Goal: Information Seeking & Learning: Compare options

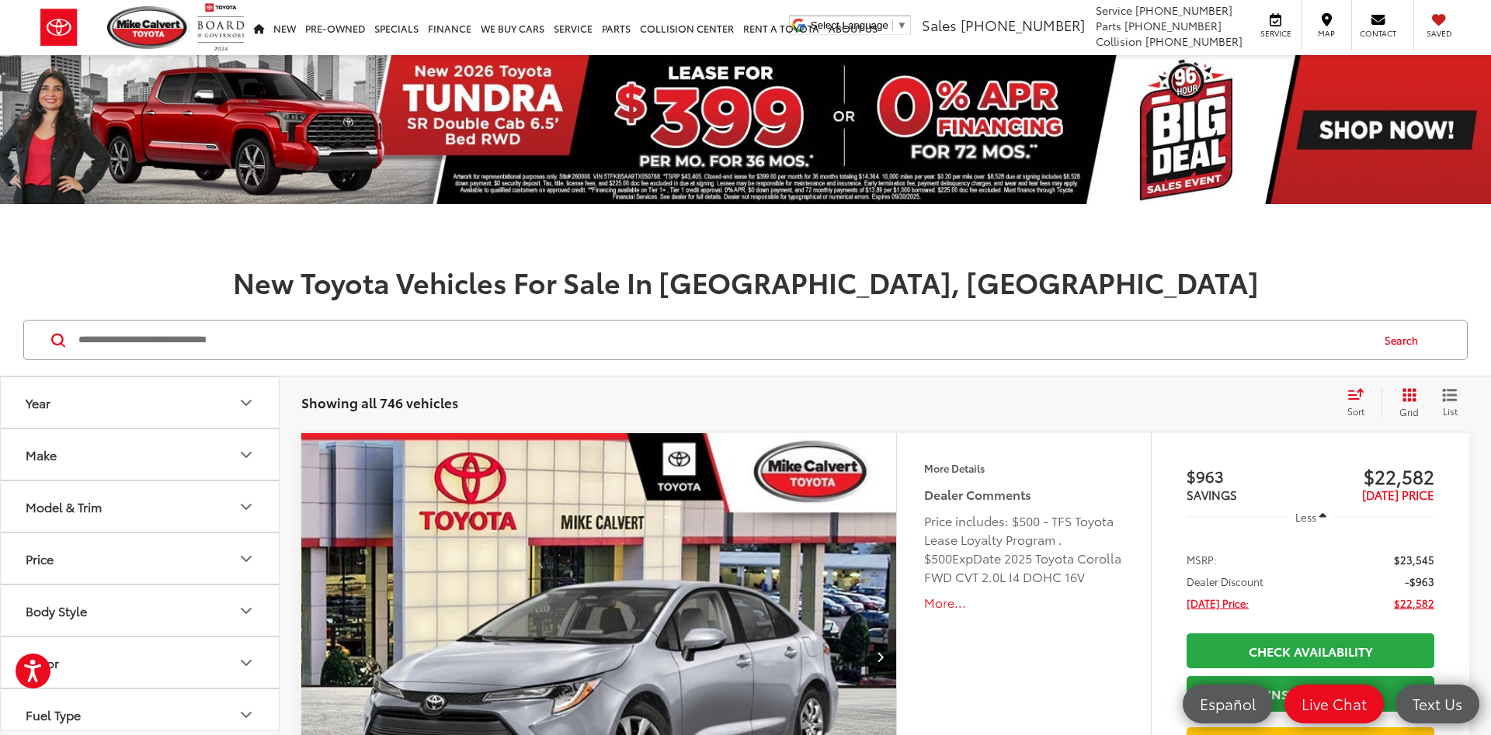
click at [1404, 398] on icon "Grid View" at bounding box center [1409, 395] width 14 height 14
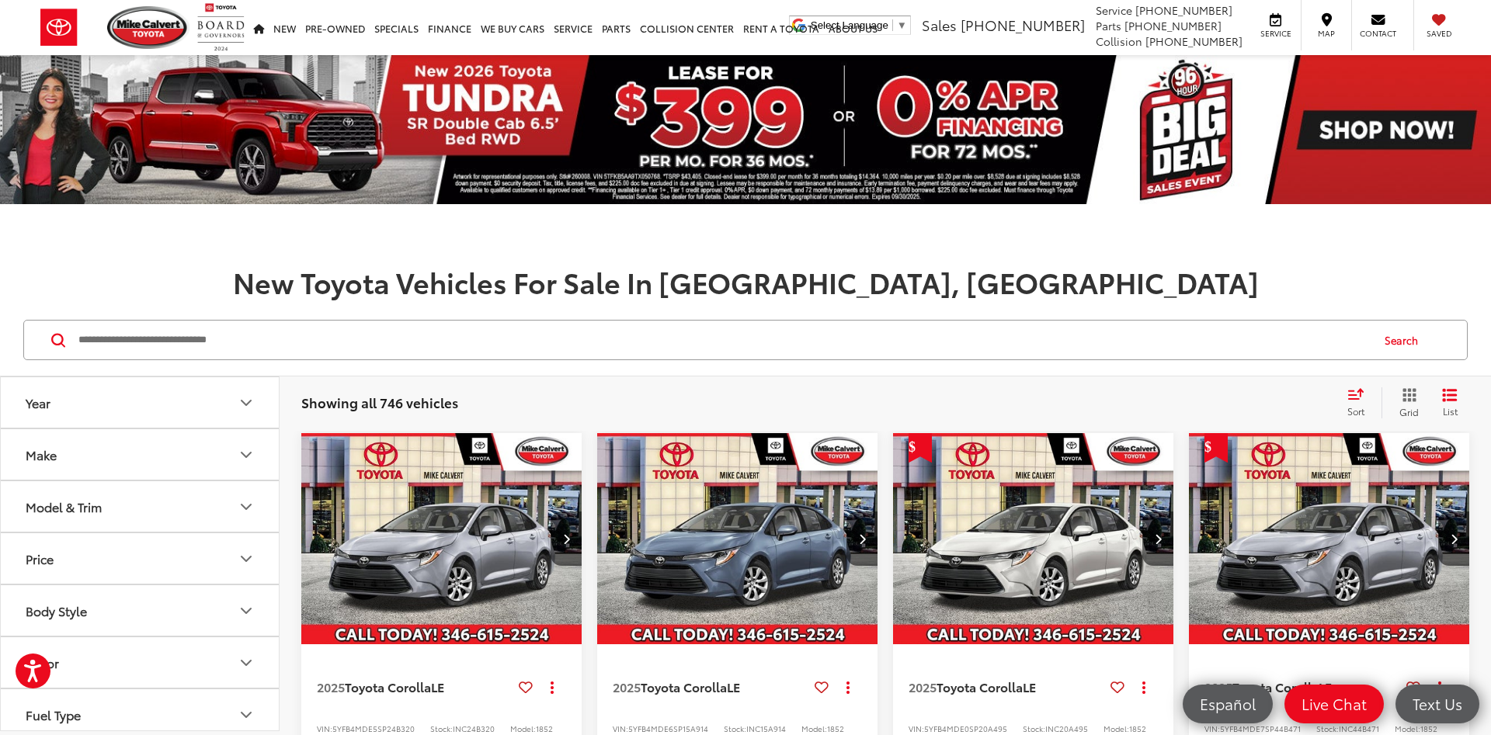
click at [144, 508] on button "Model & Trim" at bounding box center [141, 506] width 280 height 50
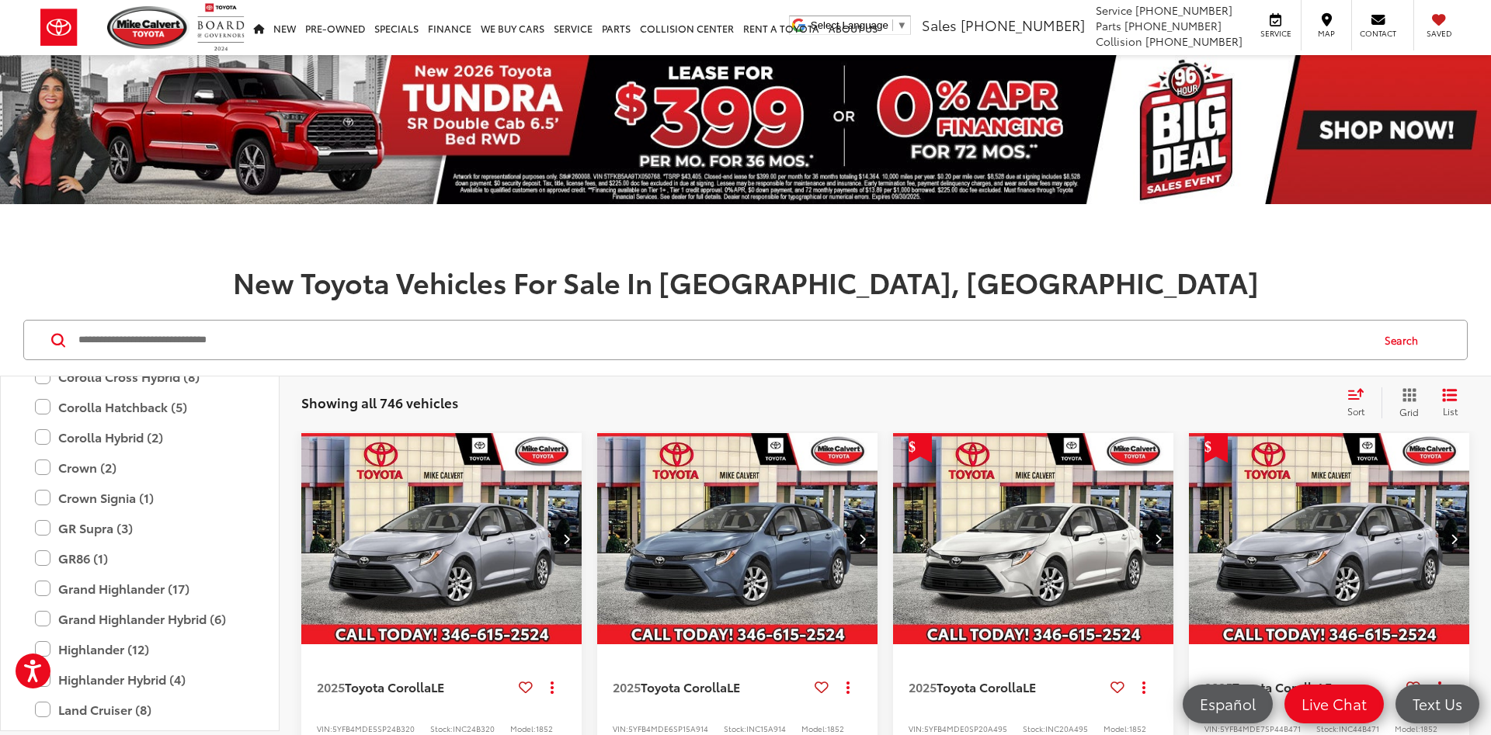
scroll to position [363, 0]
click at [169, 445] on label "Corolla Hatchback (5)" at bounding box center [140, 437] width 210 height 27
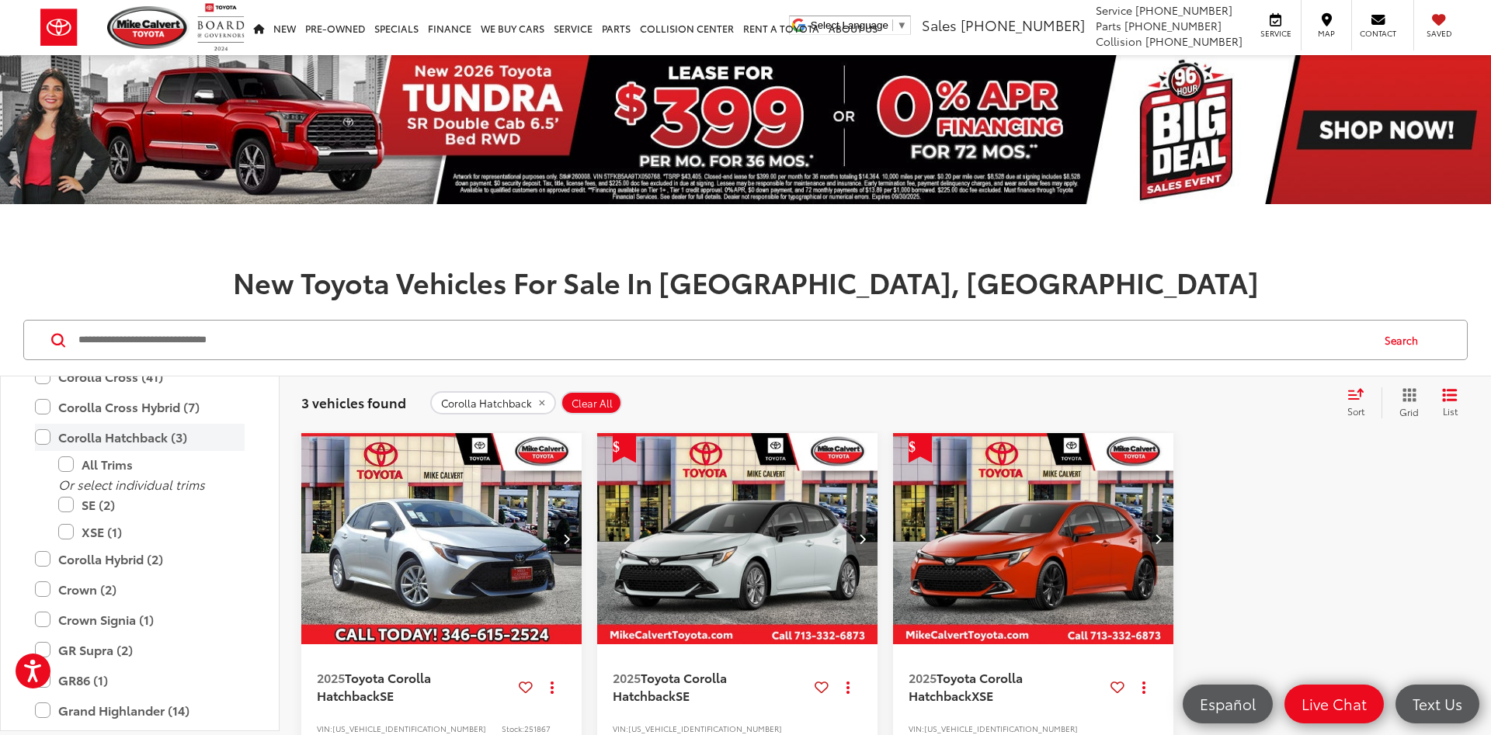
click at [169, 445] on label "Corolla Hatchback (3)" at bounding box center [140, 437] width 210 height 27
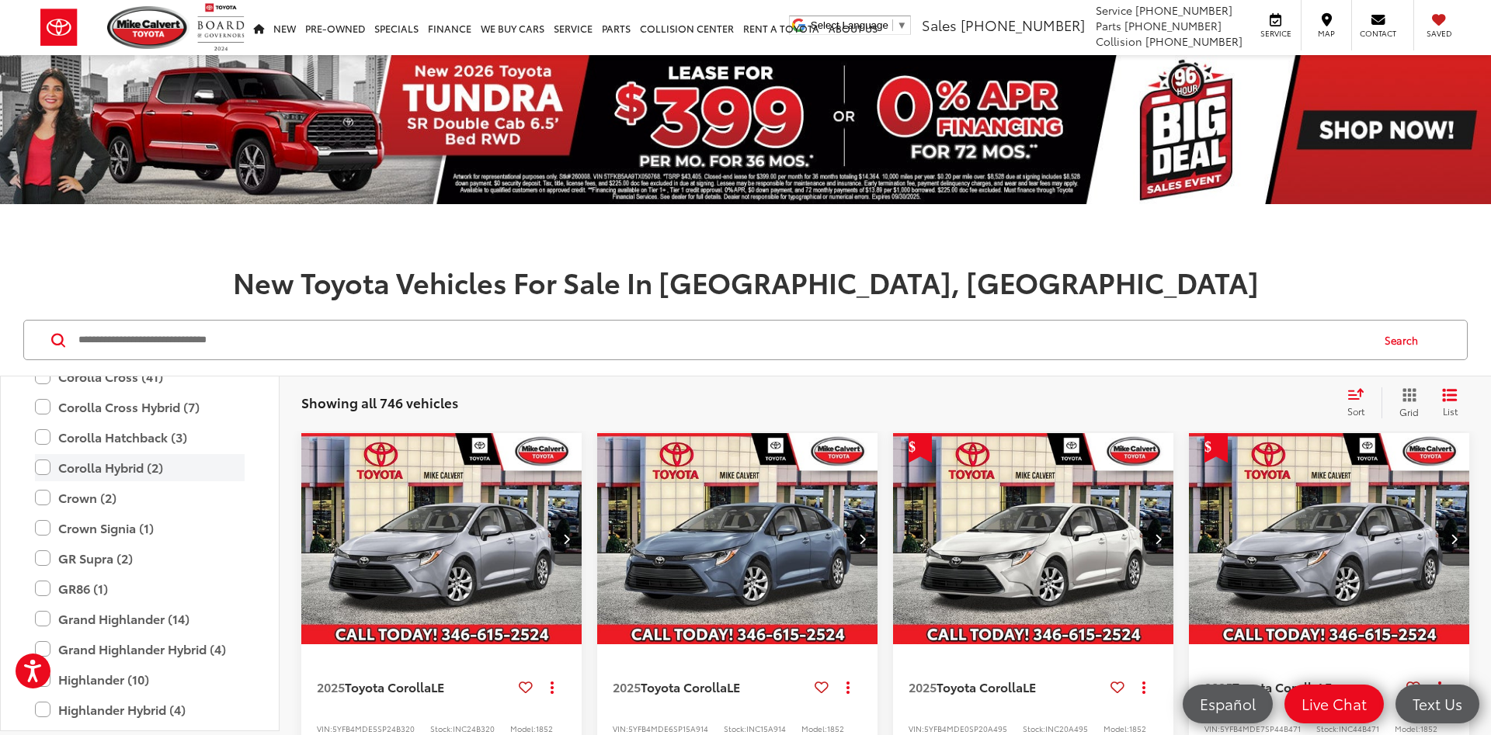
scroll to position [270, 0]
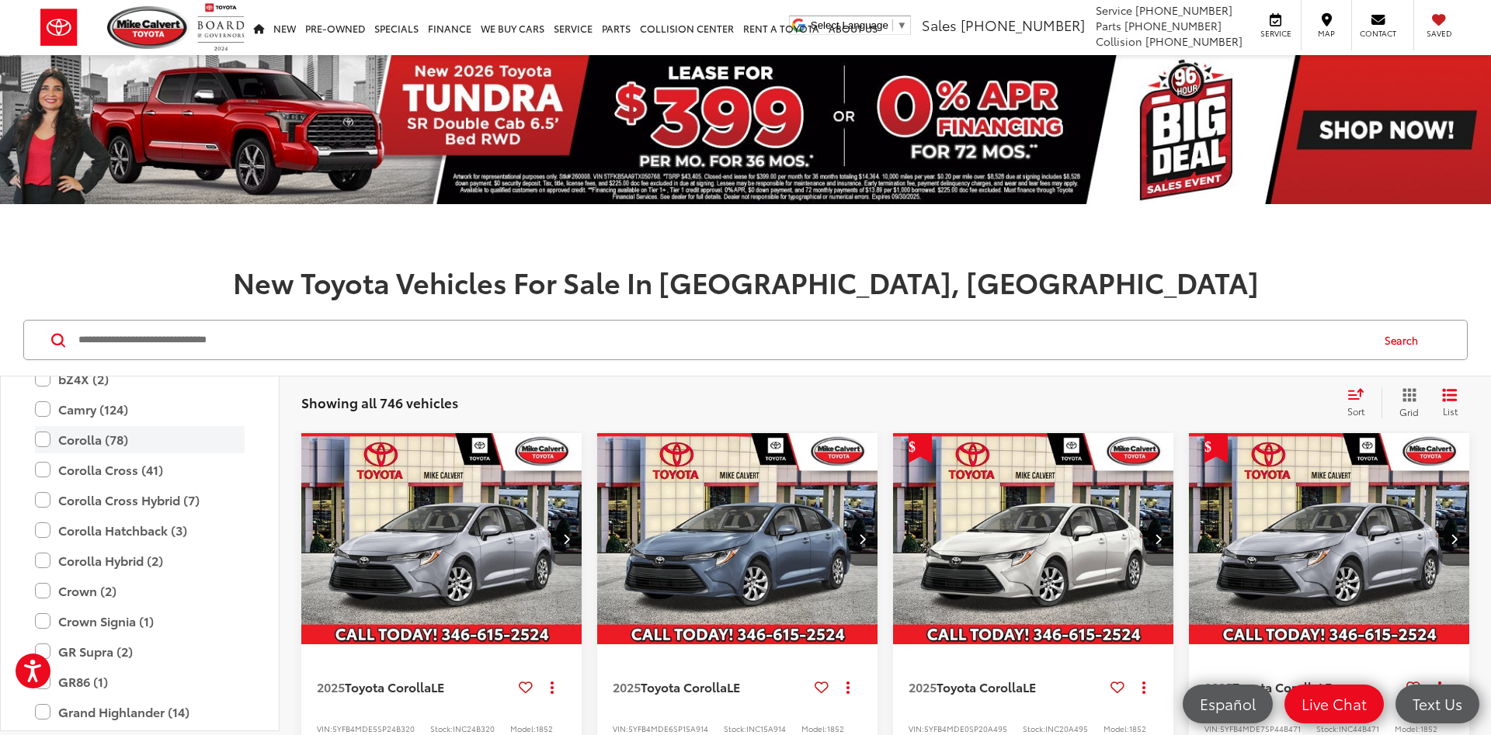
click at [178, 451] on label "Corolla (78)" at bounding box center [140, 439] width 210 height 27
click at [180, 450] on label "Corolla (78)" at bounding box center [140, 439] width 210 height 27
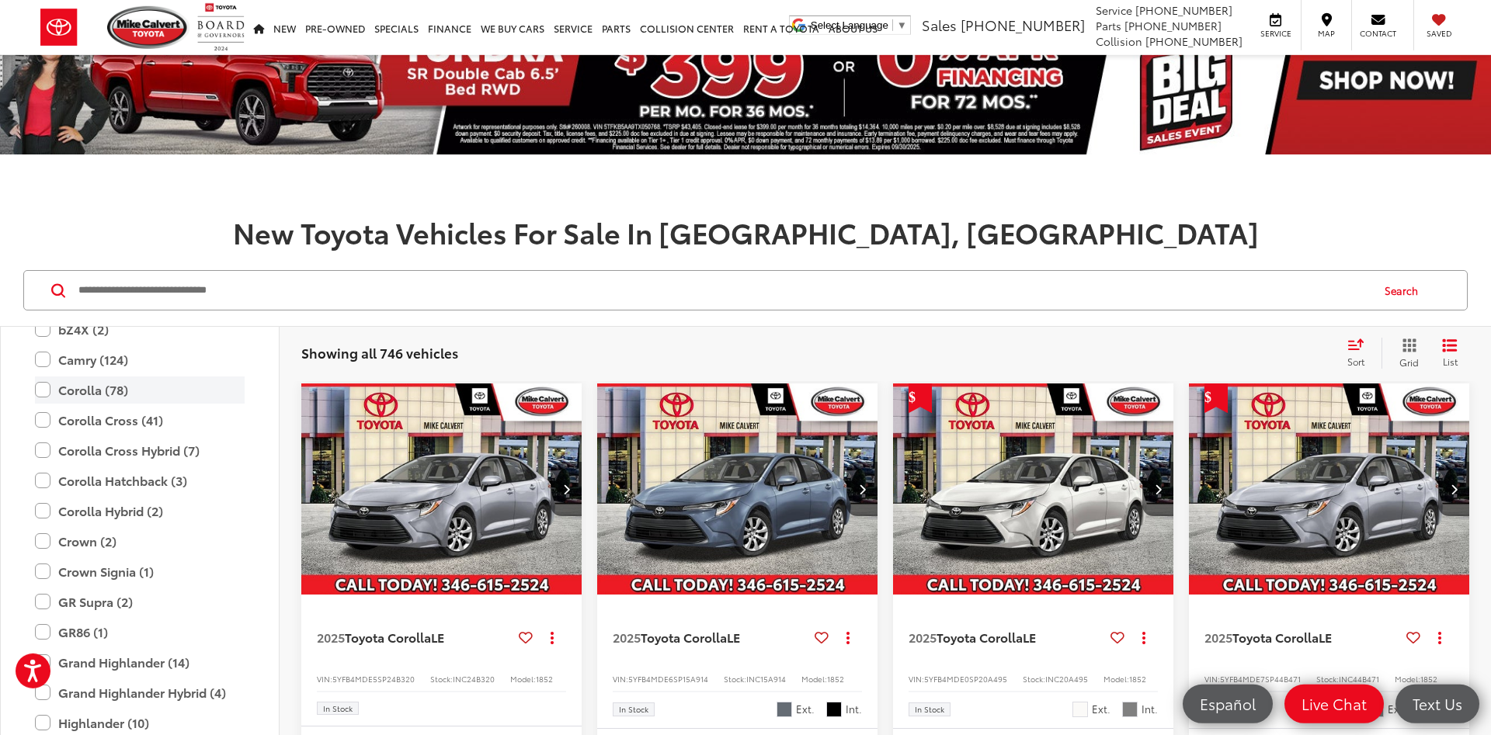
scroll to position [79, 0]
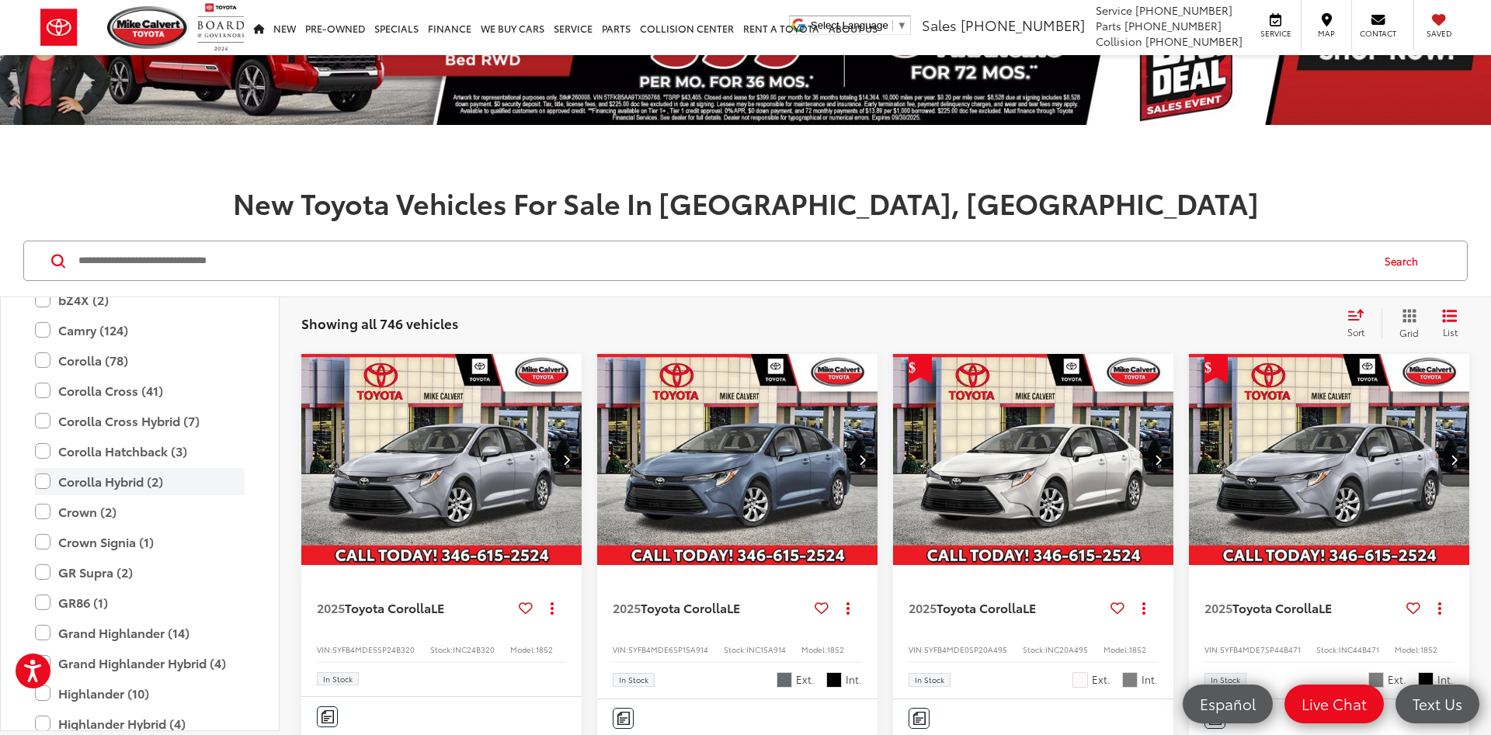
click at [170, 475] on label "Corolla Hybrid (2)" at bounding box center [140, 481] width 210 height 27
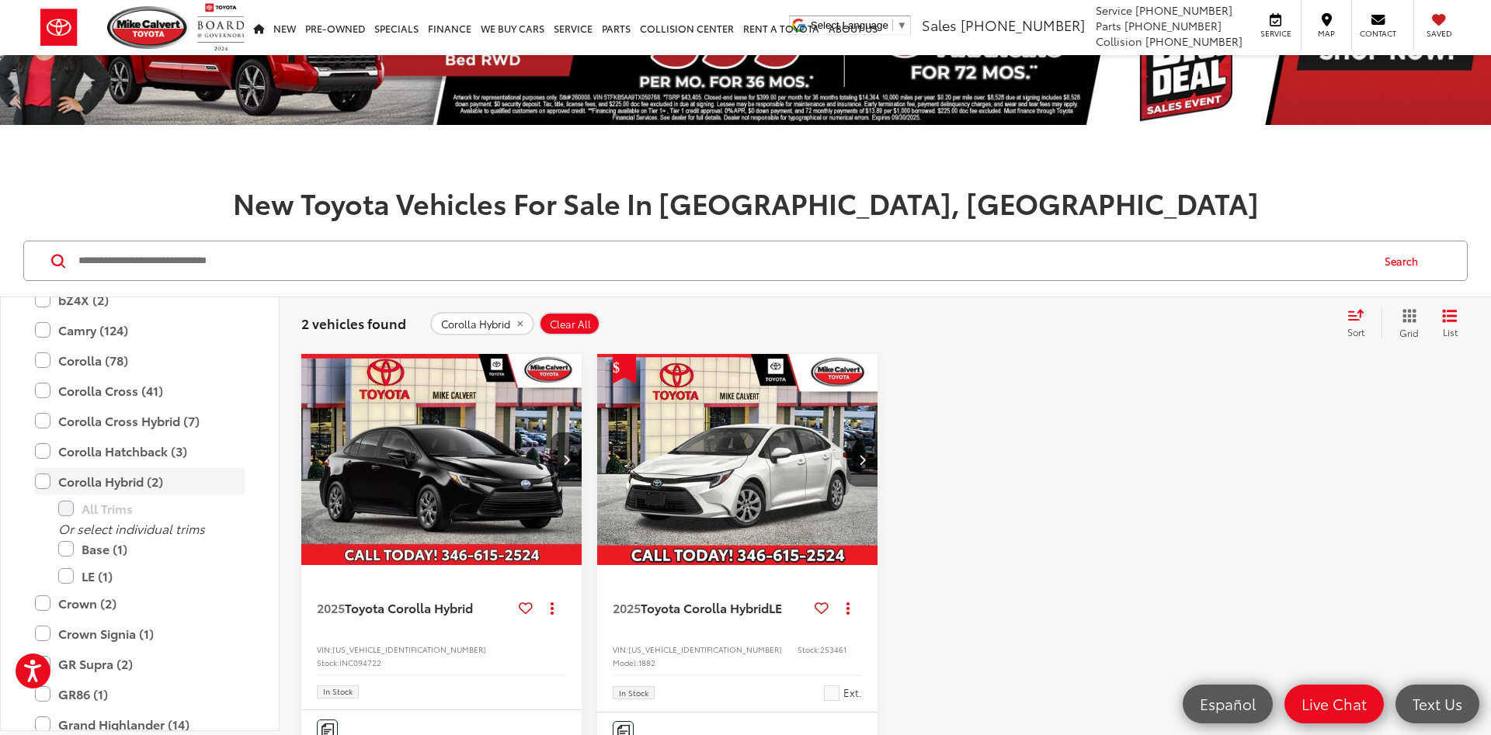
click at [170, 475] on label "Corolla Hybrid (2)" at bounding box center [140, 481] width 210 height 27
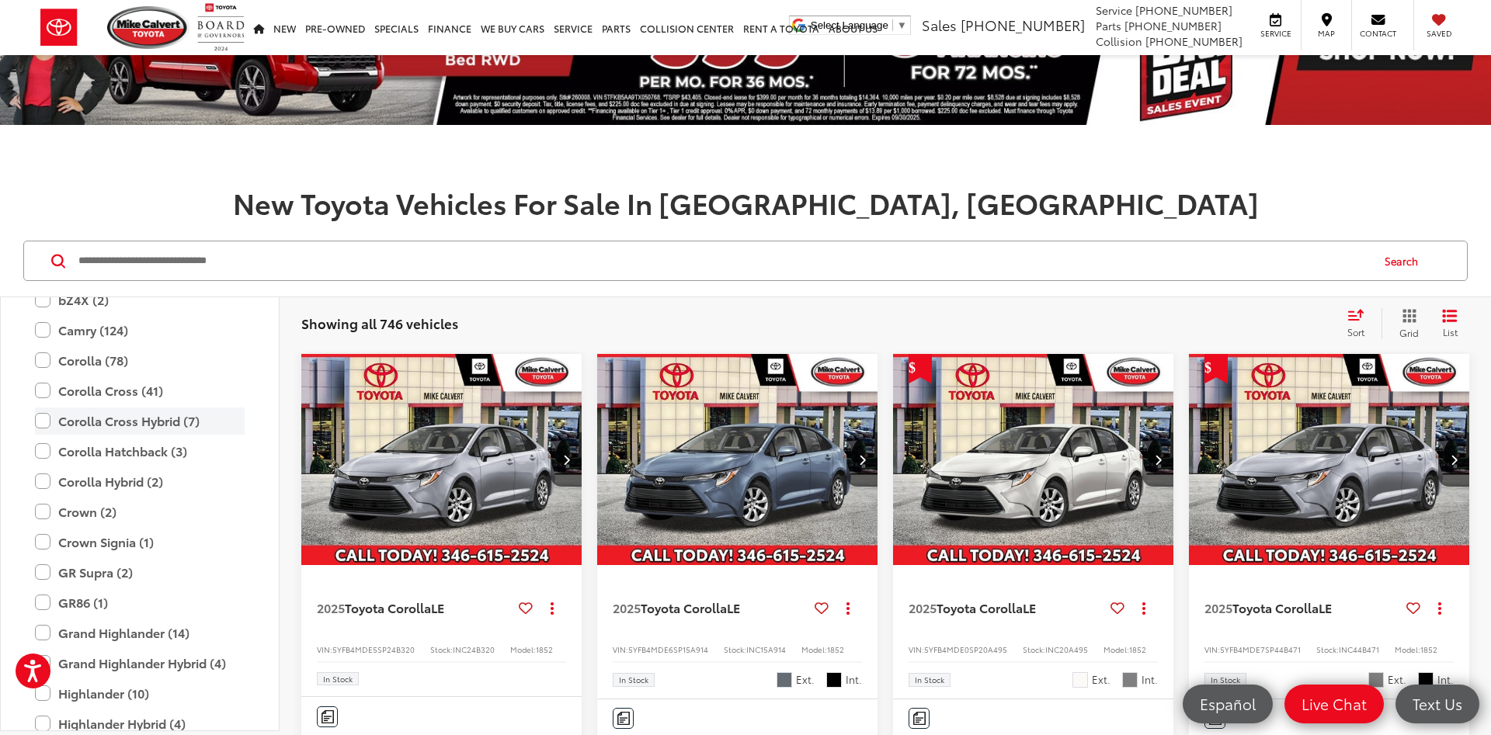
click at [181, 431] on label "Corolla Cross Hybrid (7)" at bounding box center [140, 421] width 210 height 27
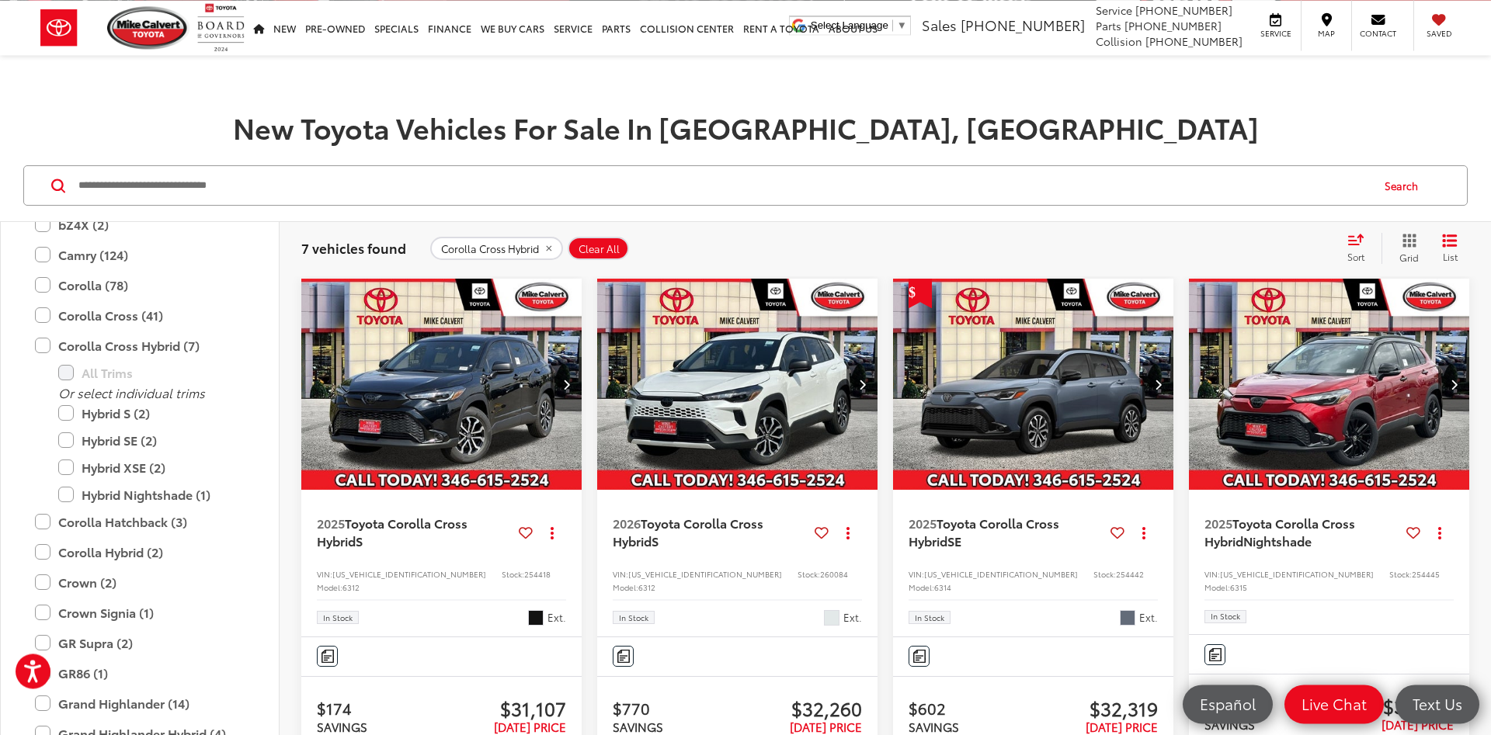
scroll to position [238, 0]
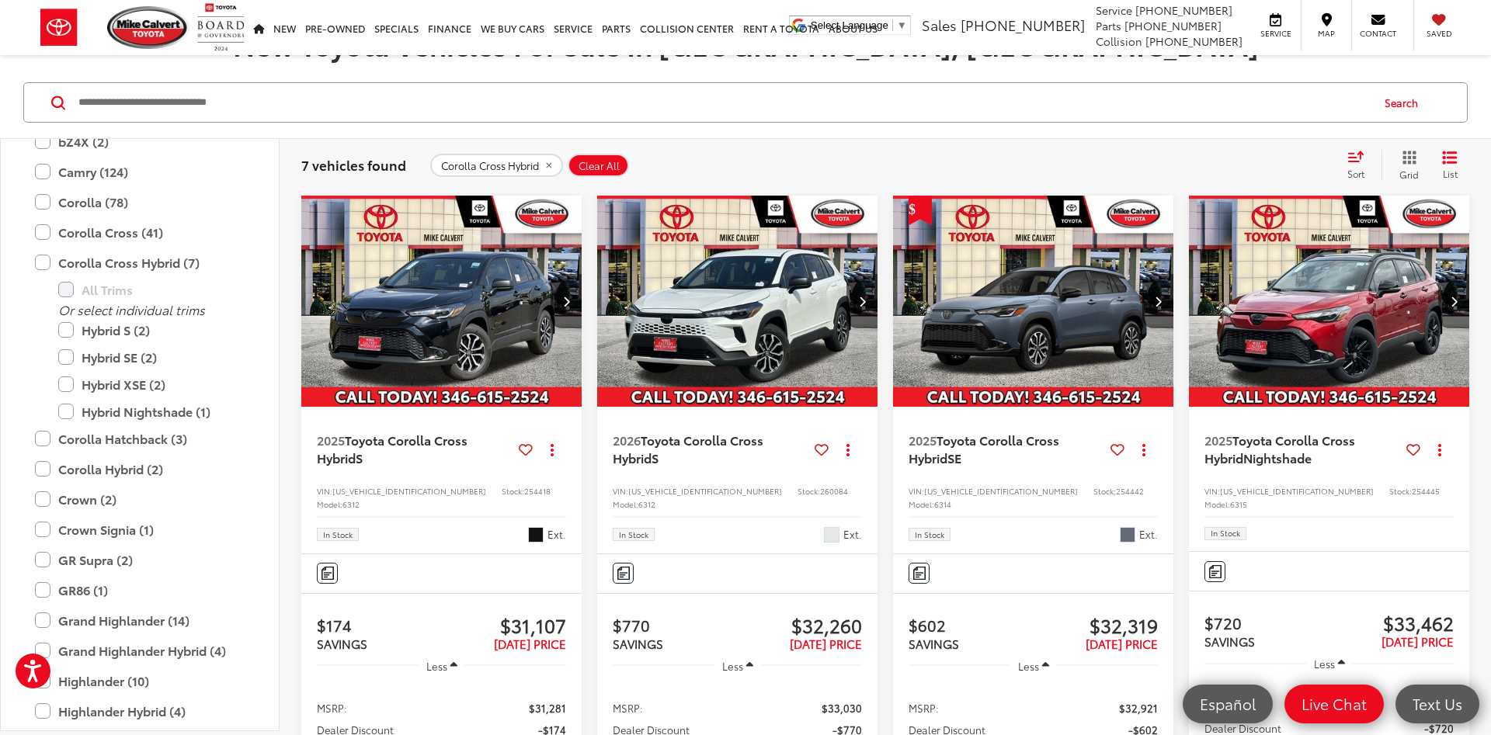
click at [1451, 306] on icon "Next image" at bounding box center [1453, 301] width 7 height 11
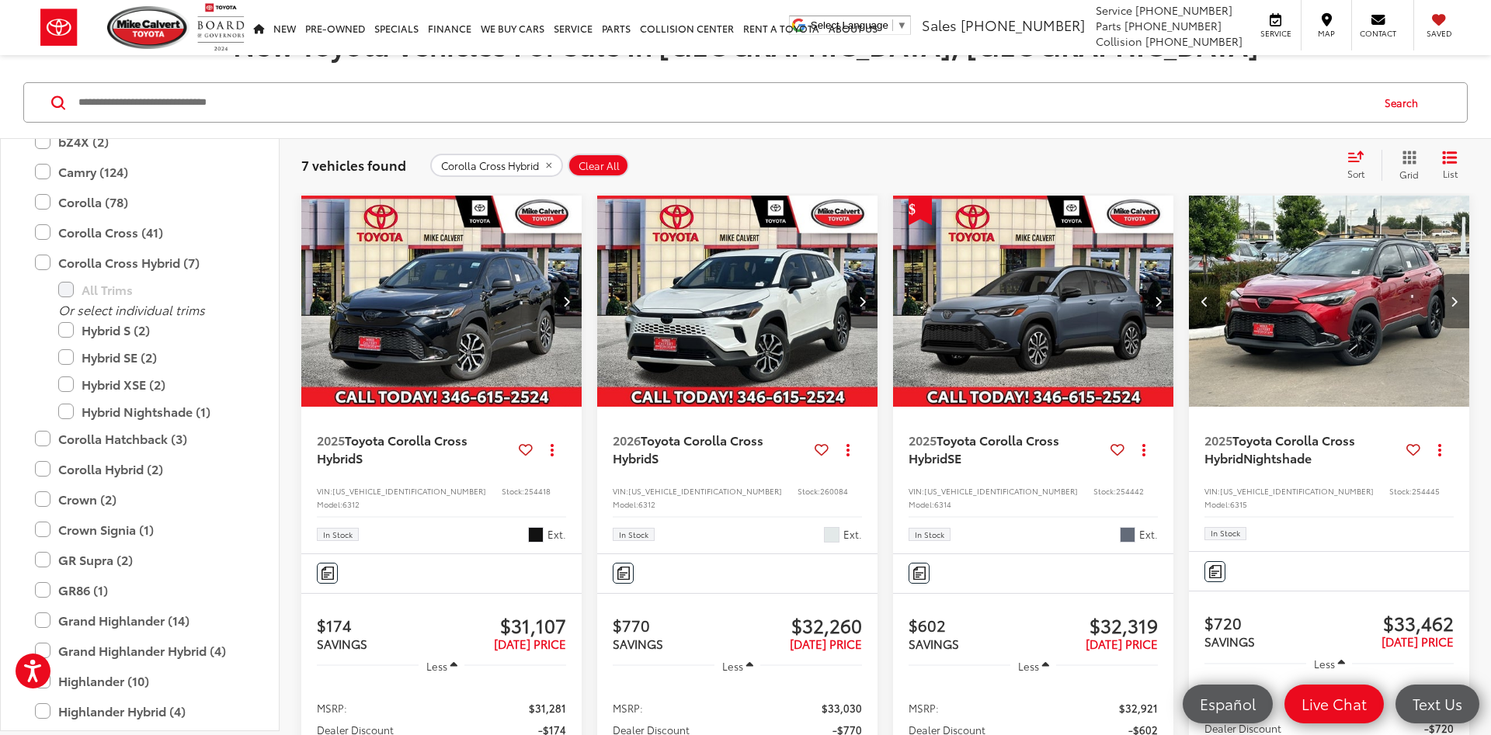
click at [1451, 306] on icon "Next image" at bounding box center [1453, 301] width 7 height 11
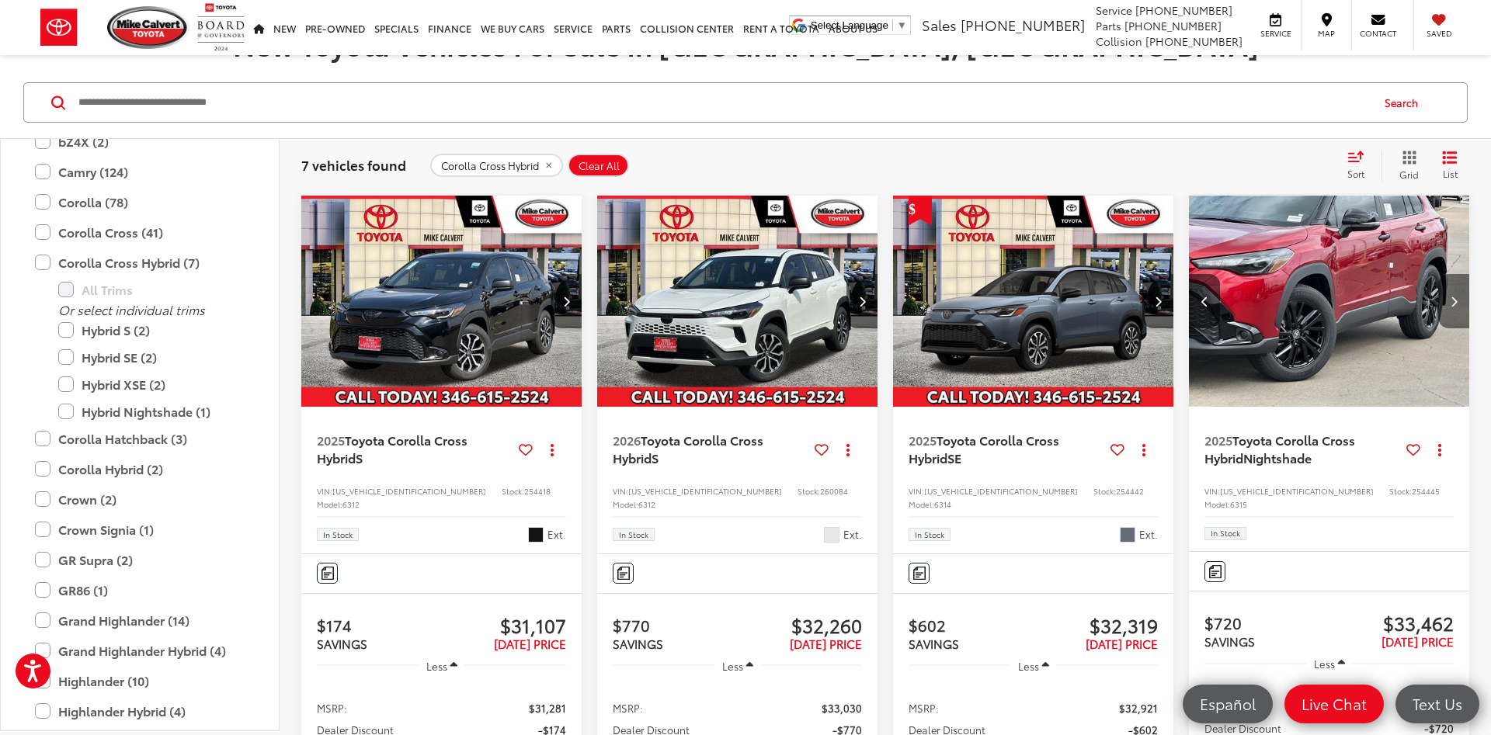
click at [1451, 306] on icon "Next image" at bounding box center [1453, 301] width 7 height 11
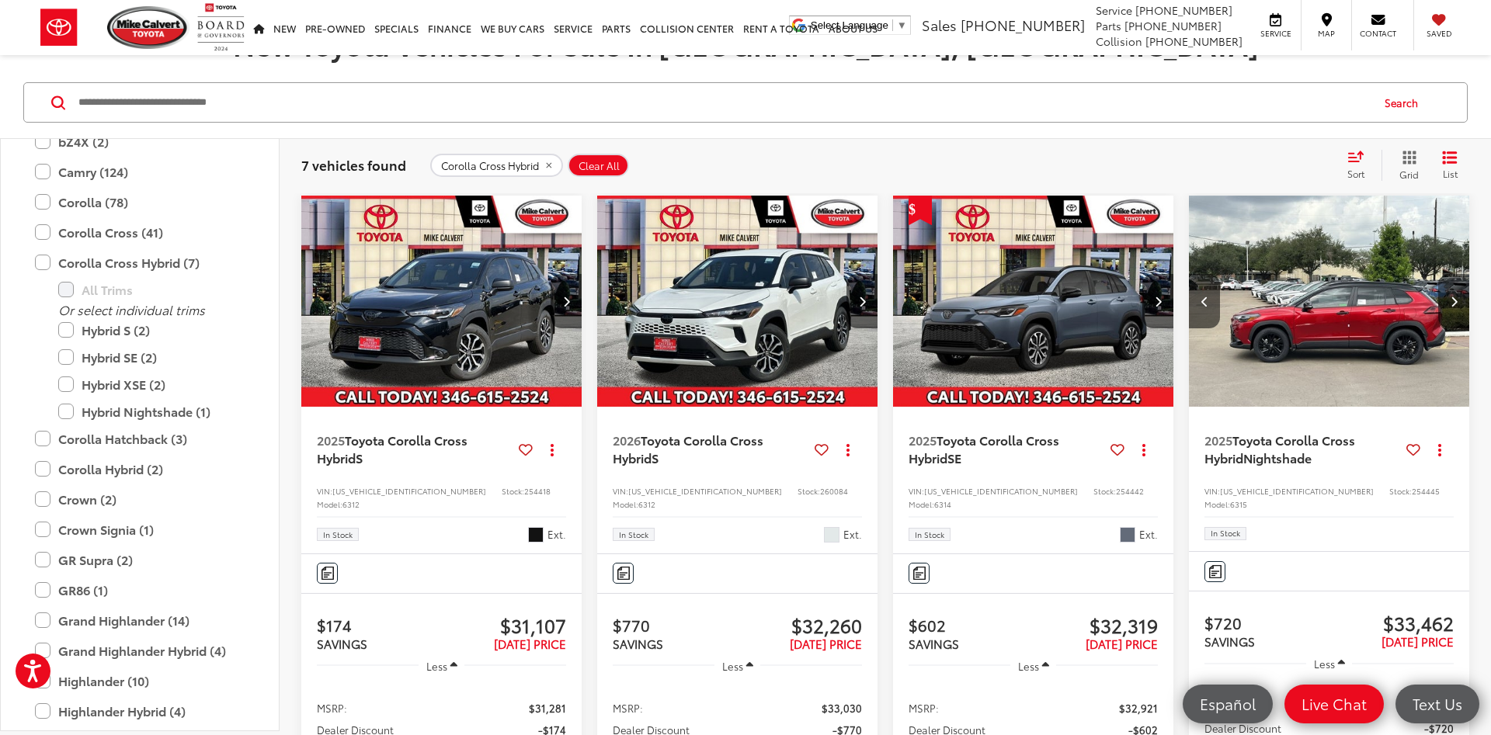
click at [1451, 306] on icon "Next image" at bounding box center [1453, 301] width 7 height 11
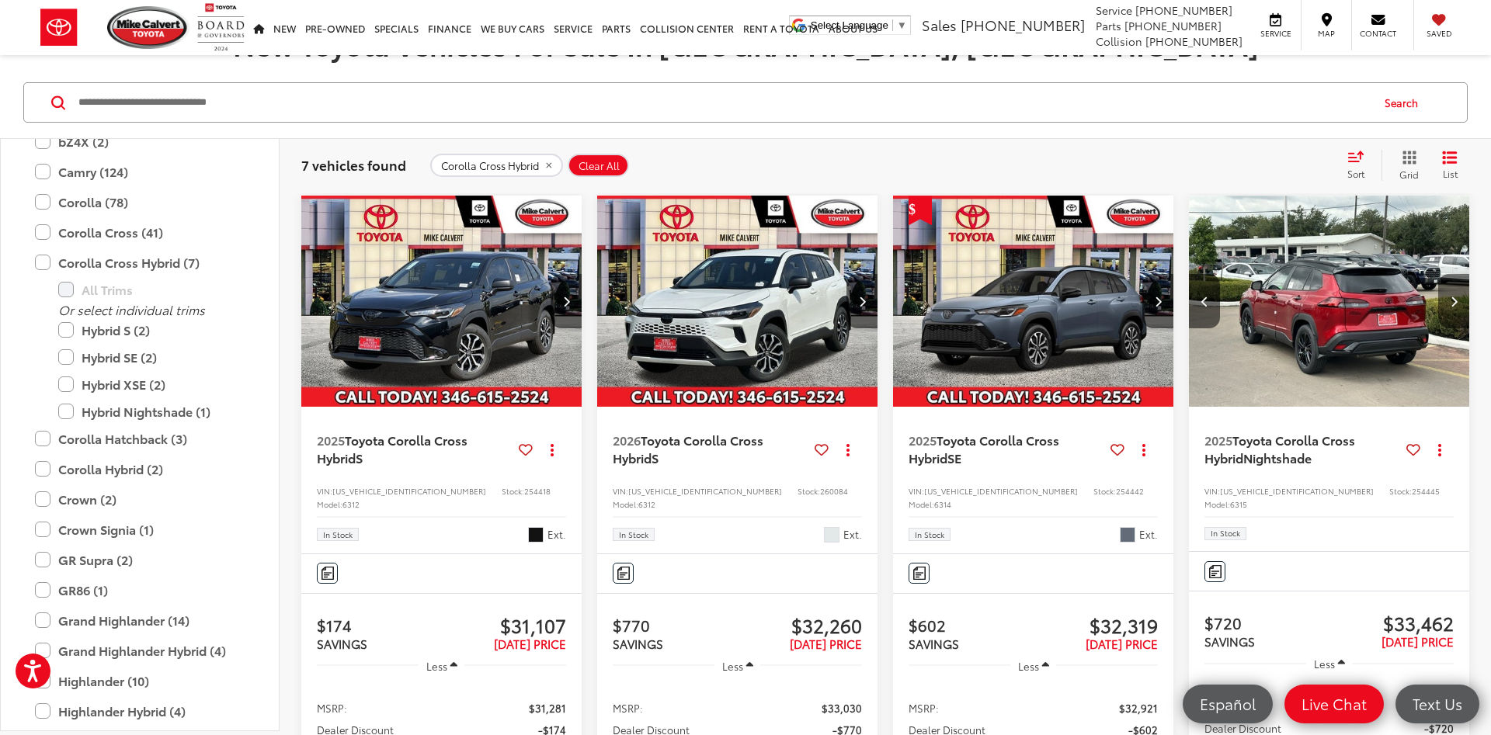
click at [1451, 306] on icon "Next image" at bounding box center [1453, 301] width 7 height 11
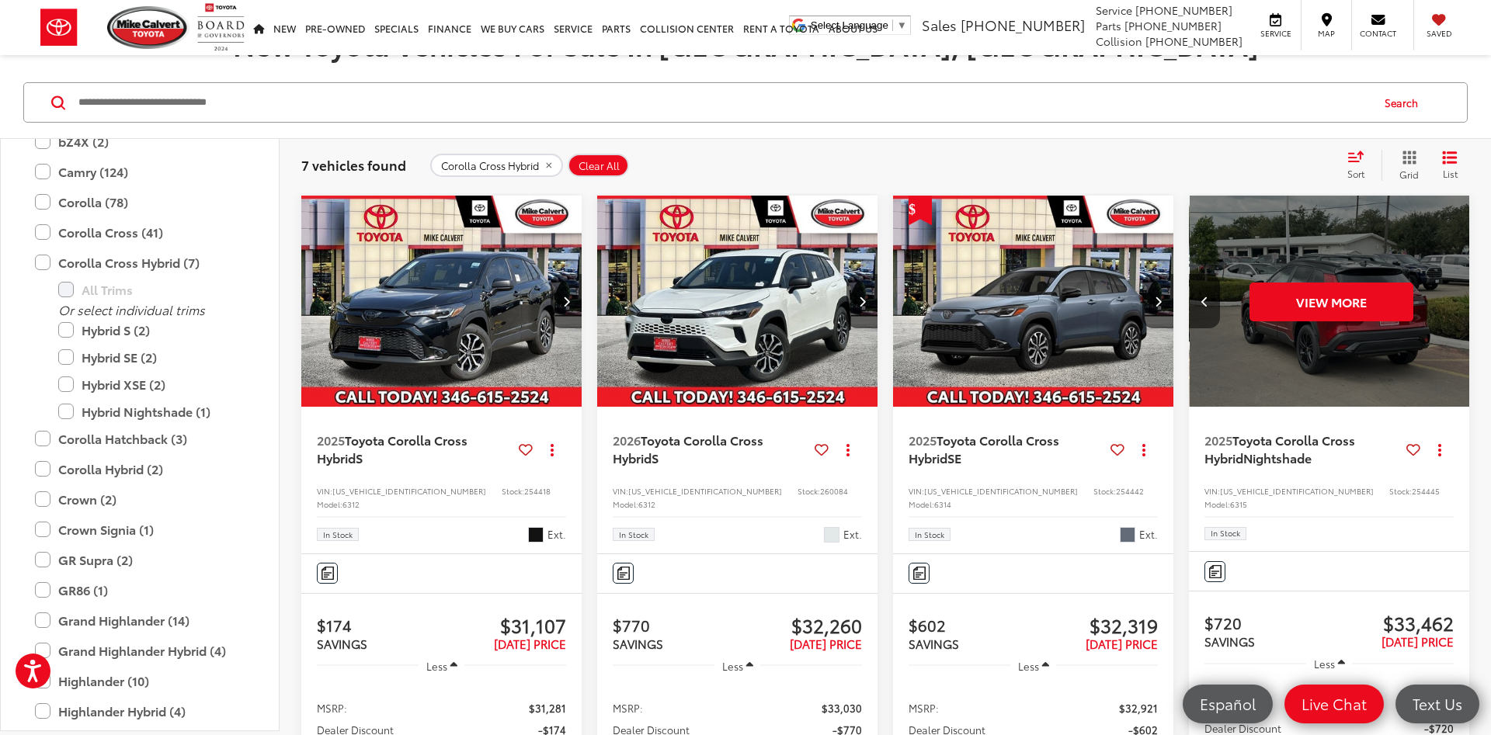
scroll to position [0, 1413]
click at [868, 296] on button "Next image" at bounding box center [861, 301] width 31 height 54
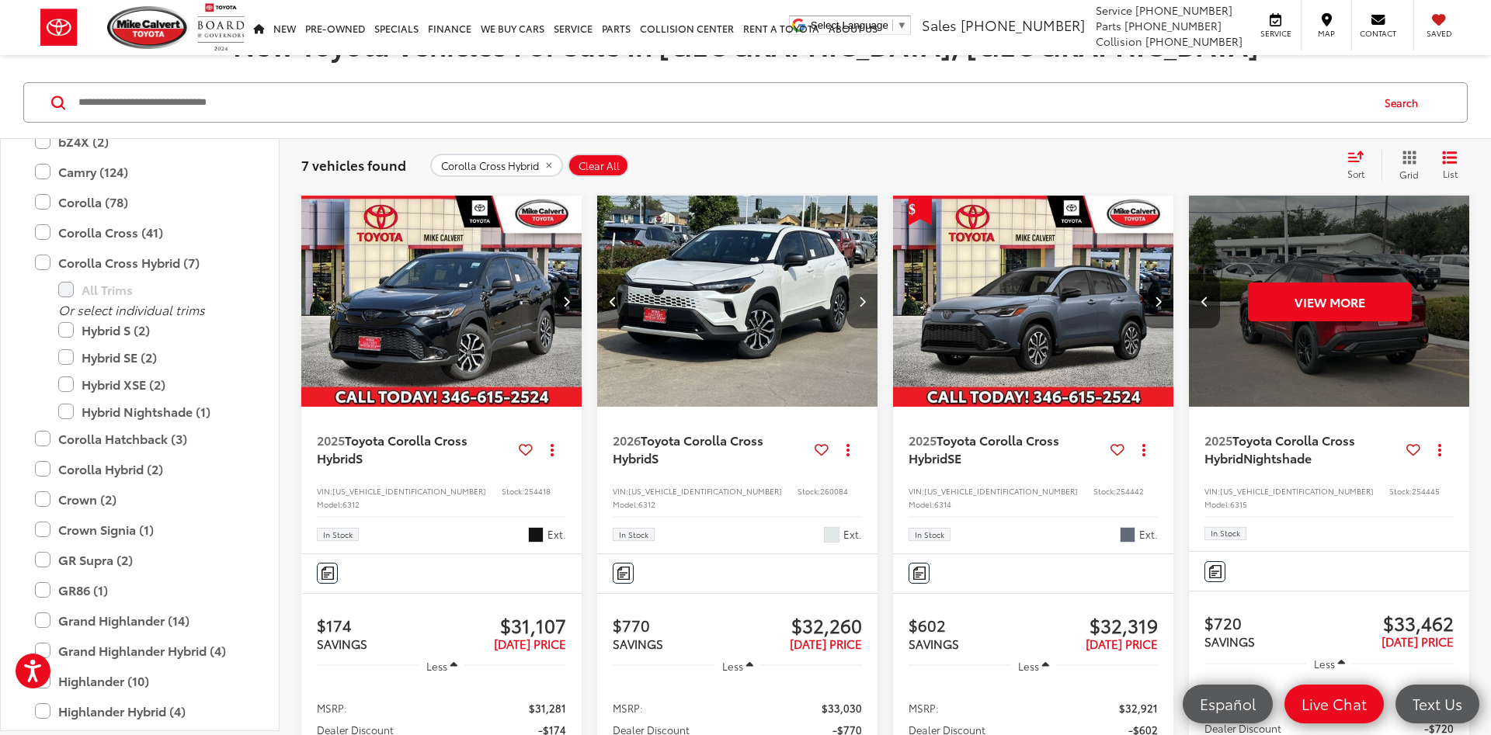
click at [868, 296] on button "Next image" at bounding box center [861, 301] width 31 height 54
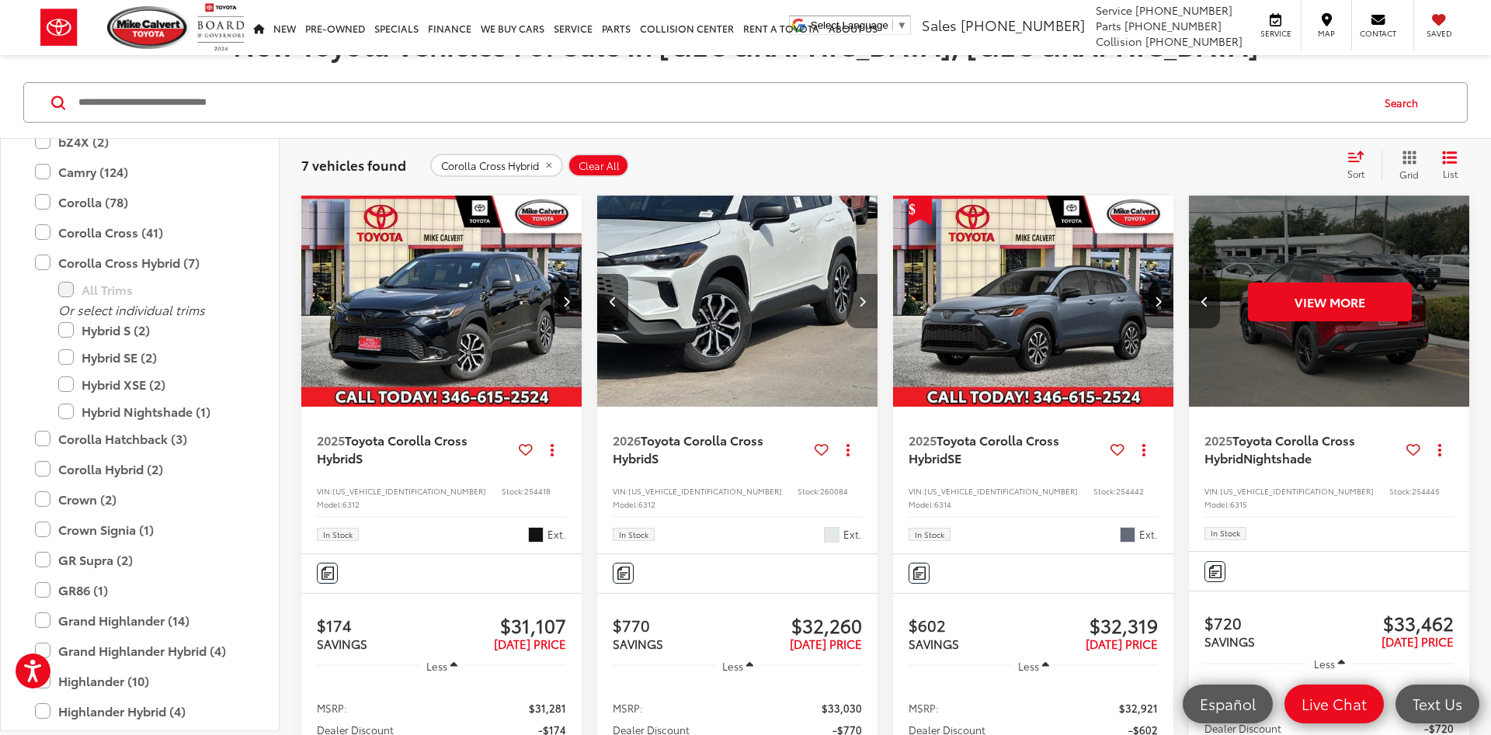
click at [868, 296] on button "Next image" at bounding box center [861, 301] width 31 height 54
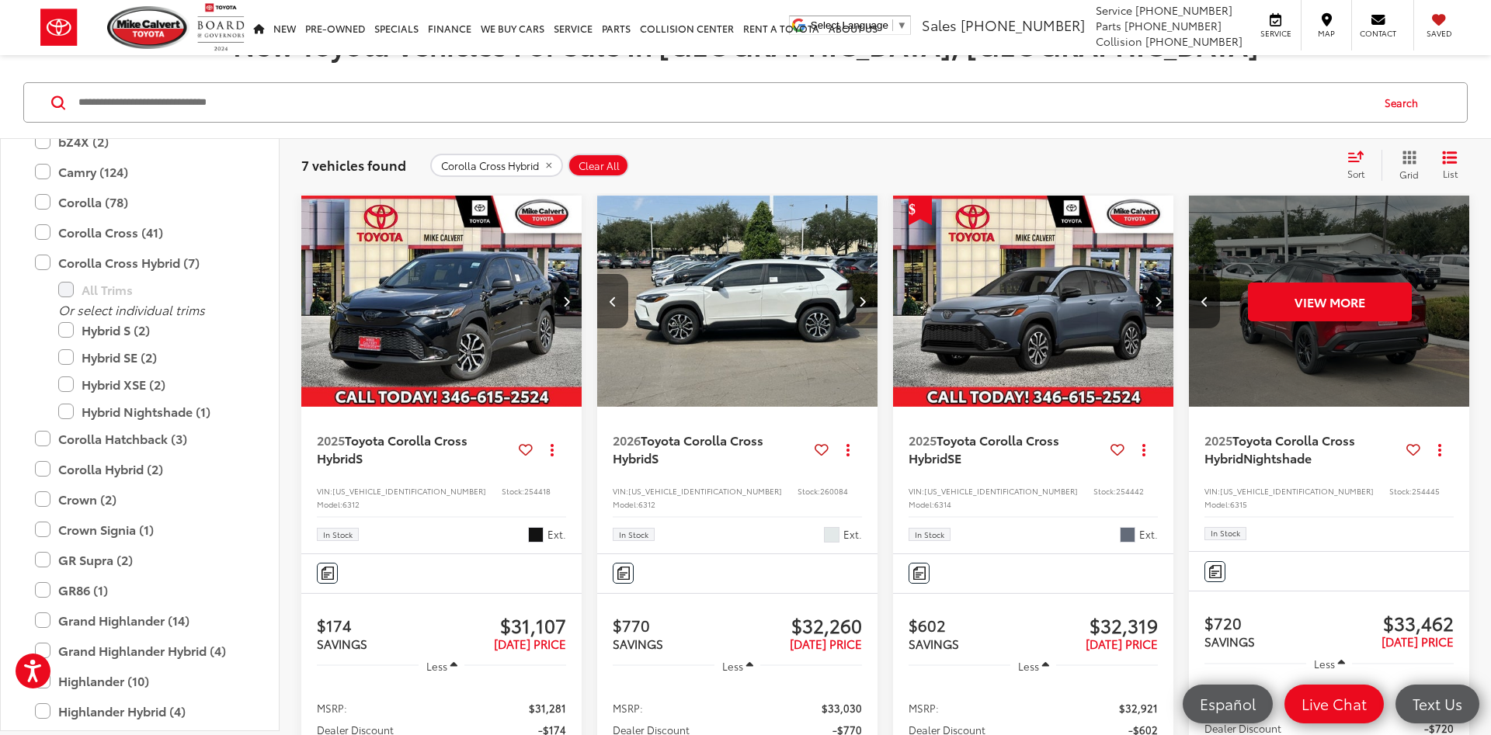
click at [868, 296] on button "Next image" at bounding box center [861, 301] width 31 height 54
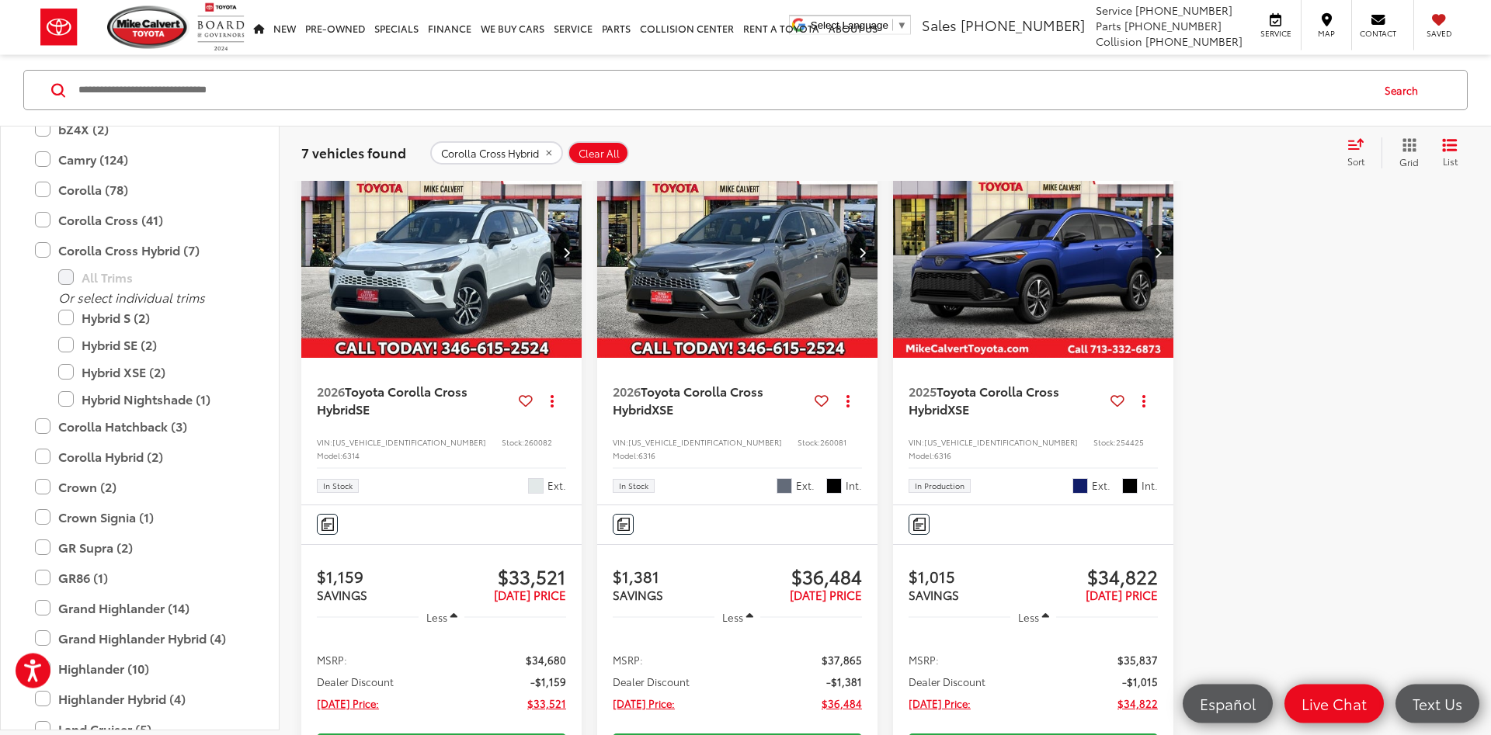
scroll to position [1188, 0]
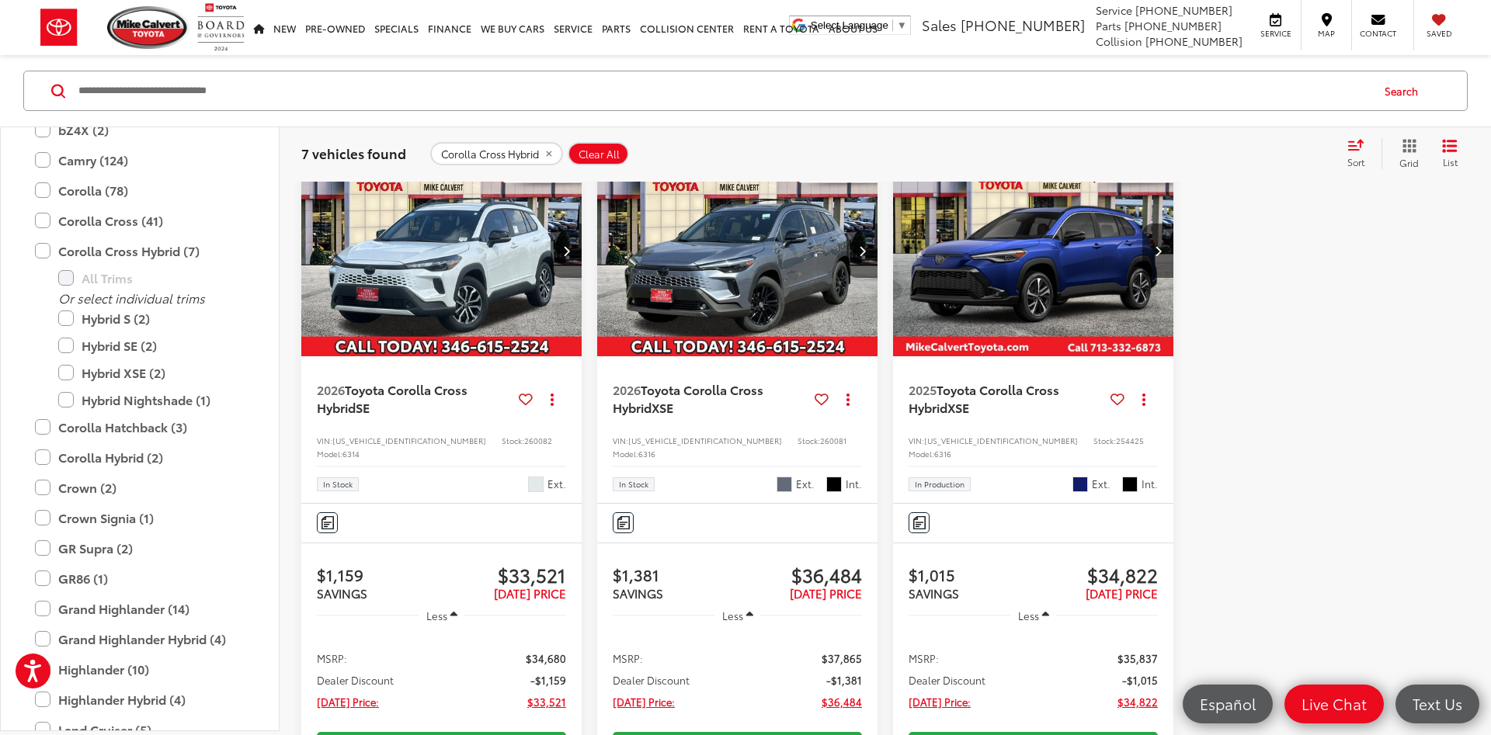
click at [866, 278] on button "Next image" at bounding box center [861, 251] width 31 height 54
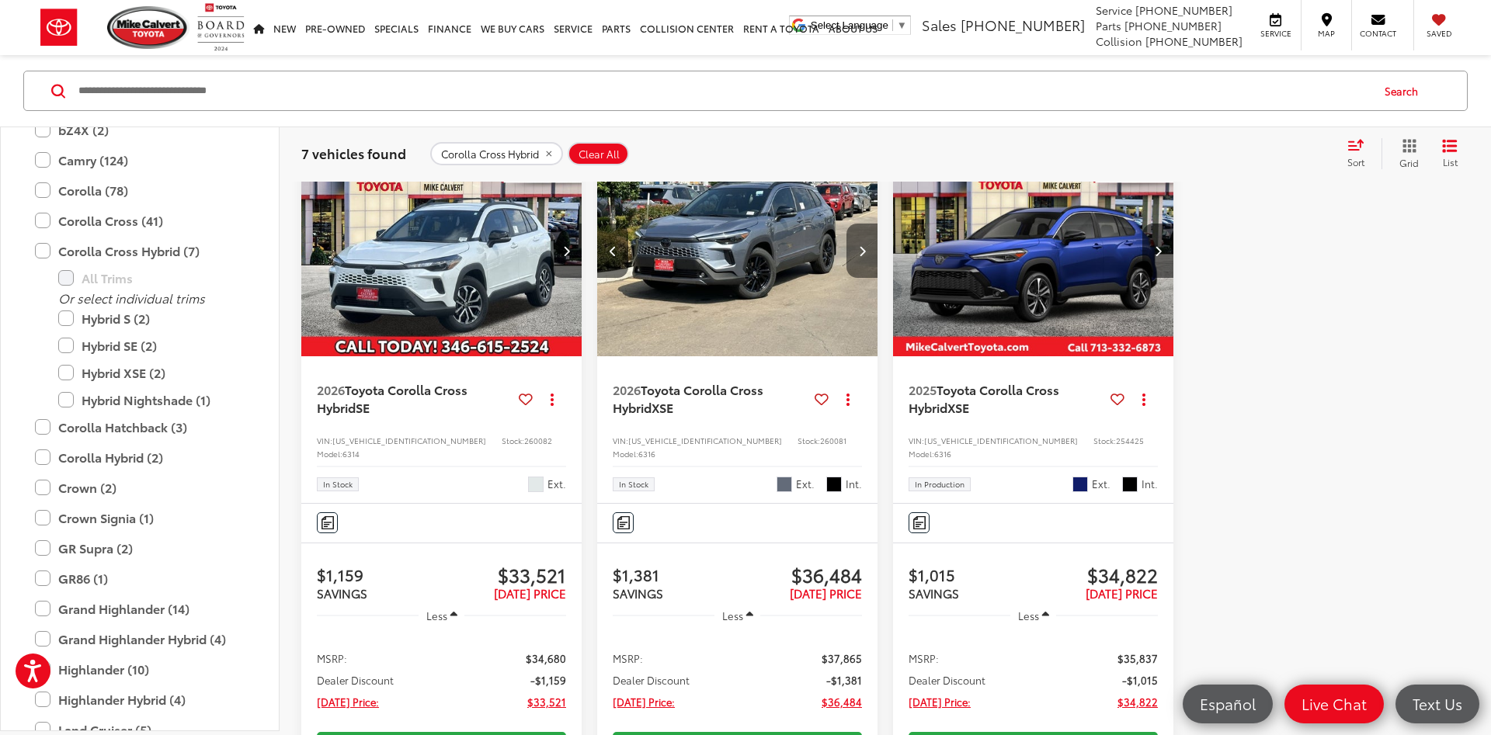
click at [866, 278] on button "Next image" at bounding box center [861, 251] width 31 height 54
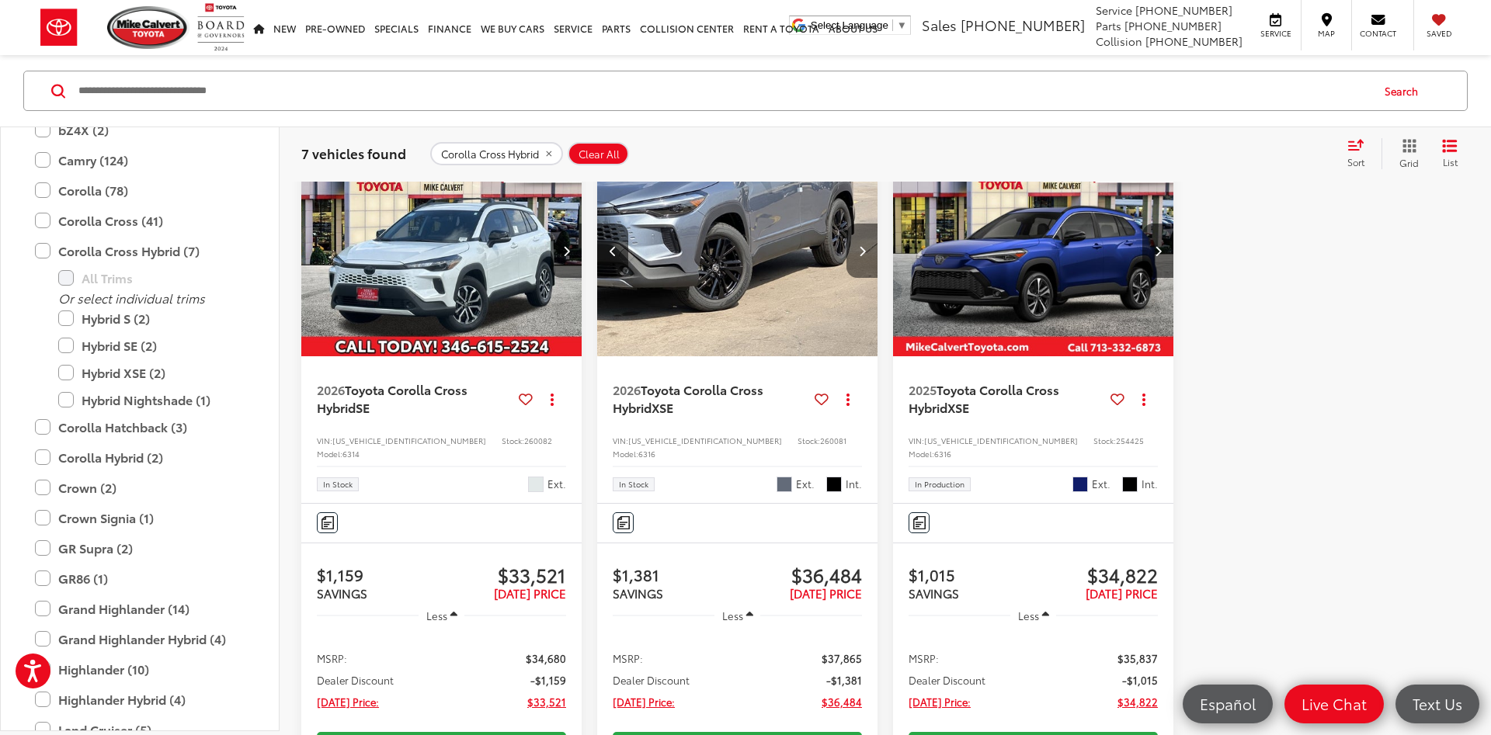
click at [866, 278] on button "Next image" at bounding box center [861, 251] width 31 height 54
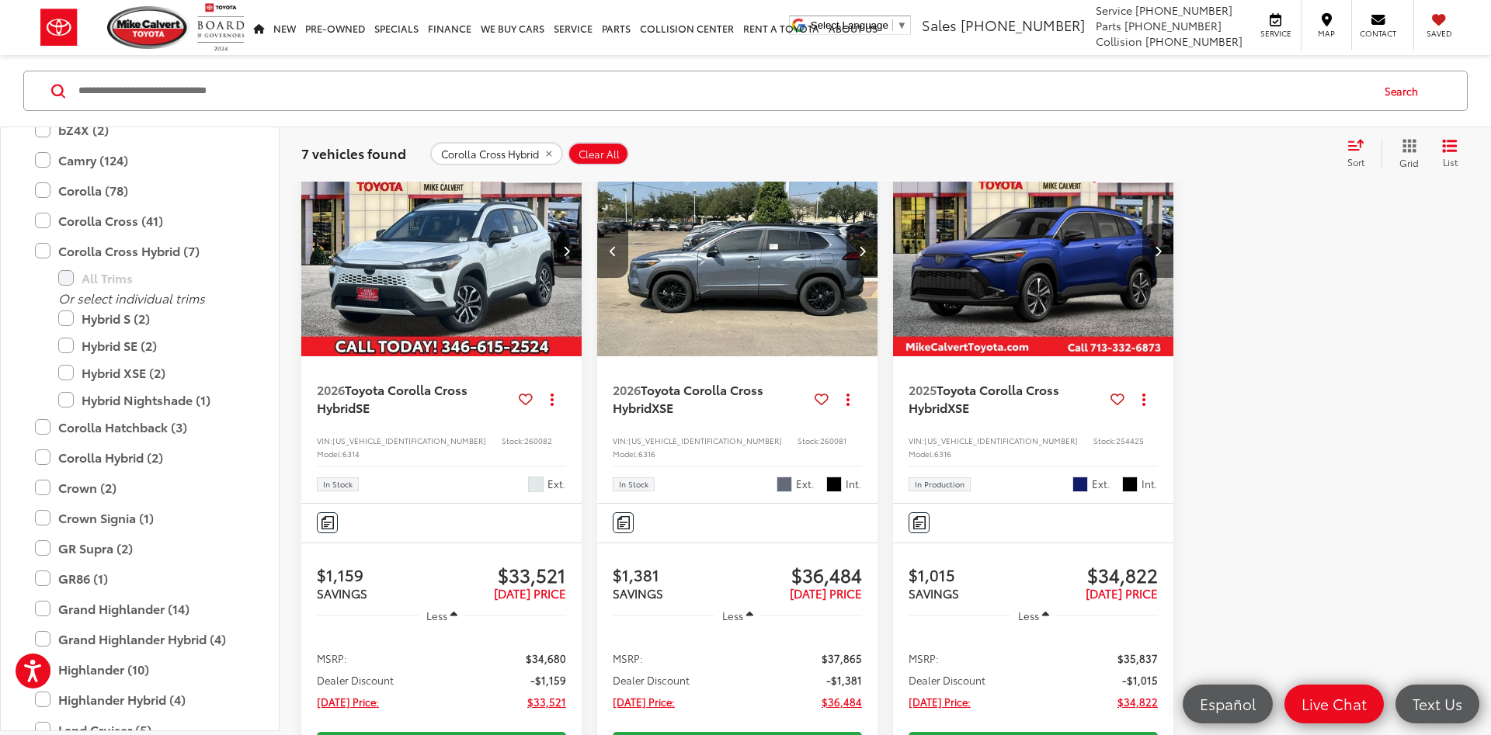
scroll to position [0, 848]
click at [866, 278] on button "Next image" at bounding box center [861, 251] width 31 height 54
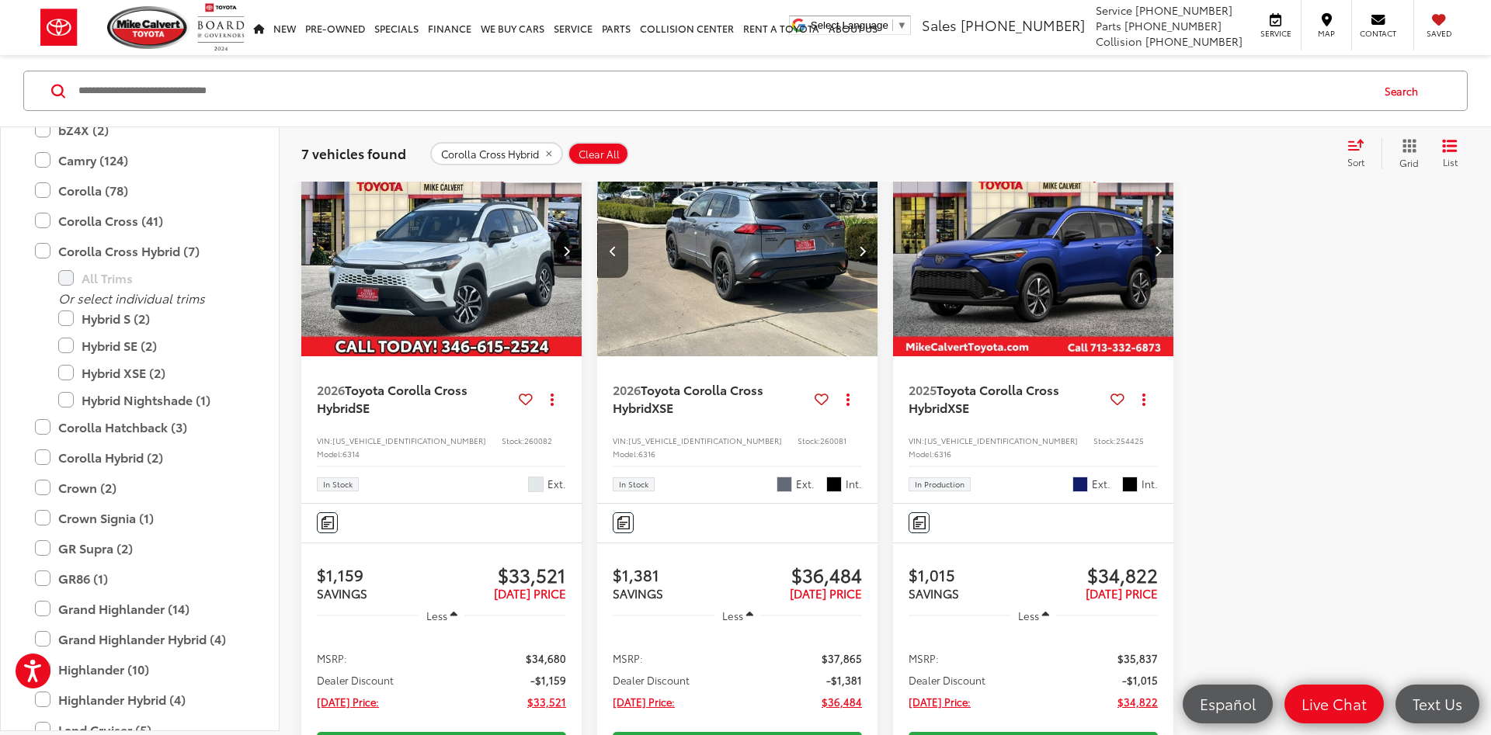
scroll to position [0, 1131]
click at [866, 278] on button "Next image" at bounding box center [861, 251] width 31 height 54
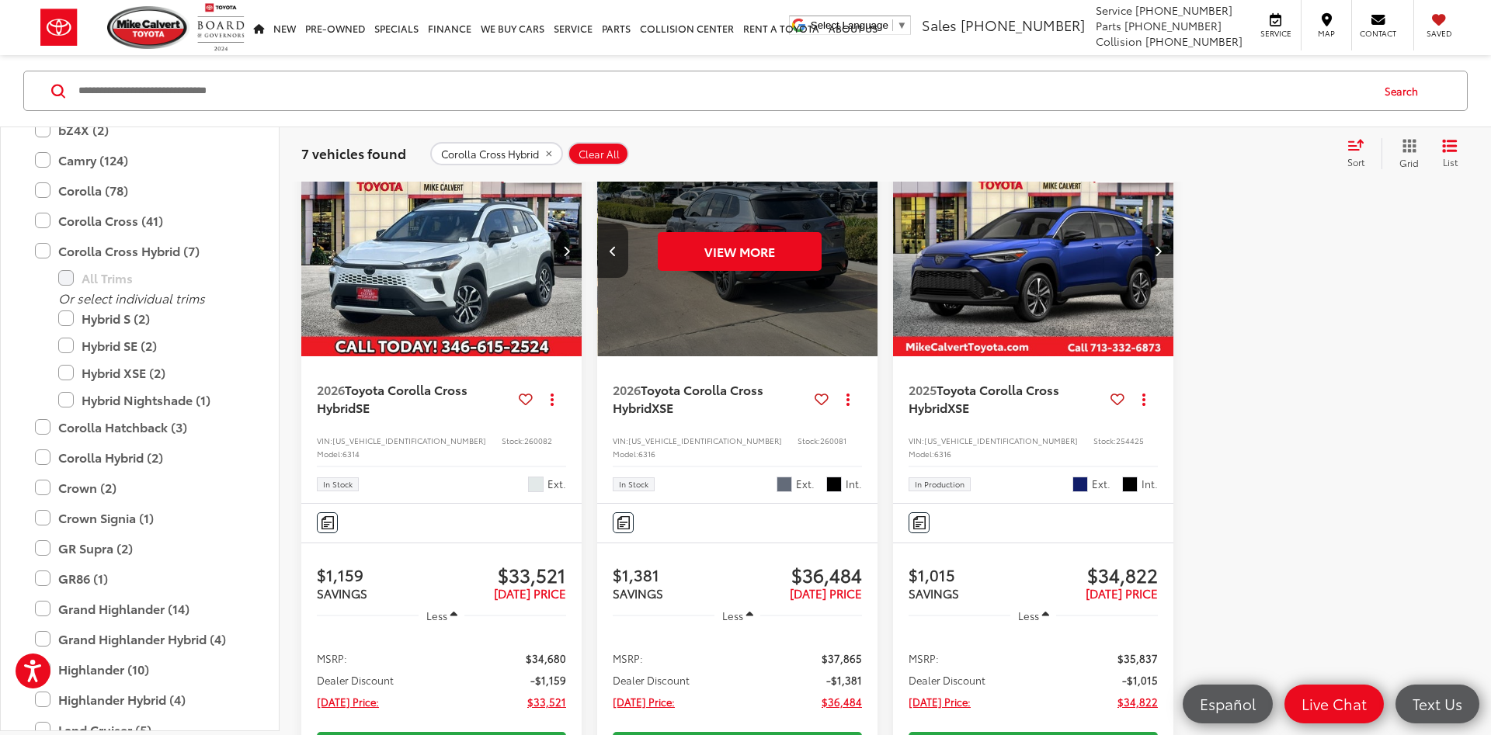
scroll to position [0, 1413]
click at [89, 247] on label "Corolla Cross Hybrid (7)" at bounding box center [140, 251] width 210 height 27
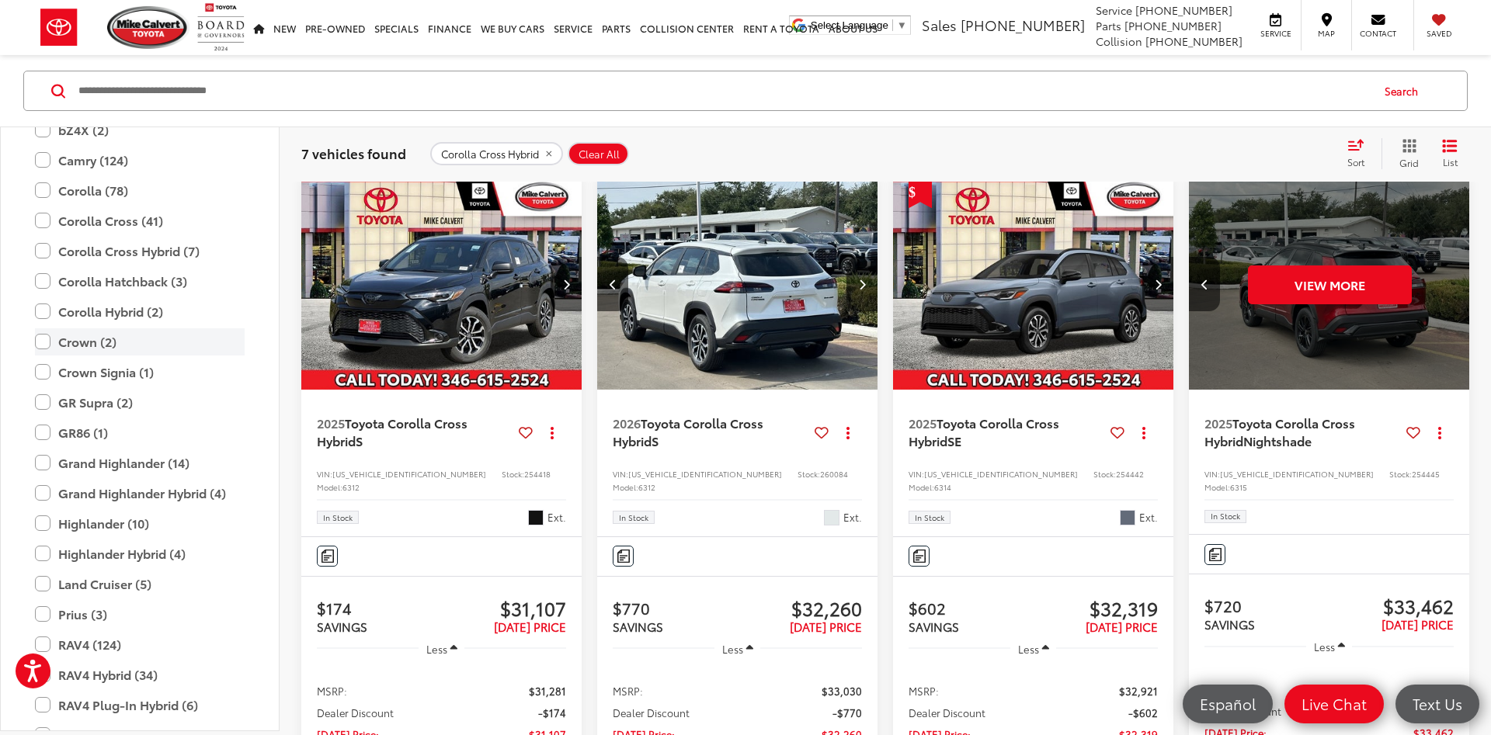
scroll to position [249, 0]
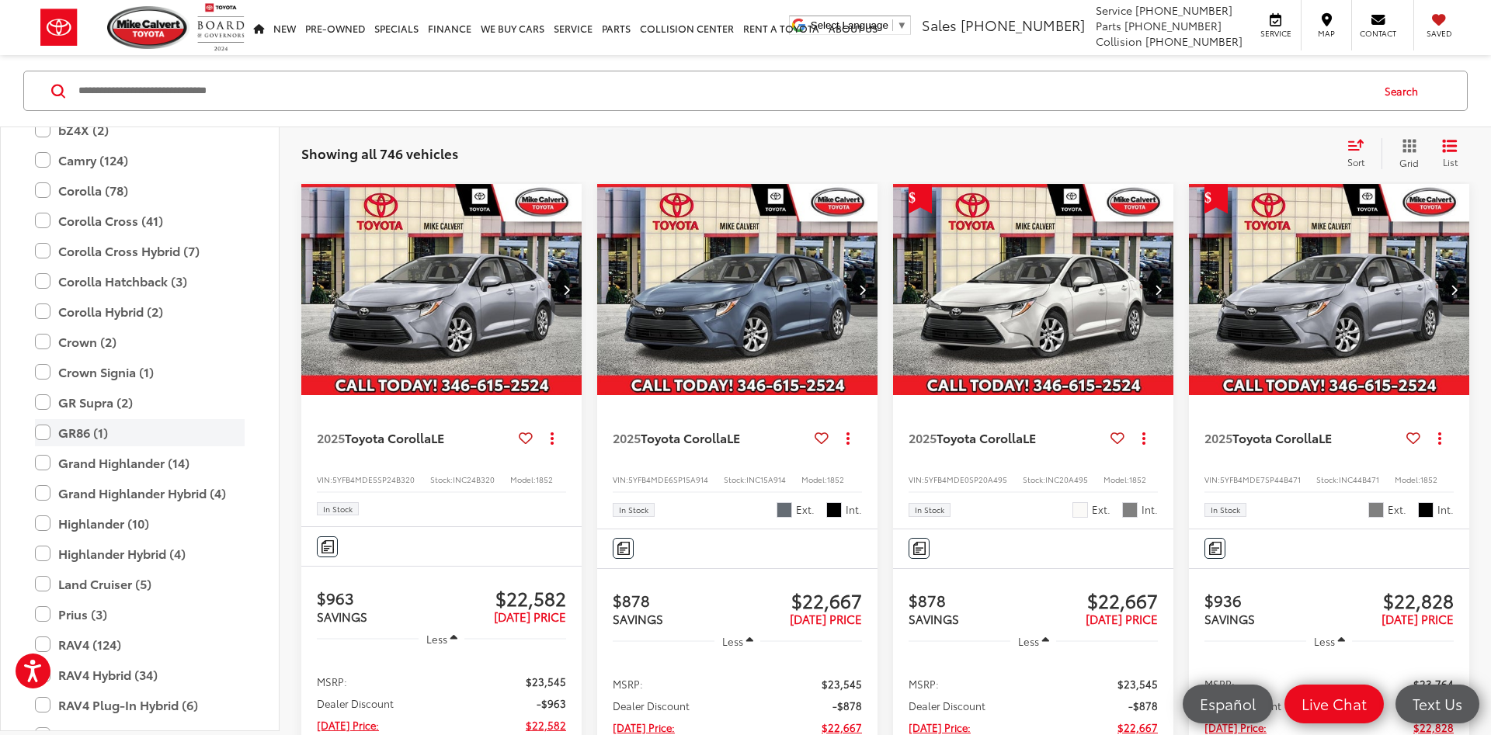
click at [109, 435] on label "GR86 (1)" at bounding box center [140, 432] width 210 height 27
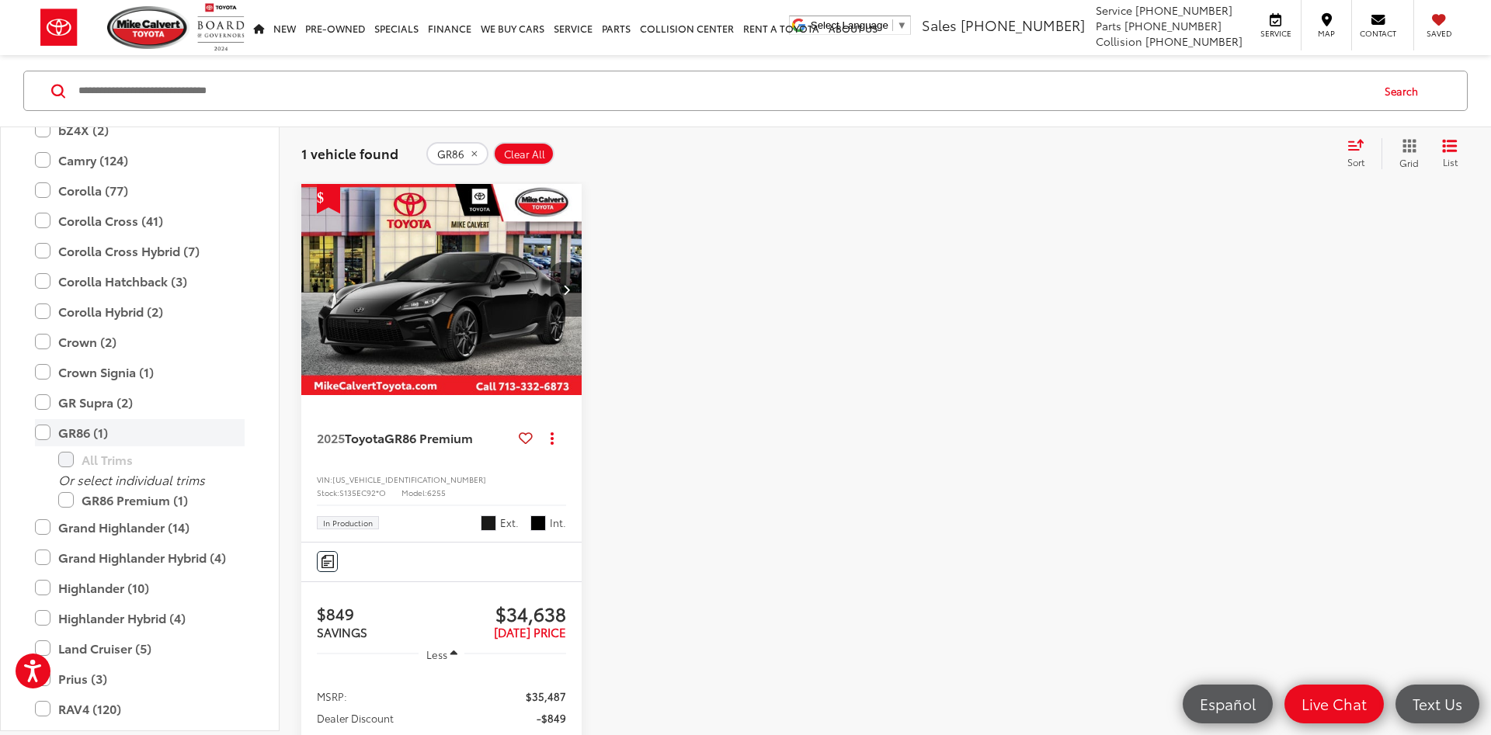
click at [109, 435] on label "GR86 (1)" at bounding box center [140, 432] width 210 height 27
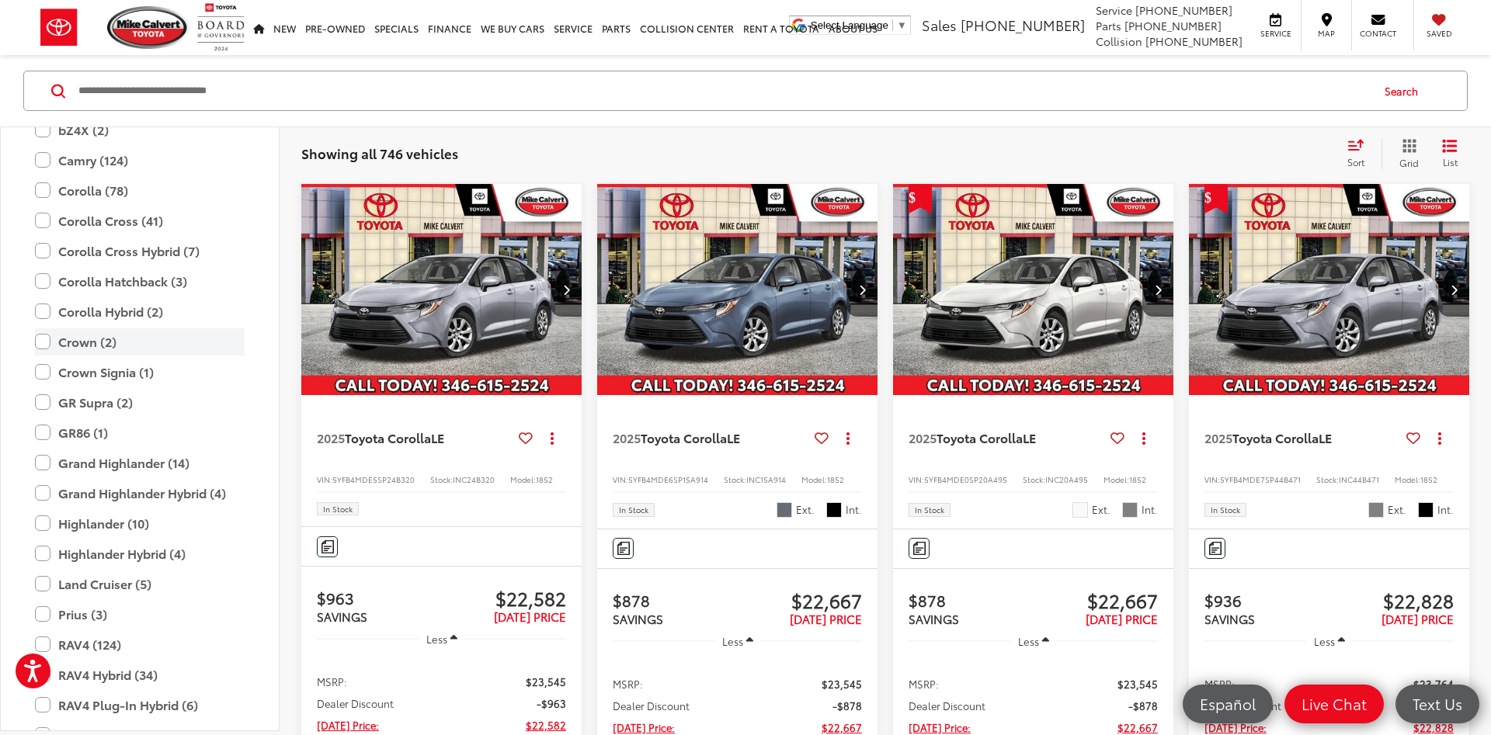
click at [141, 343] on label "Crown (2)" at bounding box center [140, 341] width 210 height 27
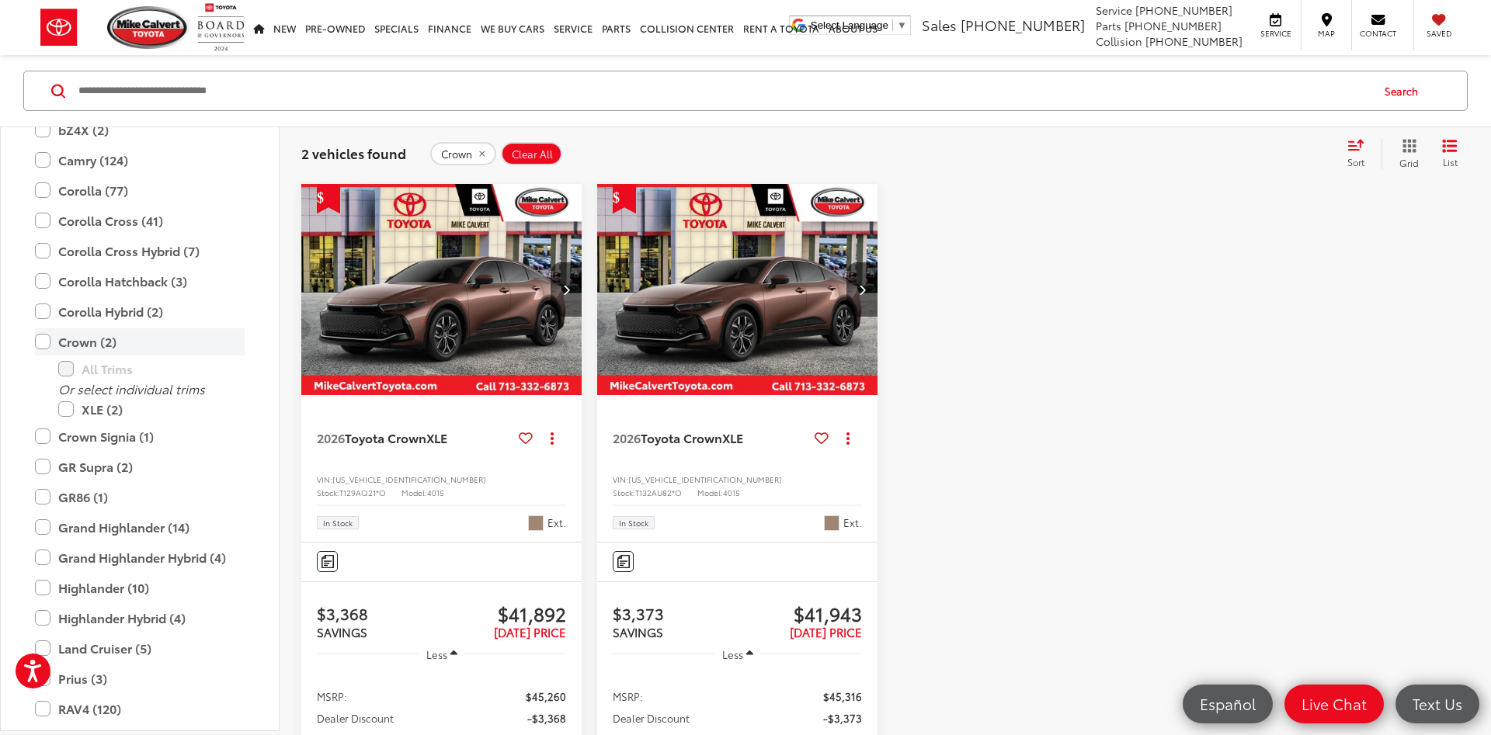
click at [141, 343] on label "Crown (2)" at bounding box center [140, 341] width 210 height 27
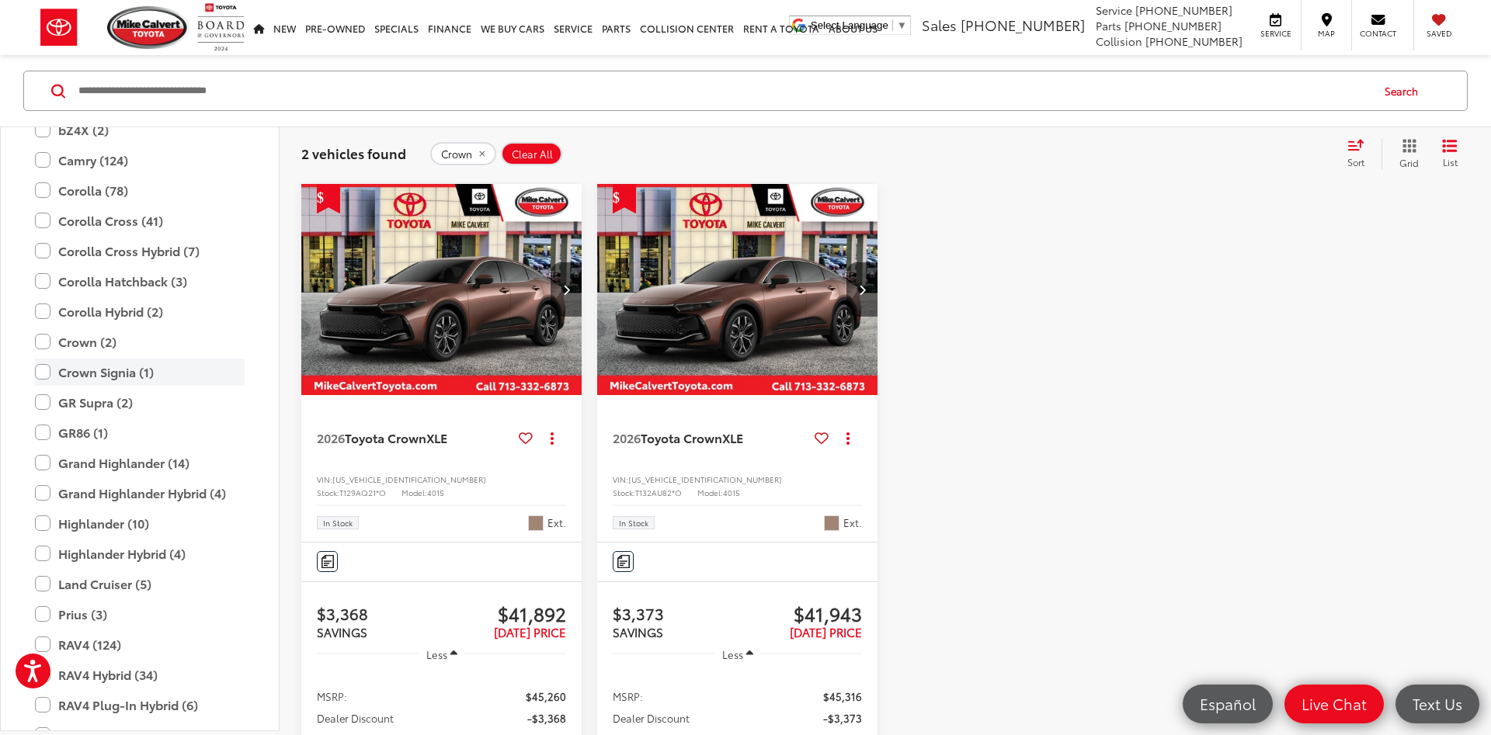
click at [137, 373] on label "Crown Signia (1)" at bounding box center [140, 372] width 210 height 27
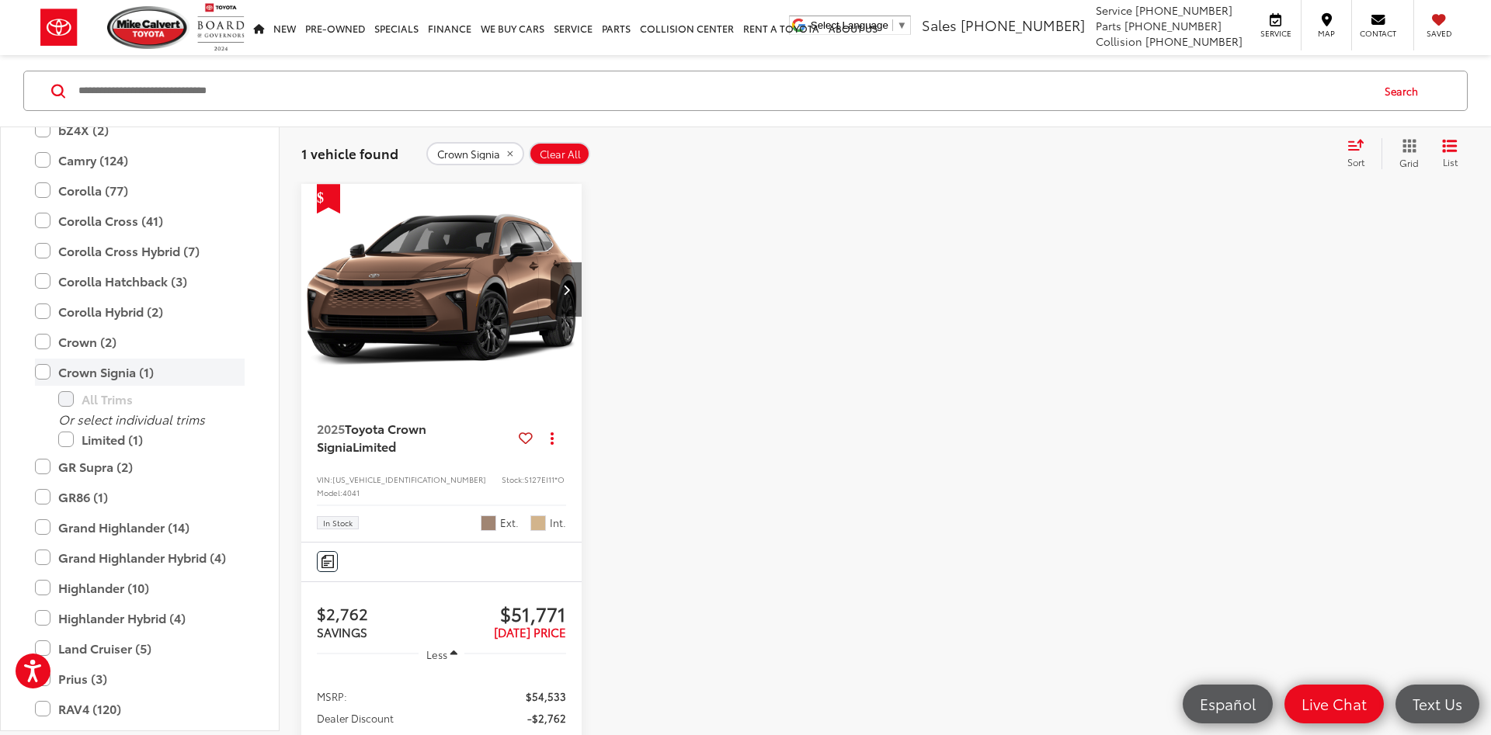
click at [145, 373] on label "Crown Signia (1)" at bounding box center [140, 372] width 210 height 27
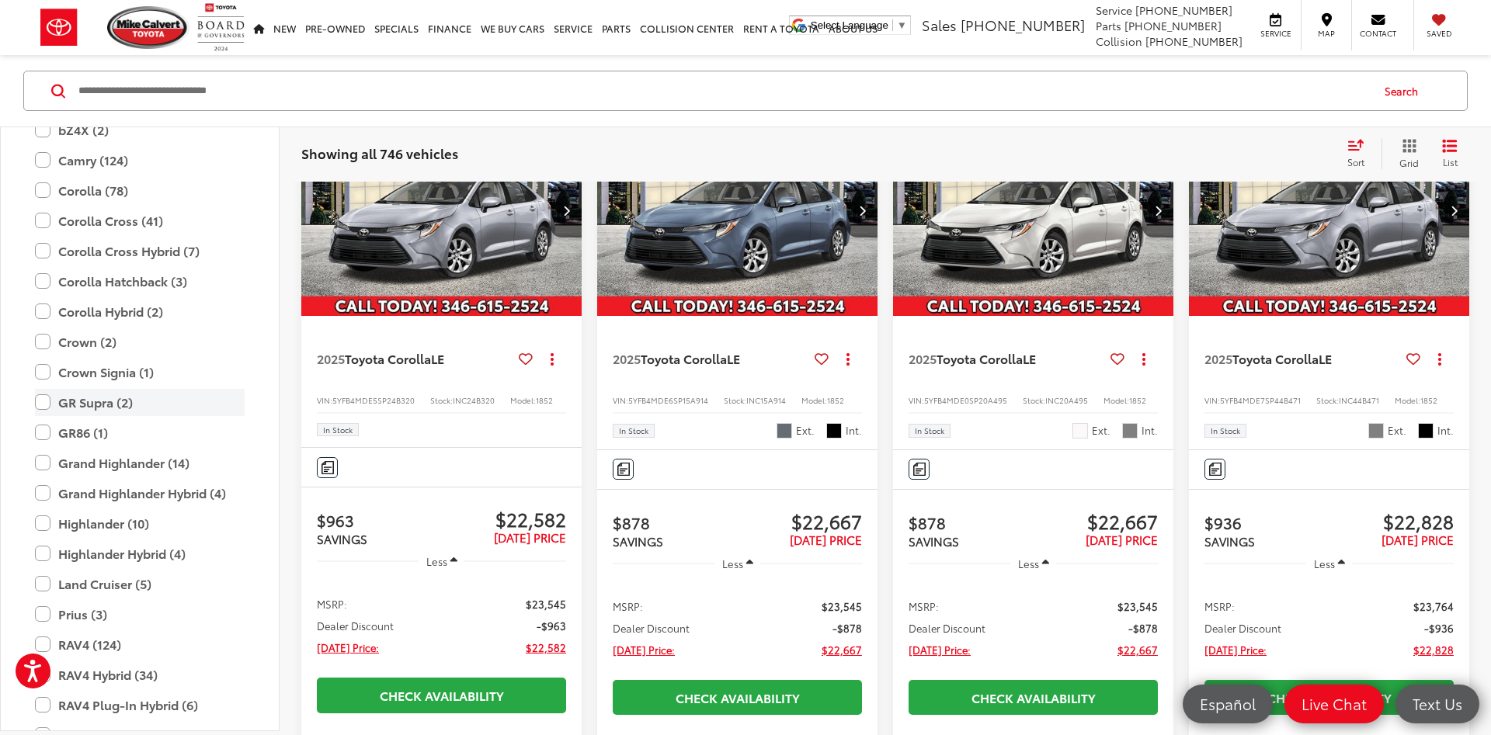
scroll to position [363, 0]
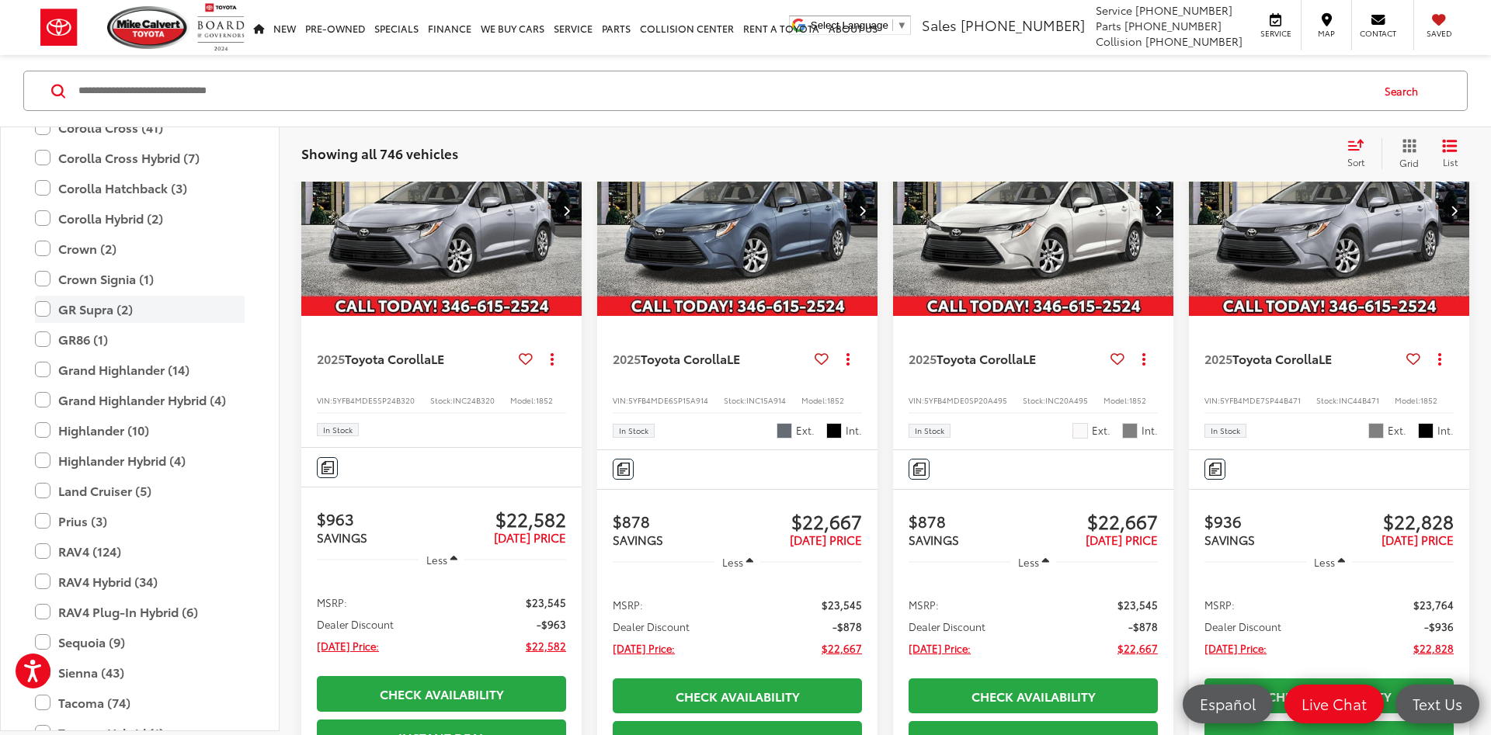
click at [130, 306] on label "GR Supra (2)" at bounding box center [140, 309] width 210 height 27
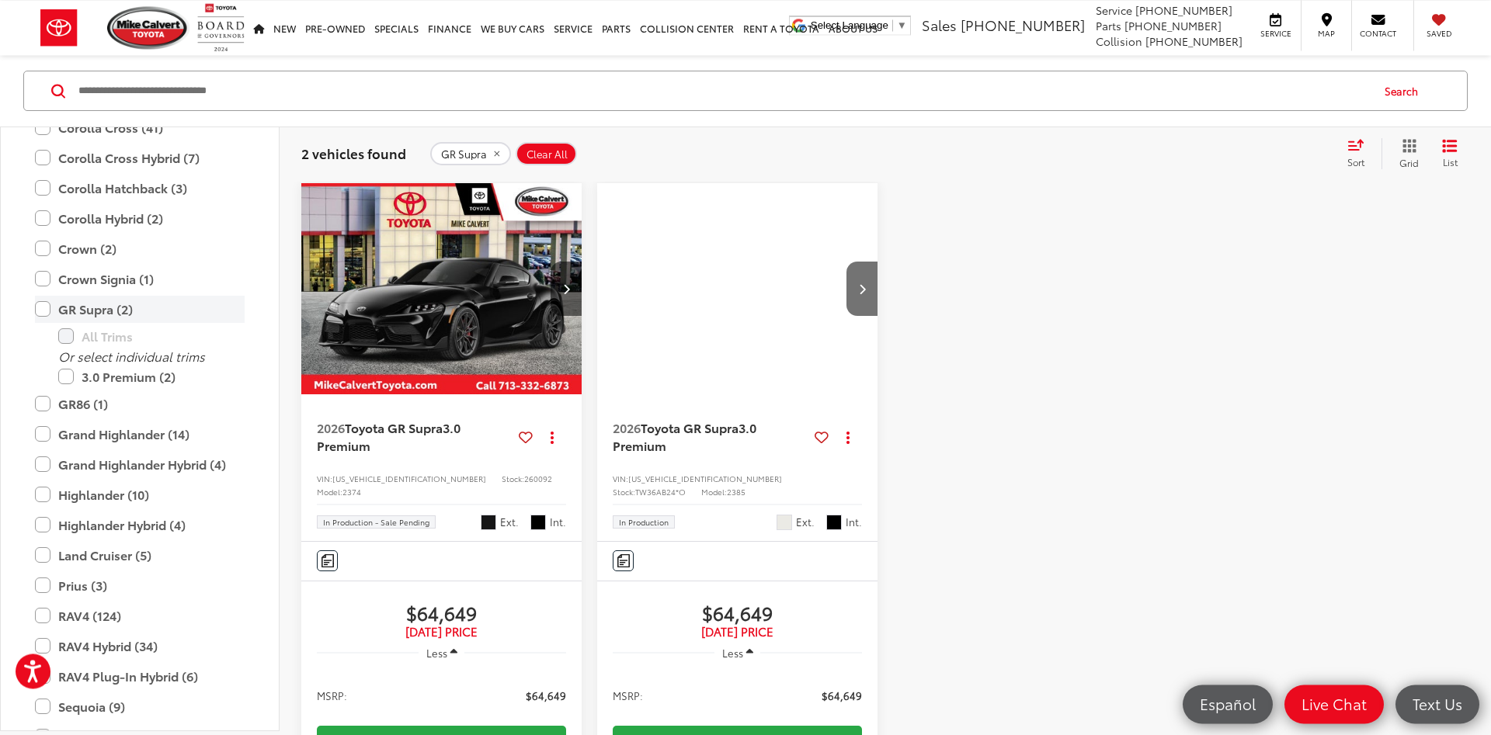
scroll to position [249, 0]
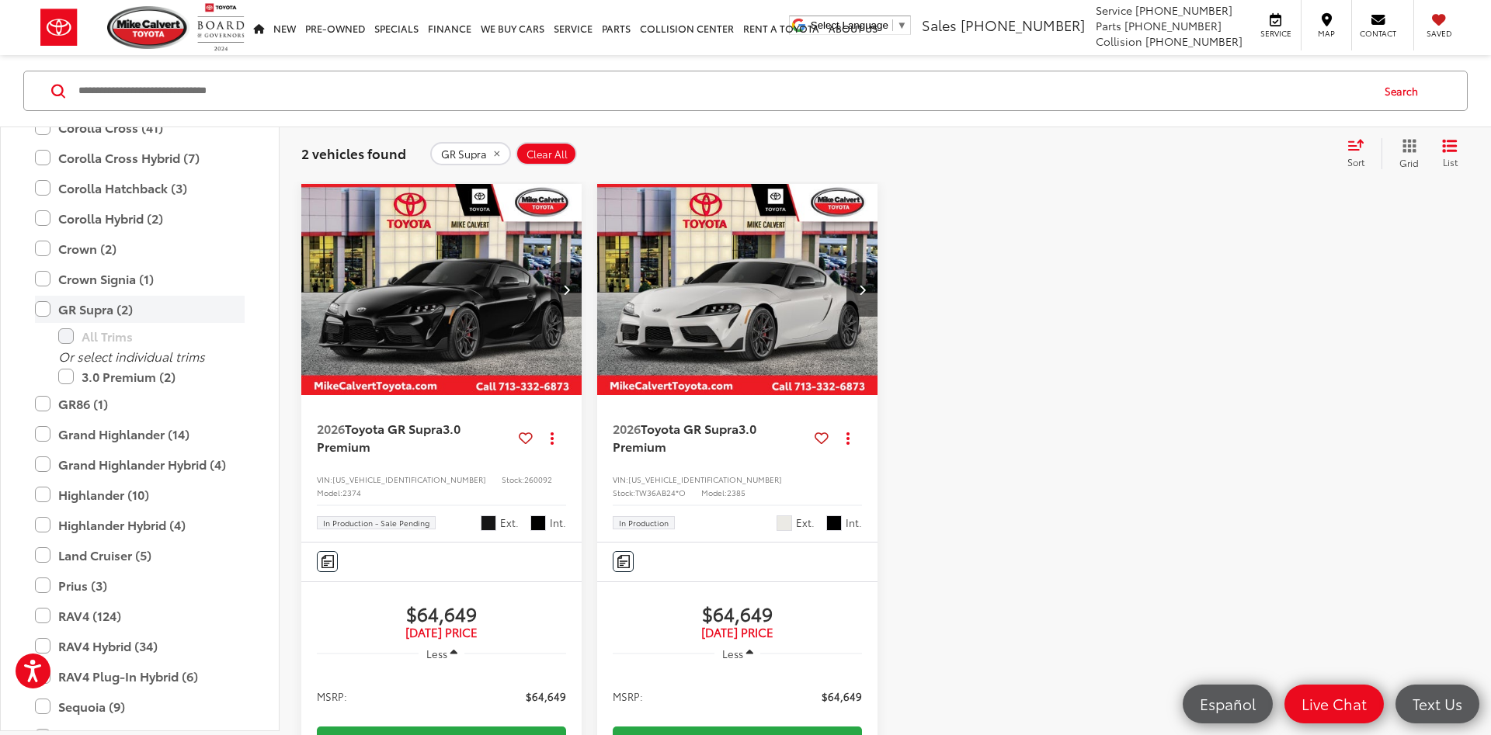
click at [130, 306] on label "GR Supra (2)" at bounding box center [140, 309] width 210 height 27
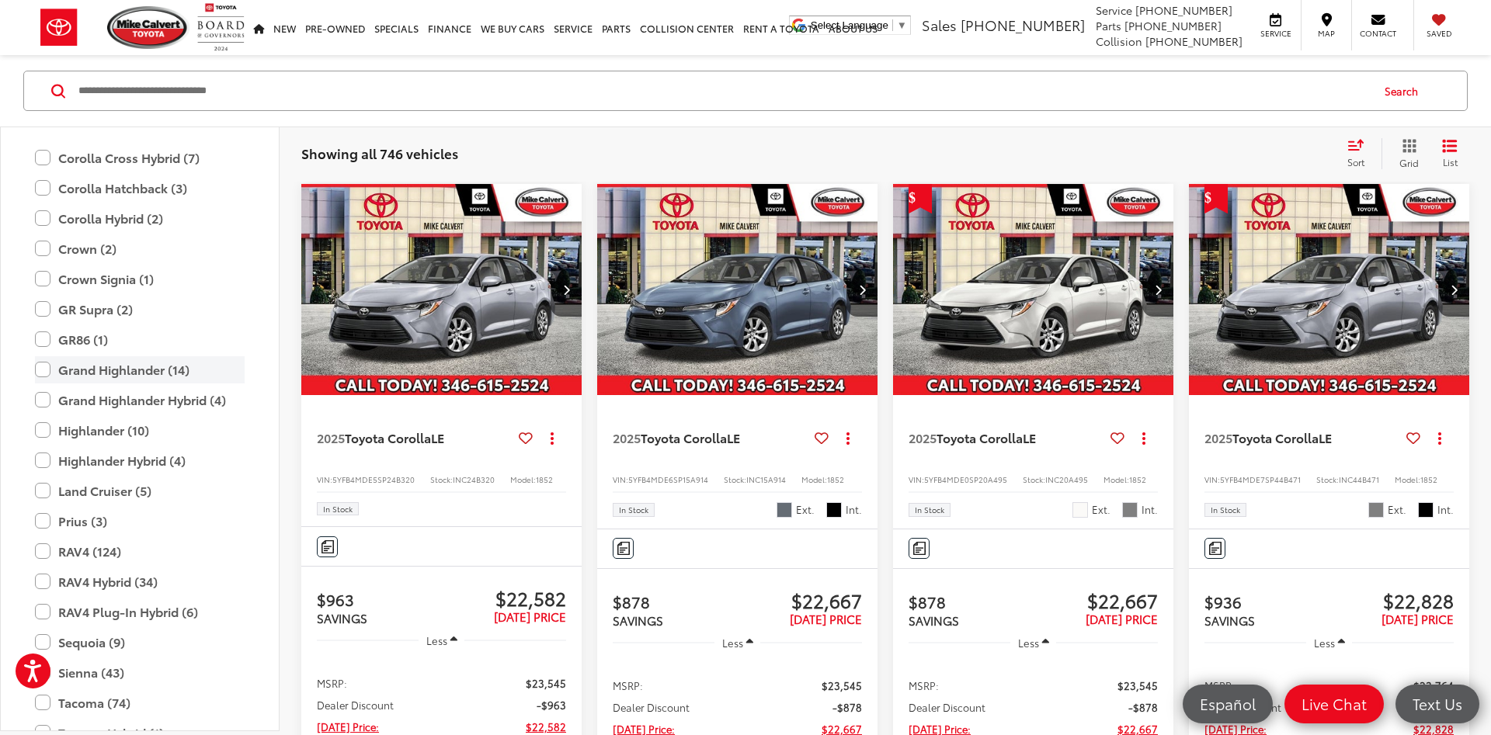
scroll to position [457, 0]
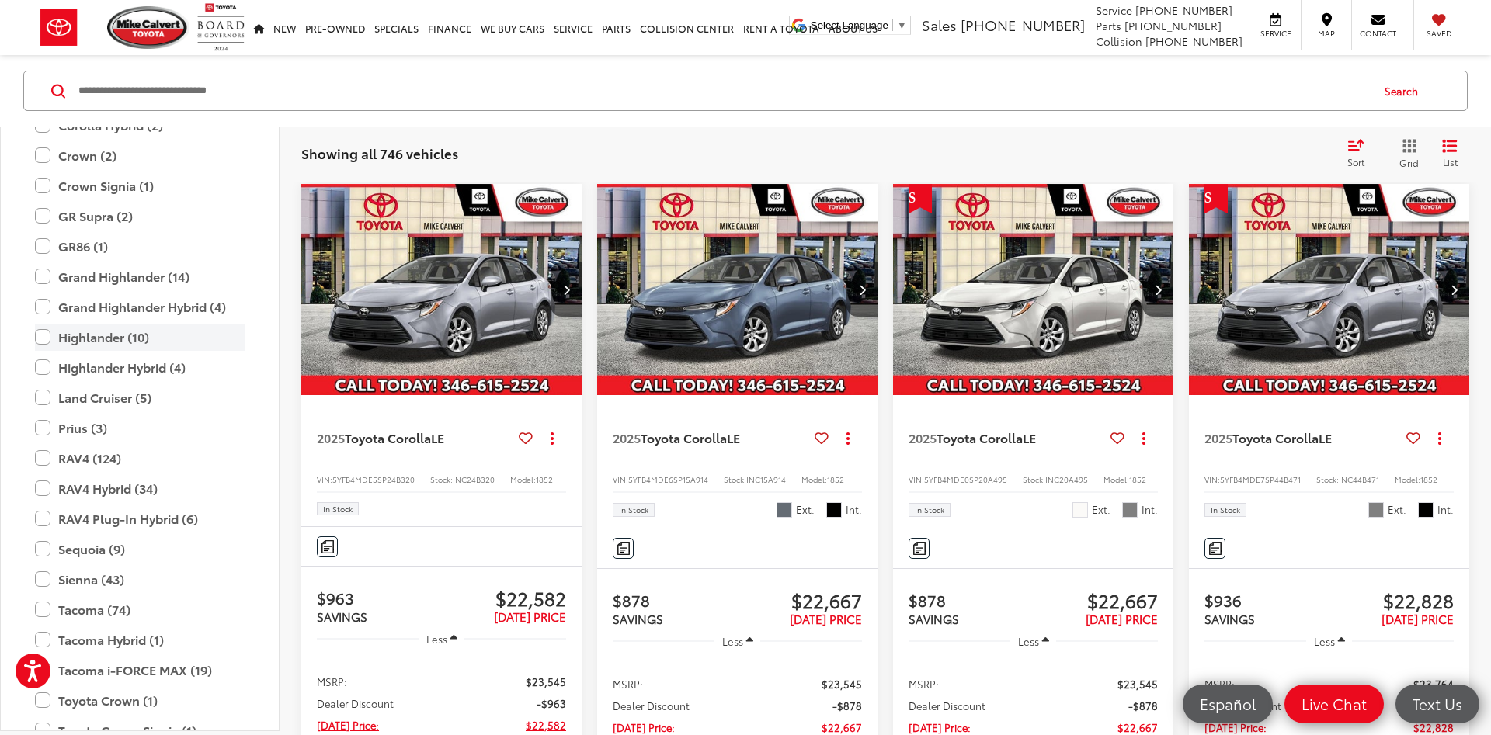
click at [113, 339] on label "Highlander (10)" at bounding box center [140, 337] width 210 height 27
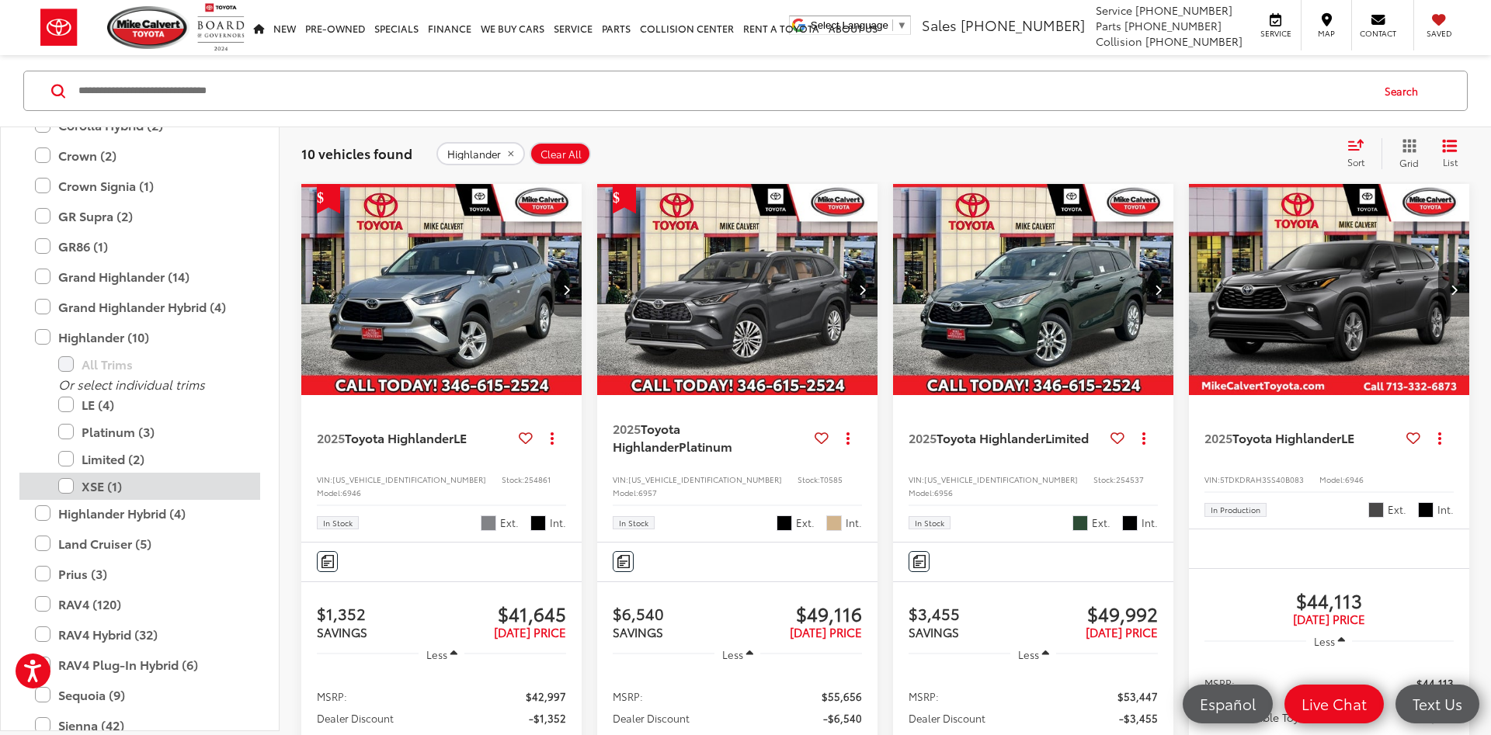
click at [109, 486] on label "XSE (1)" at bounding box center [151, 486] width 186 height 27
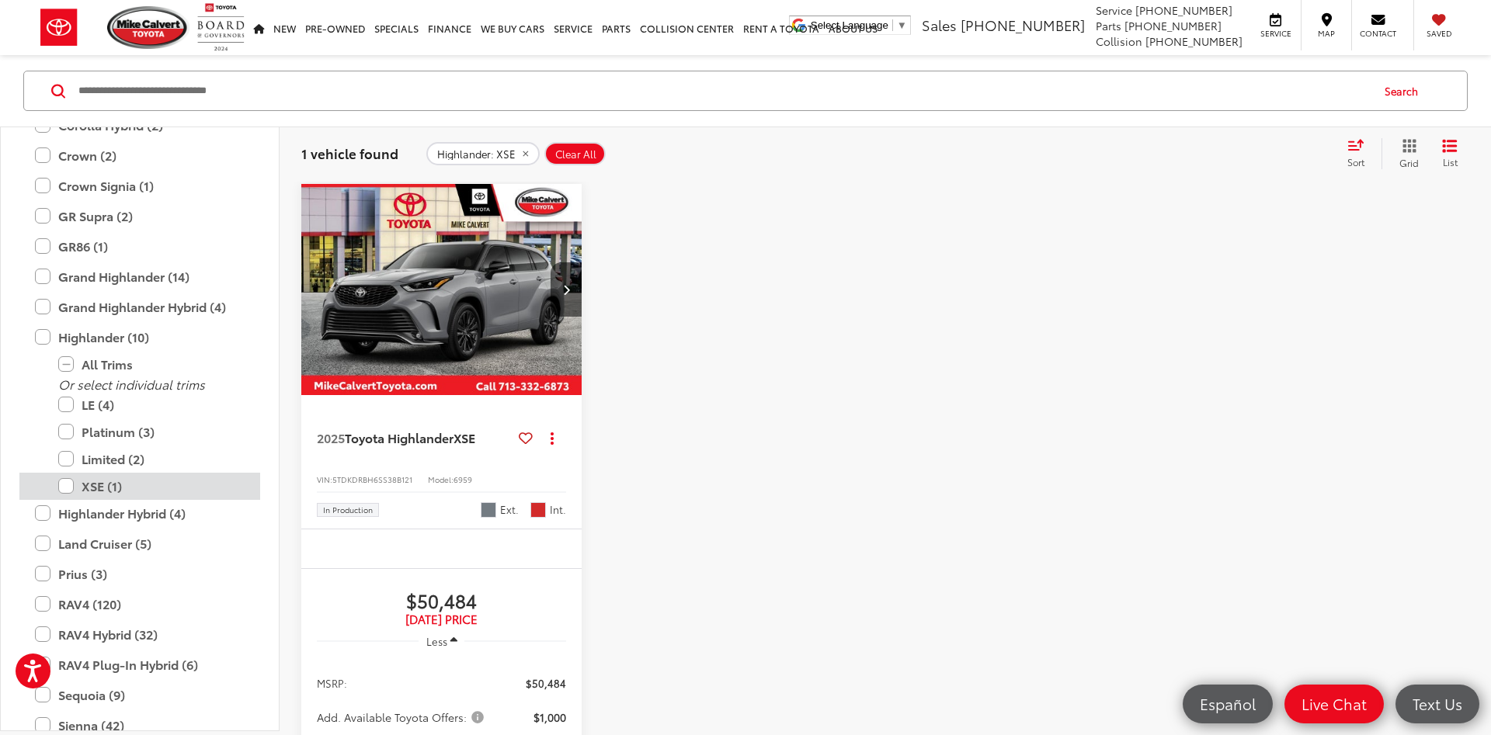
click at [109, 486] on label "XSE (1)" at bounding box center [151, 486] width 186 height 27
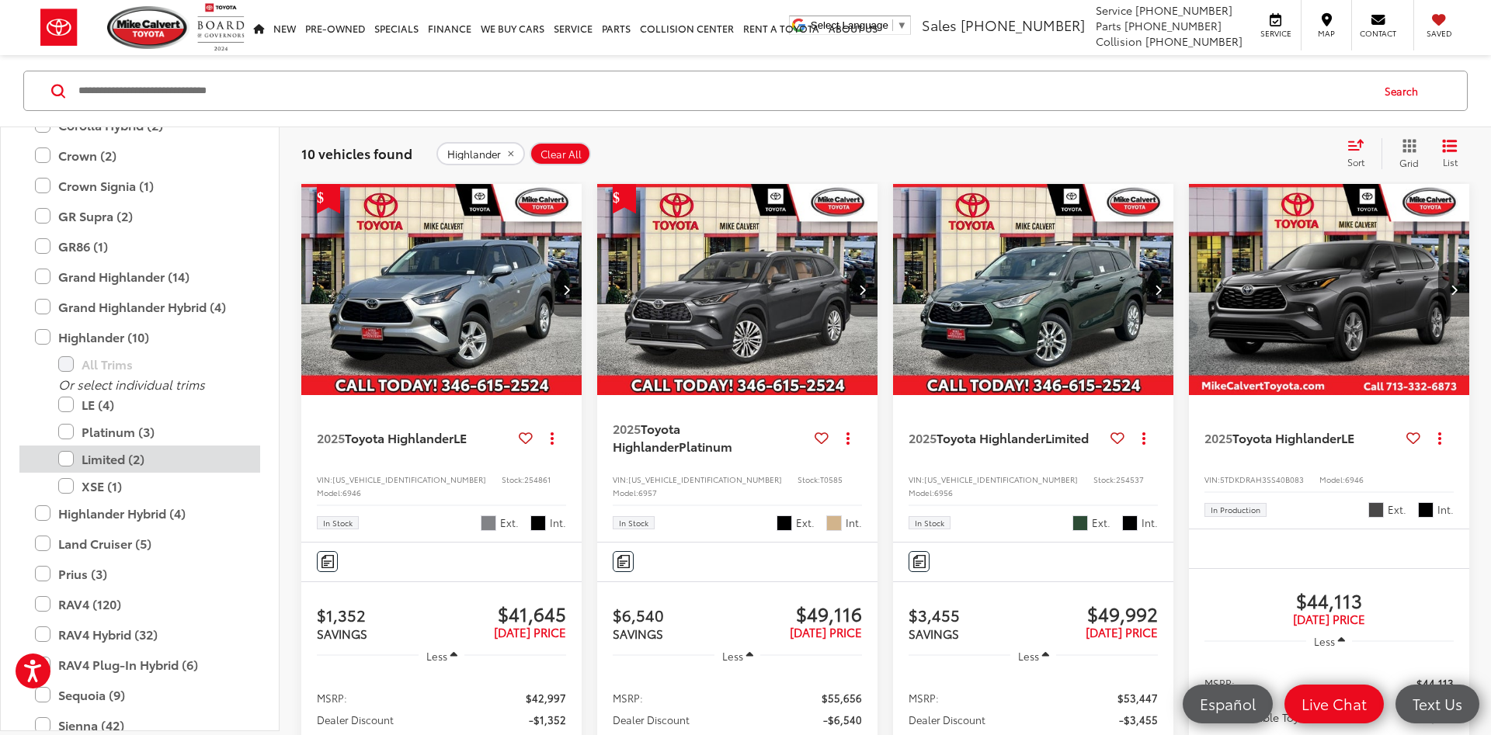
click at [116, 460] on label "Limited (2)" at bounding box center [151, 459] width 186 height 27
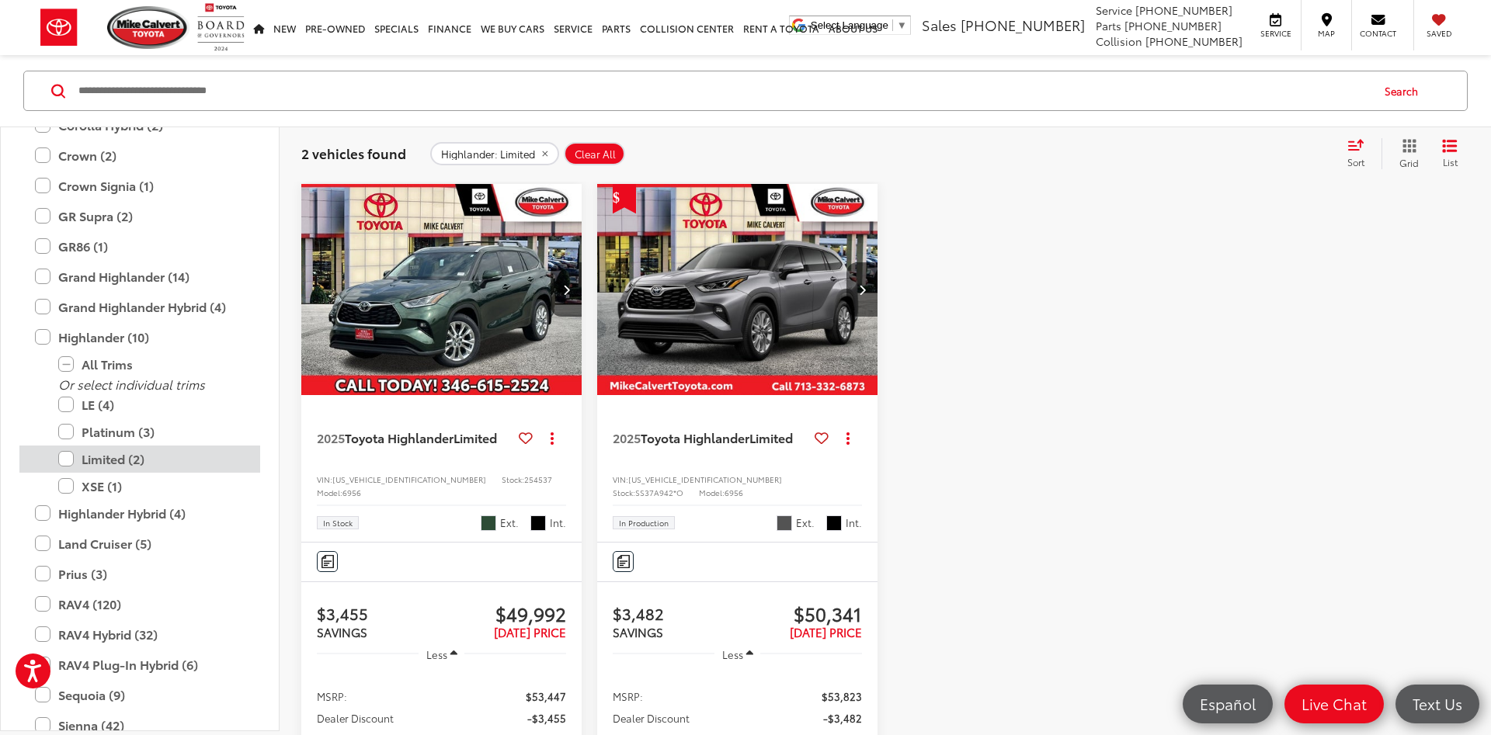
click at [117, 460] on label "Limited (2)" at bounding box center [151, 459] width 186 height 27
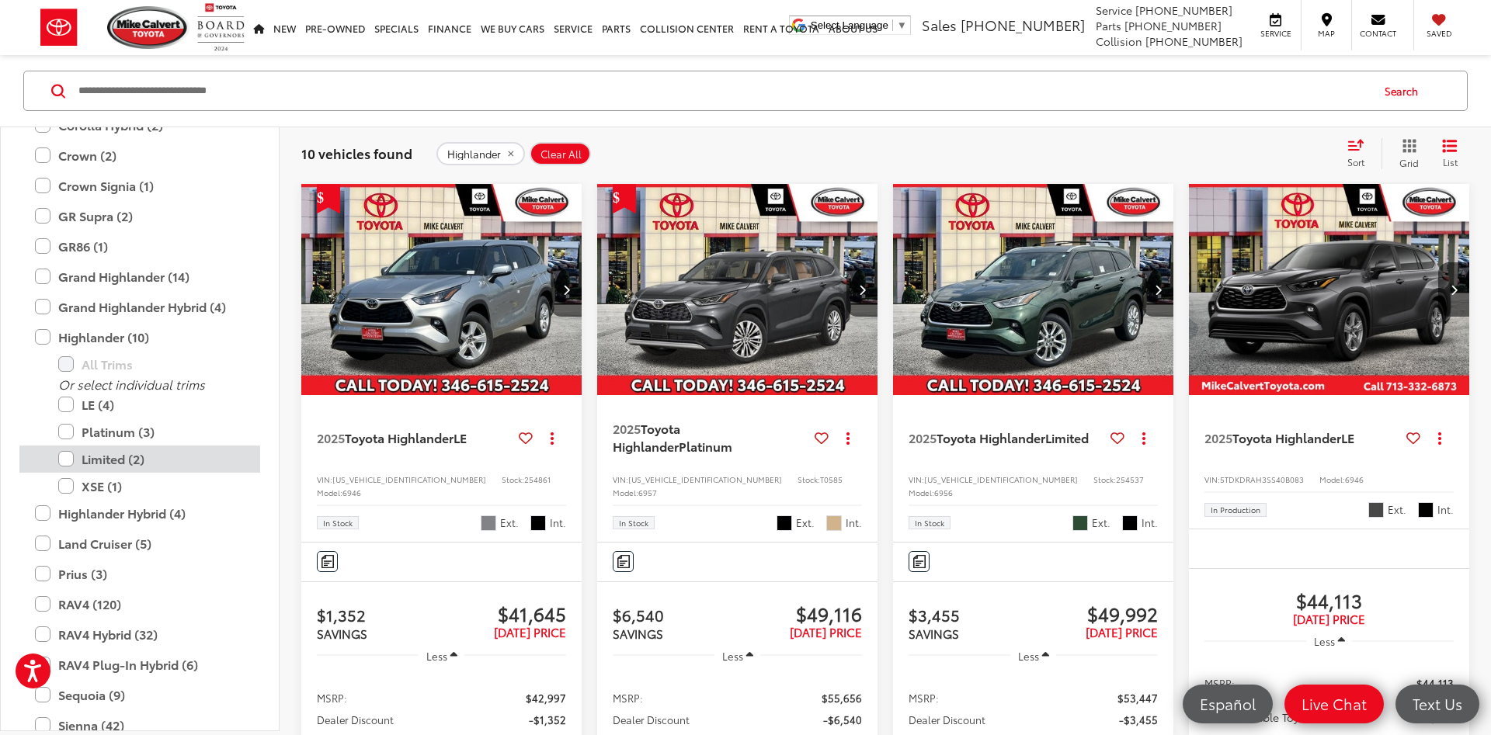
scroll to position [408, 0]
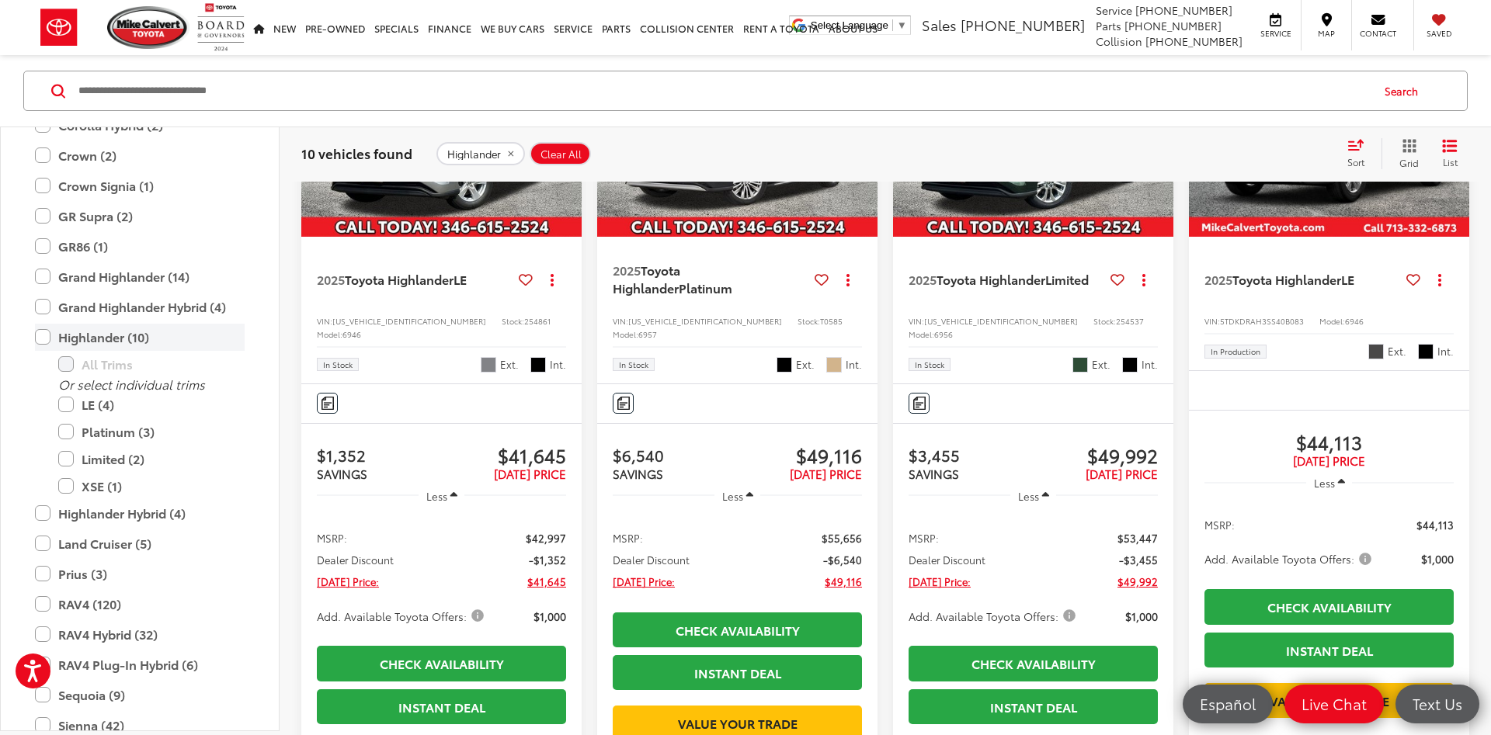
click at [142, 330] on label "Highlander (10)" at bounding box center [140, 337] width 210 height 27
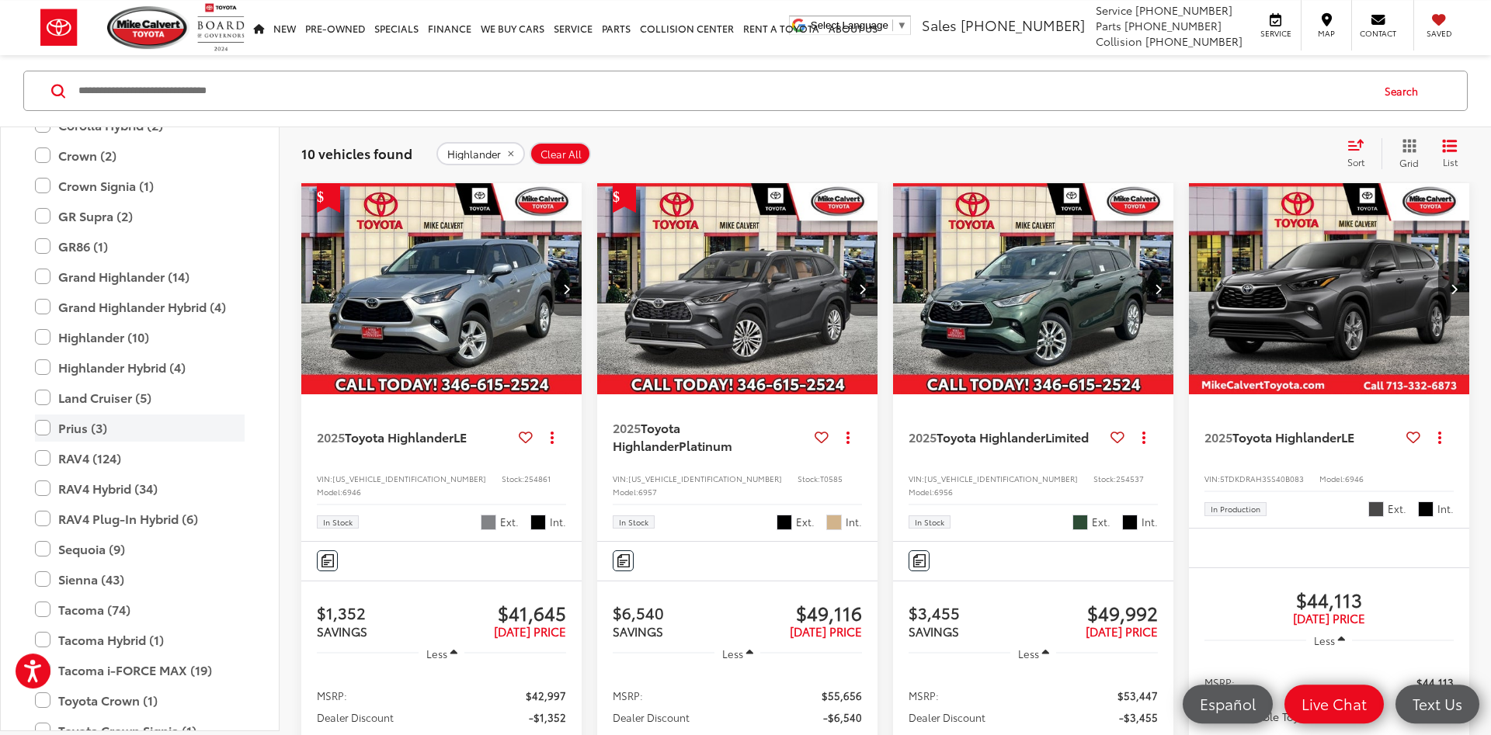
scroll to position [249, 0]
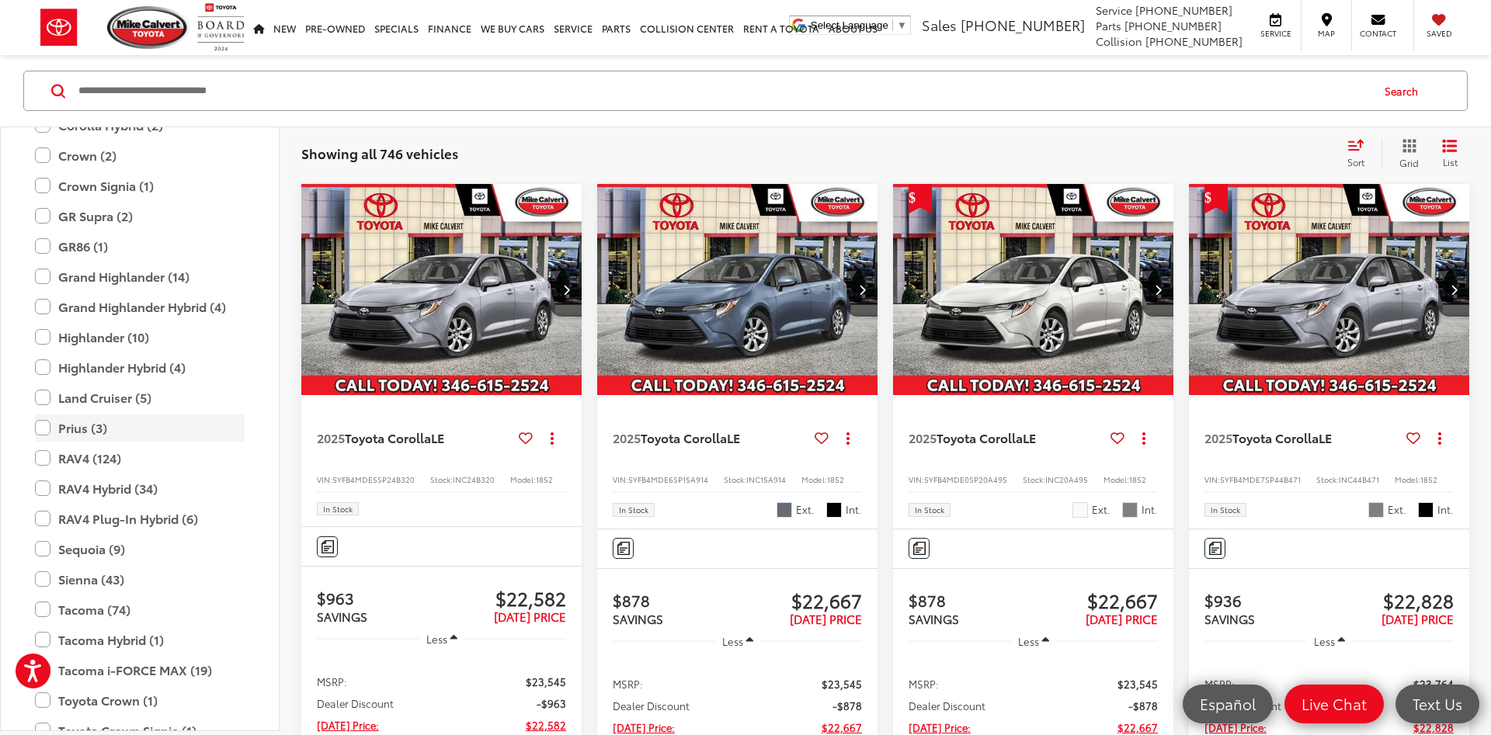
click at [150, 437] on label "Prius (3)" at bounding box center [140, 428] width 210 height 27
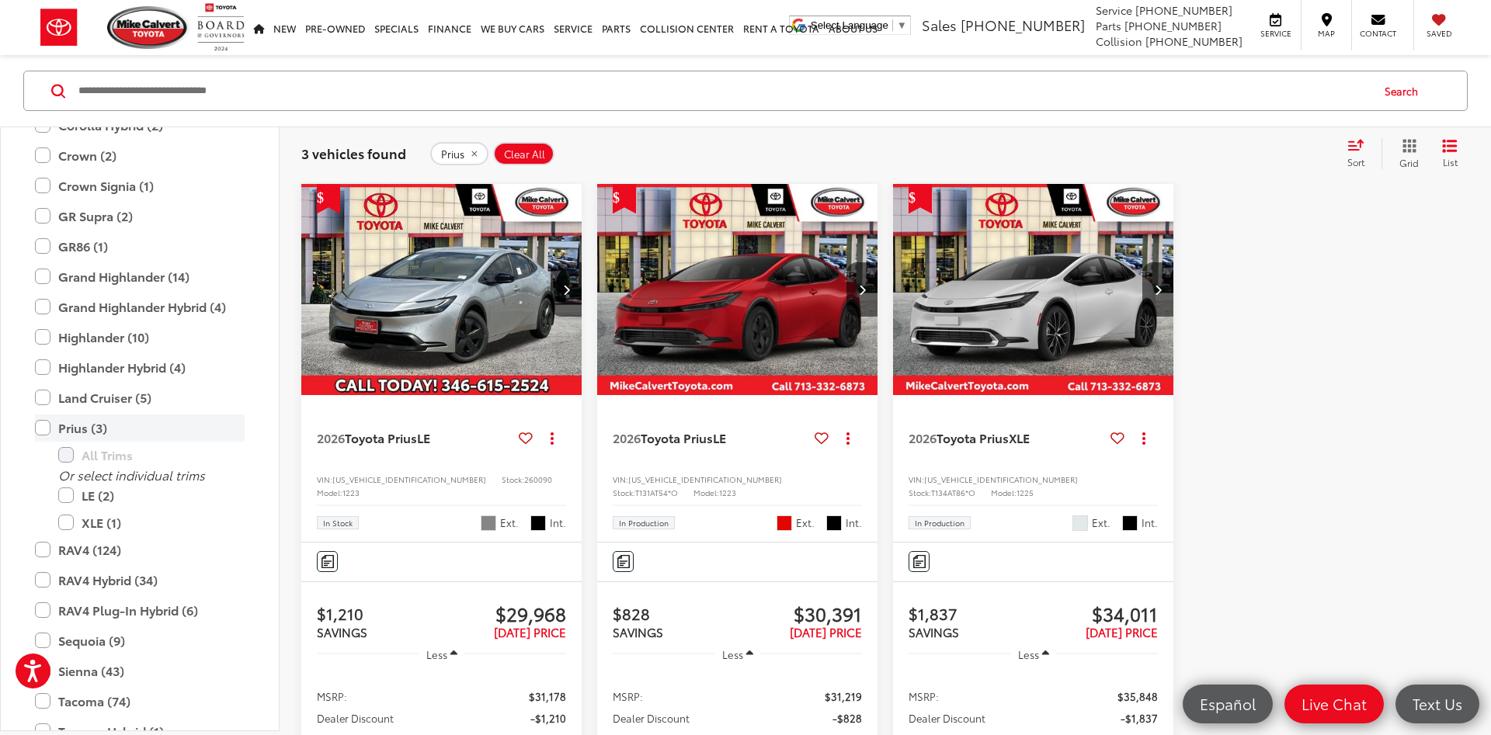
click at [150, 437] on label "Prius (3)" at bounding box center [140, 428] width 210 height 27
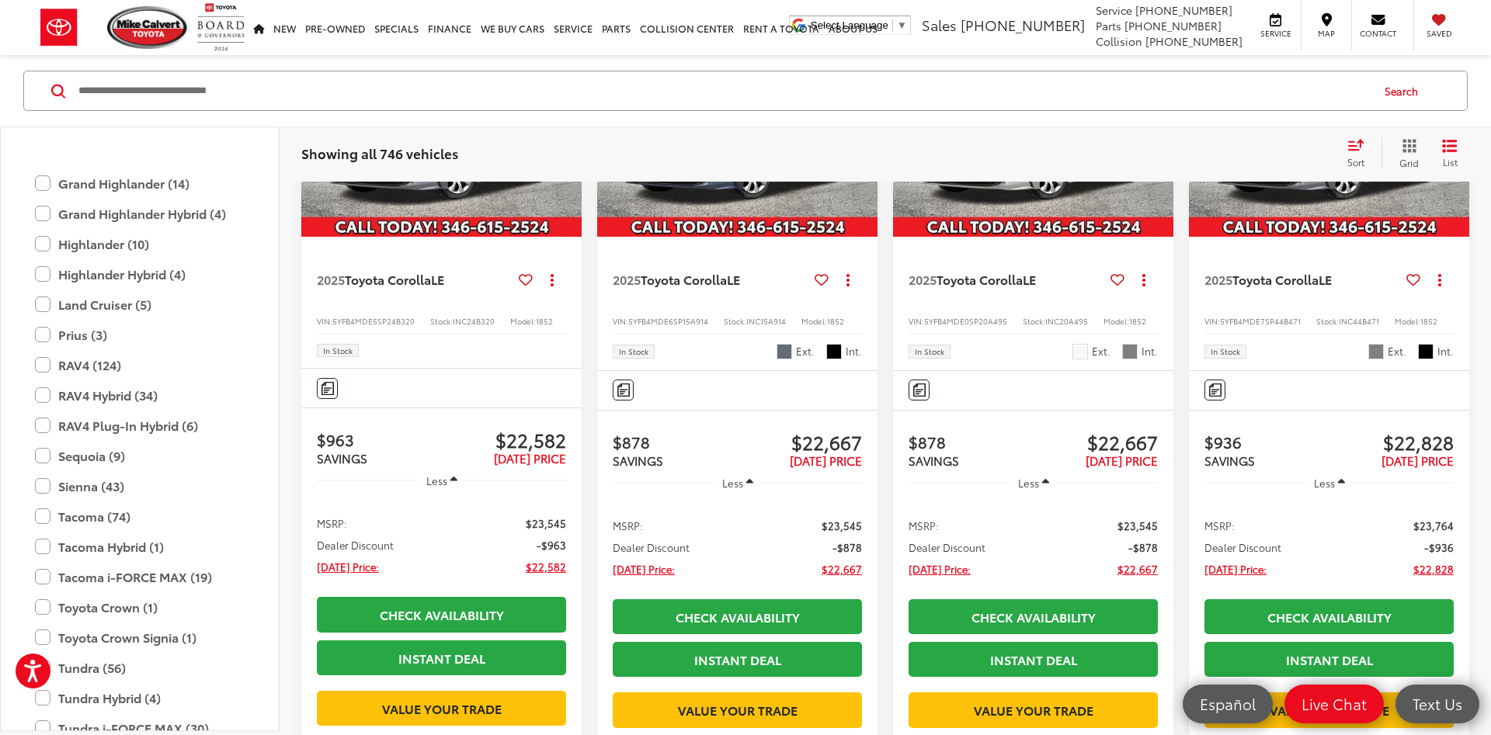
scroll to position [643, 0]
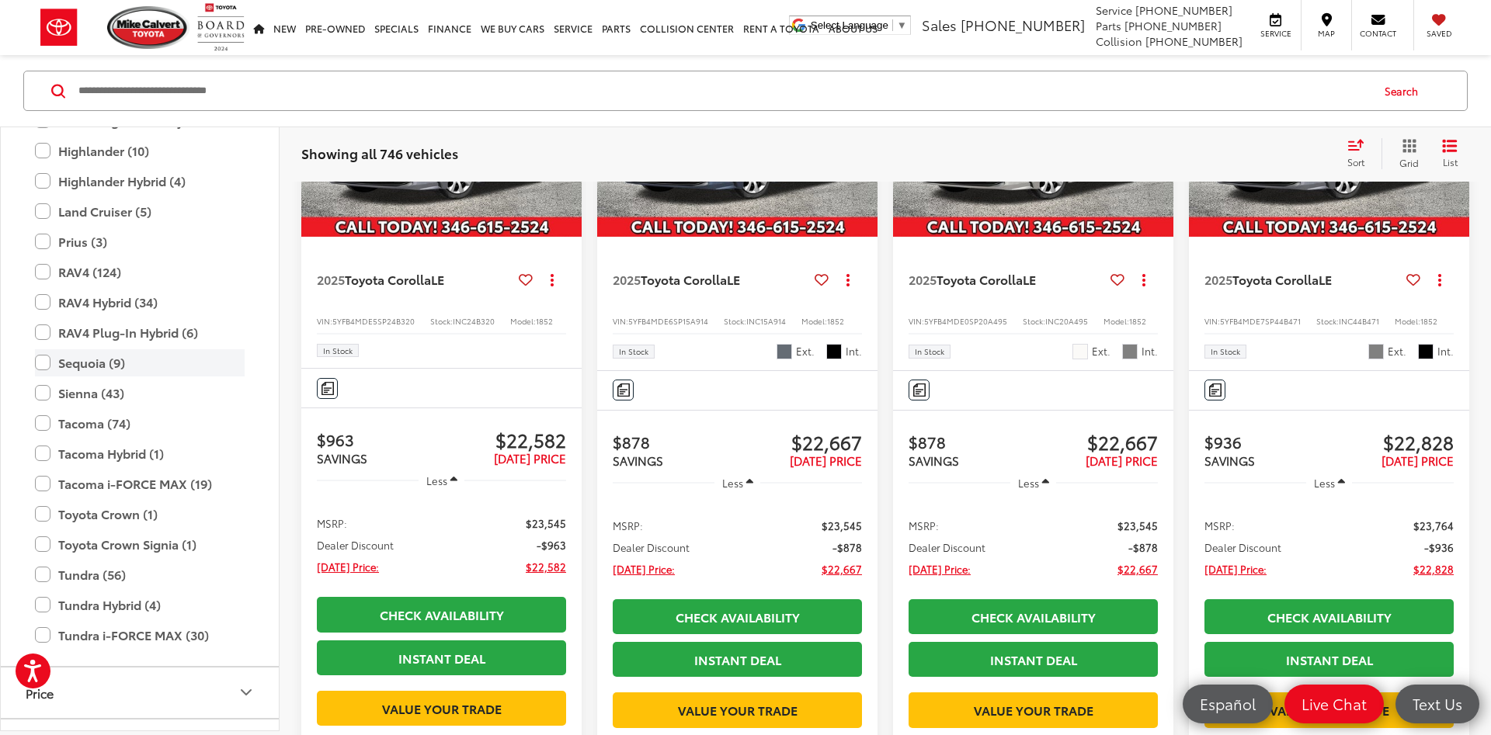
click at [103, 366] on label "Sequoia (9)" at bounding box center [140, 362] width 210 height 27
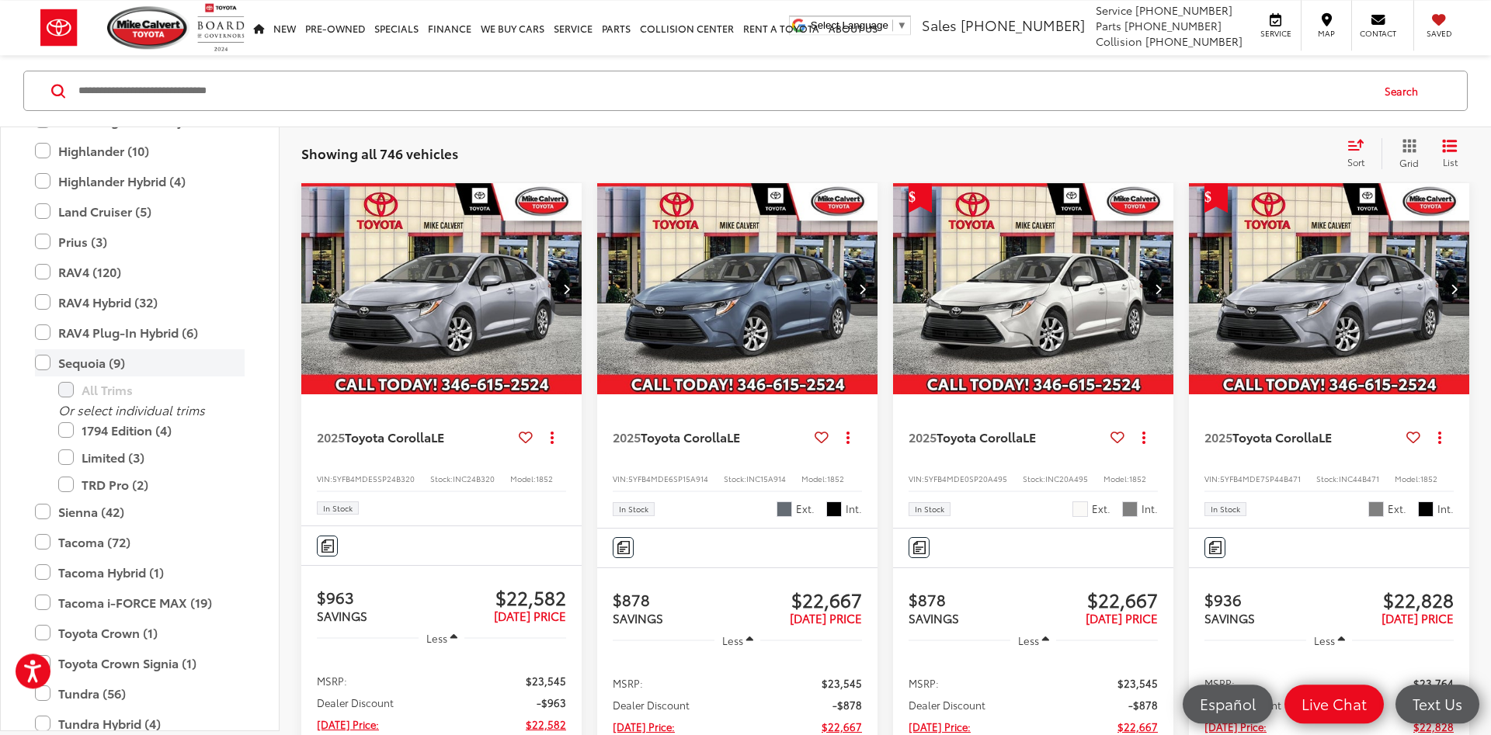
scroll to position [249, 0]
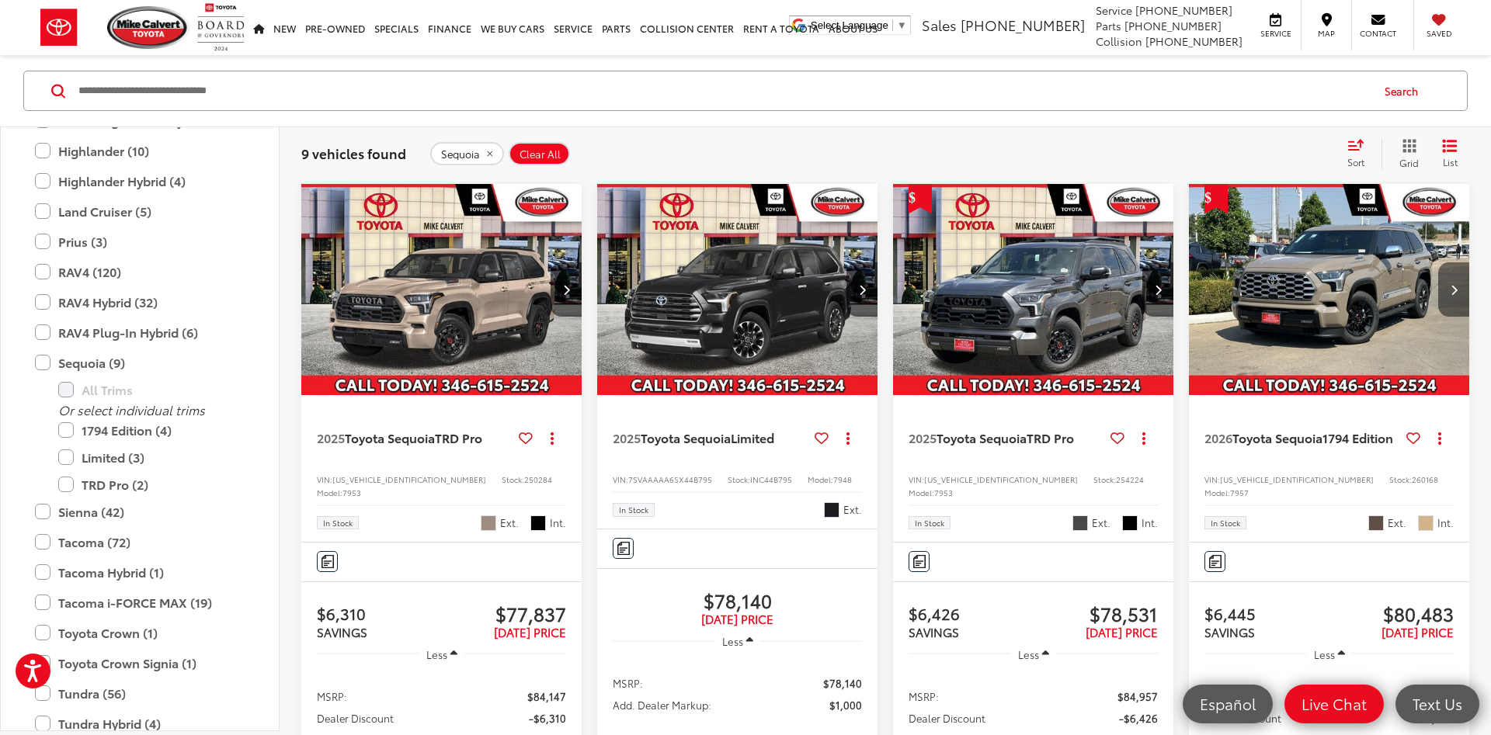
click at [1453, 288] on icon "Next image" at bounding box center [1453, 289] width 7 height 11
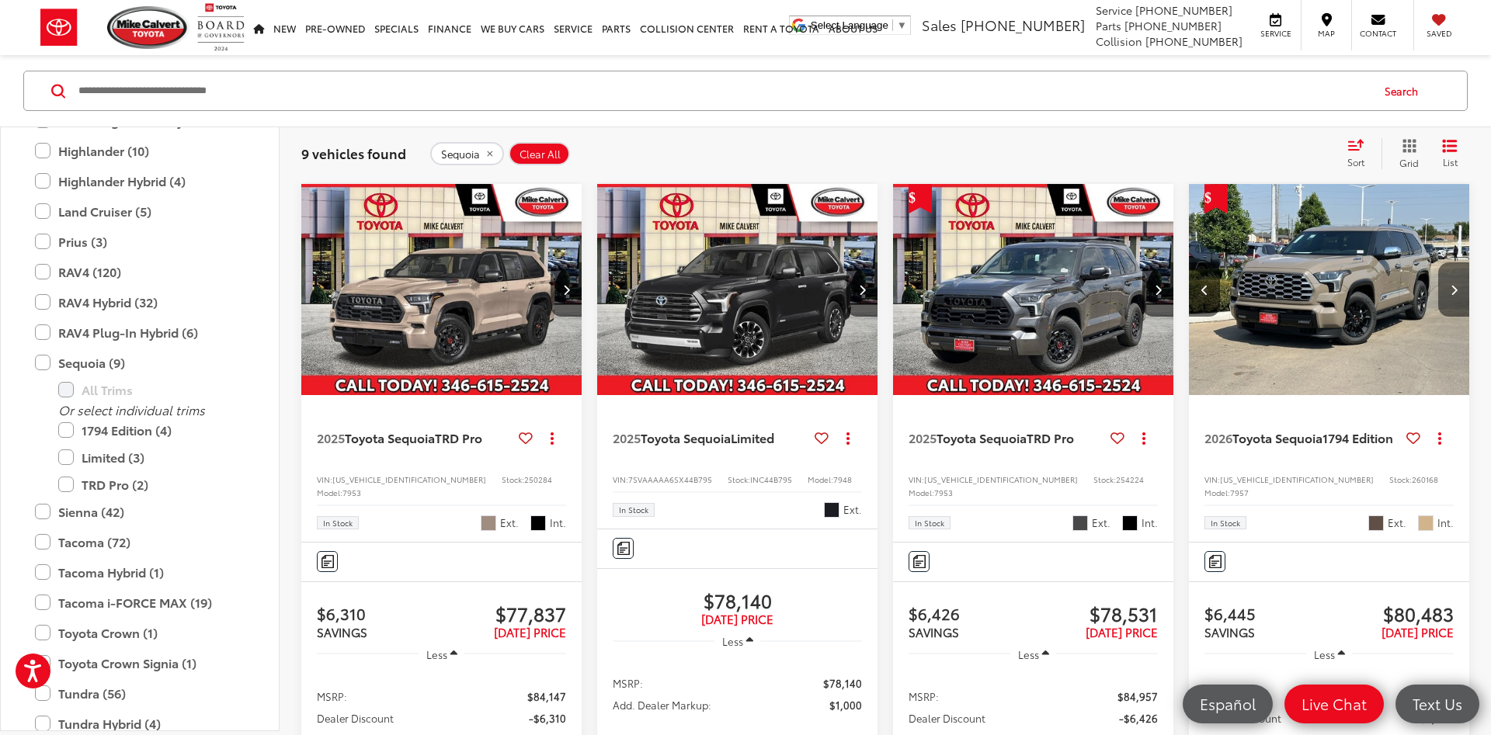
click at [1454, 289] on icon "Next image" at bounding box center [1453, 289] width 7 height 11
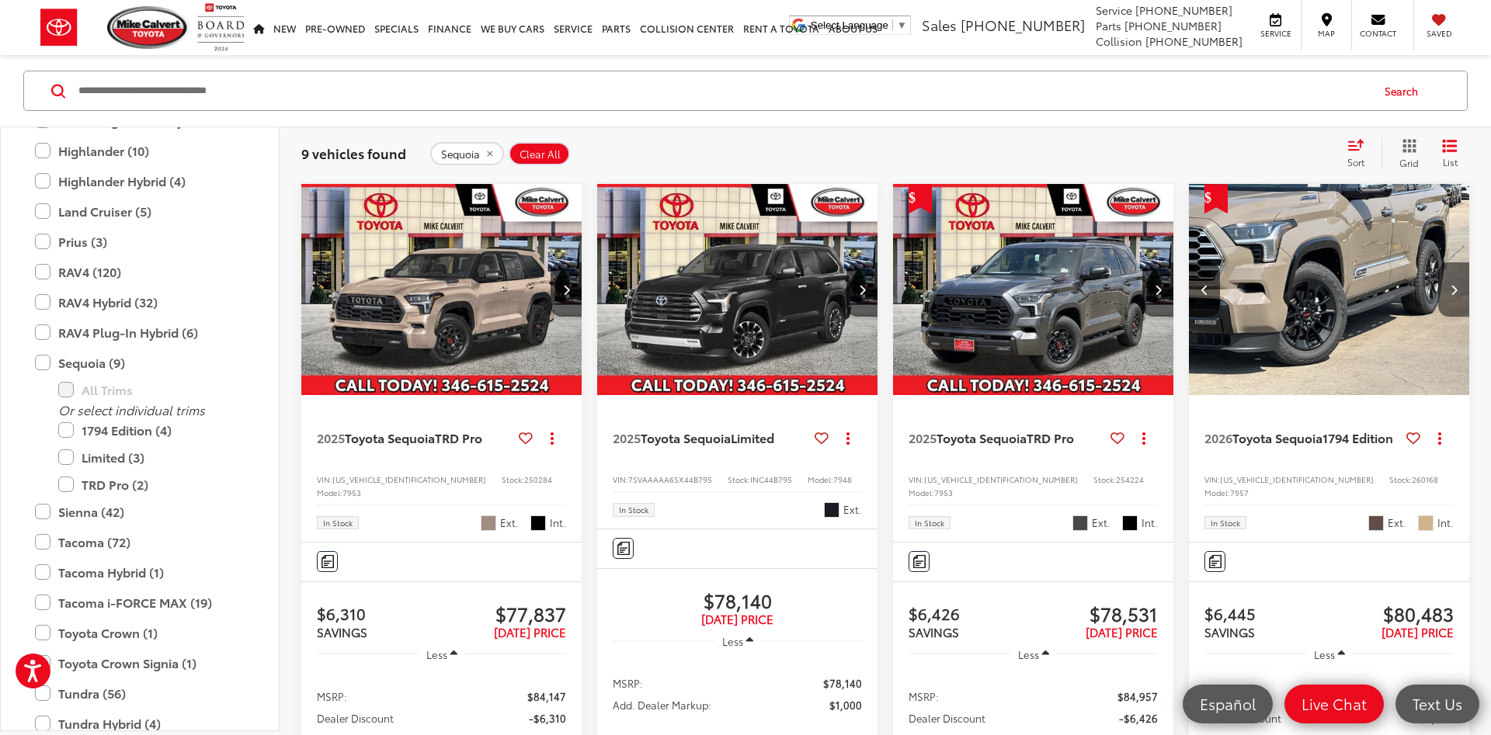
click at [1454, 289] on icon "Next image" at bounding box center [1453, 289] width 7 height 11
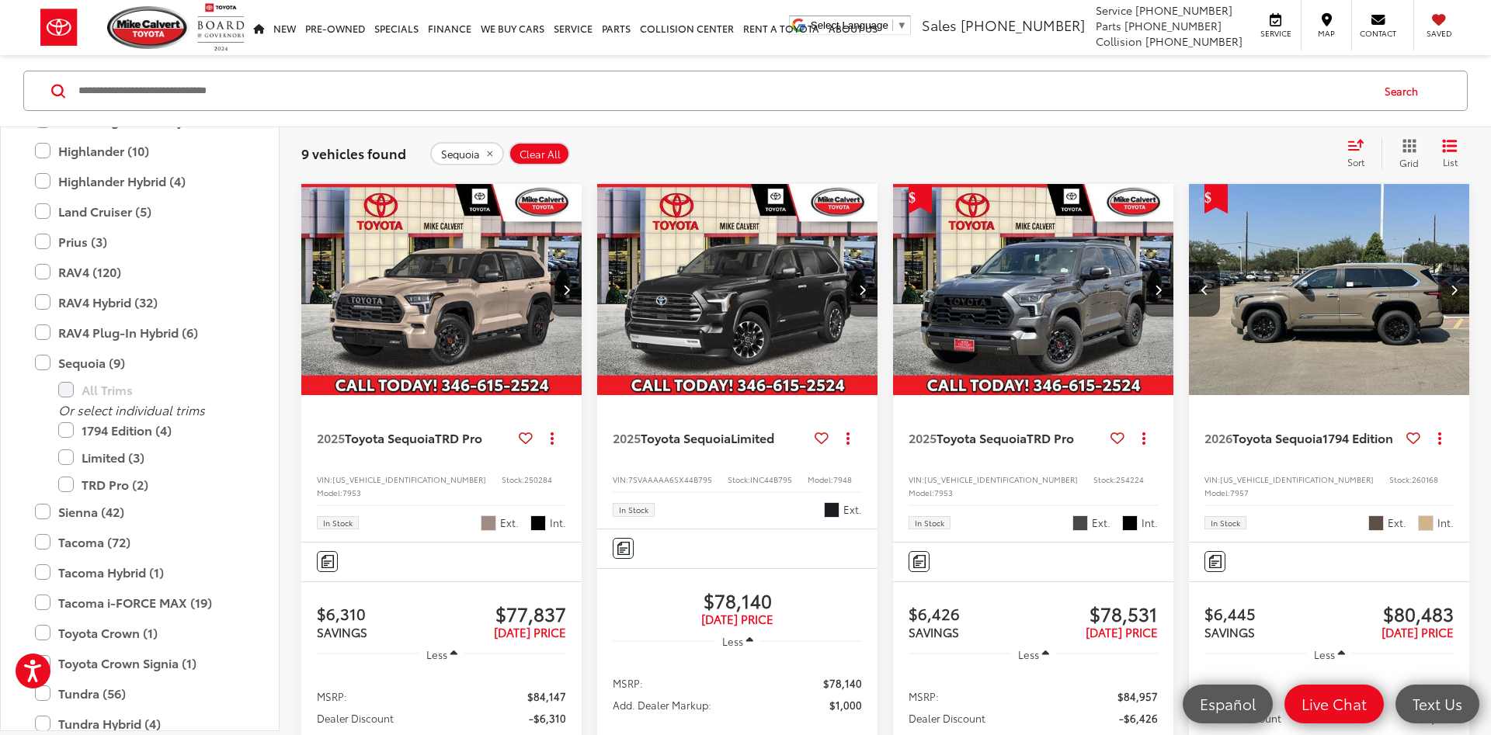
click at [1454, 289] on icon "Next image" at bounding box center [1453, 289] width 7 height 11
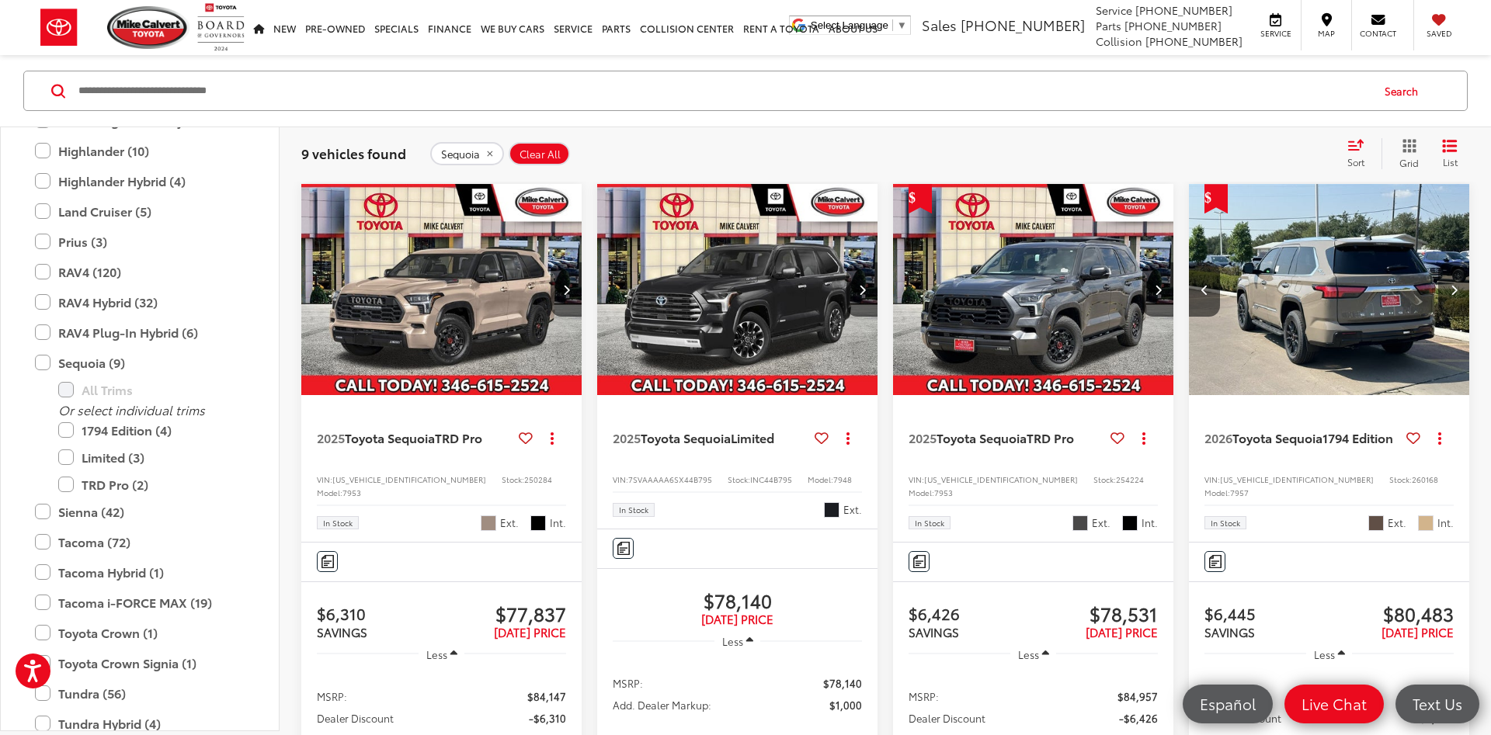
click at [1454, 289] on icon "Next image" at bounding box center [1453, 289] width 7 height 11
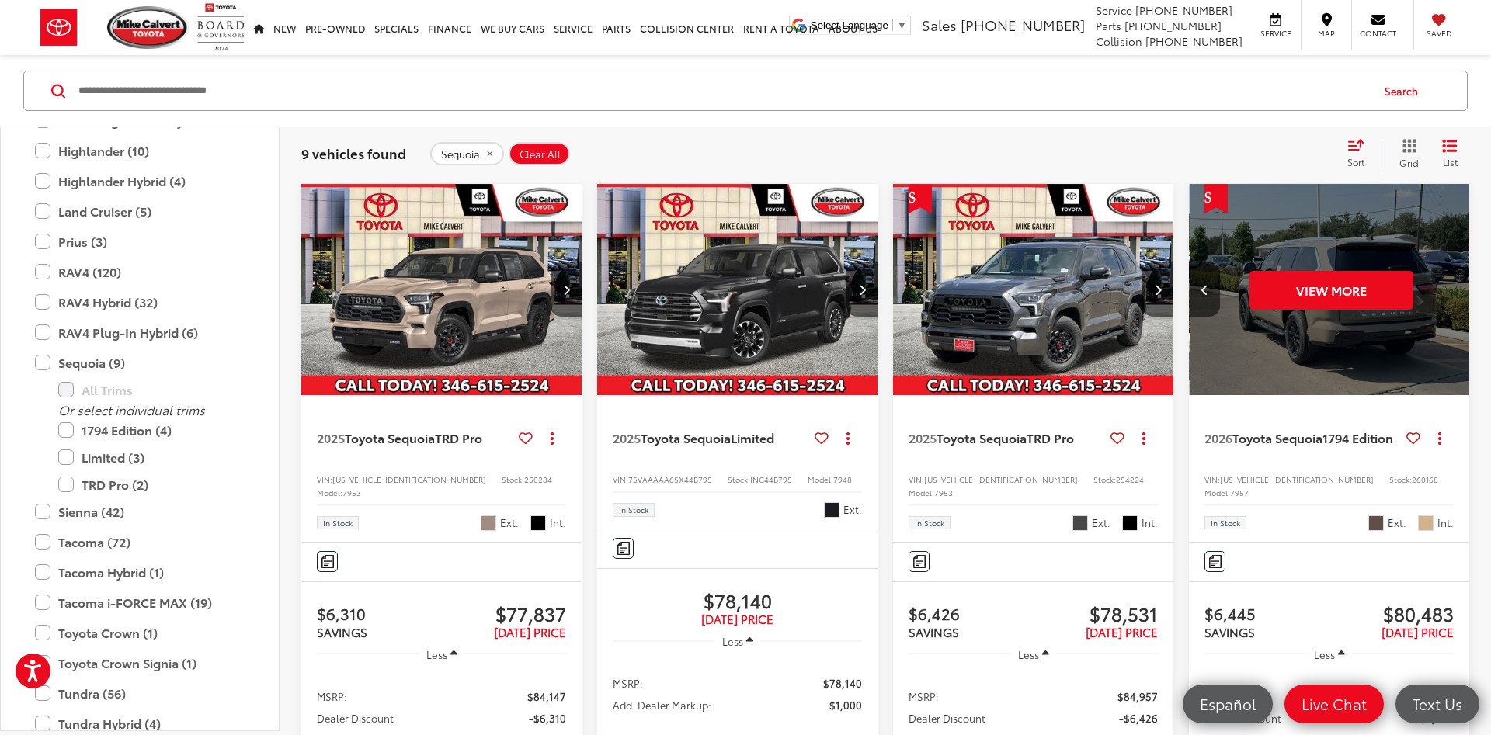
scroll to position [0, 1413]
click at [123, 360] on label "Sequoia (9)" at bounding box center [140, 362] width 210 height 27
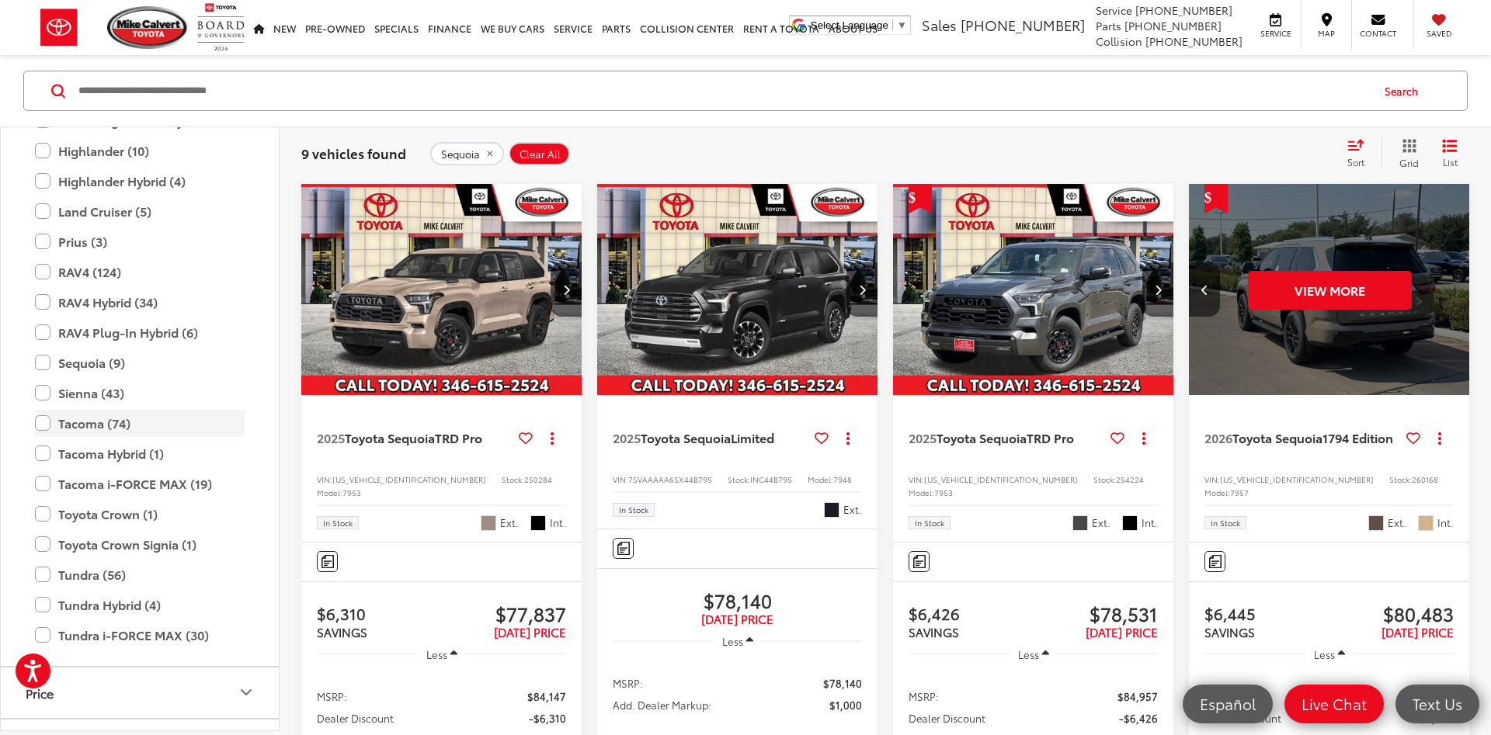
click at [131, 424] on label "Tacoma (74)" at bounding box center [140, 423] width 210 height 27
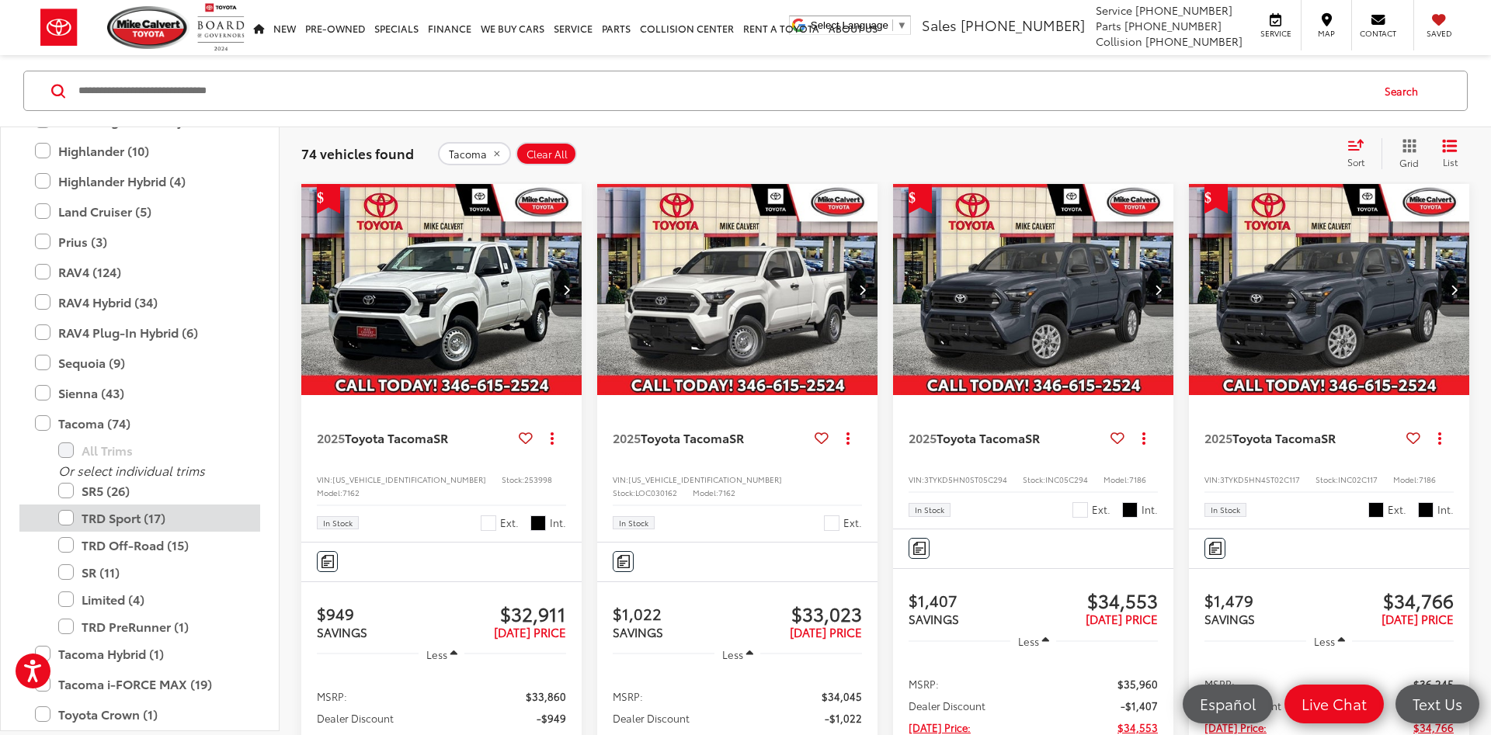
click at [168, 526] on label "TRD Sport (17)" at bounding box center [151, 518] width 186 height 27
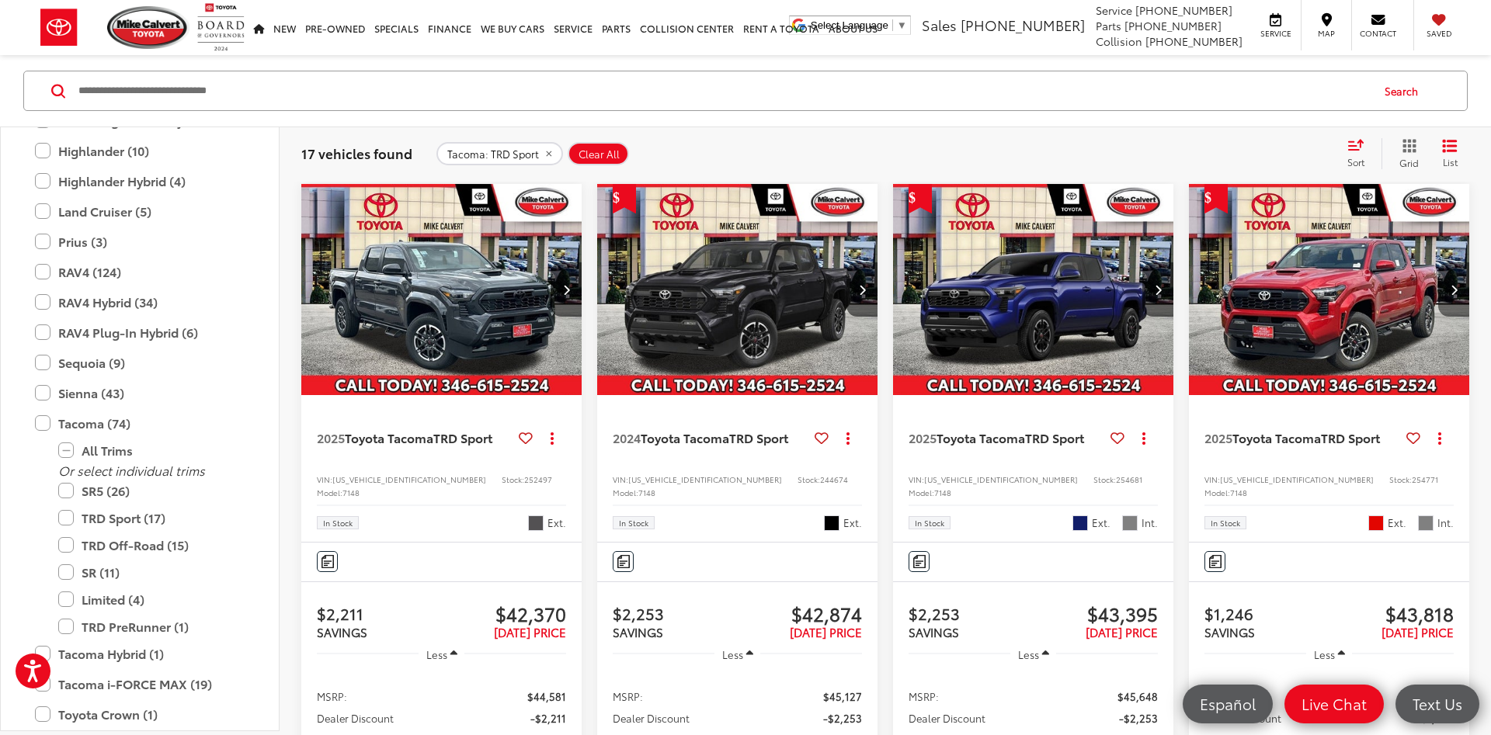
click at [1455, 287] on icon "Next image" at bounding box center [1453, 289] width 7 height 11
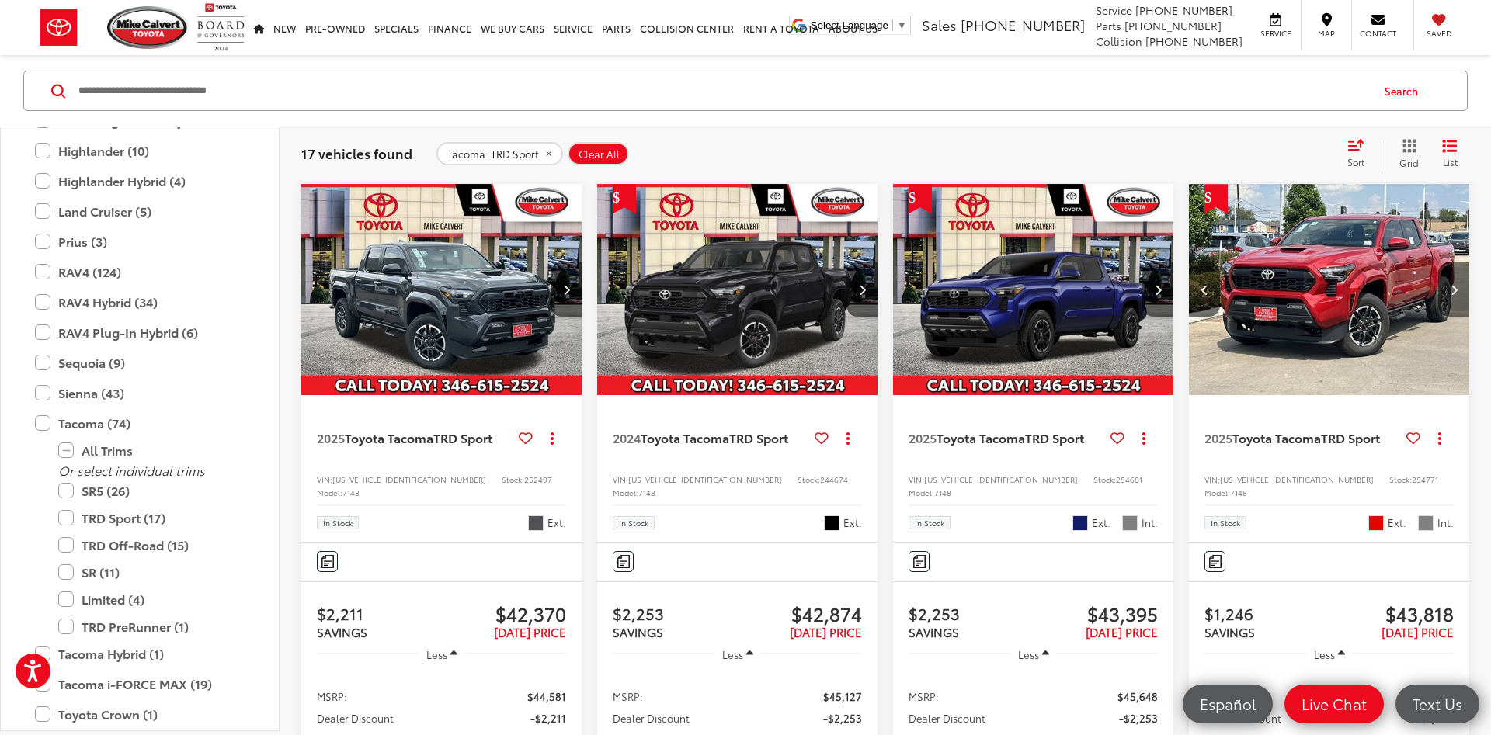
click at [1455, 287] on icon "Next image" at bounding box center [1453, 289] width 7 height 11
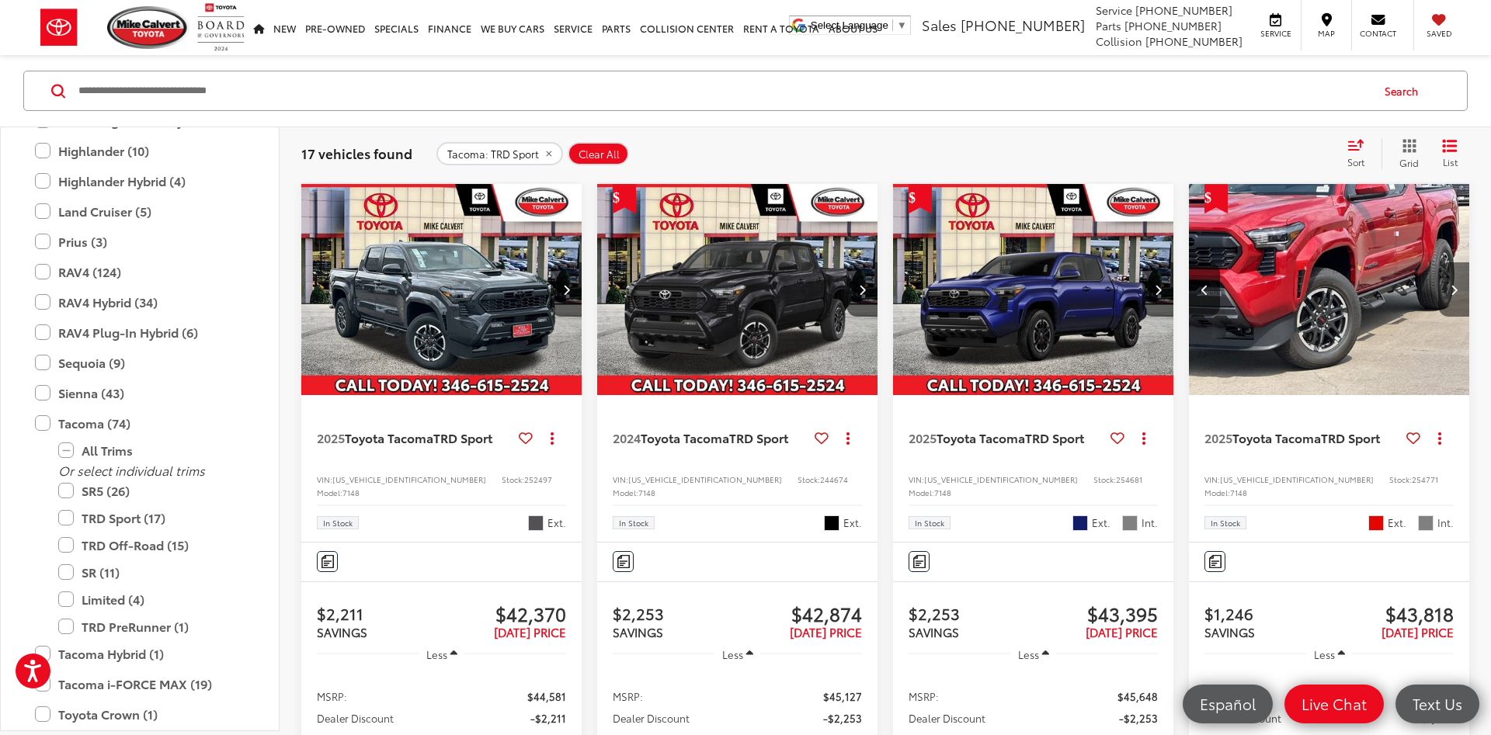
click at [1455, 287] on icon "Next image" at bounding box center [1453, 289] width 7 height 11
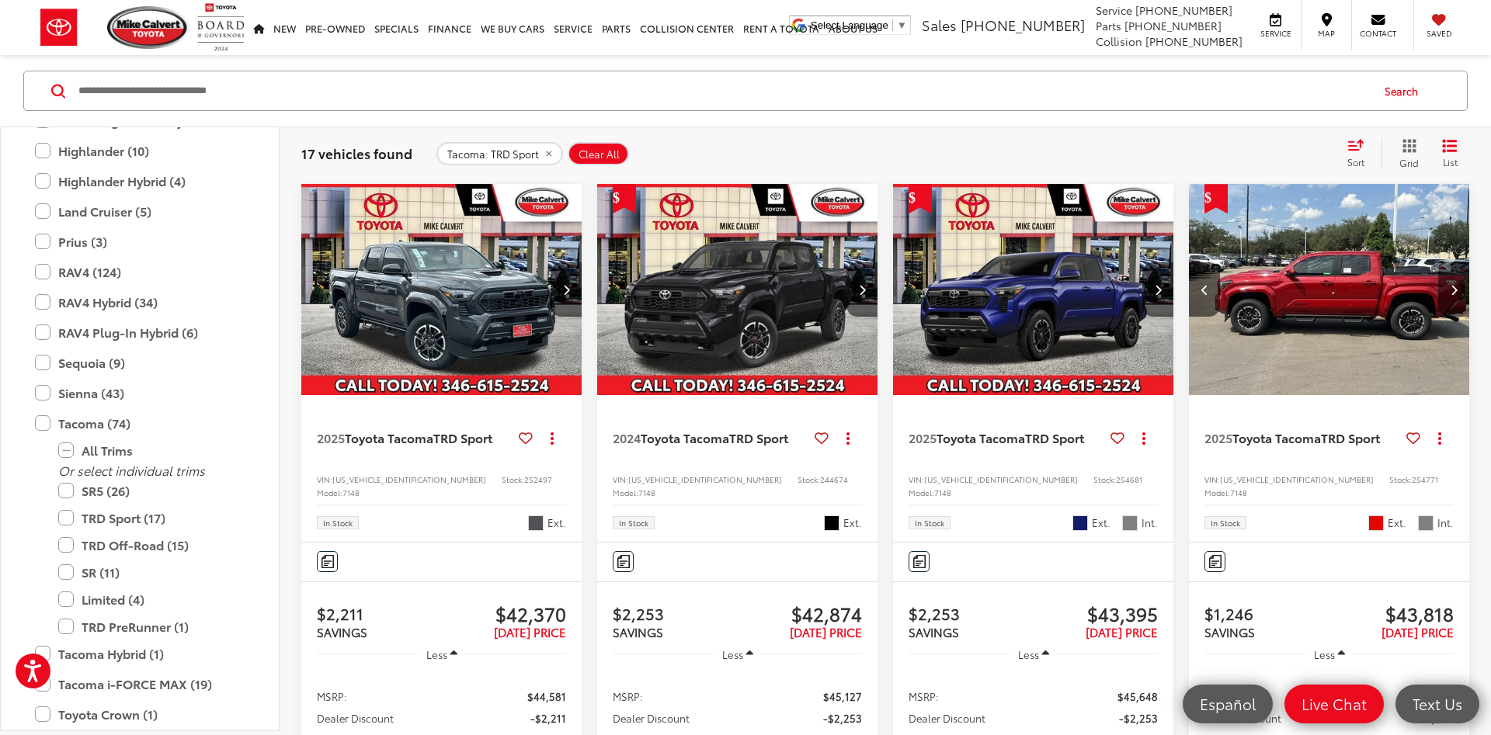
click at [1455, 287] on icon "Next image" at bounding box center [1453, 289] width 7 height 11
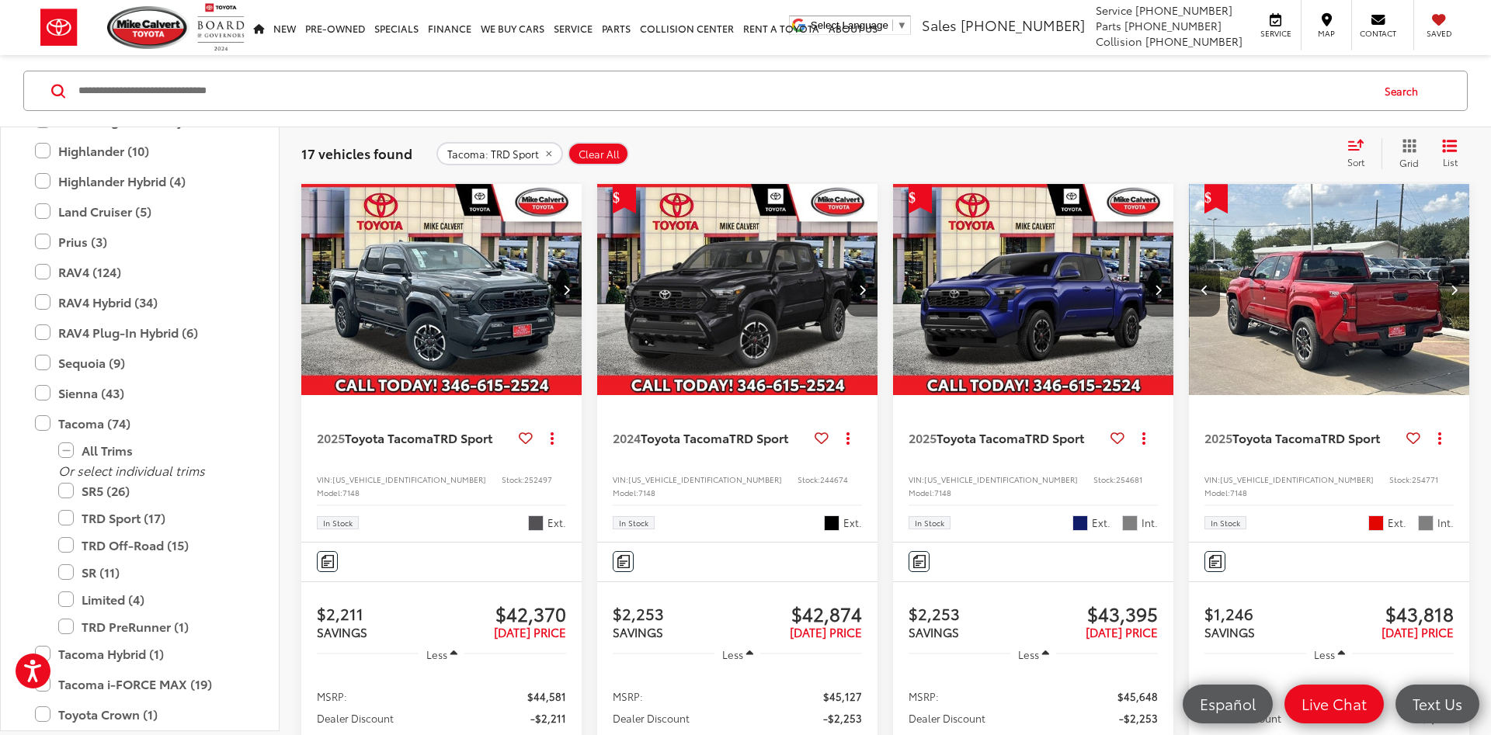
scroll to position [0, 1131]
click at [1455, 287] on icon "Next image" at bounding box center [1453, 289] width 7 height 11
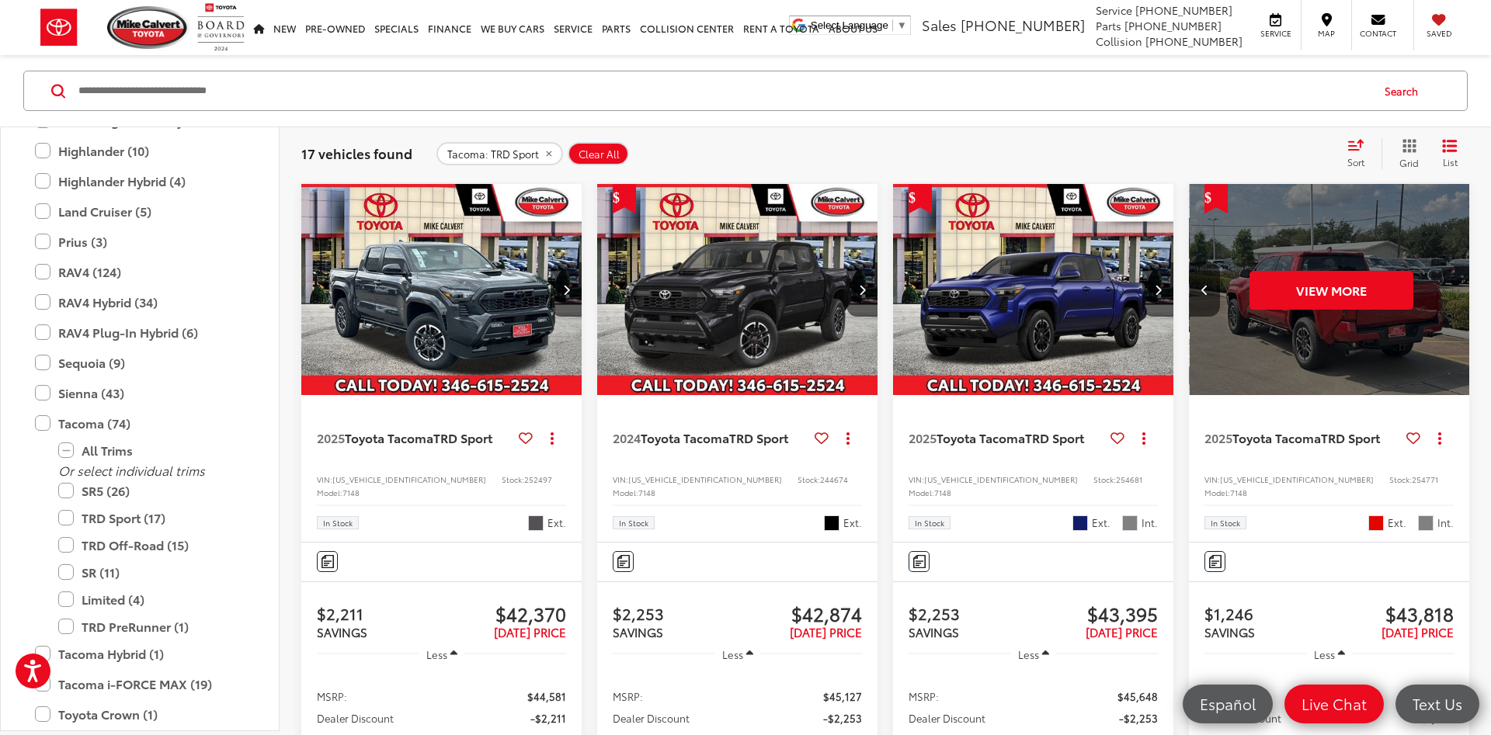
scroll to position [0, 1413]
click at [1370, 278] on button "View More" at bounding box center [1330, 290] width 164 height 39
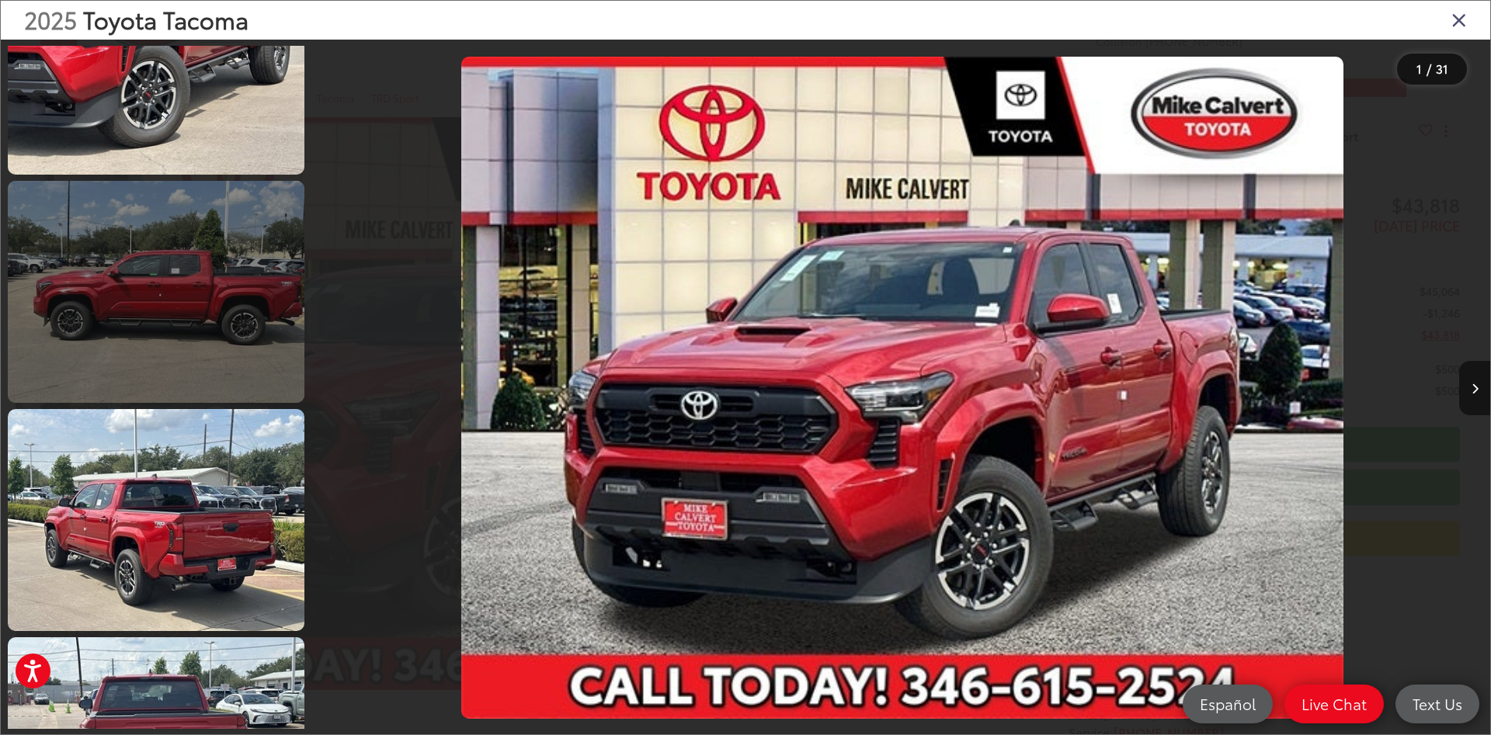
click at [166, 339] on link at bounding box center [156, 292] width 297 height 222
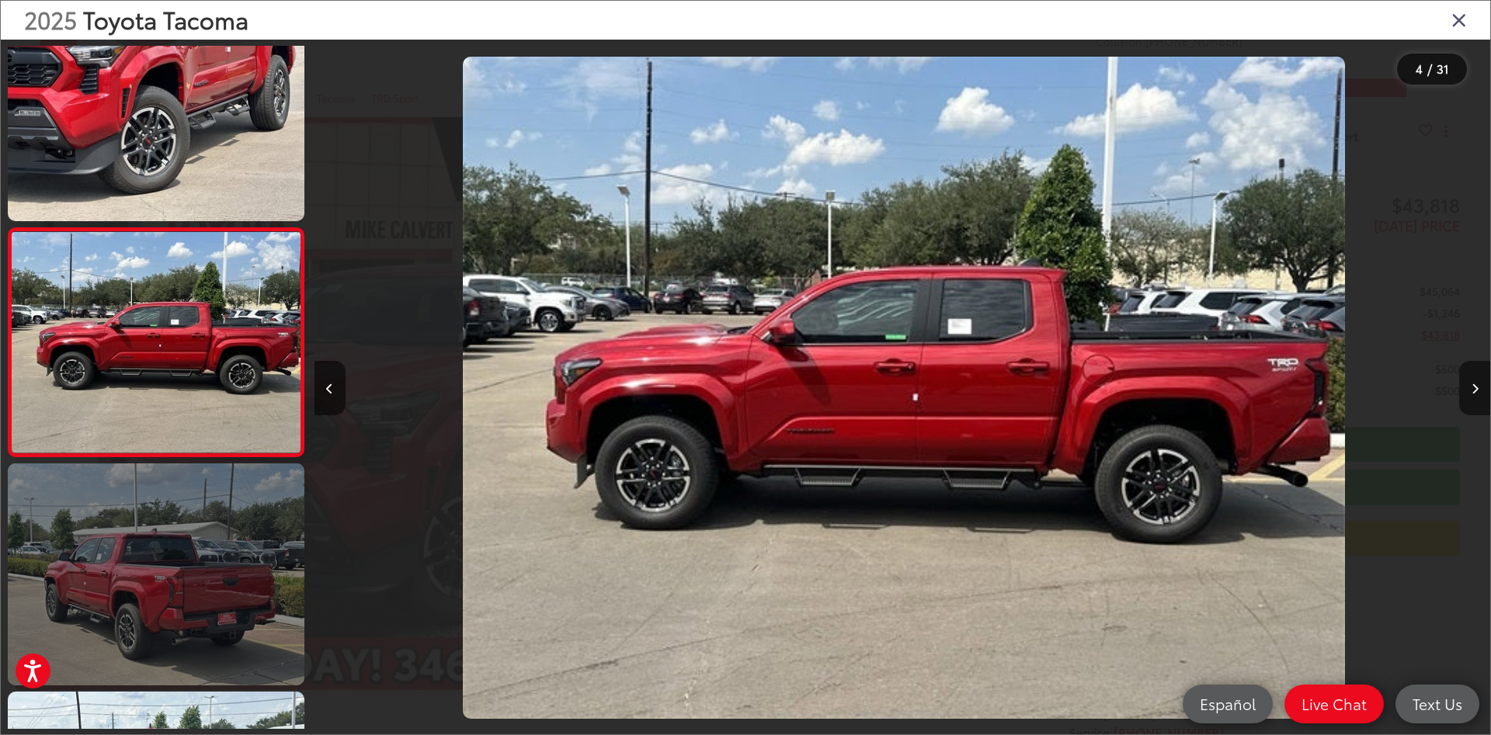
scroll to position [0, 3528]
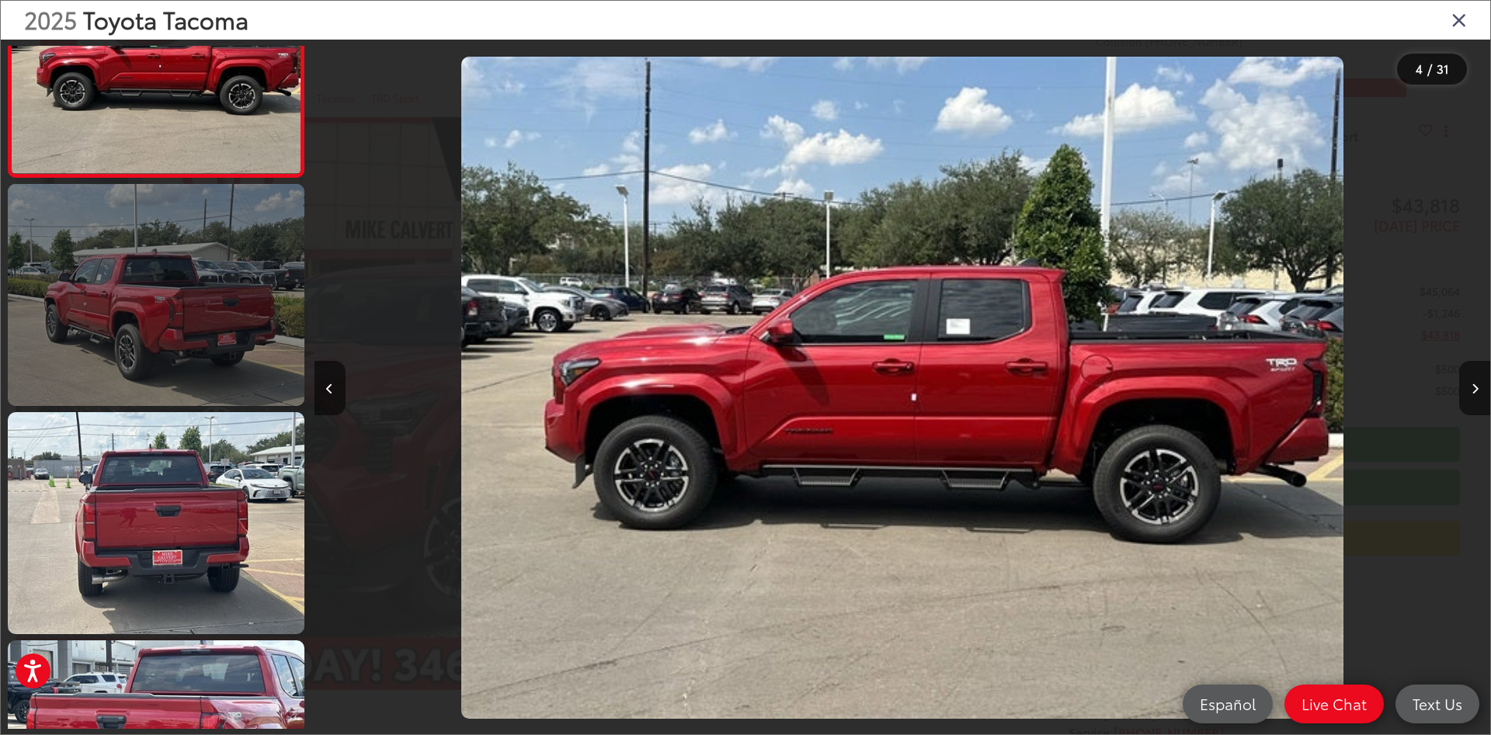
click at [198, 364] on link at bounding box center [156, 295] width 297 height 222
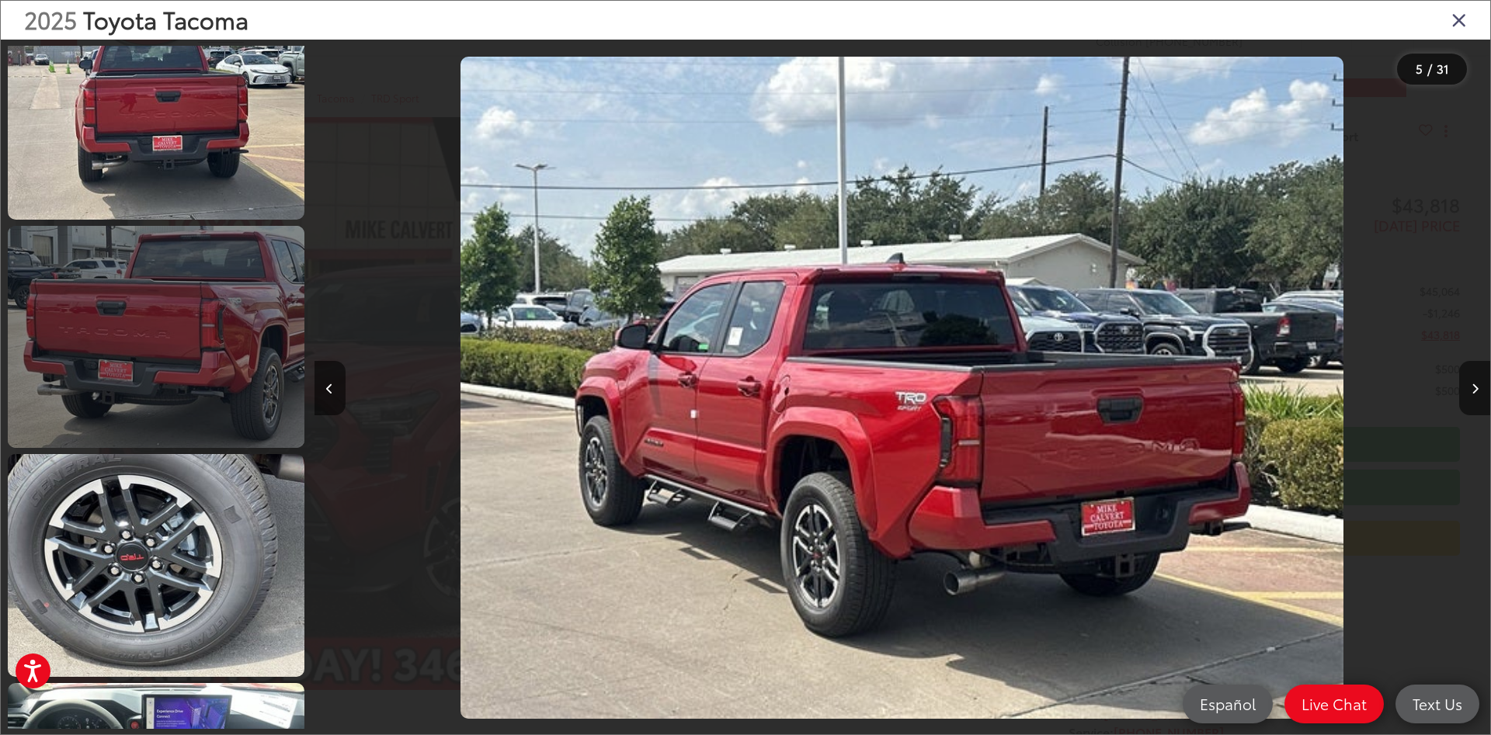
scroll to position [1572, 0]
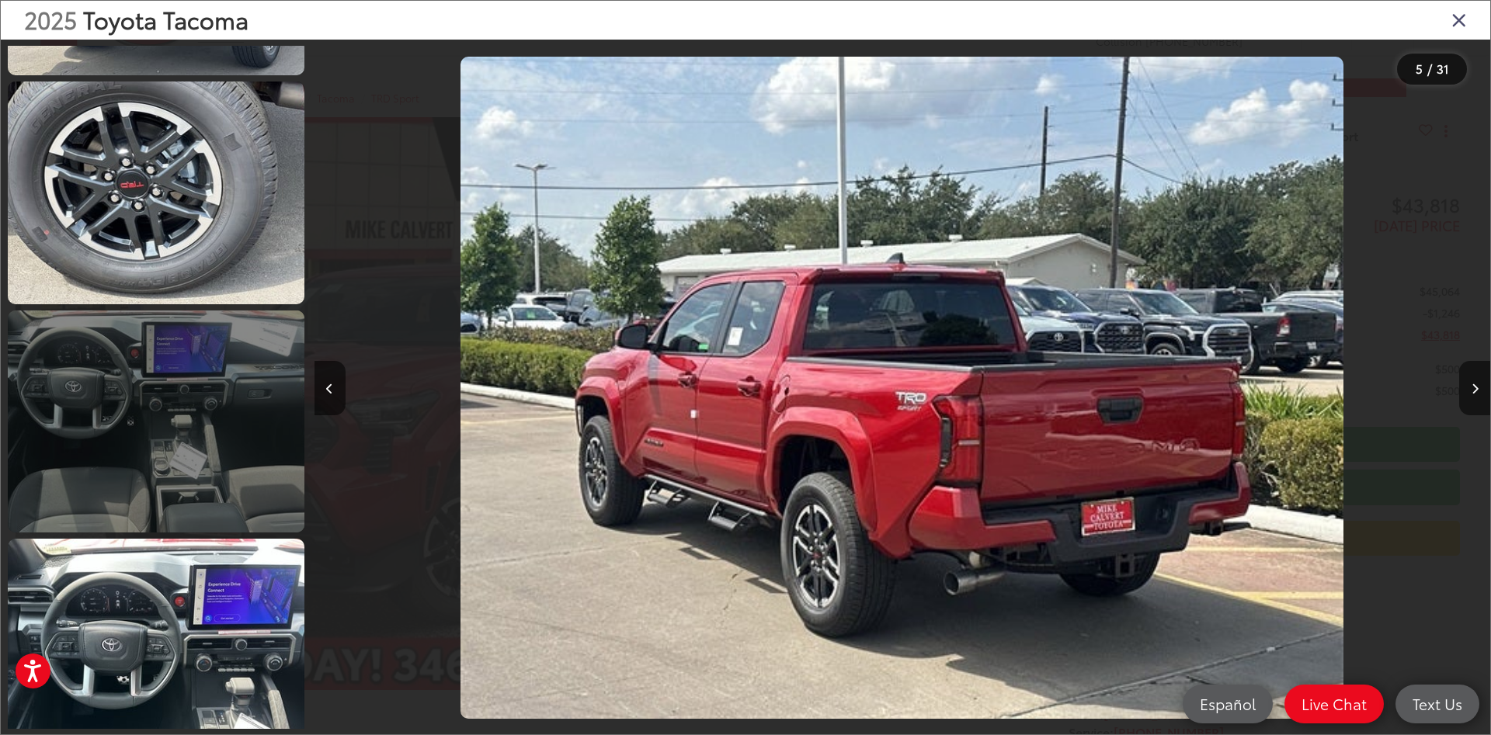
click at [211, 366] on link at bounding box center [156, 422] width 297 height 222
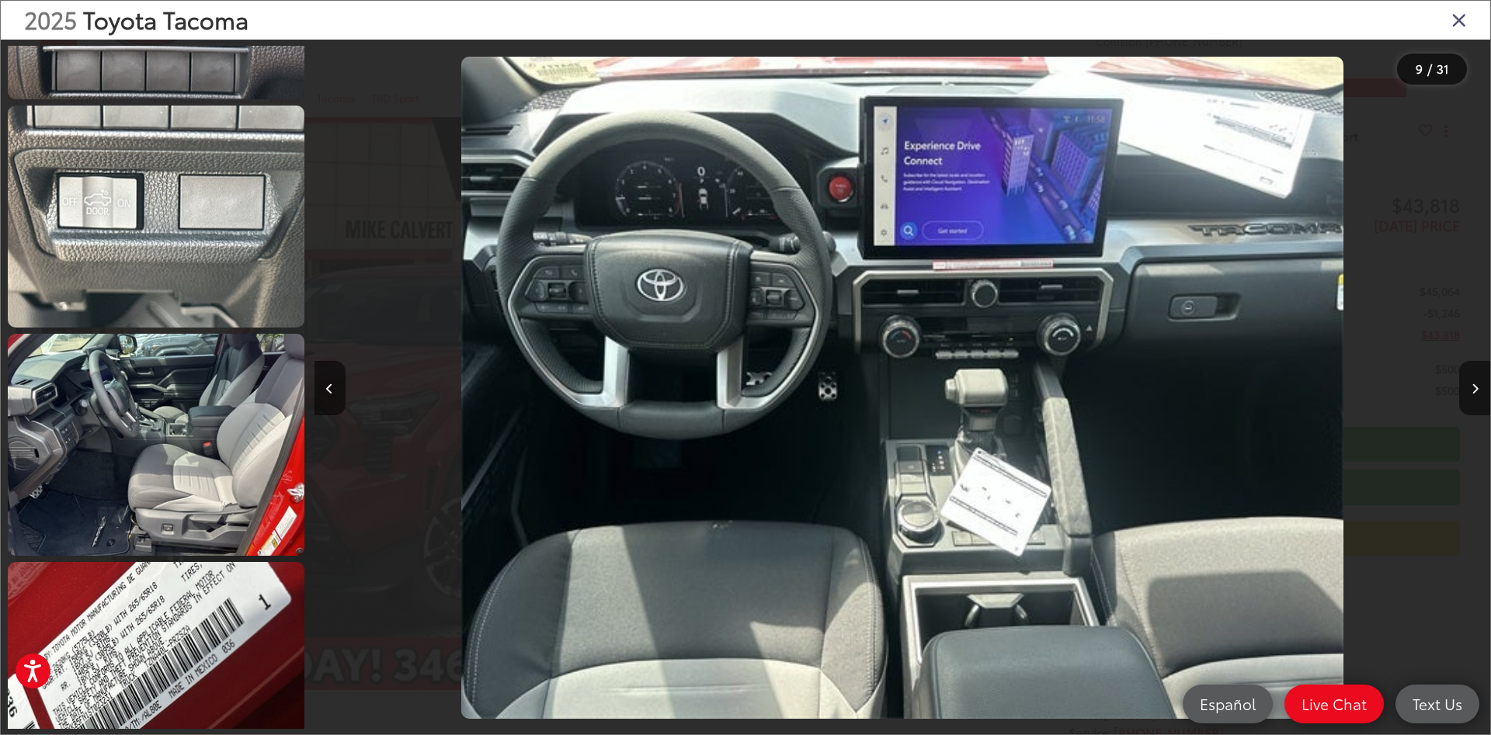
scroll to position [3883, 0]
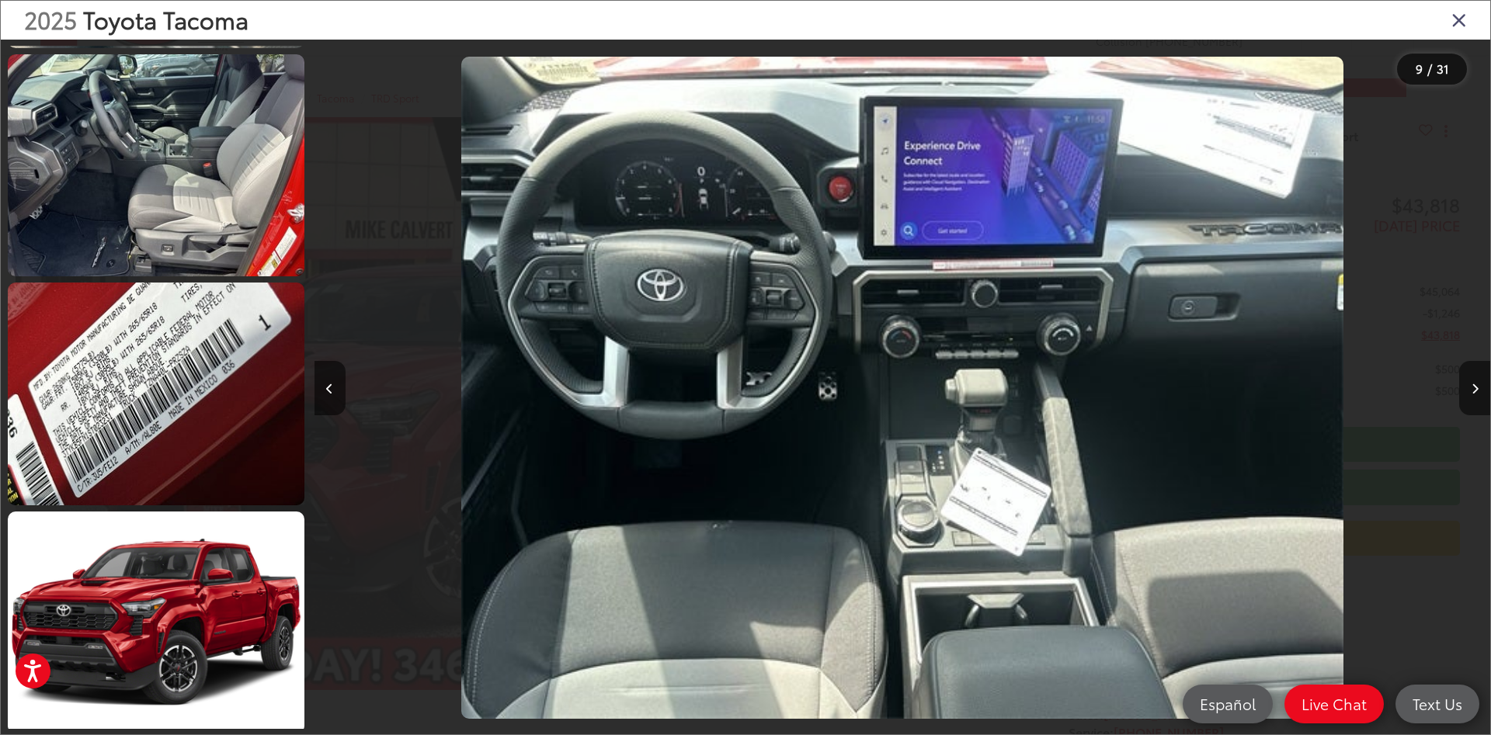
click at [1460, 29] on icon "Close gallery" at bounding box center [1459, 19] width 16 height 20
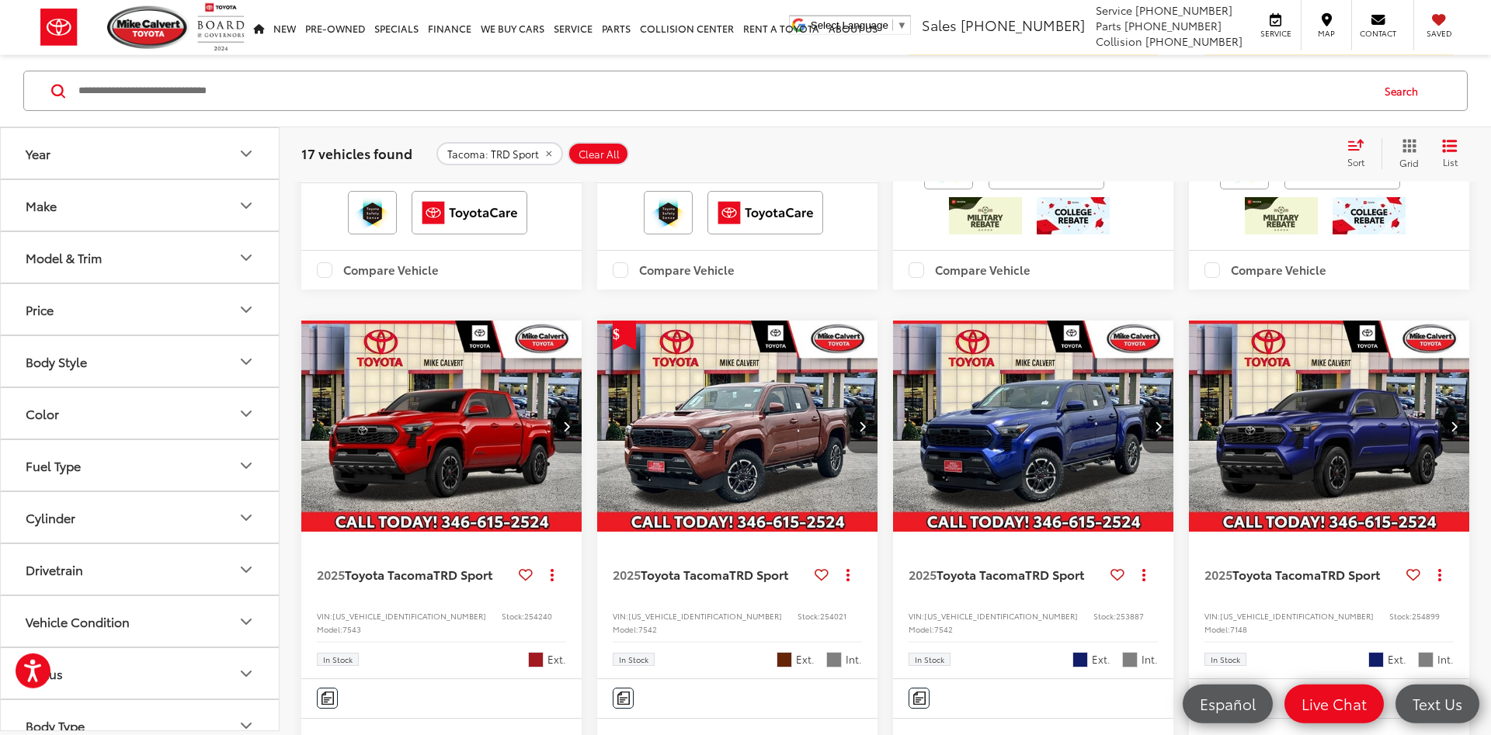
scroll to position [1200, 0]
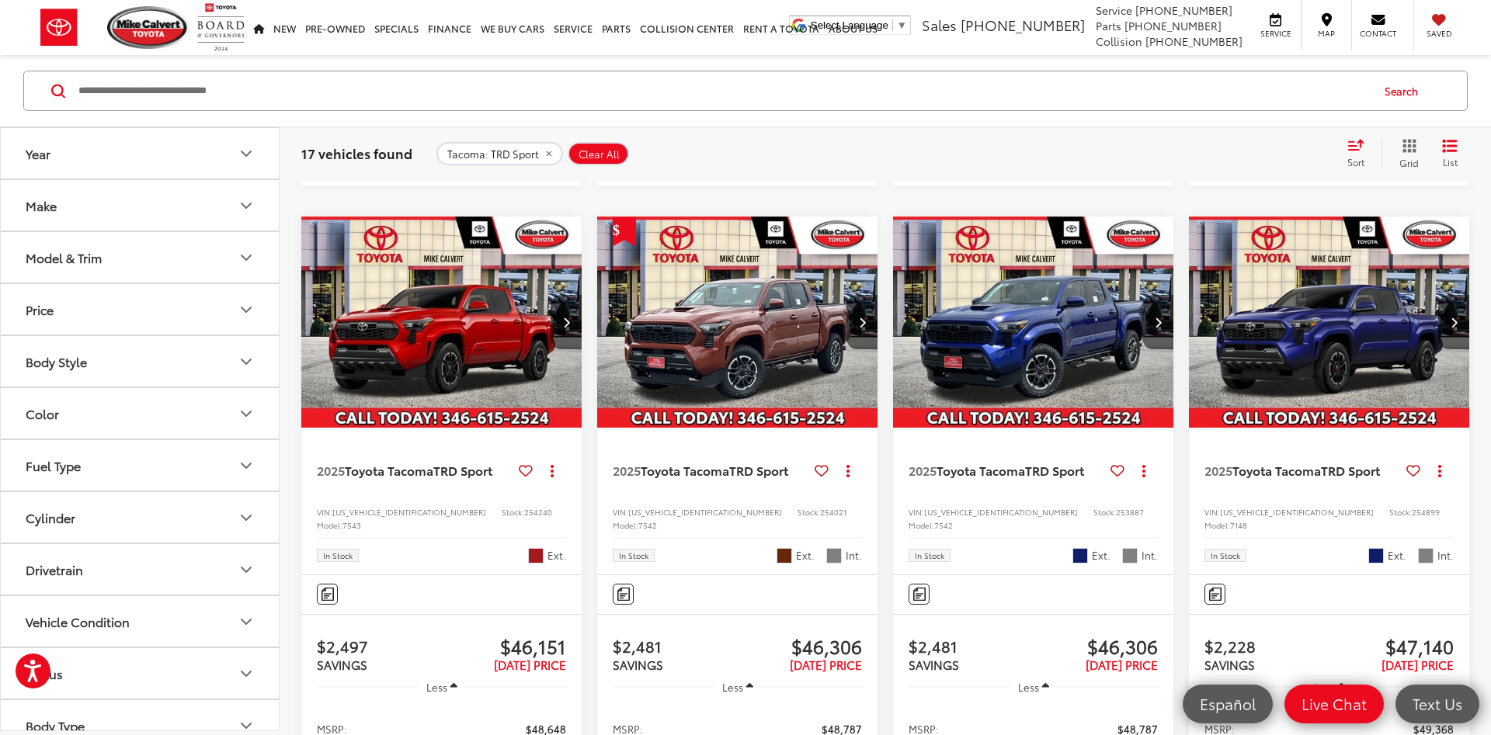
click at [189, 252] on button "Model & Trim" at bounding box center [141, 257] width 280 height 50
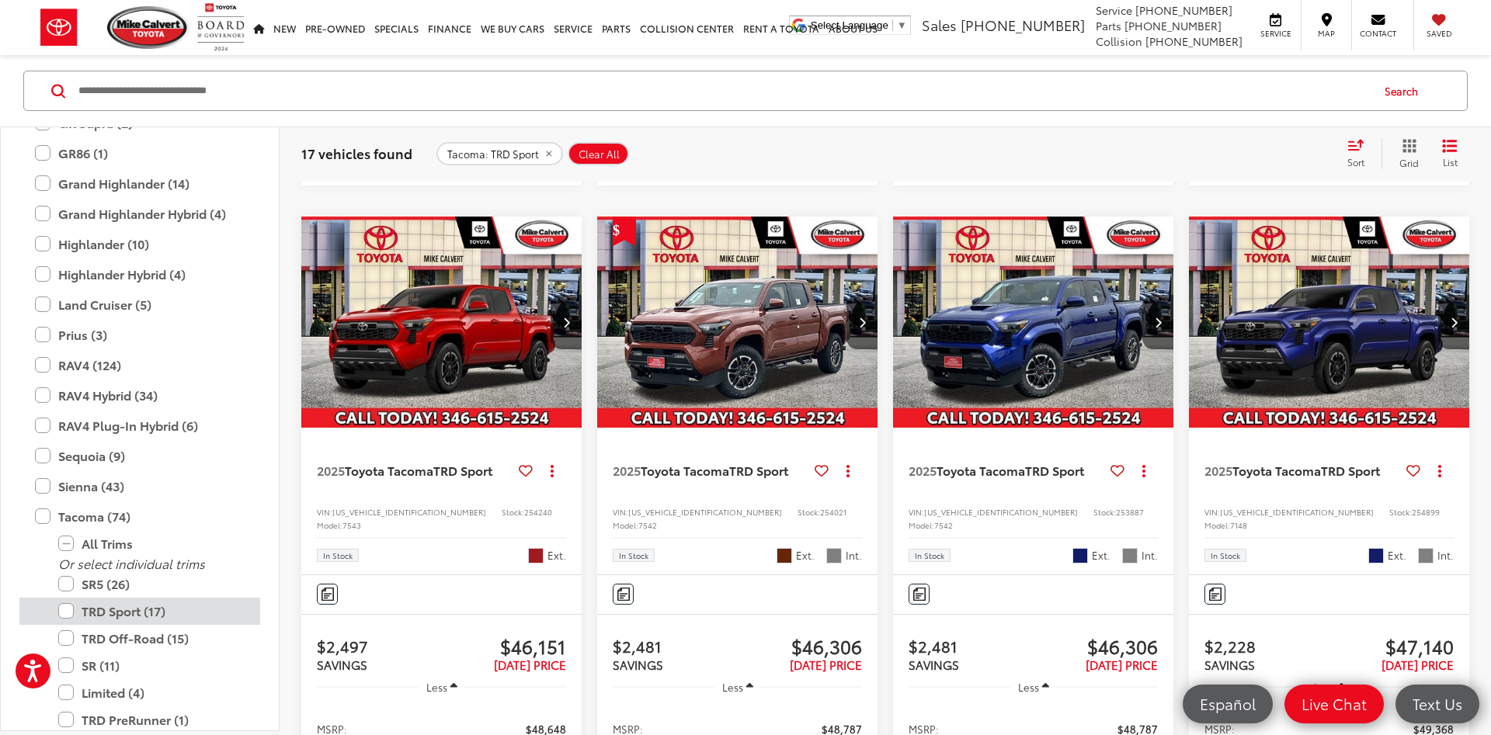
scroll to position [643, 0]
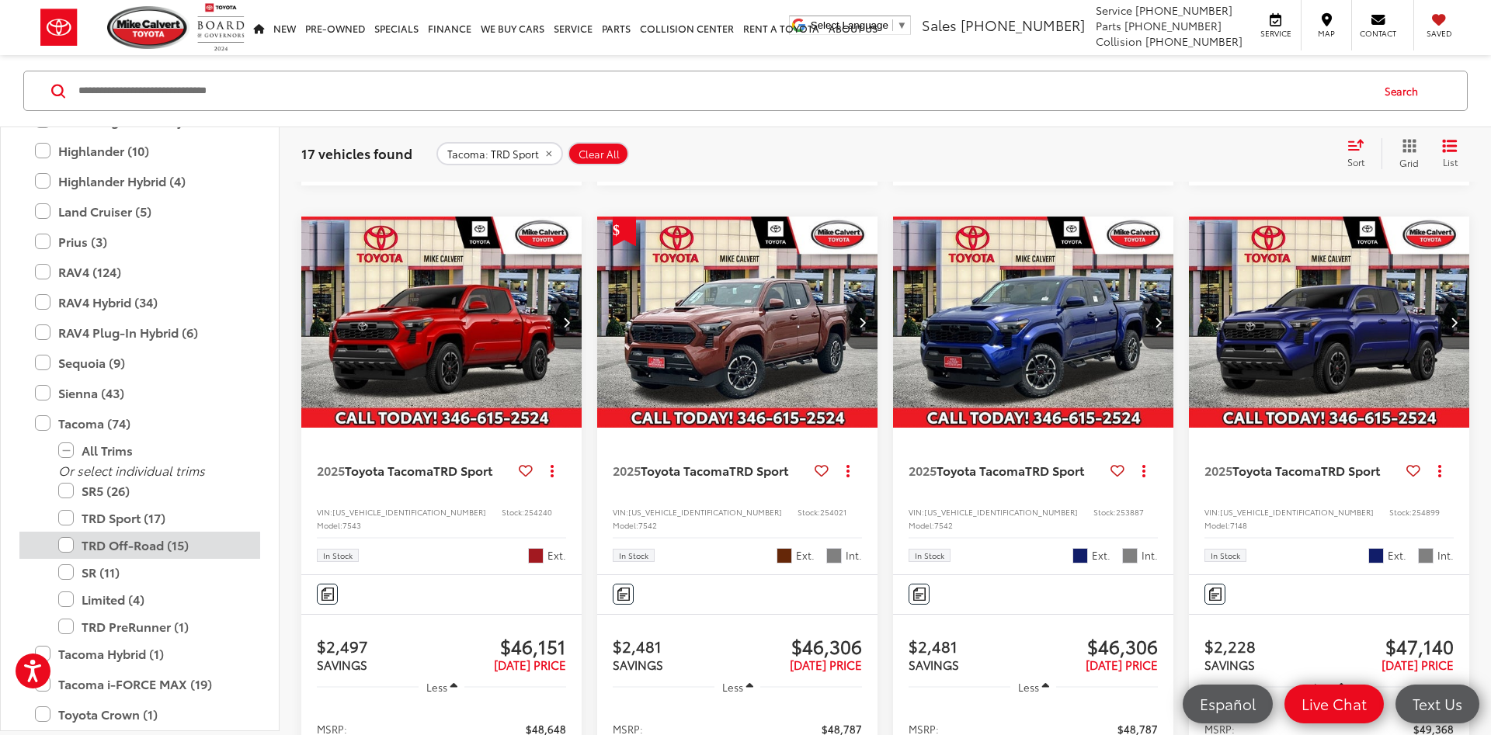
click at [131, 542] on label "TRD Off-Road (15)" at bounding box center [151, 545] width 186 height 27
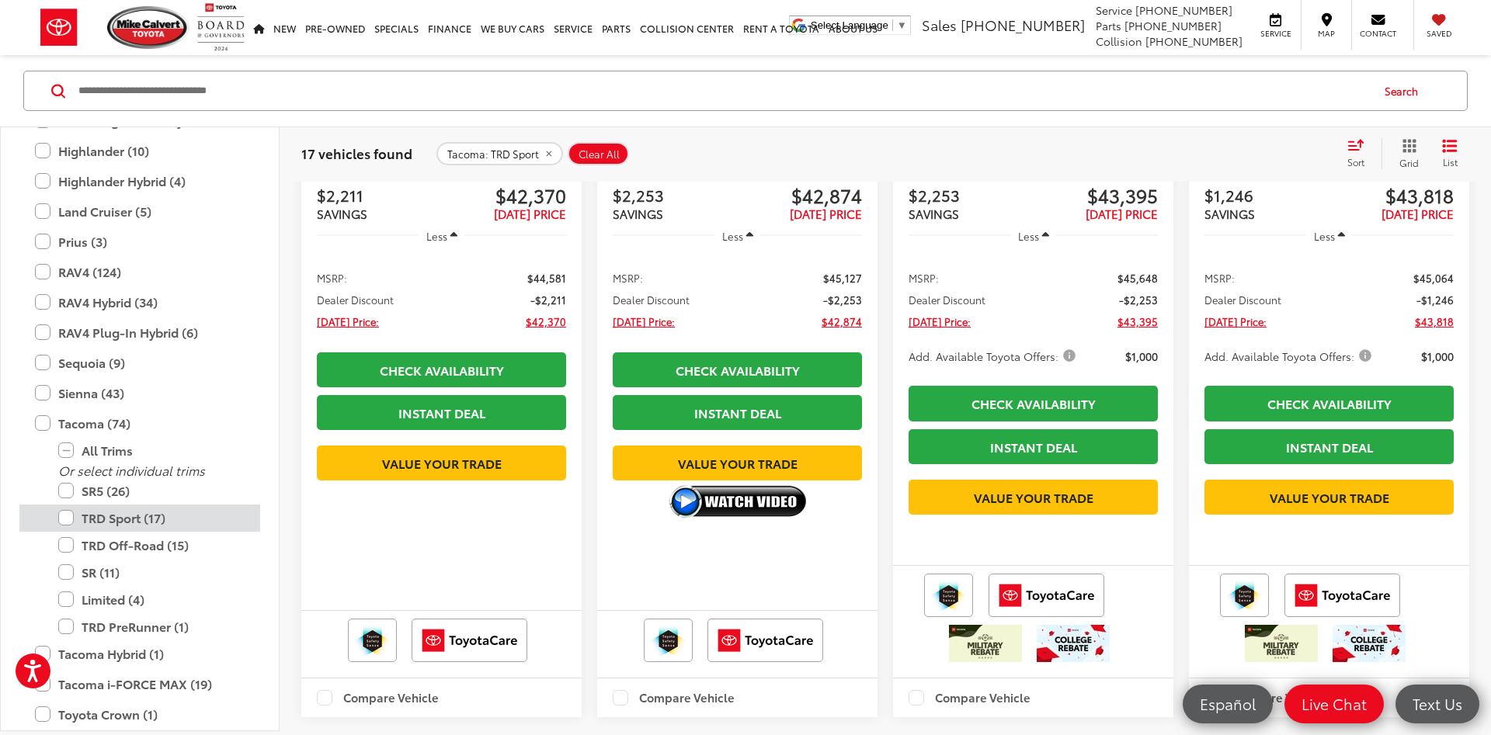
click at [136, 517] on label "TRD Sport (17)" at bounding box center [151, 518] width 186 height 27
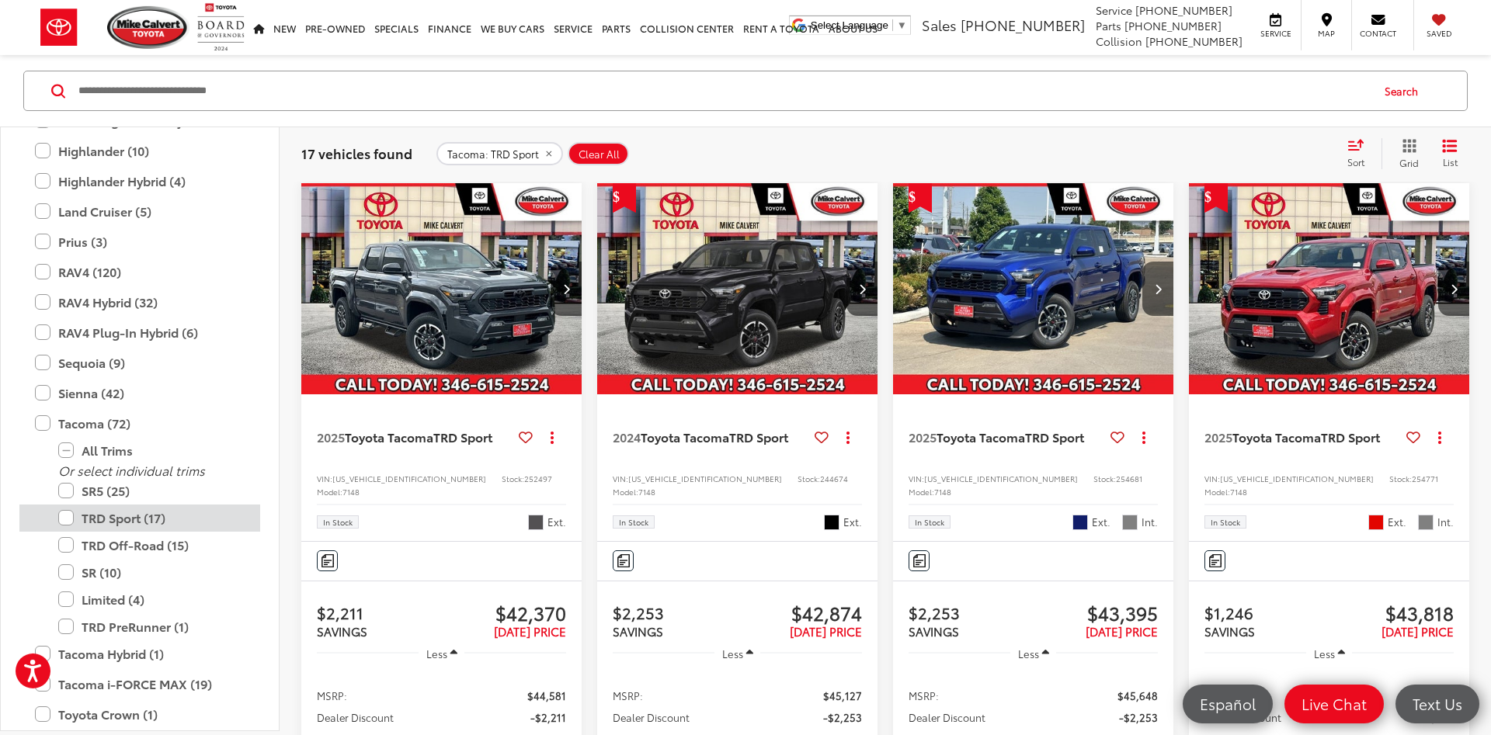
scroll to position [249, 0]
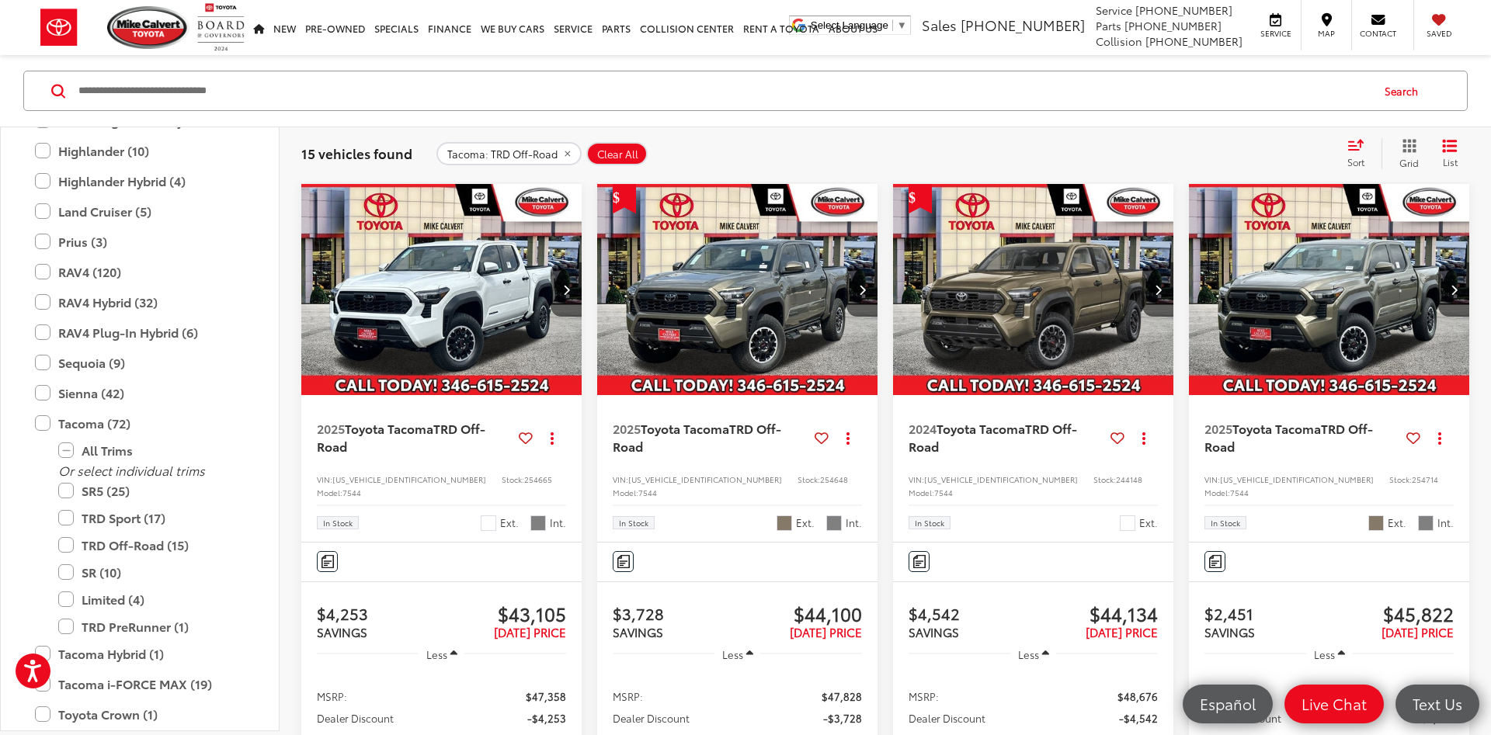
click at [787, 306] on img "2025 Toyota Tacoma TRD Off-Road 0" at bounding box center [737, 290] width 283 height 212
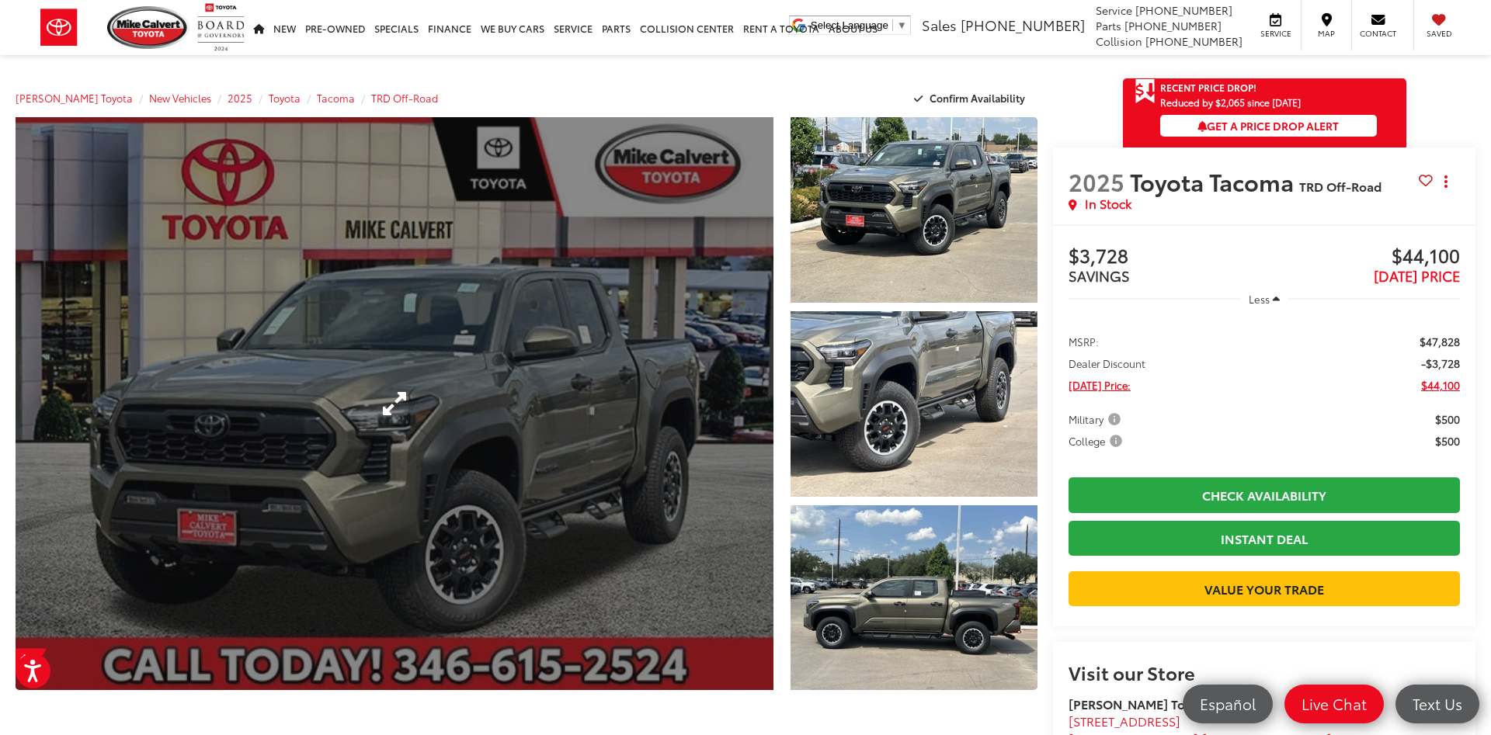
click at [163, 428] on link "Expand Photo 0" at bounding box center [395, 403] width 758 height 573
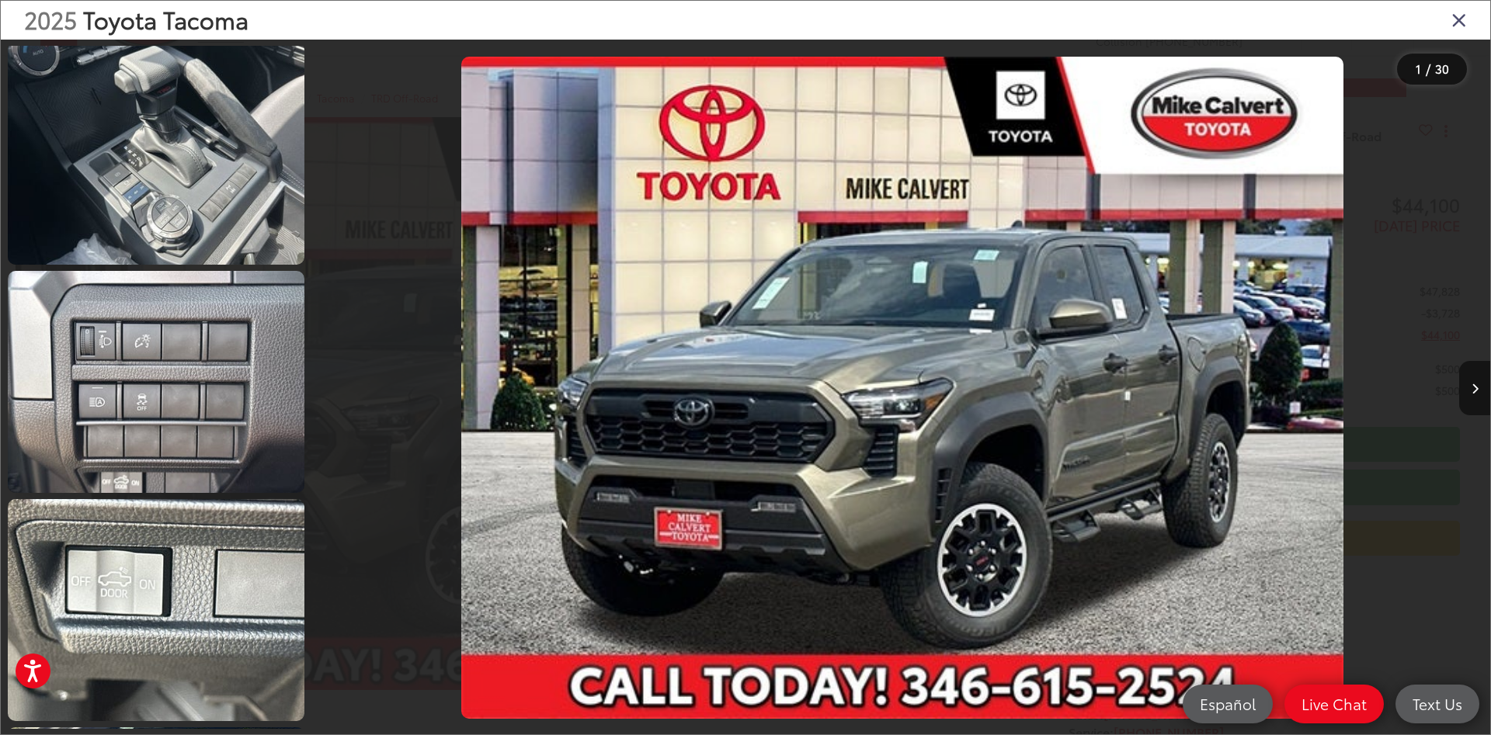
scroll to position [3448, 0]
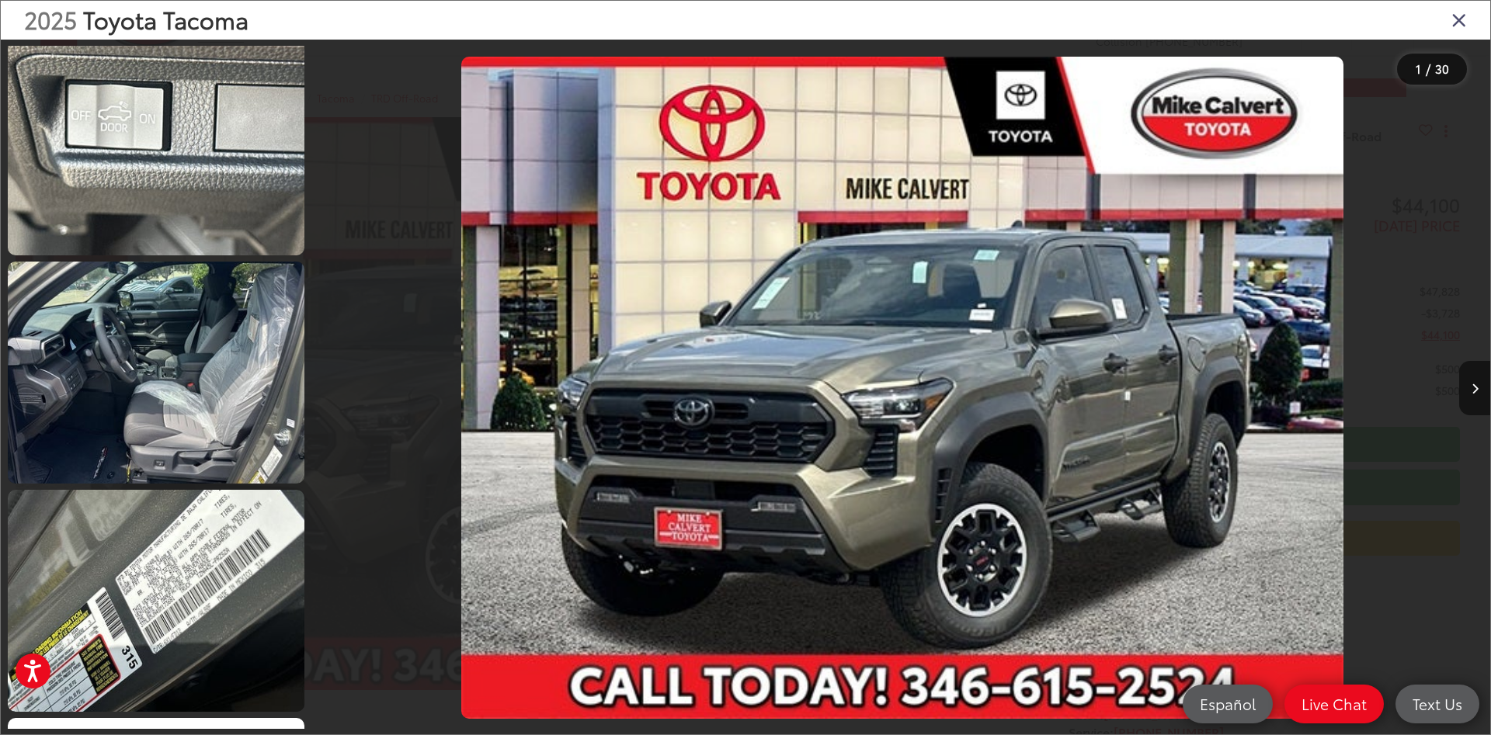
click at [1458, 21] on icon "Close gallery" at bounding box center [1459, 19] width 16 height 20
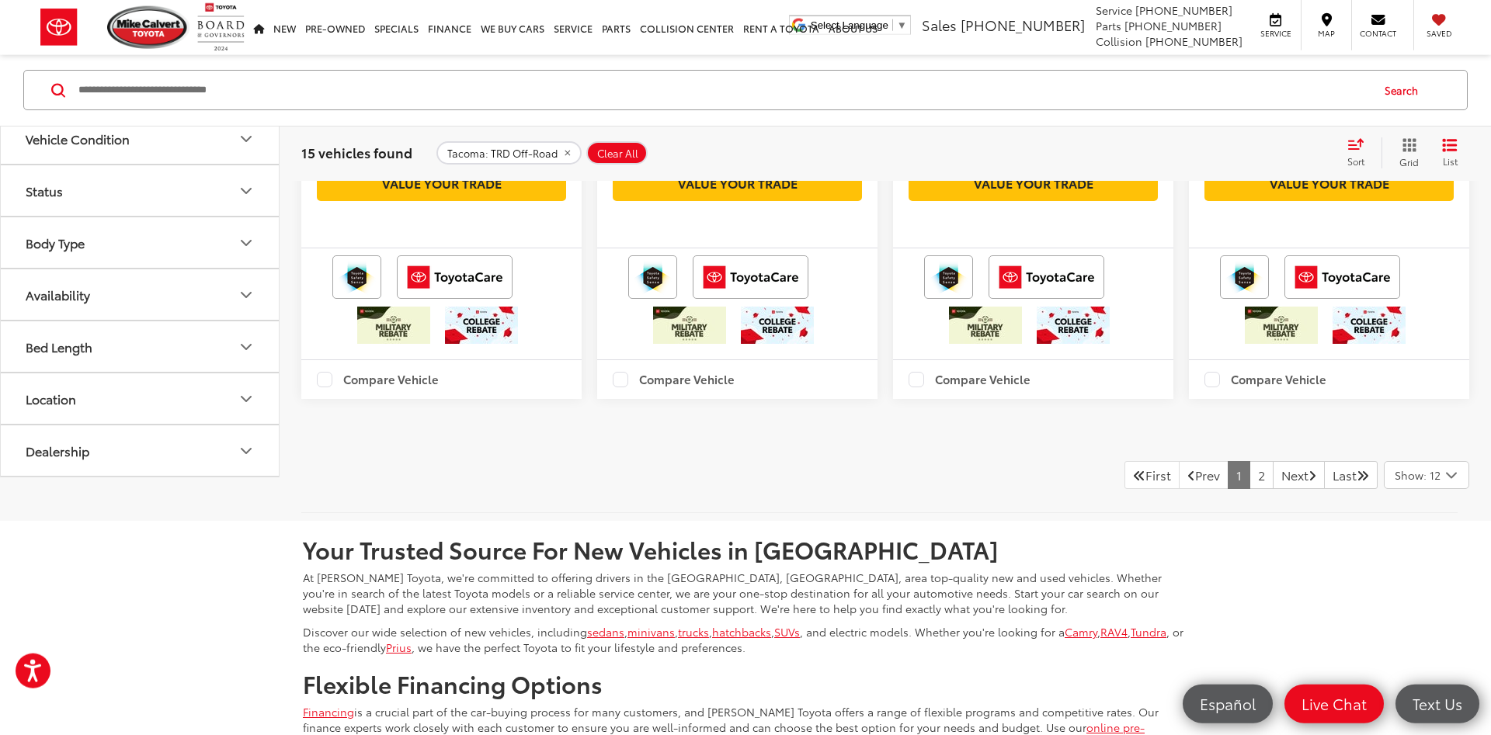
scroll to position [3100, 0]
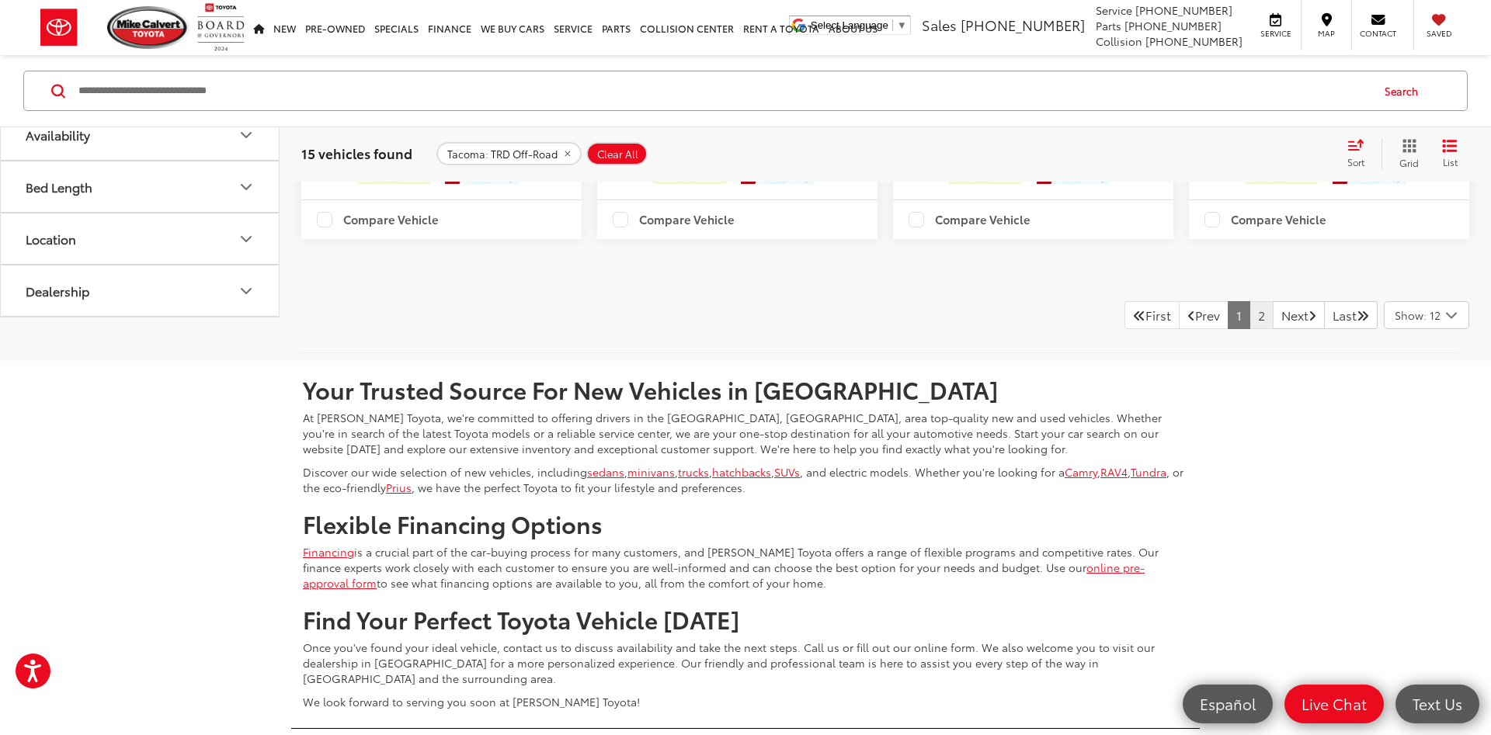
click at [1249, 329] on link "2" at bounding box center [1261, 315] width 24 height 28
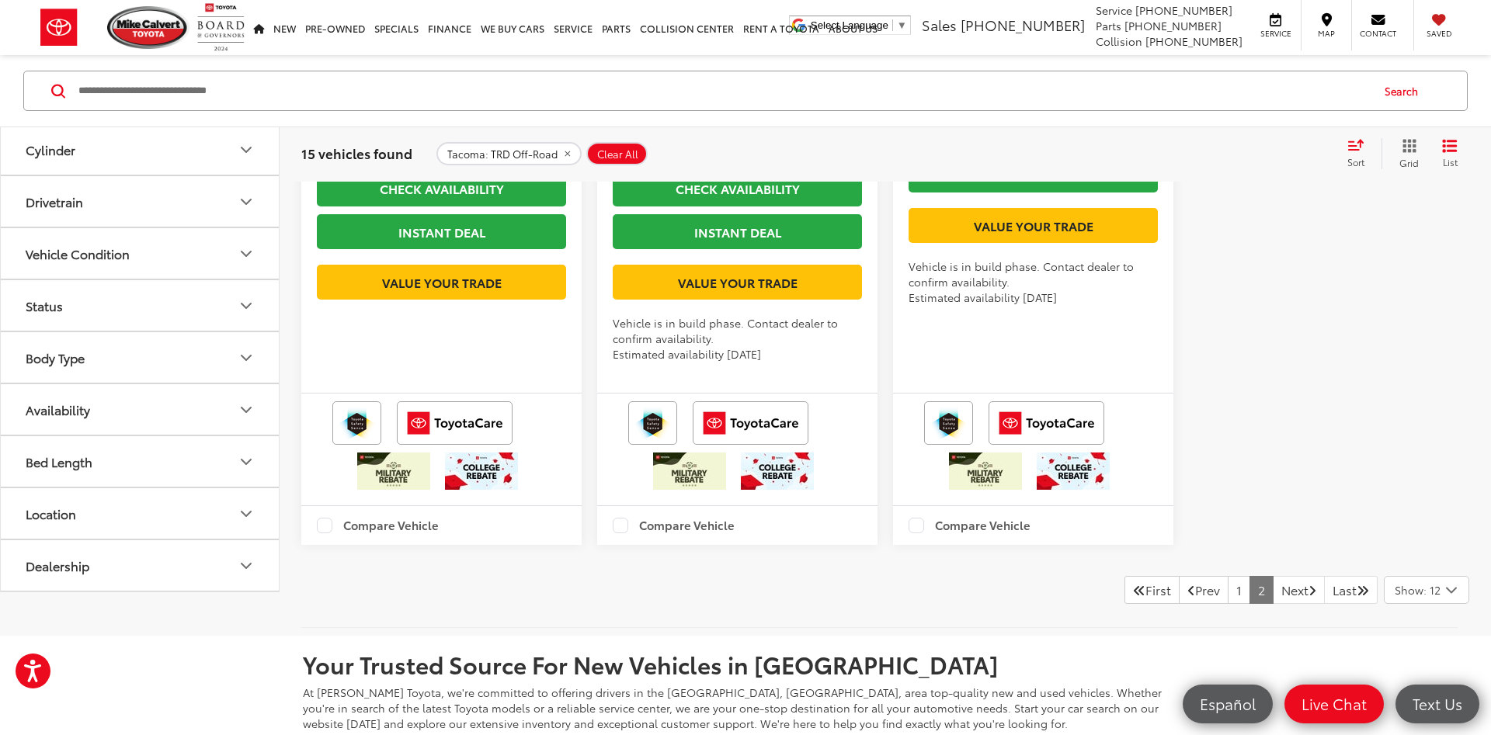
scroll to position [1120, 0]
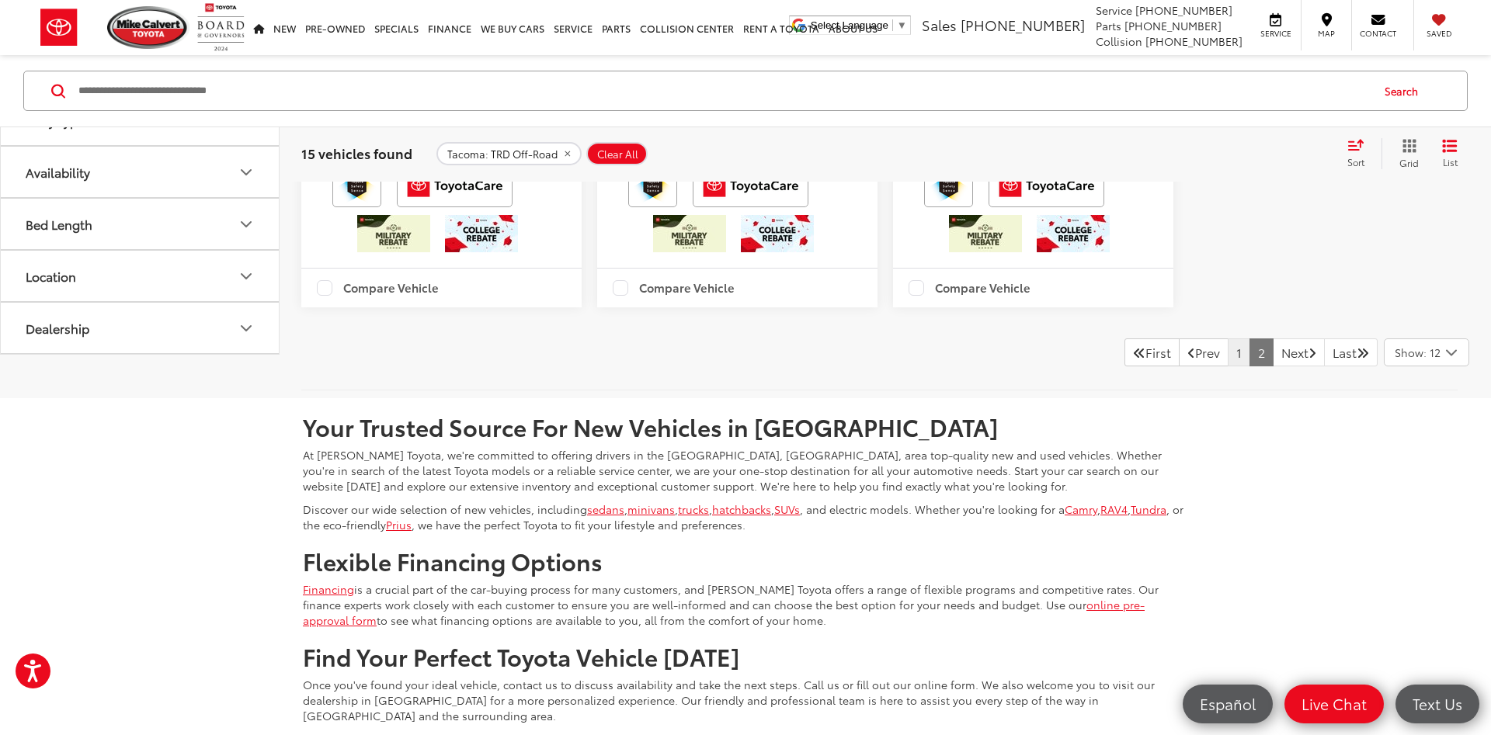
click at [1228, 366] on link "1" at bounding box center [1239, 353] width 23 height 28
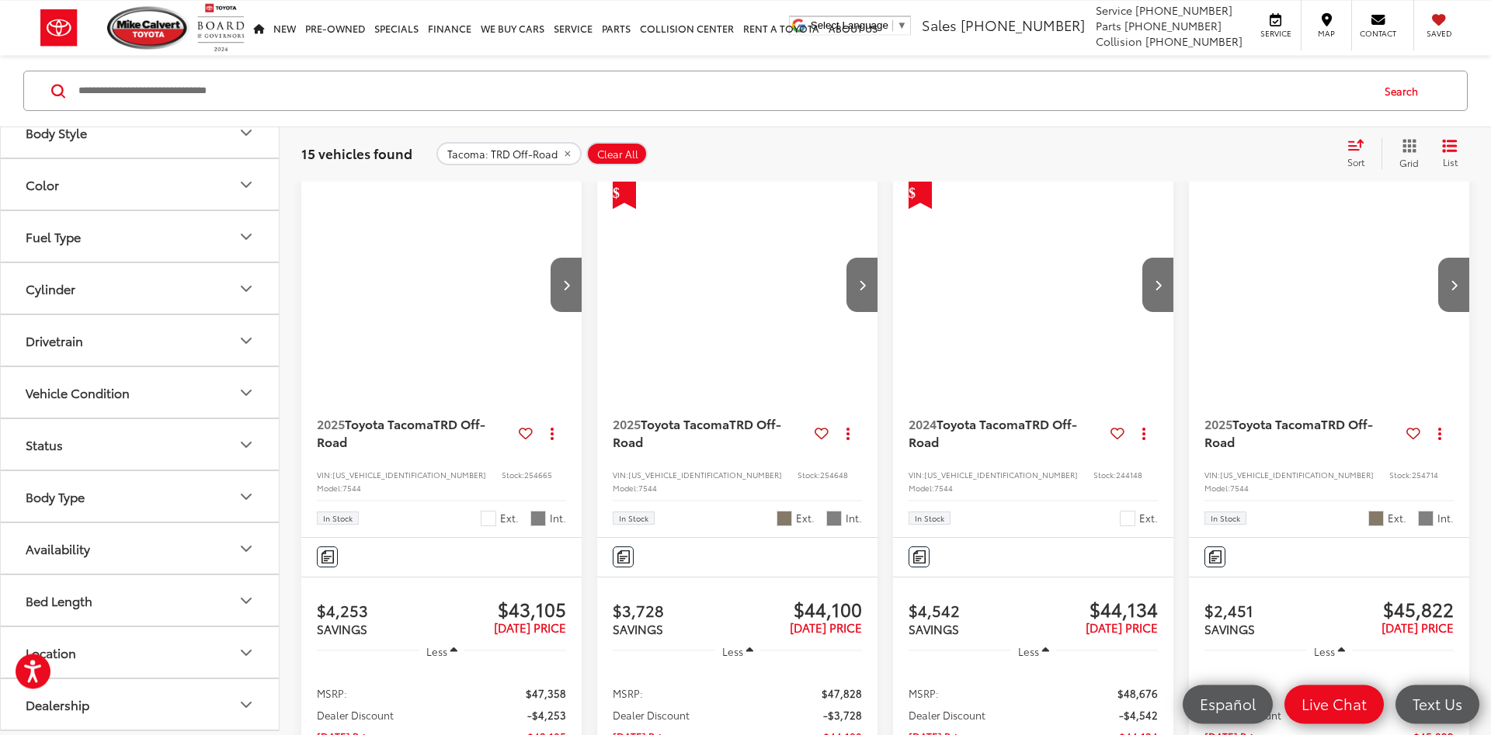
scroll to position [249, 0]
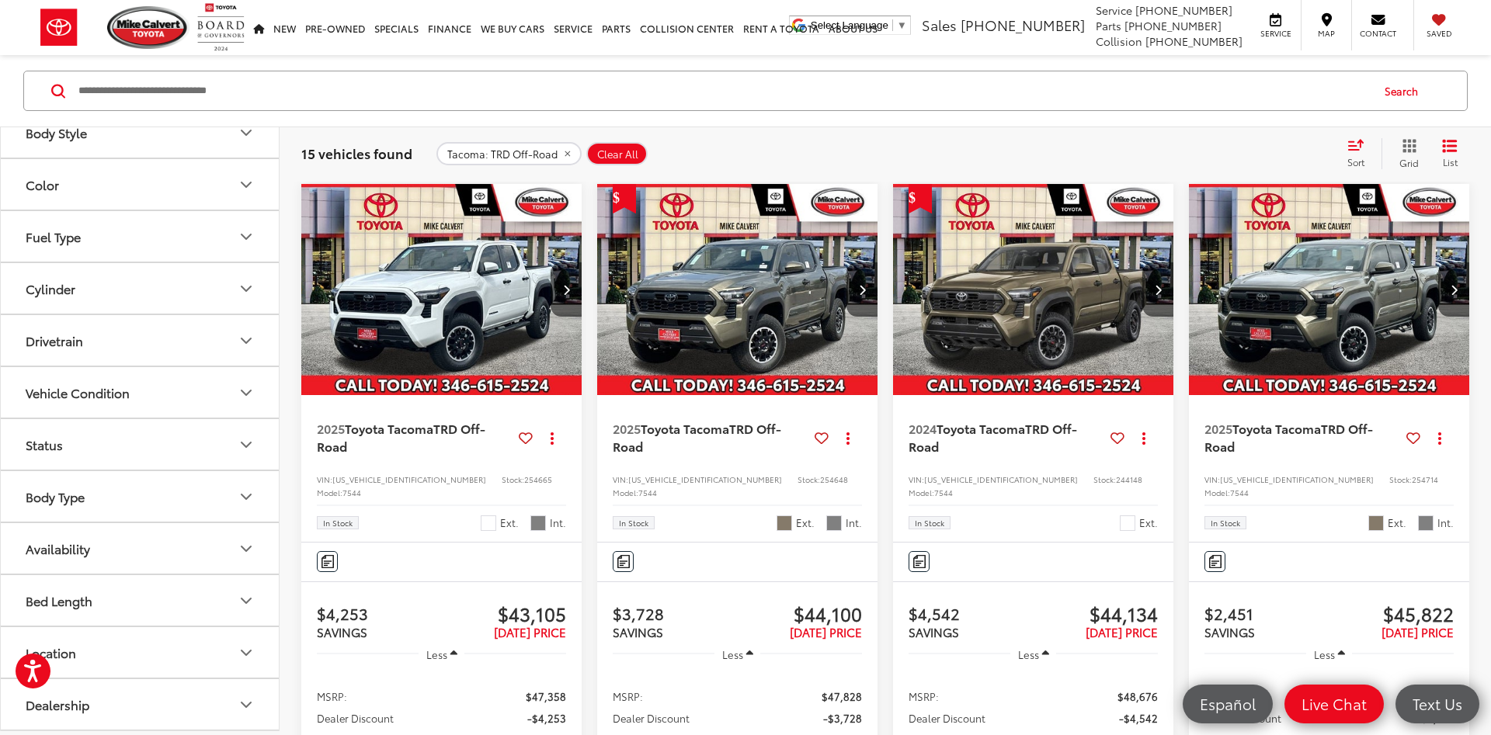
click at [509, 328] on img "2025 Toyota Tacoma TRD Off-Road 0" at bounding box center [441, 290] width 283 height 212
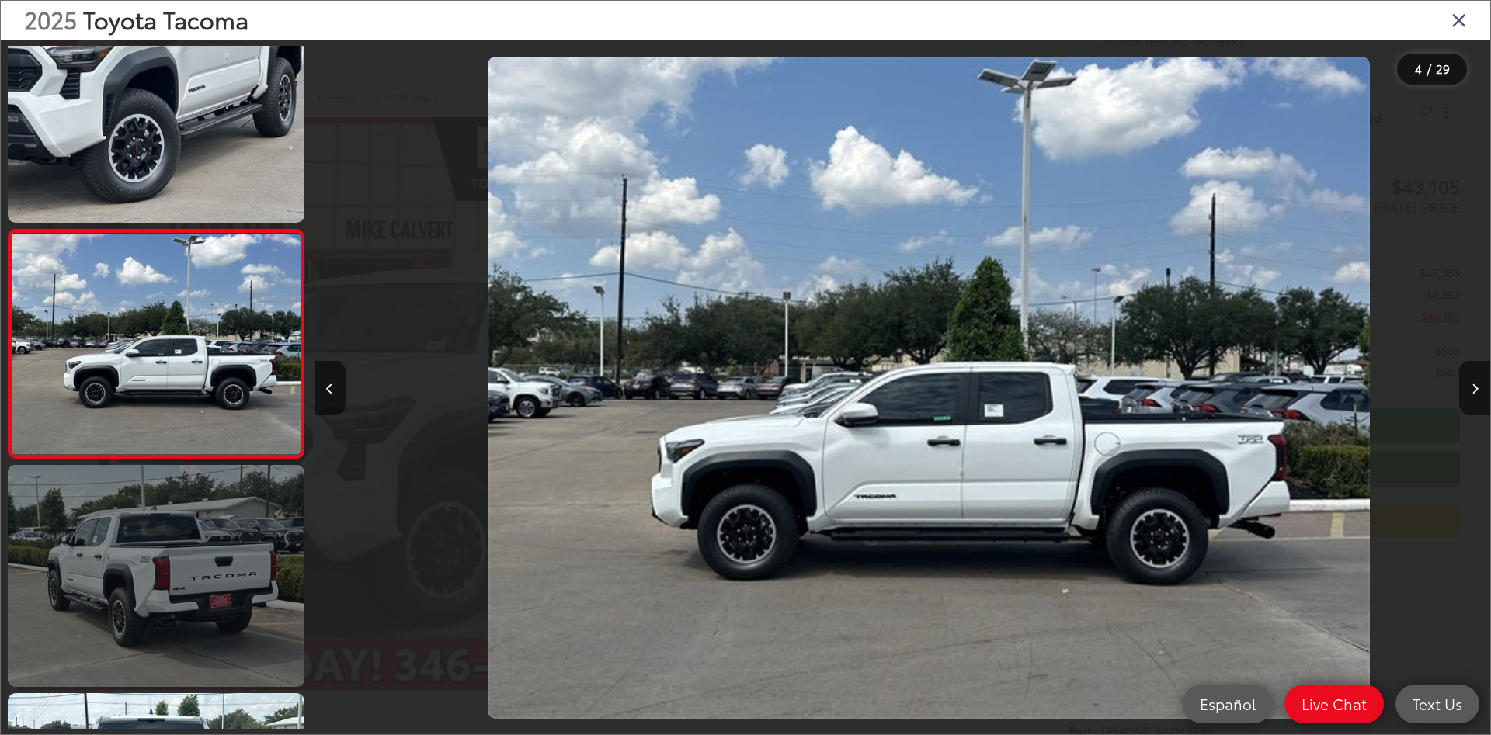
scroll to position [505, 0]
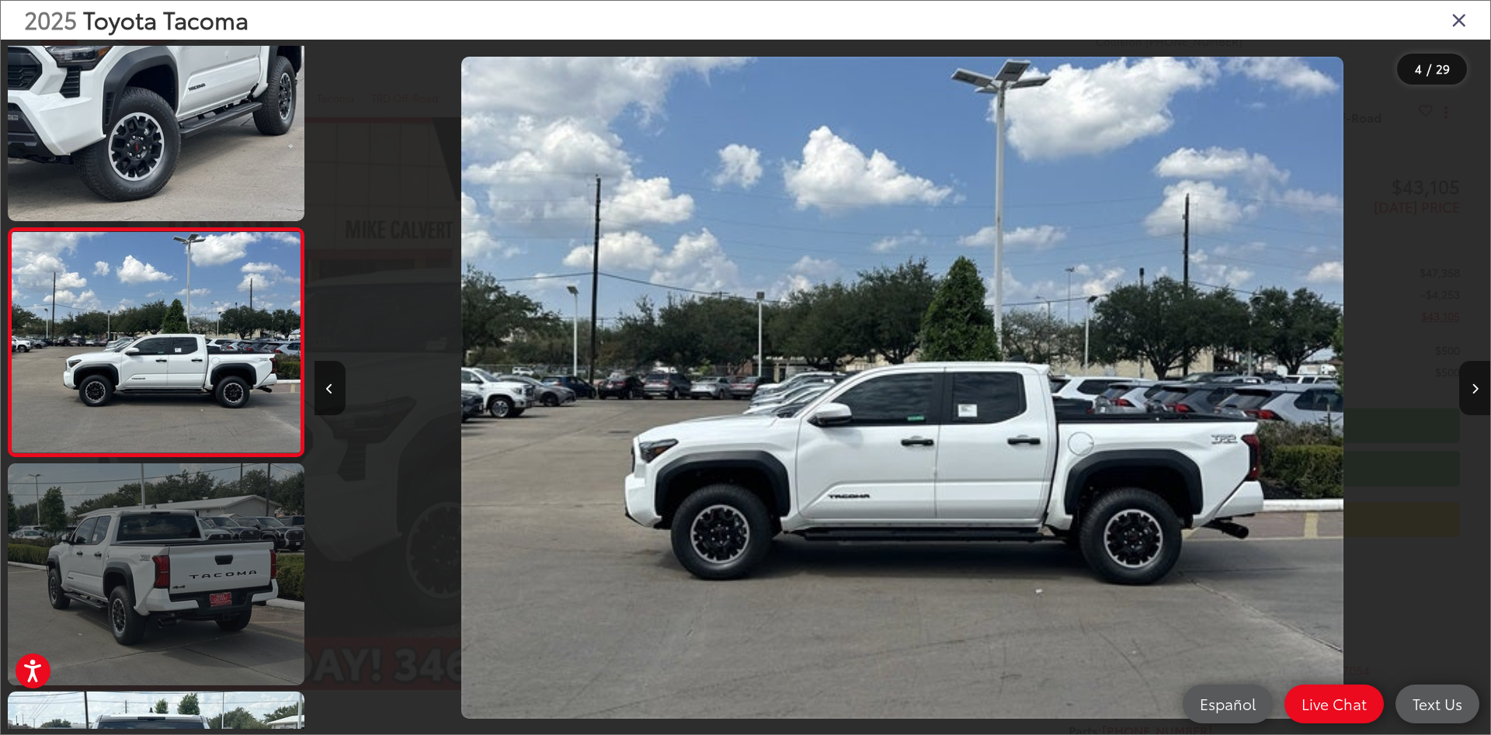
click at [202, 546] on link at bounding box center [156, 575] width 297 height 222
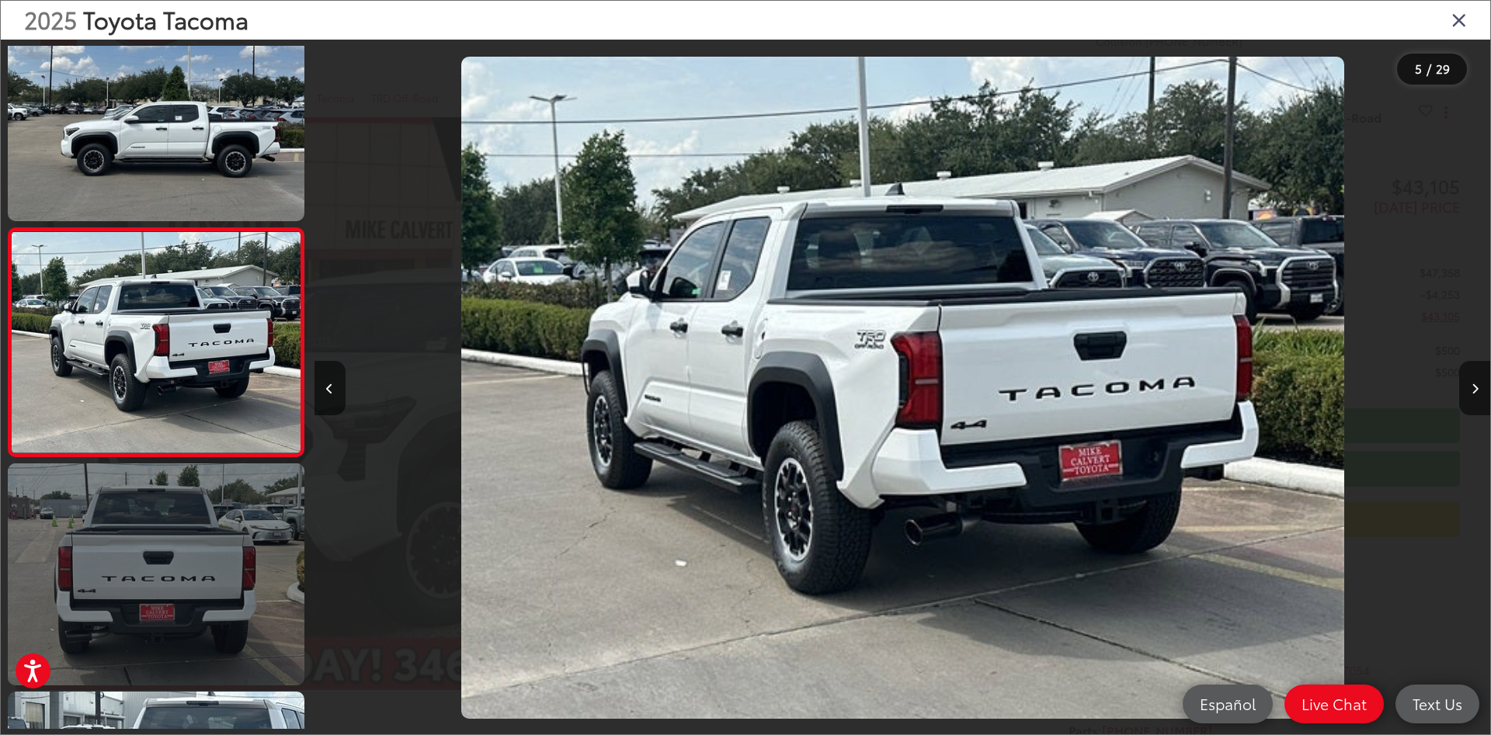
scroll to position [0, 4704]
click at [218, 547] on link at bounding box center [156, 575] width 297 height 222
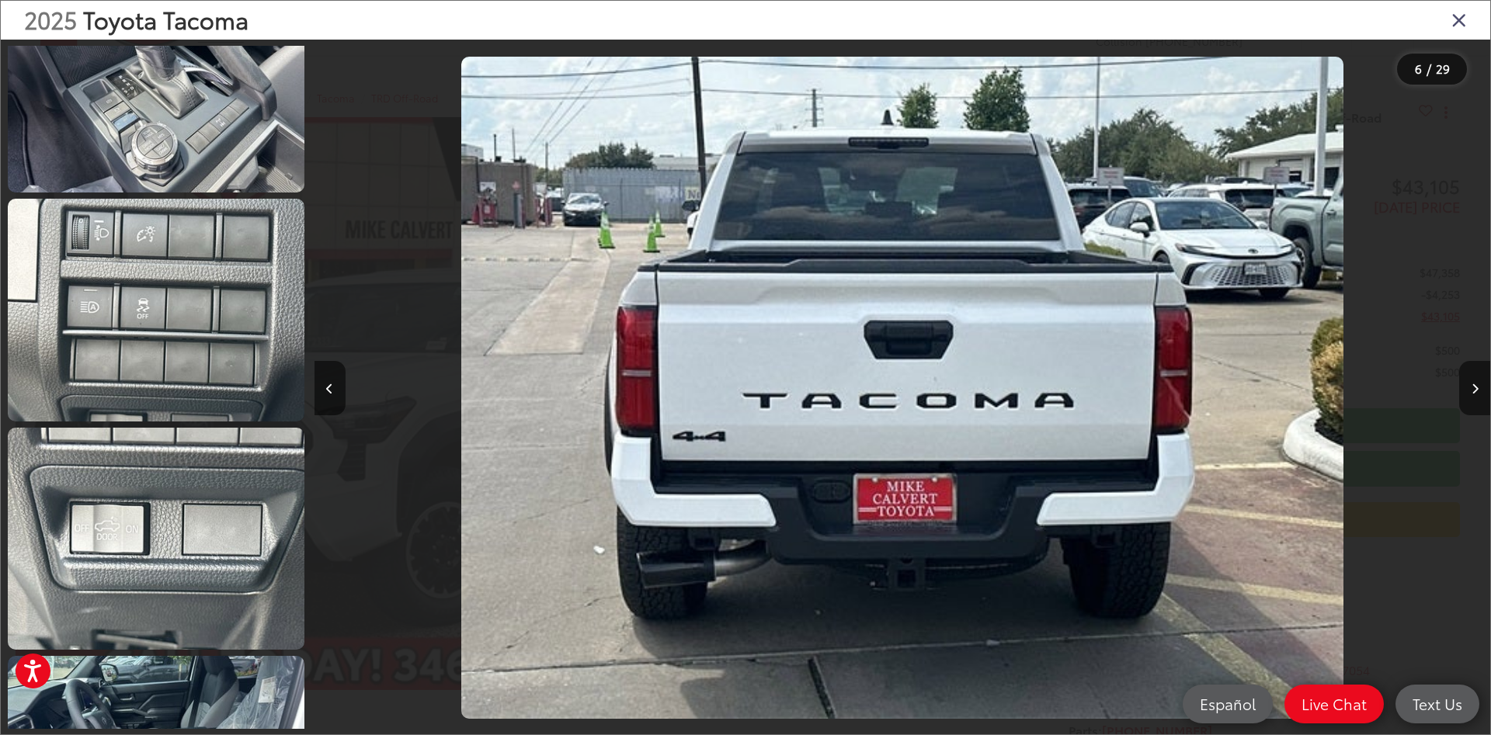
scroll to position [3198, 0]
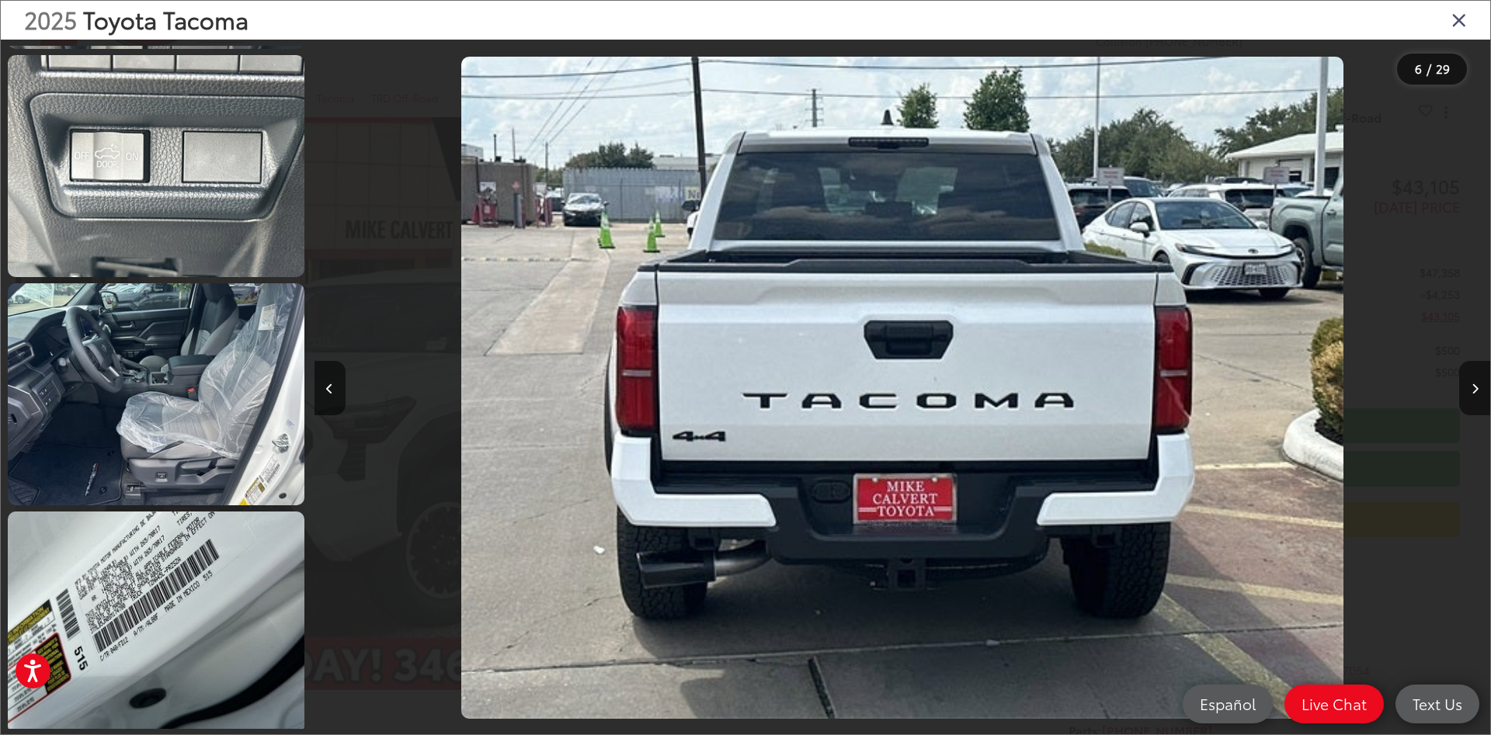
click at [1463, 23] on icon "Close gallery" at bounding box center [1459, 19] width 16 height 20
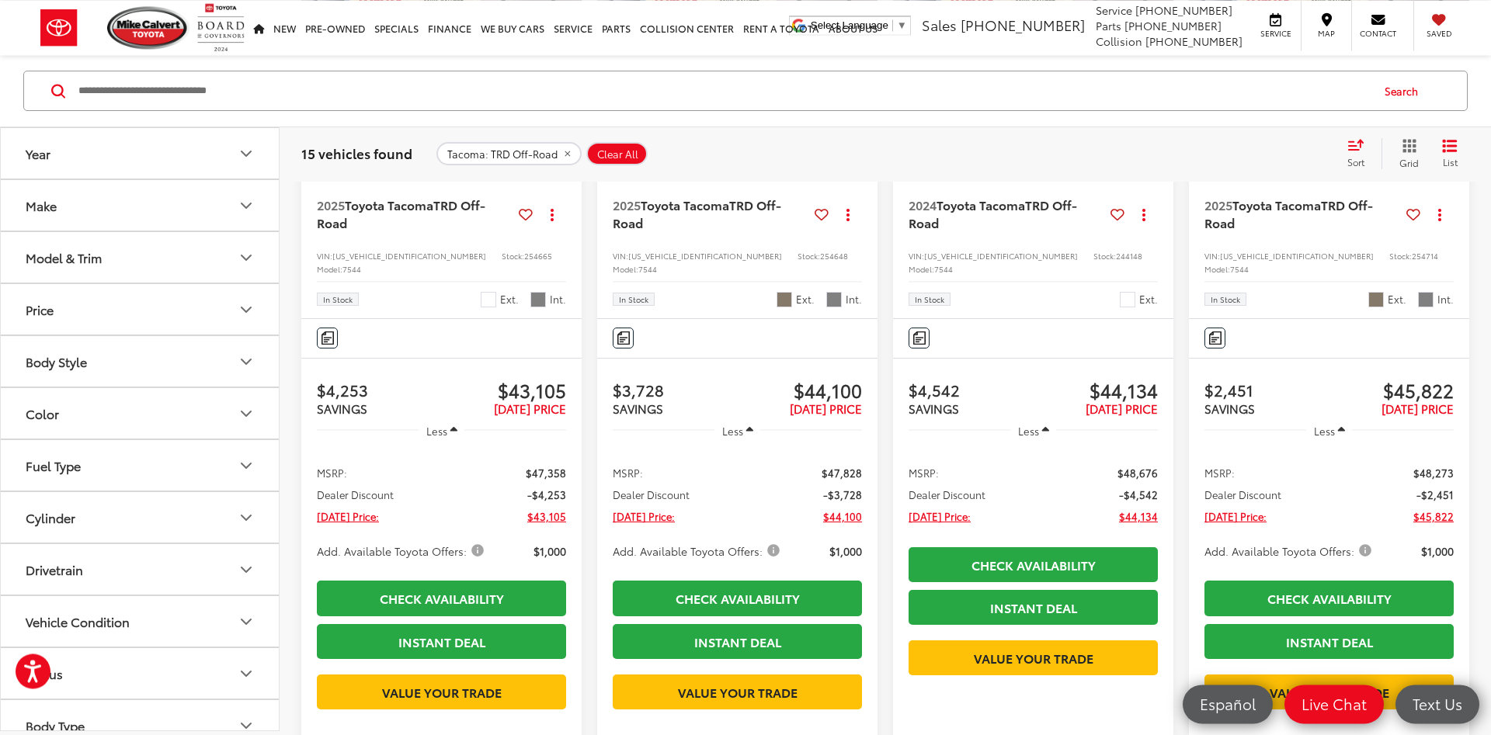
scroll to position [408, 0]
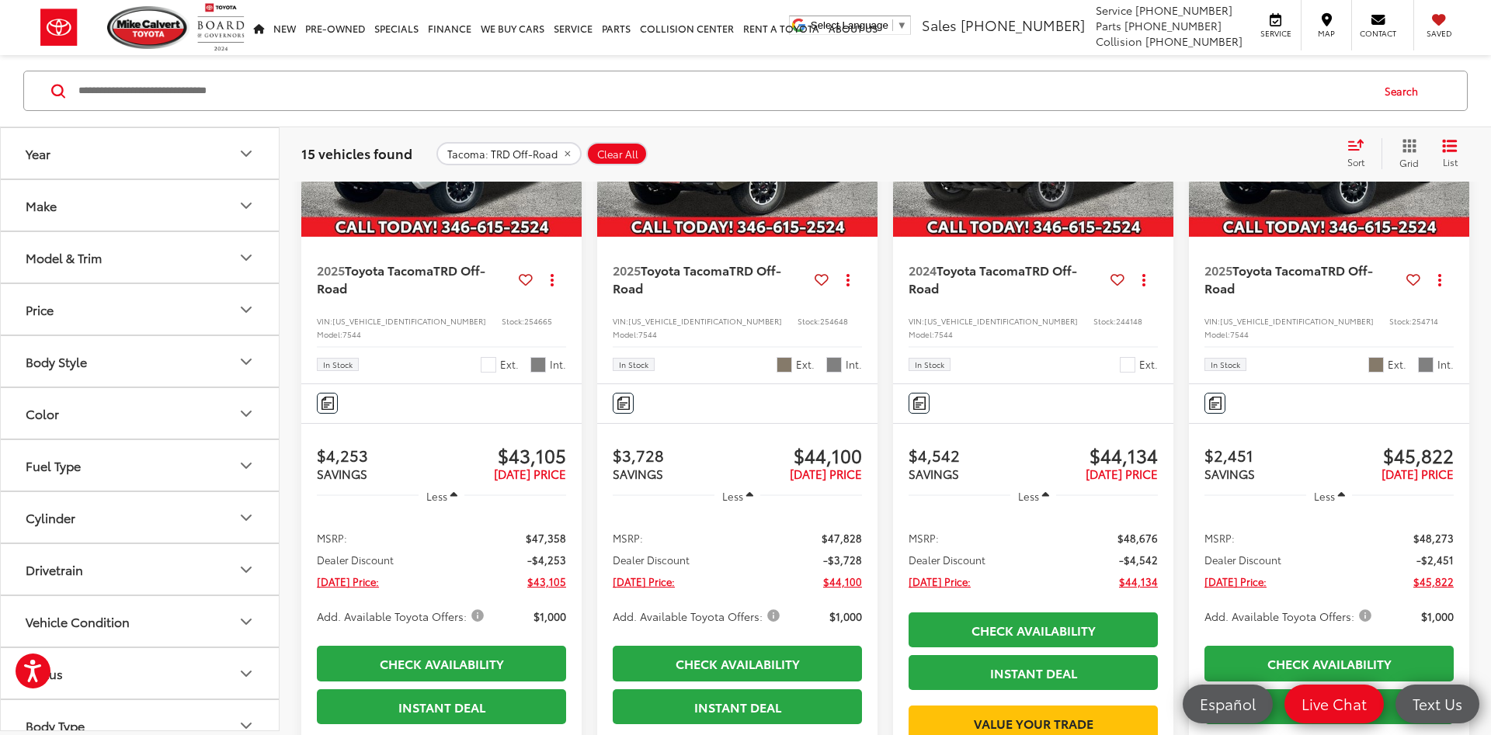
click at [182, 276] on button "Model & Trim" at bounding box center [141, 257] width 280 height 50
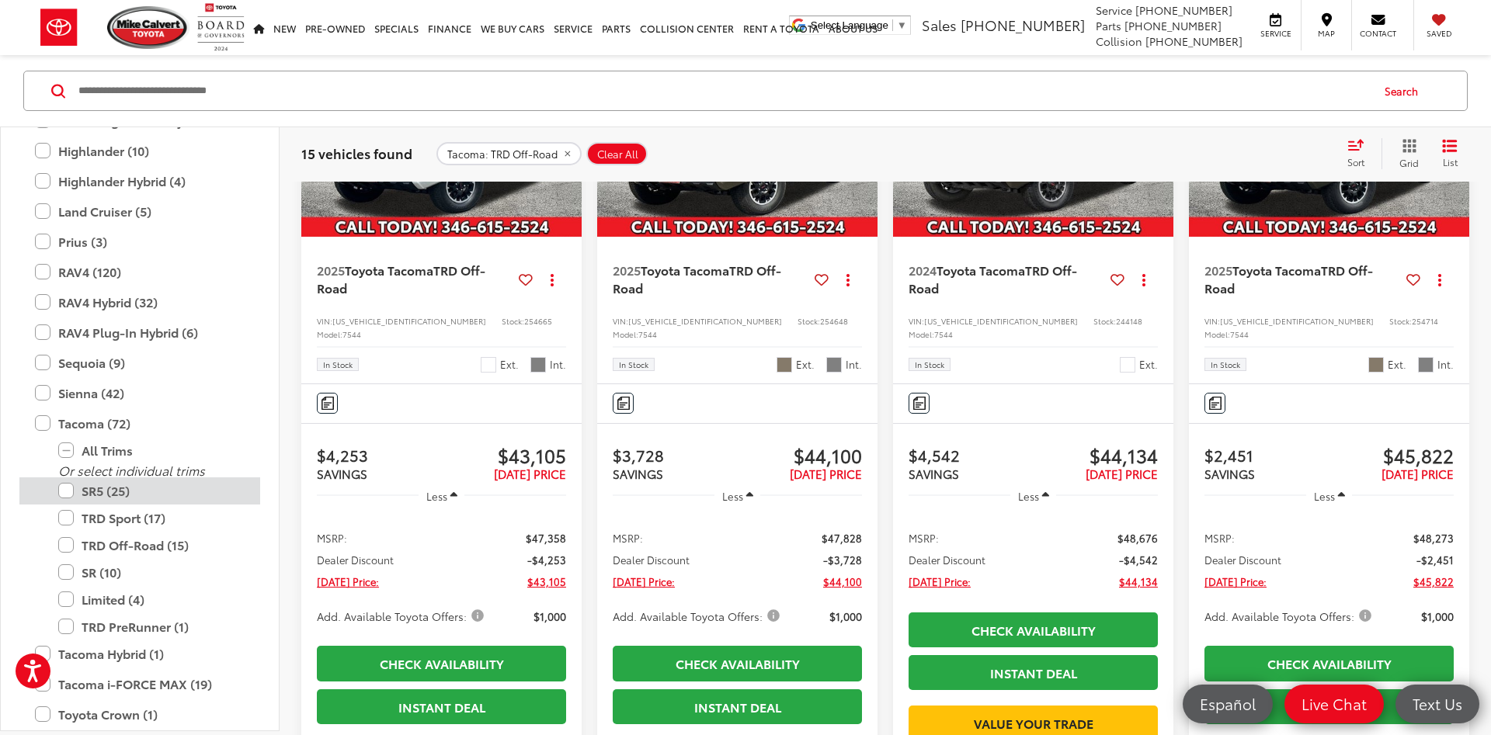
scroll to position [829, 0]
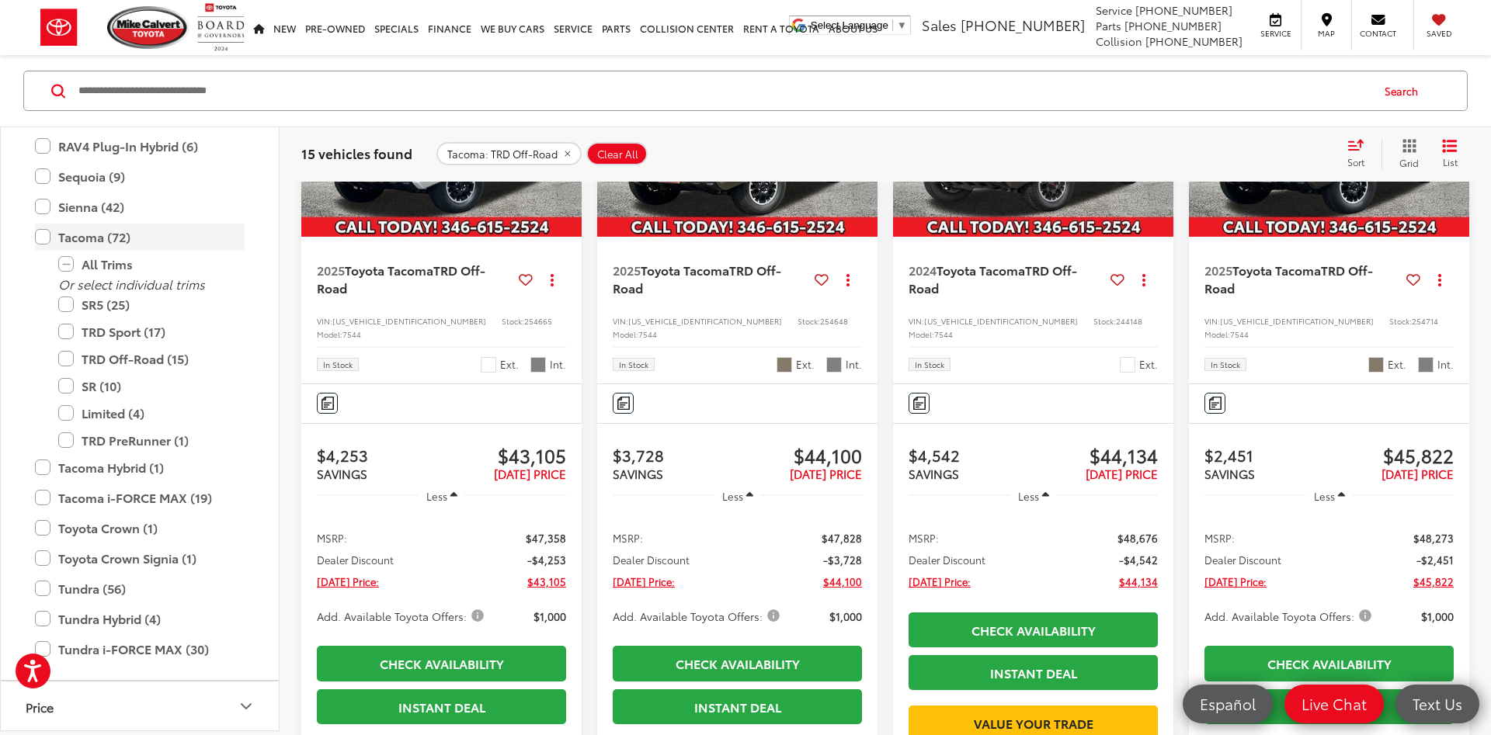
click at [89, 239] on label "Tacoma (72)" at bounding box center [140, 237] width 210 height 27
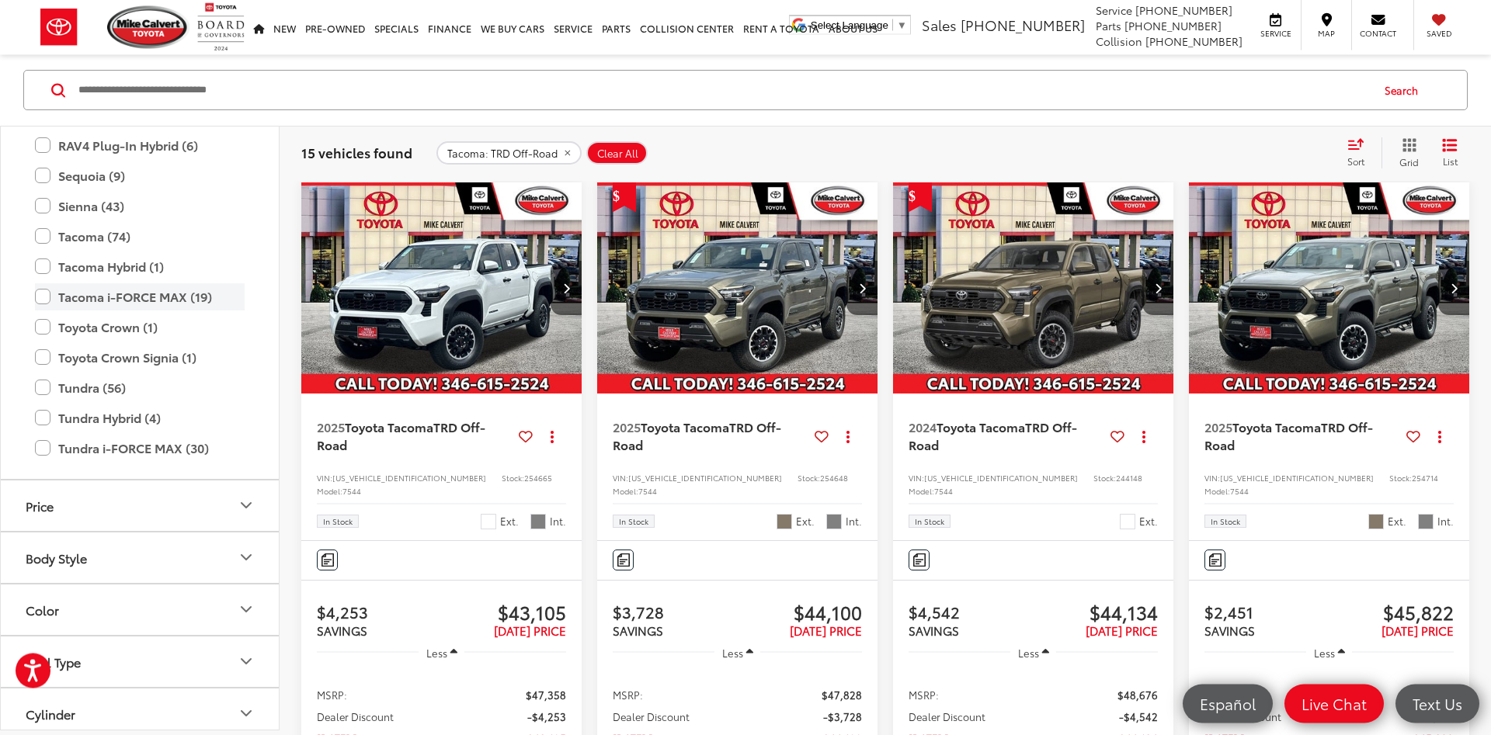
scroll to position [249, 0]
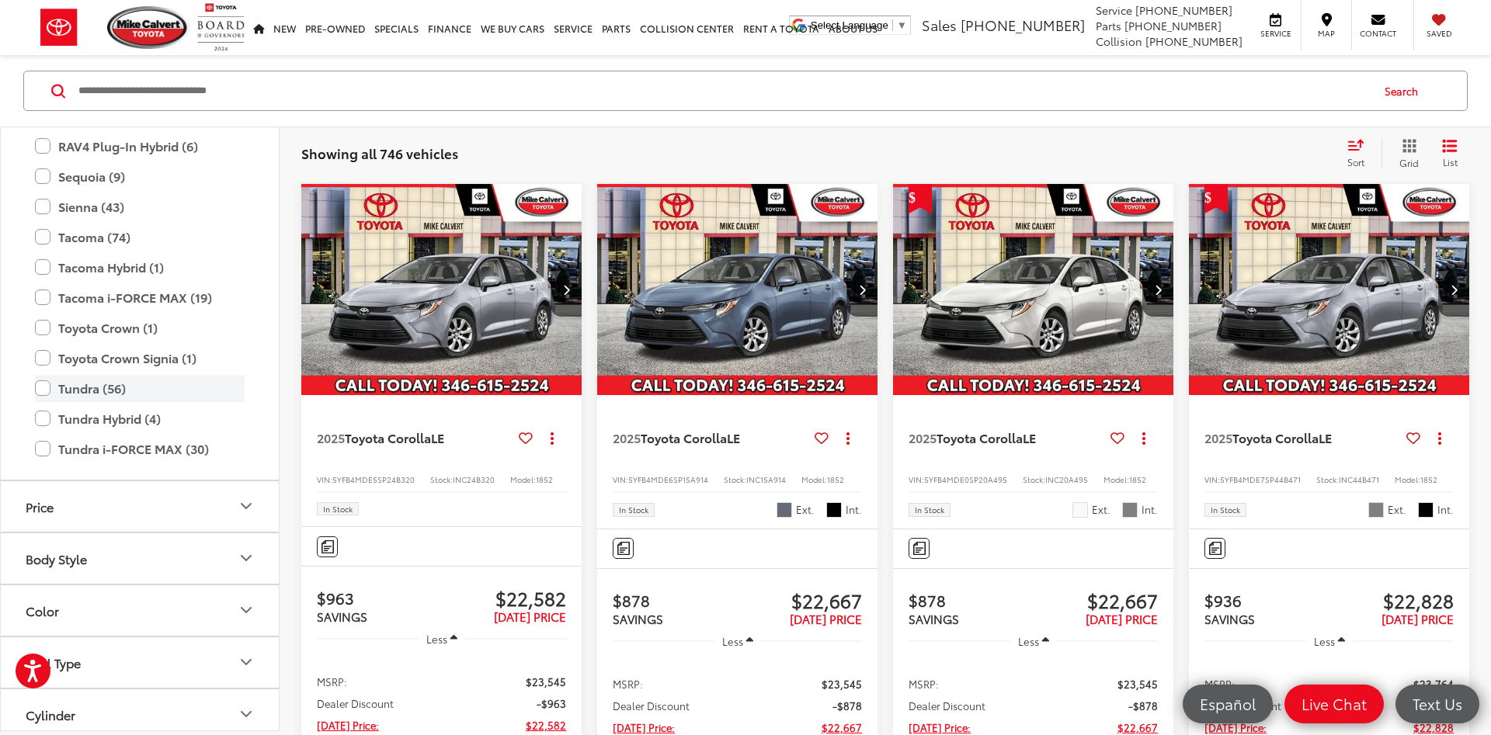
click at [149, 380] on label "Tundra (56)" at bounding box center [140, 388] width 210 height 27
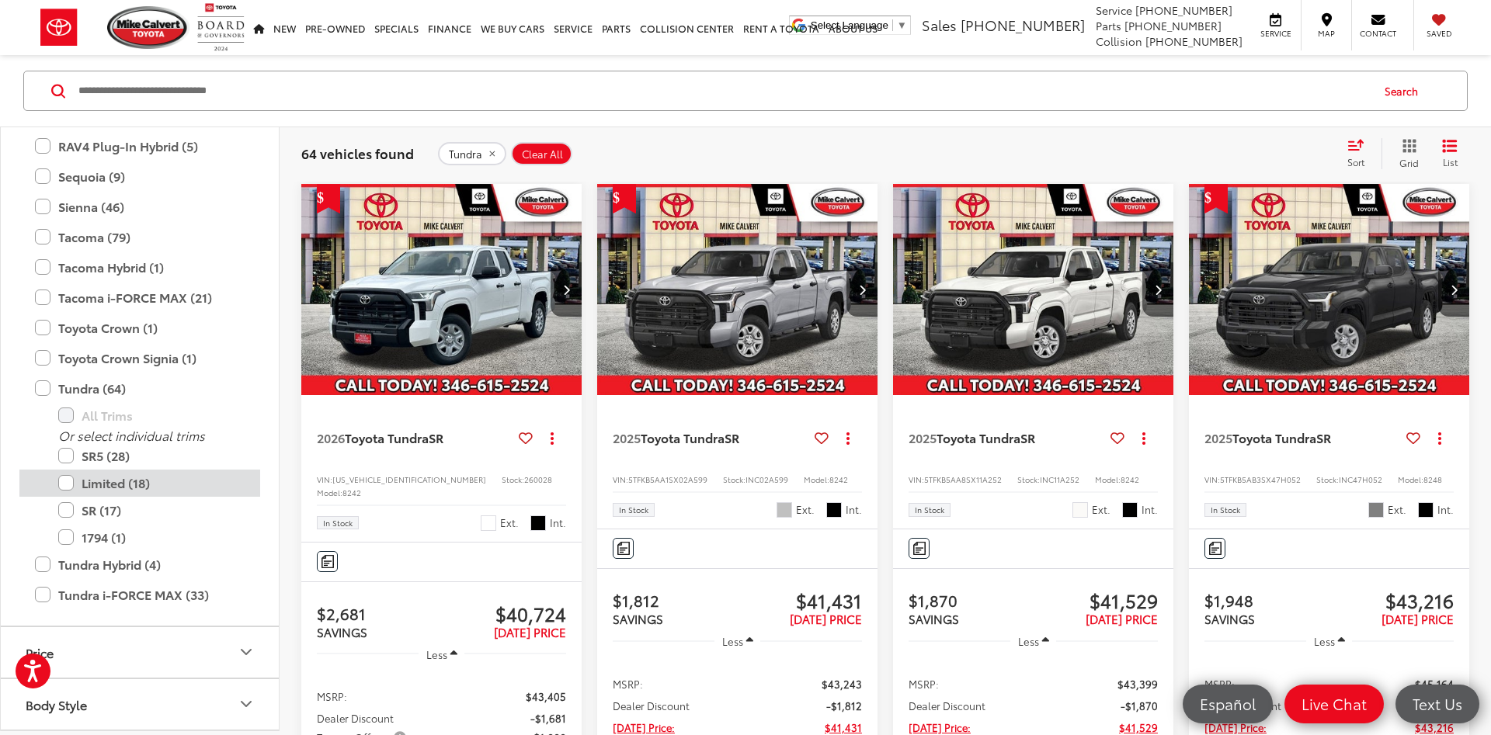
click at [172, 480] on label "Limited (18)" at bounding box center [151, 483] width 186 height 27
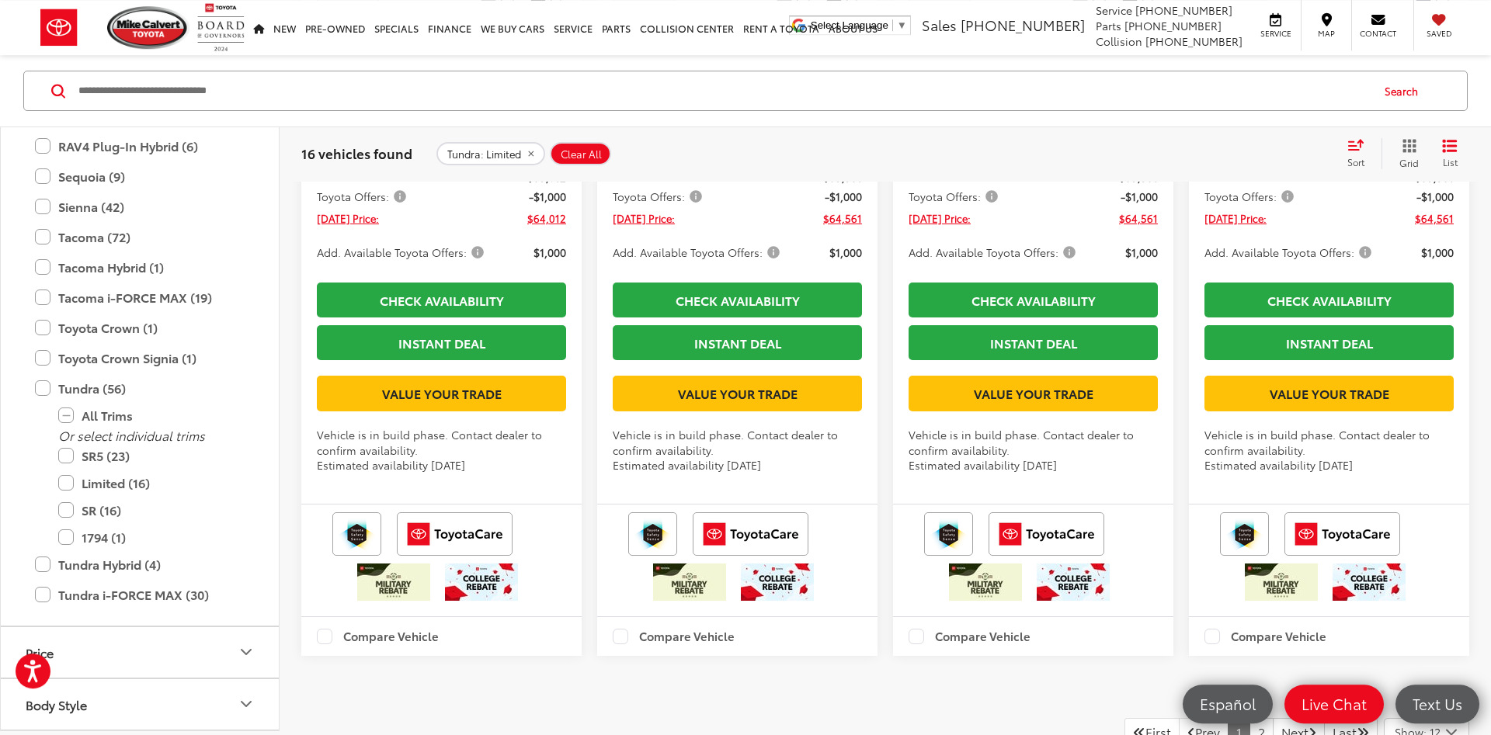
scroll to position [2942, 0]
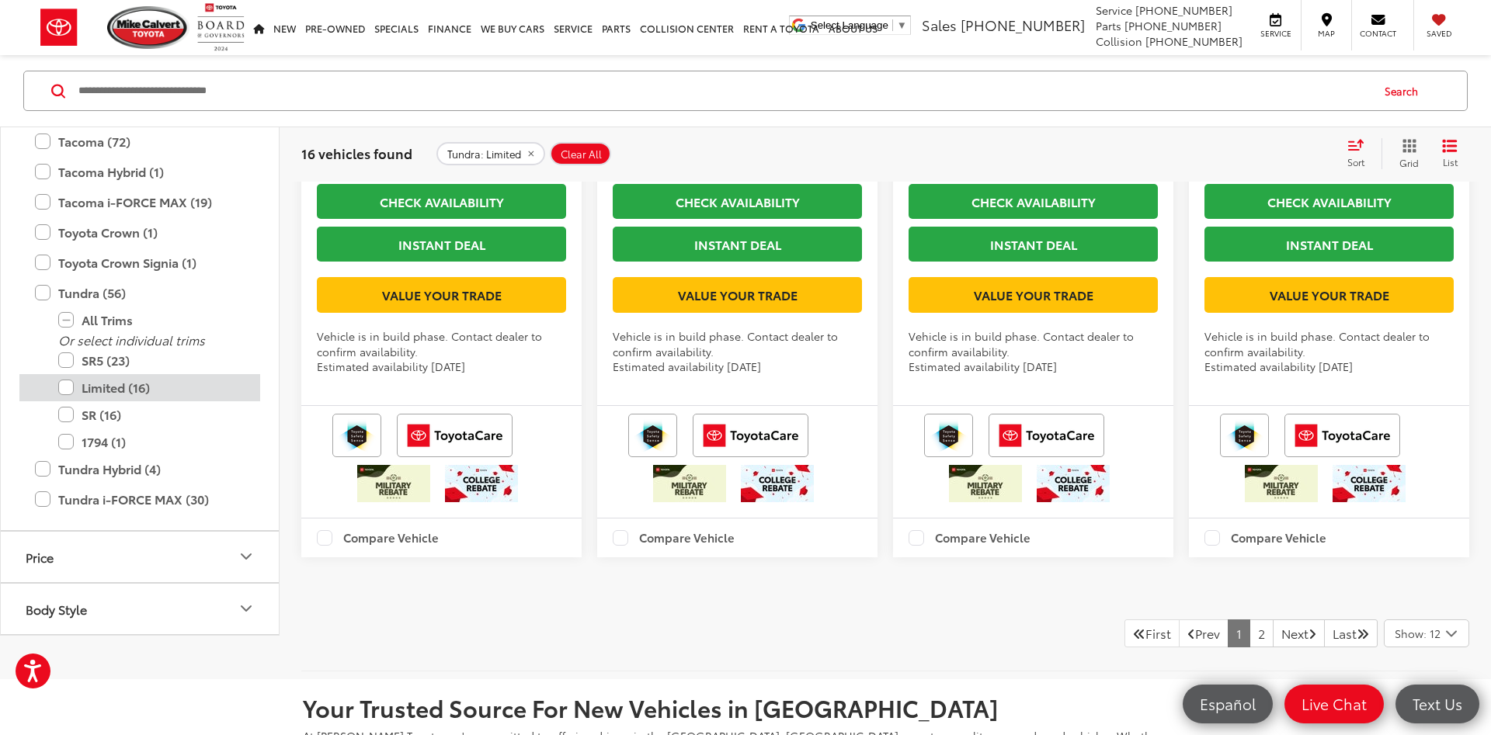
click at [123, 401] on label "Limited (16)" at bounding box center [151, 387] width 186 height 27
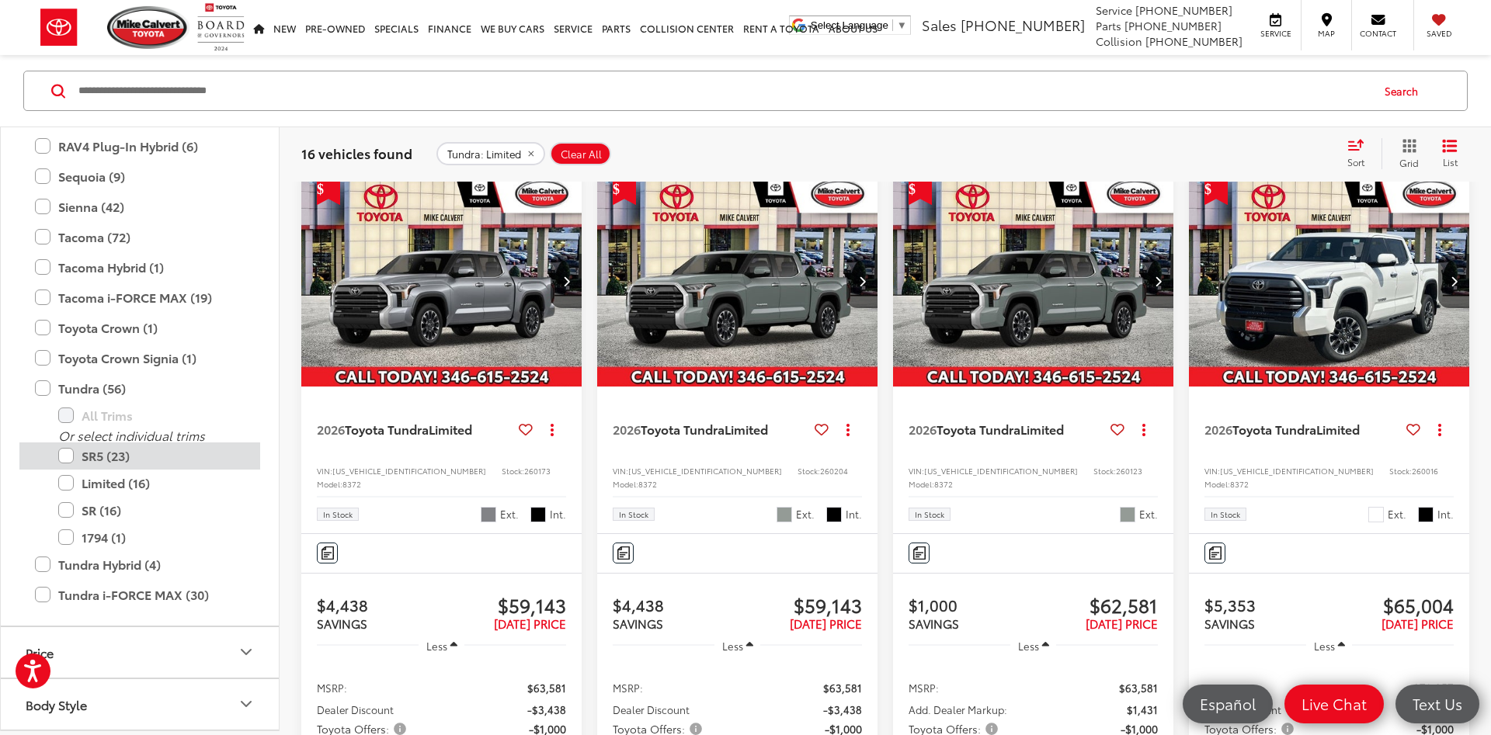
click at [135, 453] on label "SR5 (23)" at bounding box center [151, 456] width 186 height 27
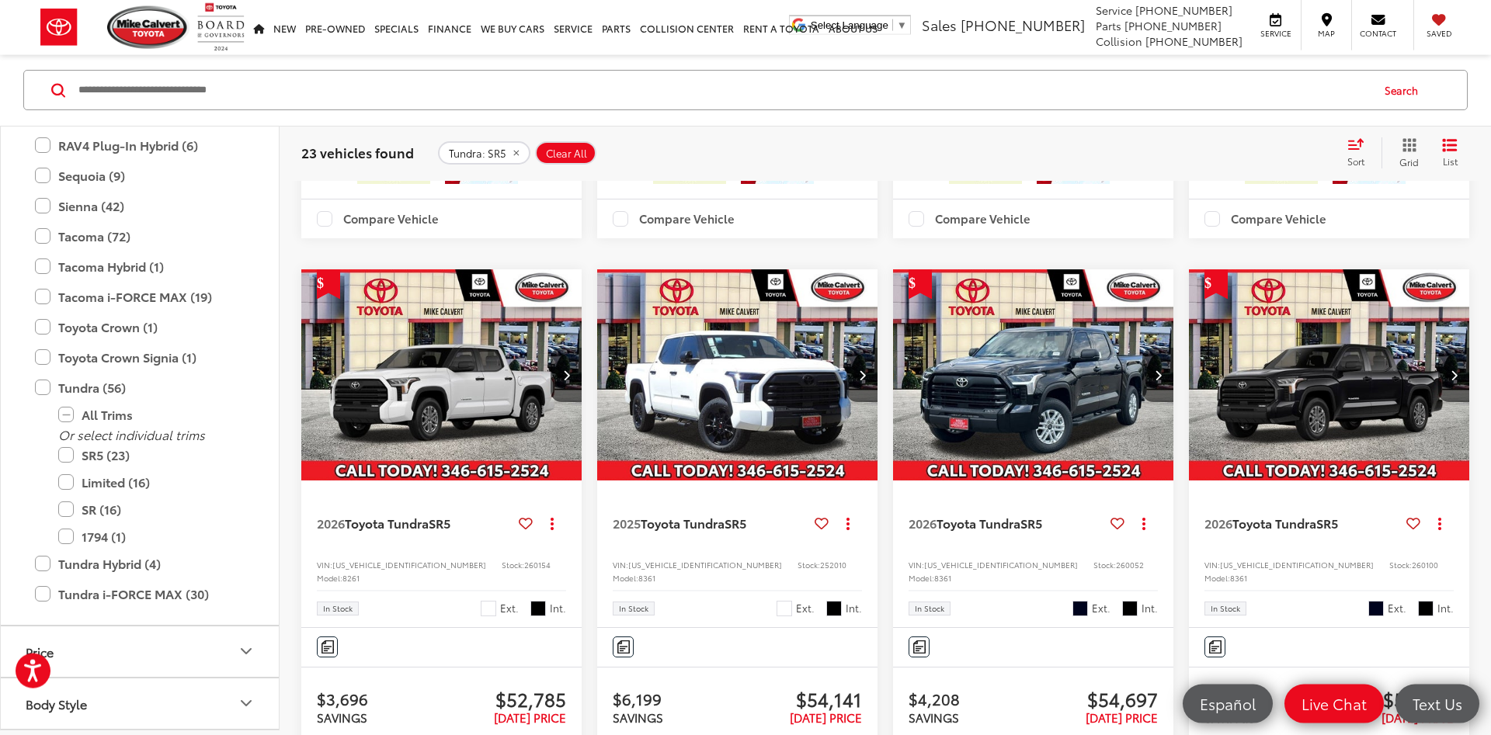
scroll to position [2308, 0]
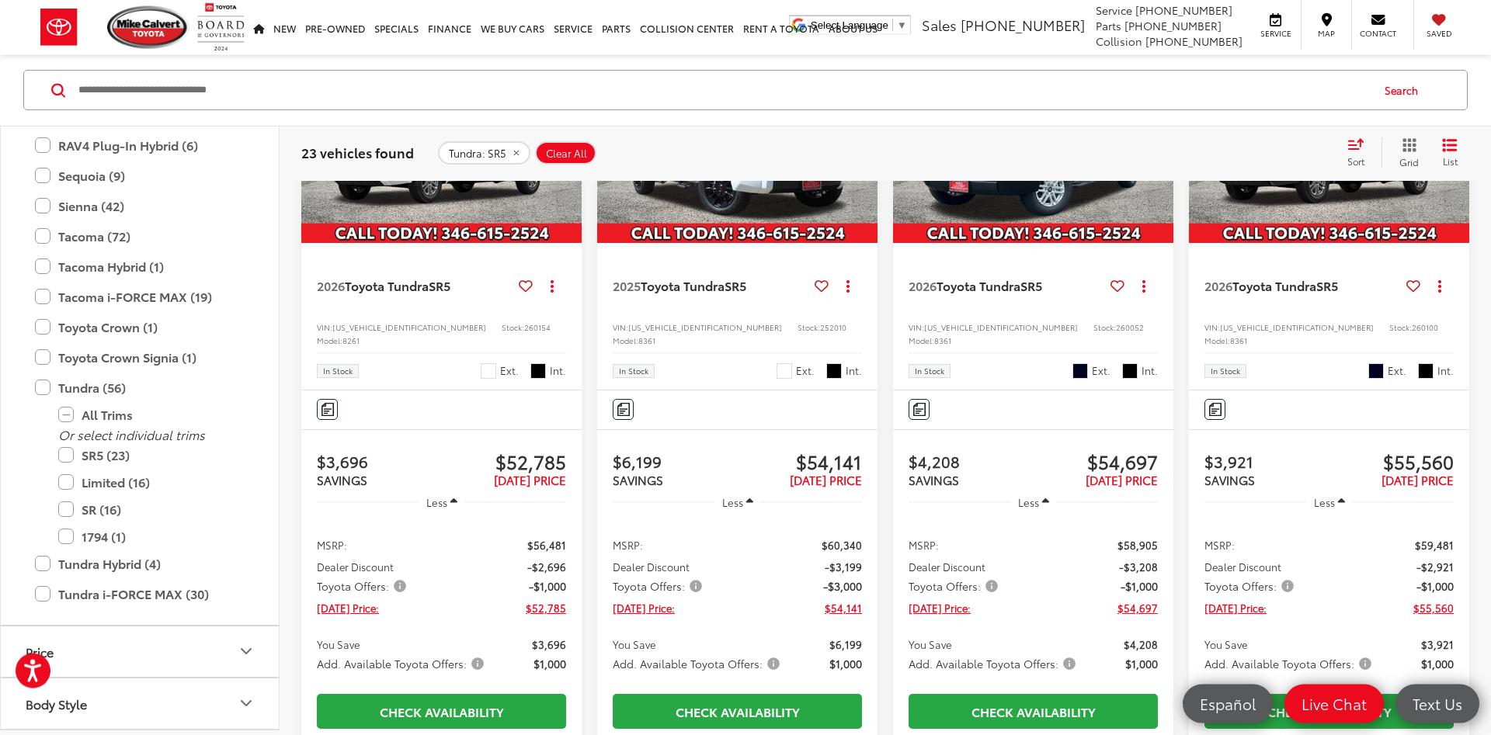
click at [863, 143] on icon "Next image" at bounding box center [862, 137] width 7 height 11
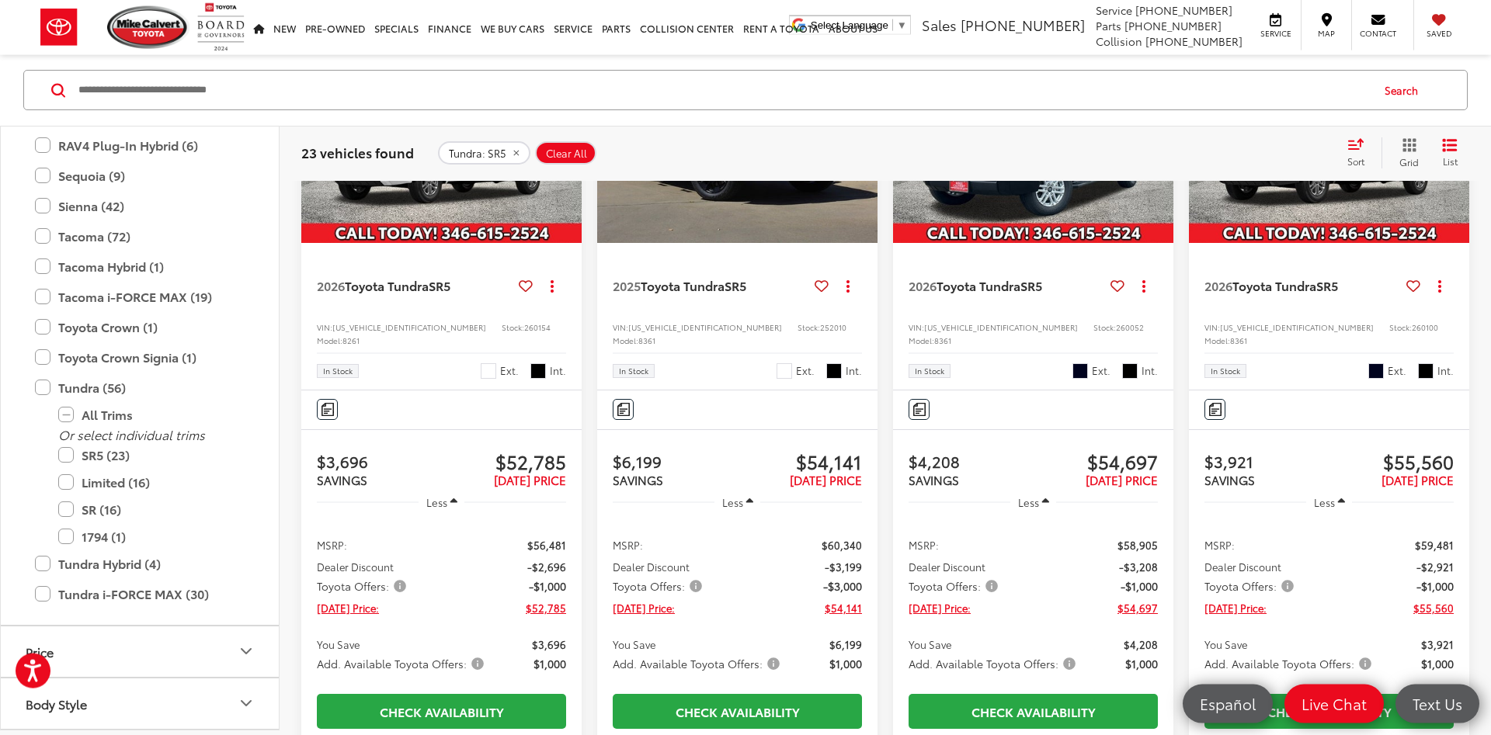
click at [863, 143] on icon "Next image" at bounding box center [862, 137] width 7 height 11
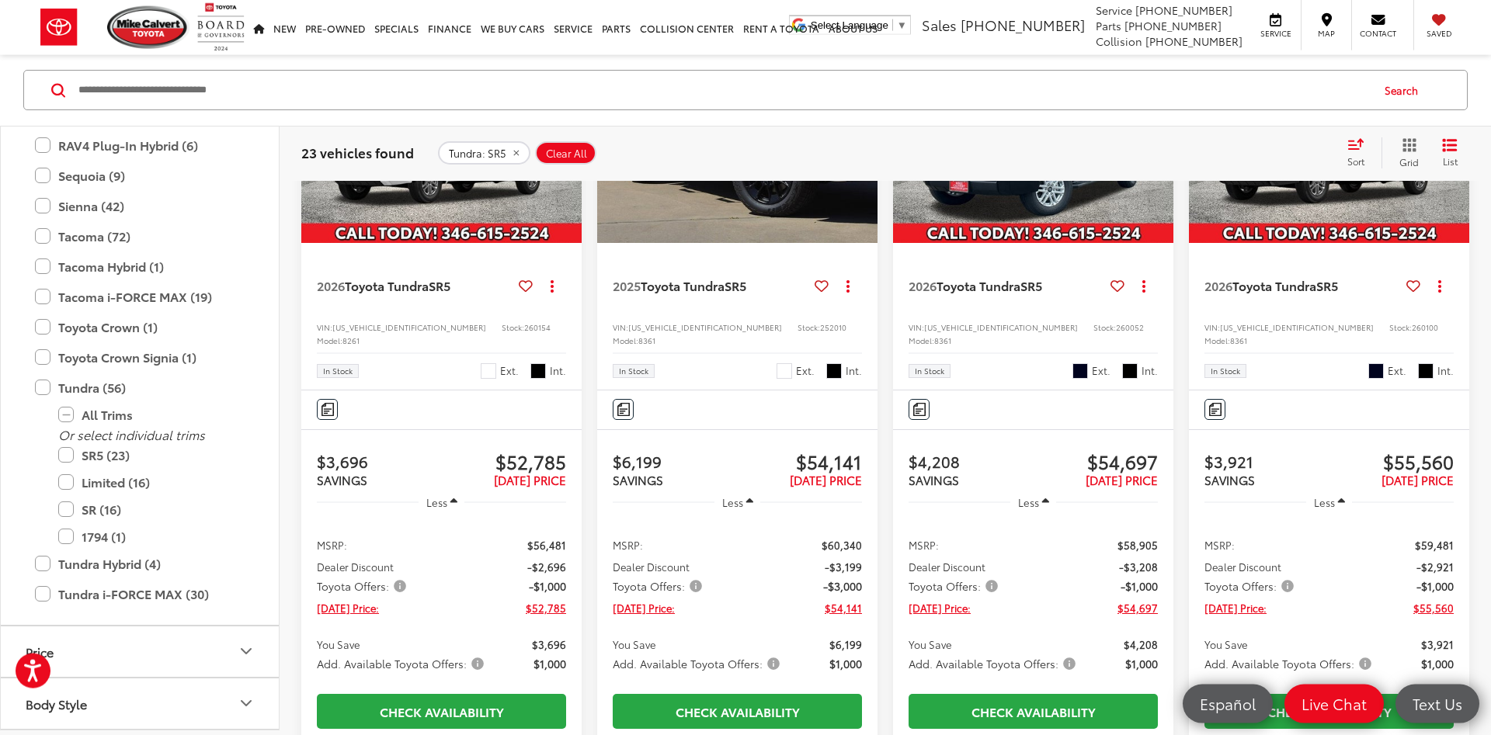
click at [863, 143] on icon "Next image" at bounding box center [862, 137] width 7 height 11
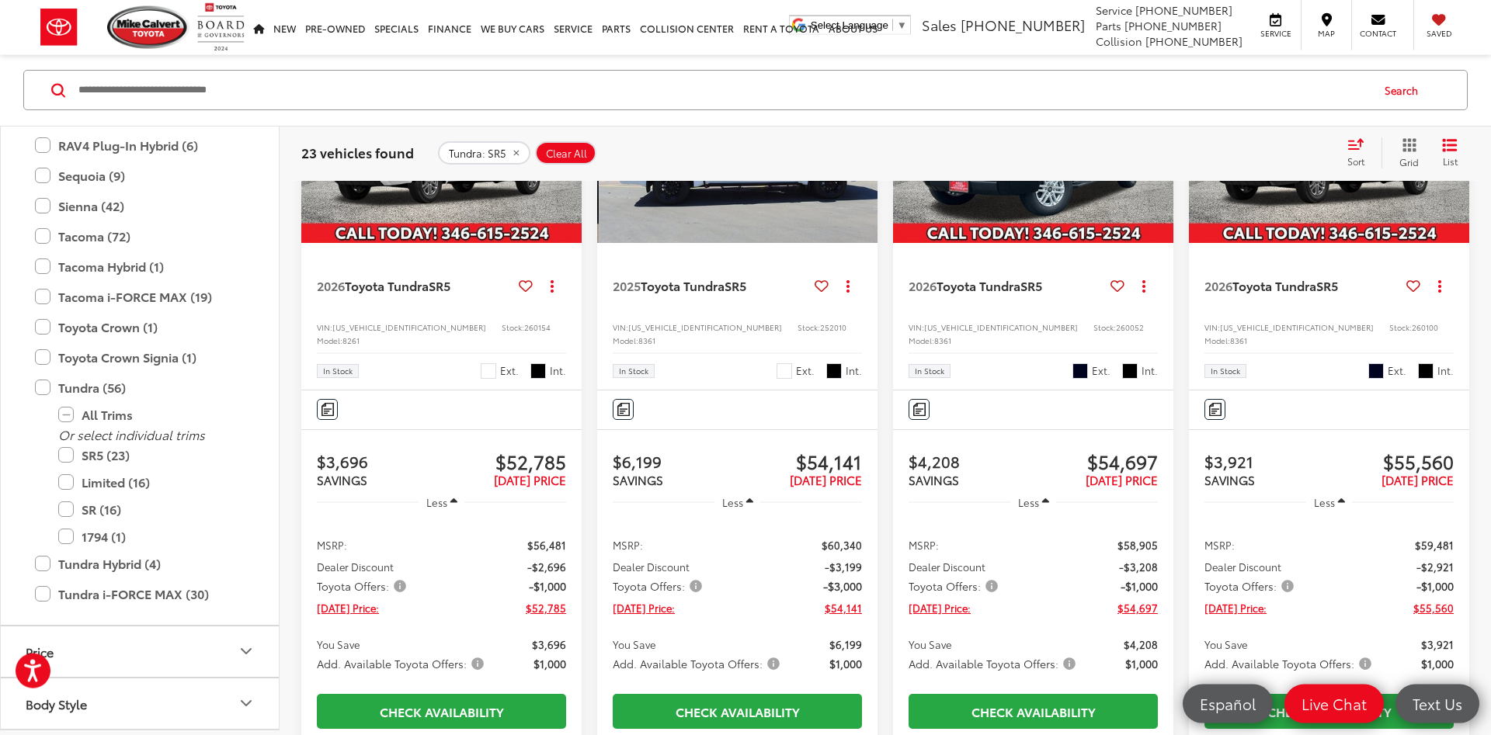
scroll to position [0, 848]
click at [863, 143] on icon "Next image" at bounding box center [862, 137] width 7 height 11
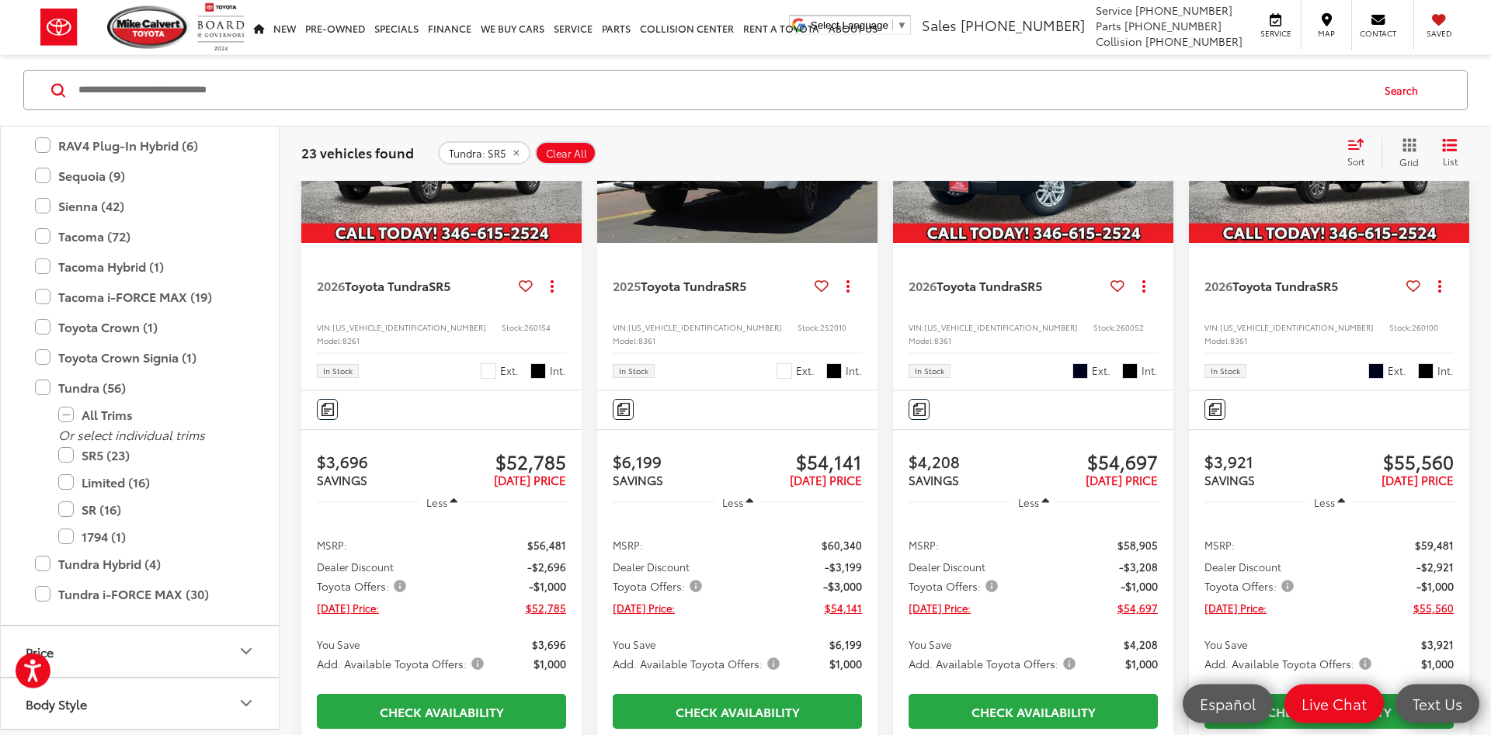
scroll to position [0, 1131]
click at [863, 143] on icon "Next image" at bounding box center [862, 137] width 7 height 11
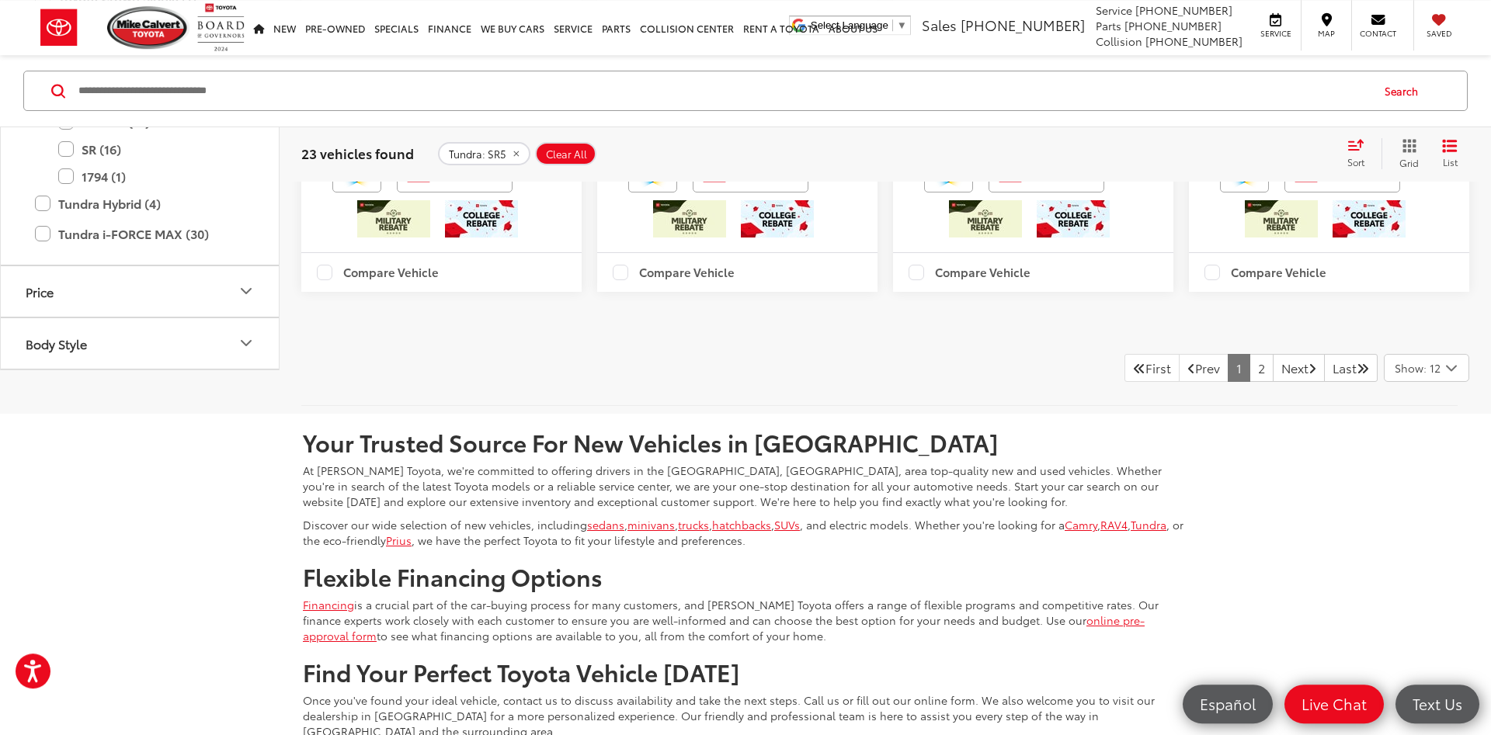
scroll to position [3180, 0]
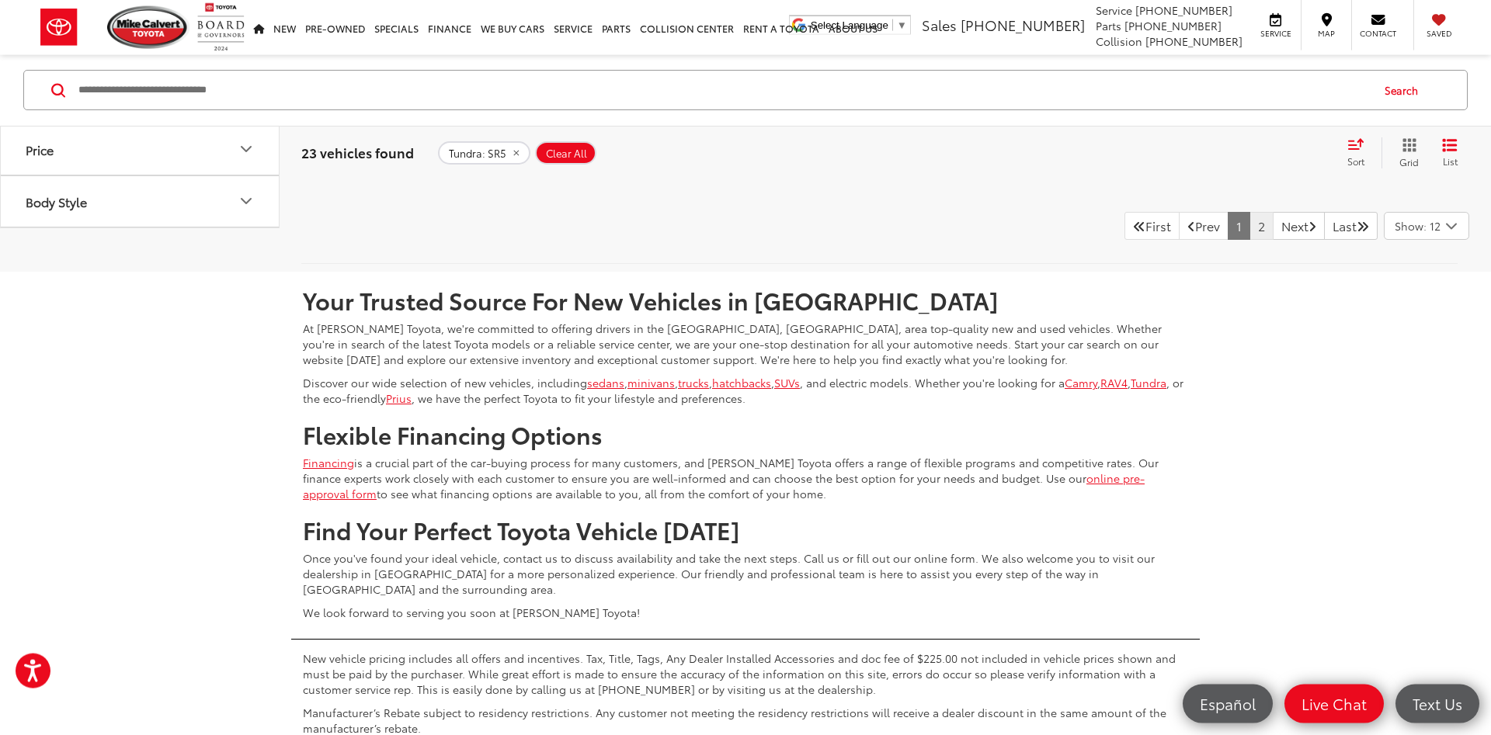
click at [1249, 240] on link "2" at bounding box center [1261, 226] width 24 height 28
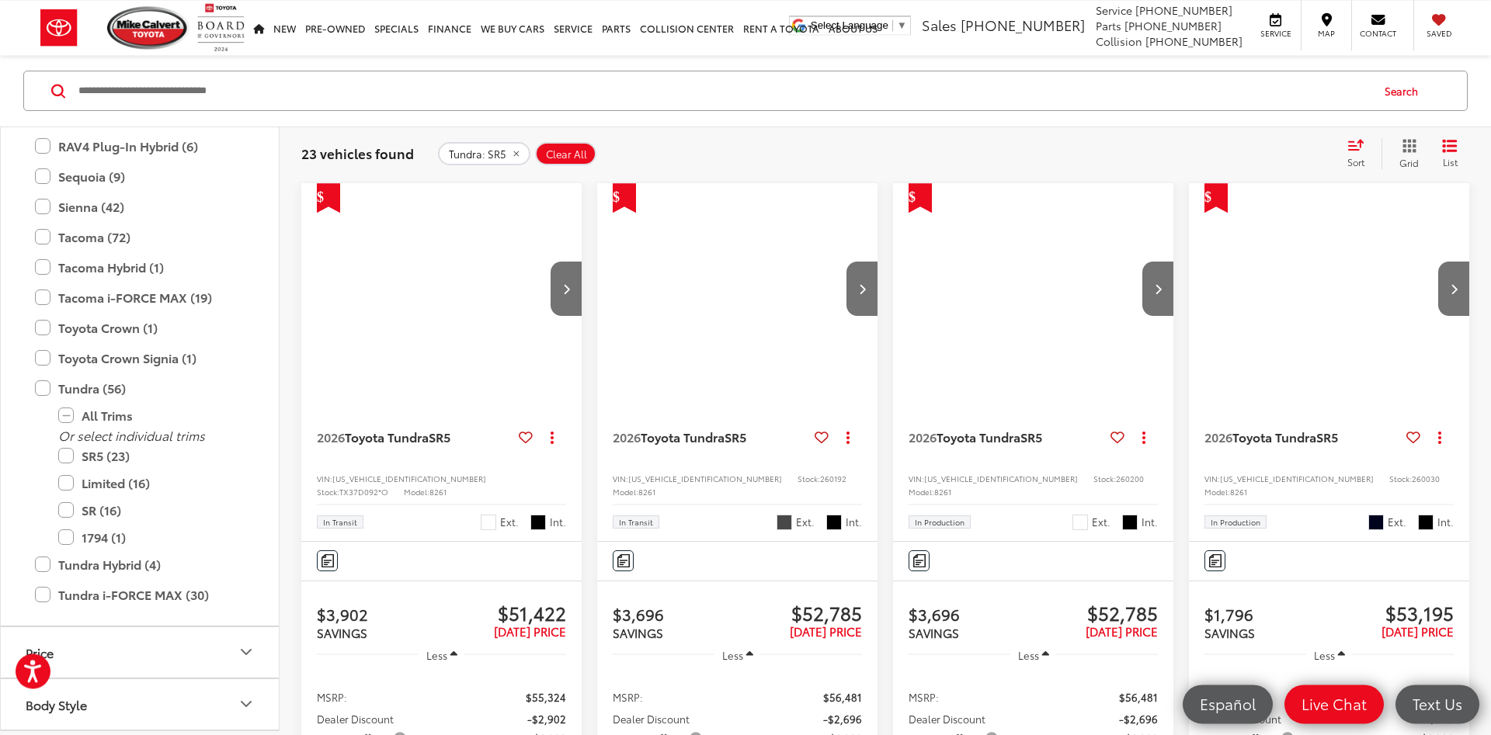
scroll to position [249, 0]
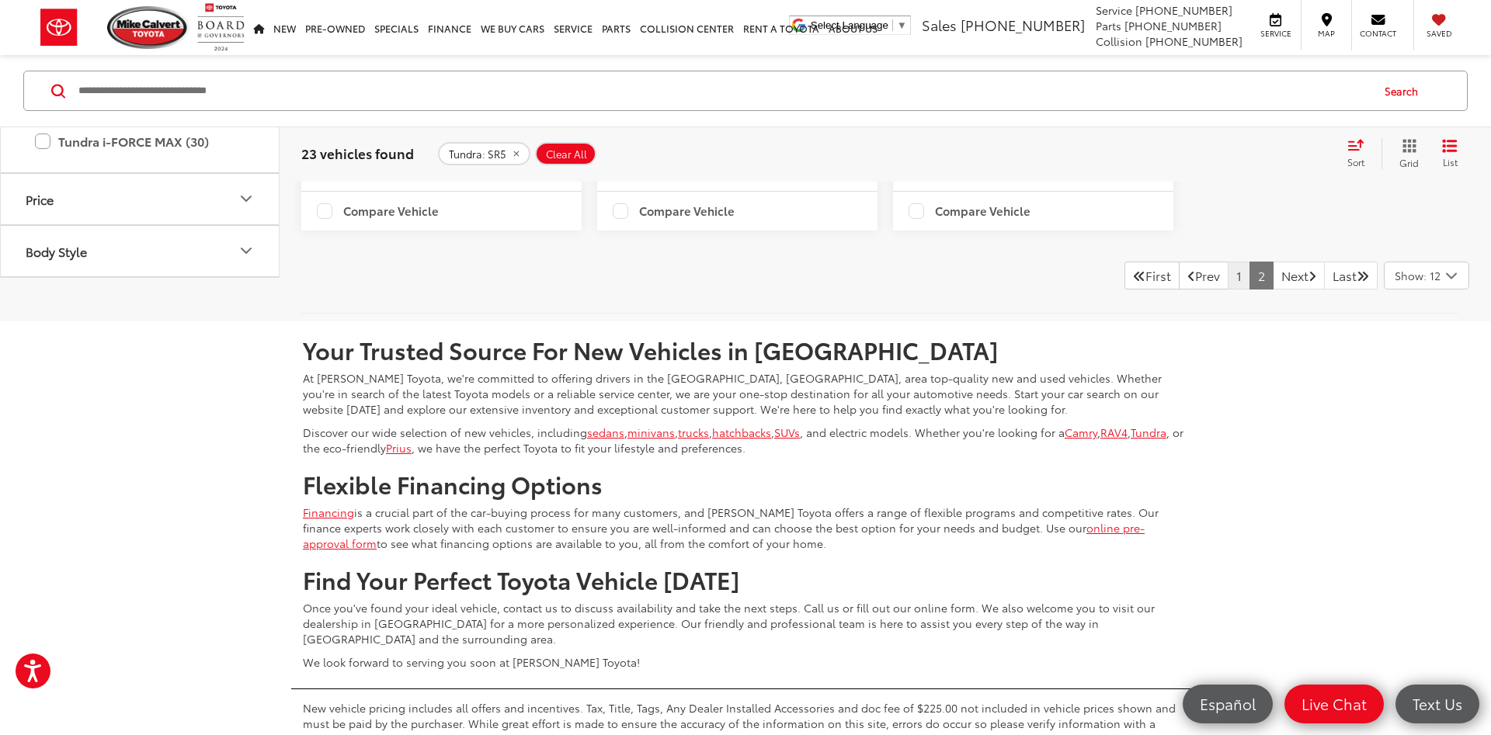
click at [1228, 290] on link "1" at bounding box center [1239, 276] width 23 height 28
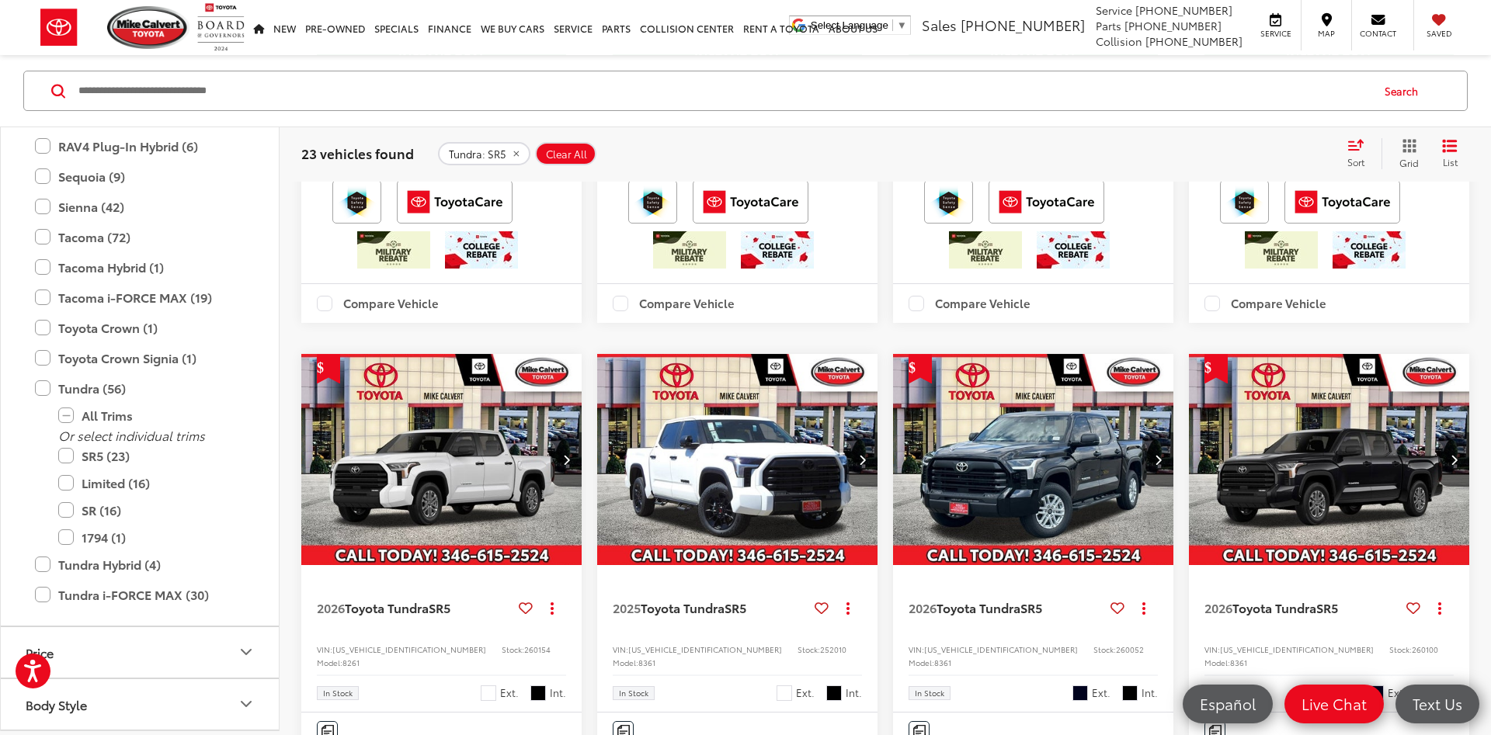
scroll to position [2071, 0]
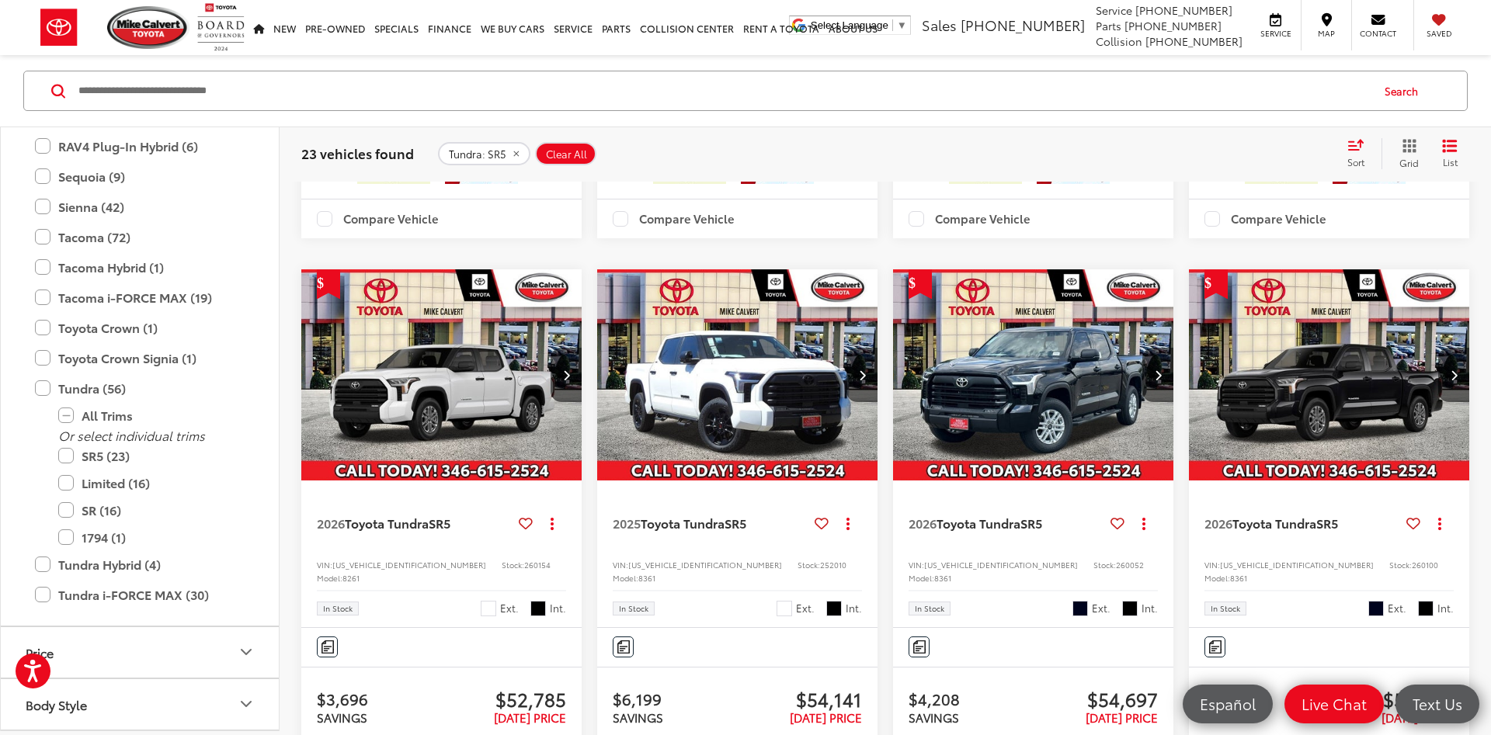
click at [778, 481] on img "2025 Toyota Tundra SR5 0" at bounding box center [737, 375] width 283 height 212
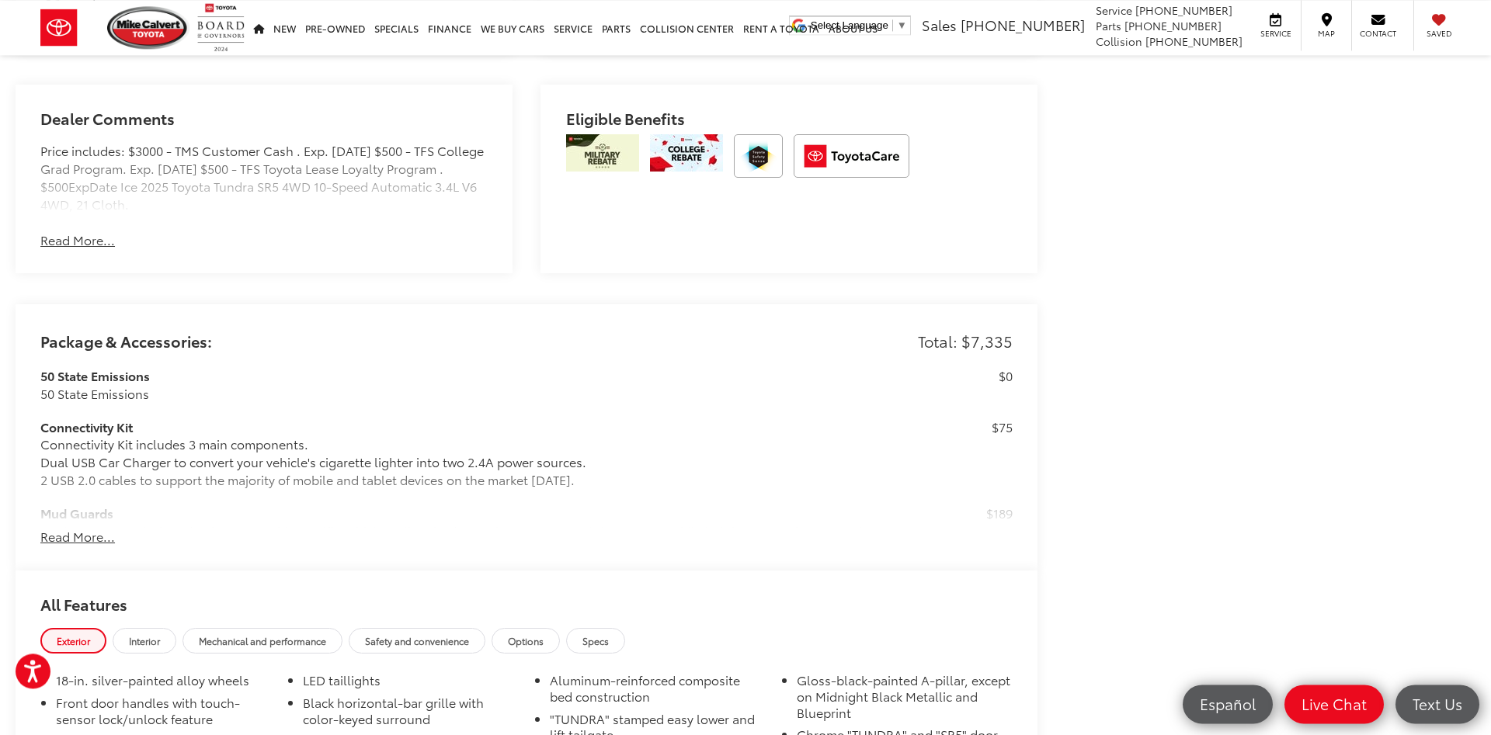
scroll to position [1188, 0]
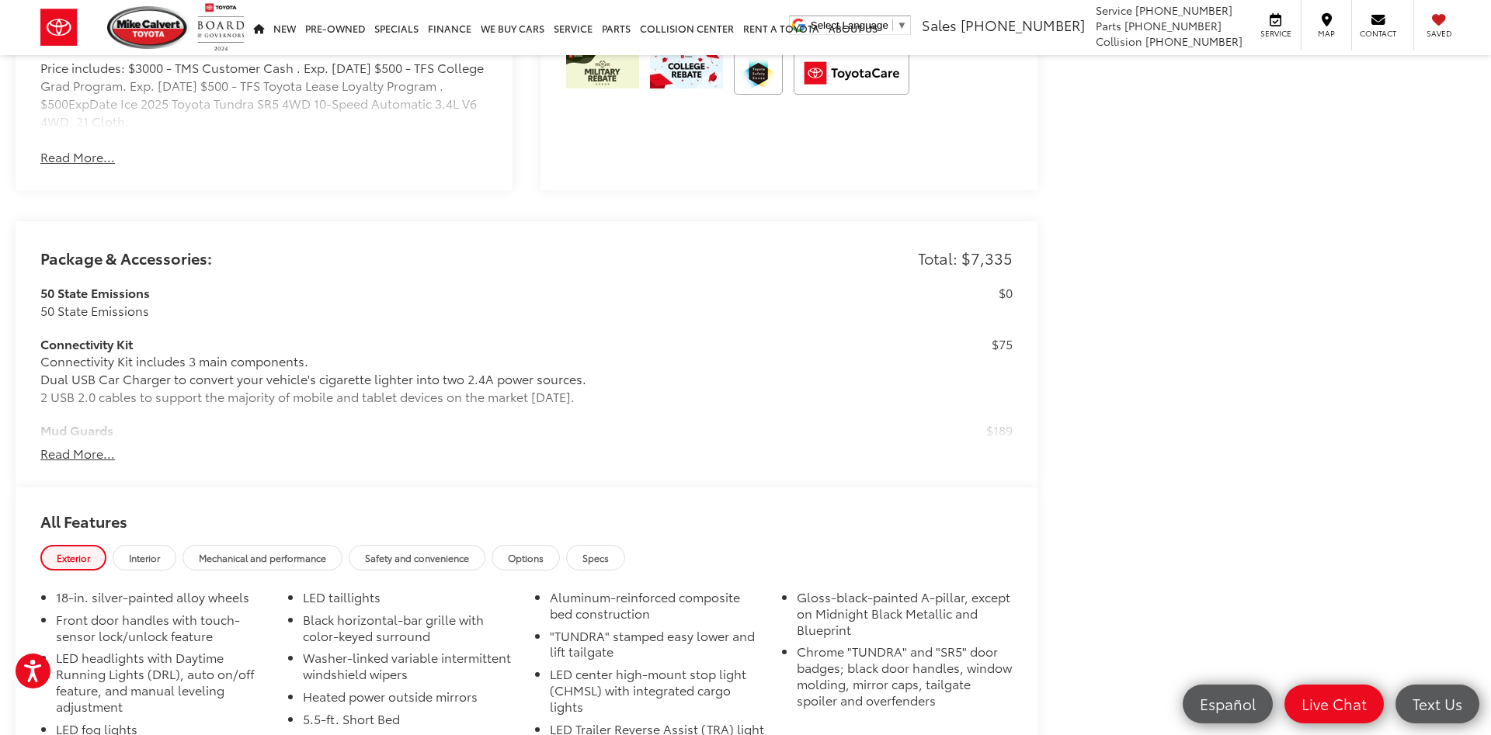
click at [96, 454] on button "Read More..." at bounding box center [77, 454] width 75 height 18
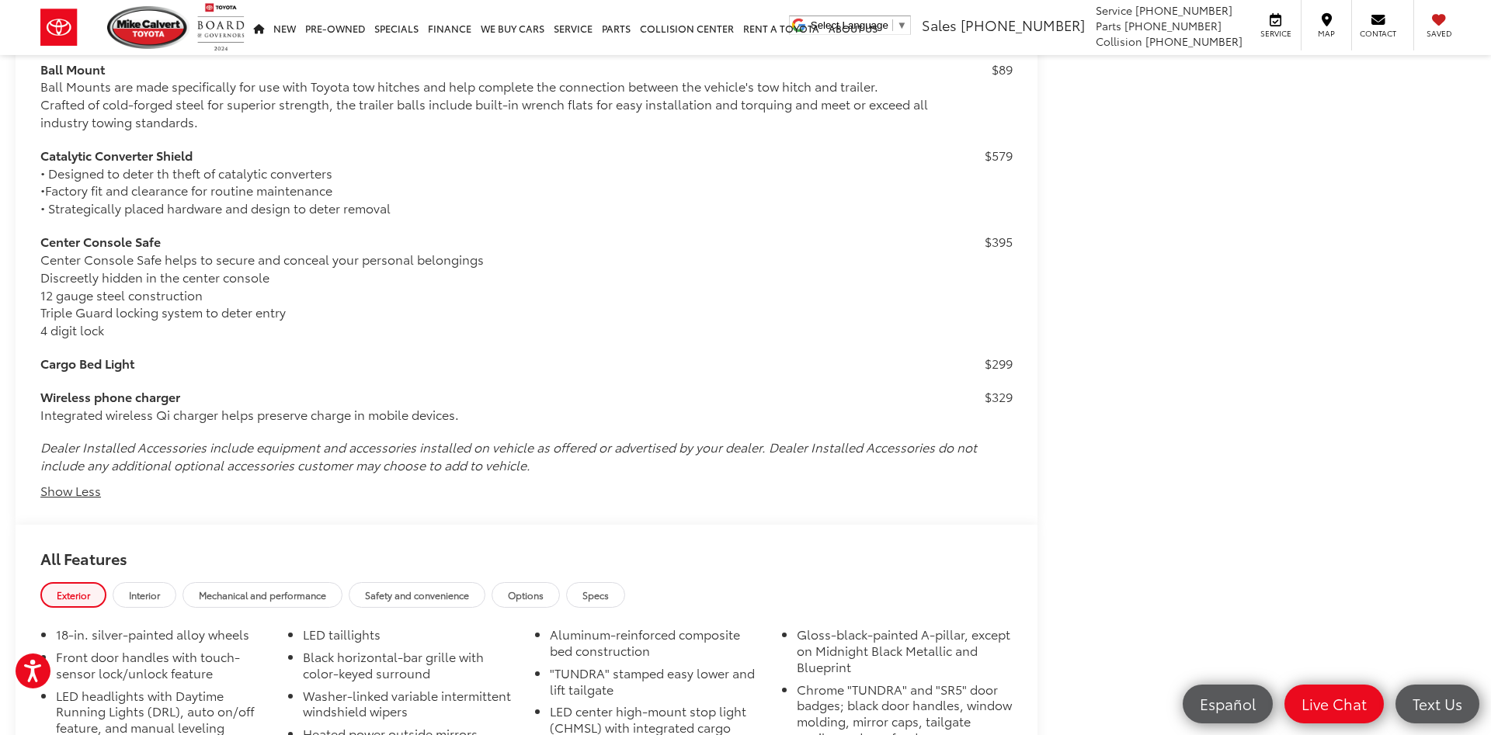
scroll to position [2180, 0]
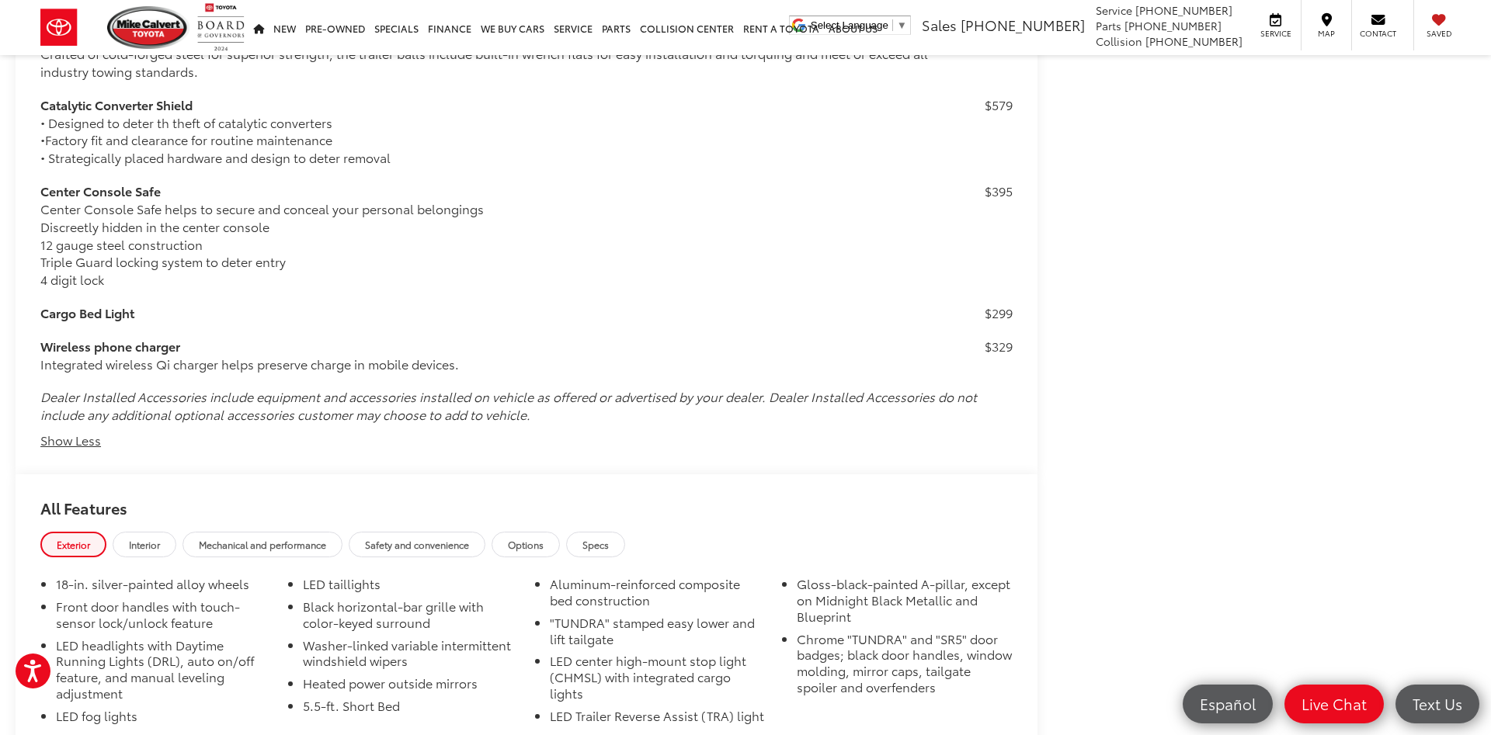
click at [560, 541] on link "Options" at bounding box center [526, 545] width 68 height 26
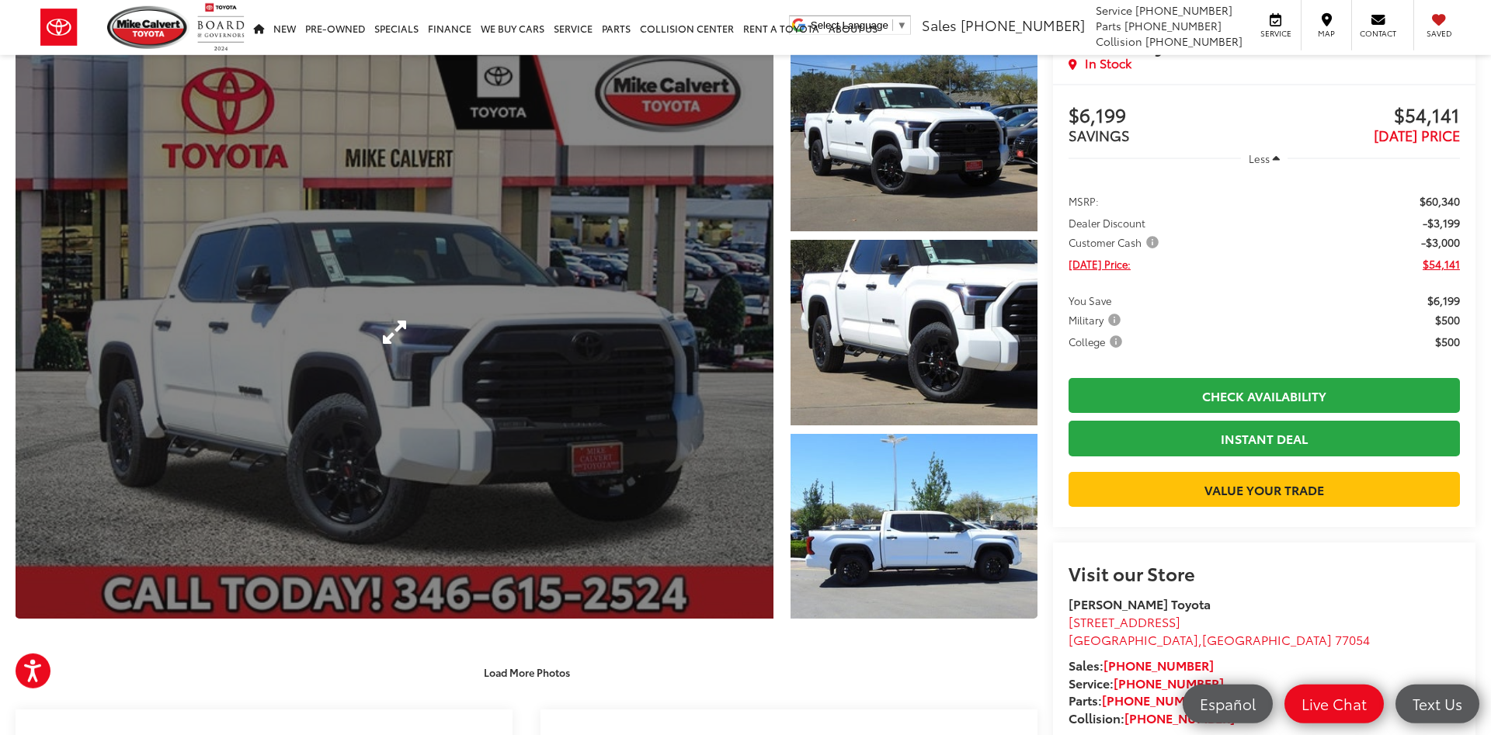
scroll to position [42, 0]
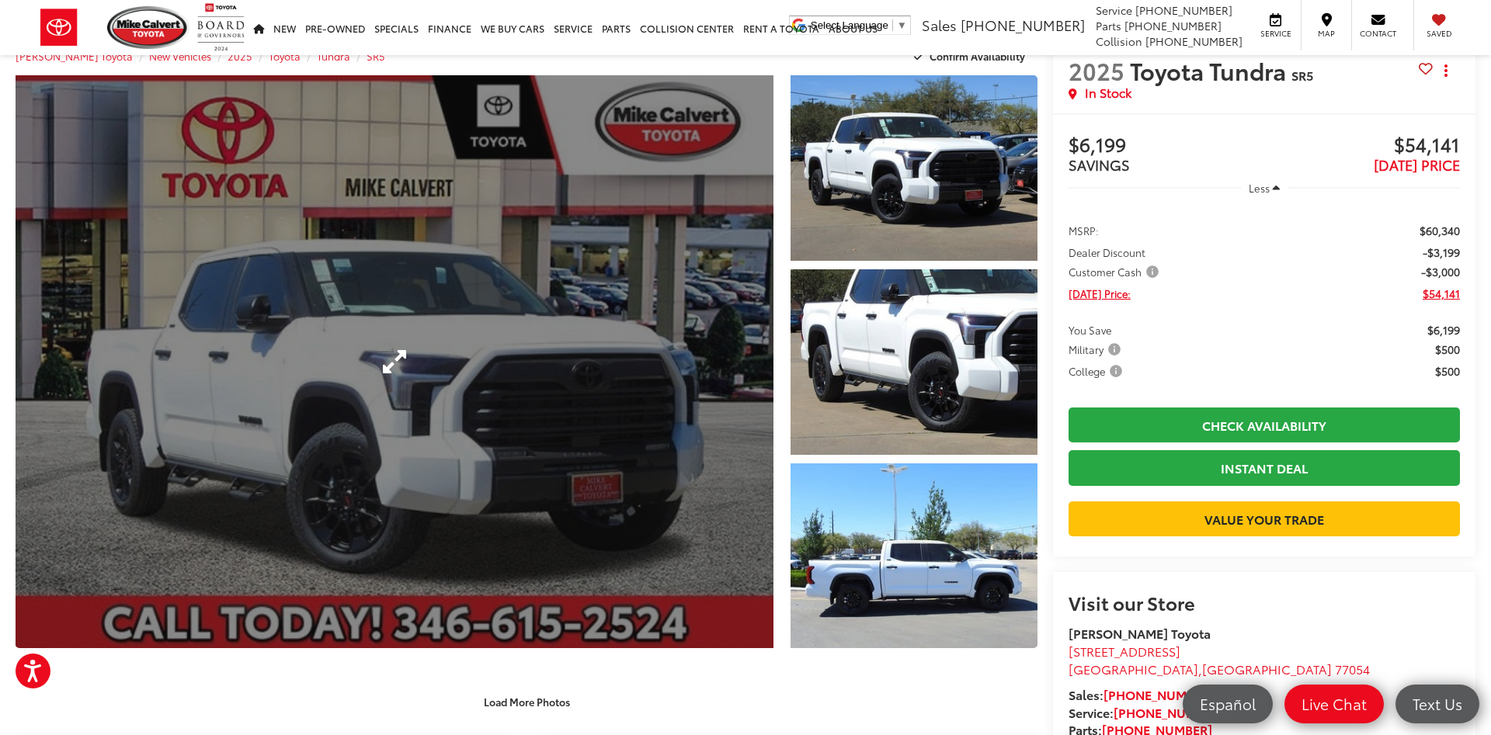
click at [600, 397] on link "Expand Photo 0" at bounding box center [395, 361] width 758 height 573
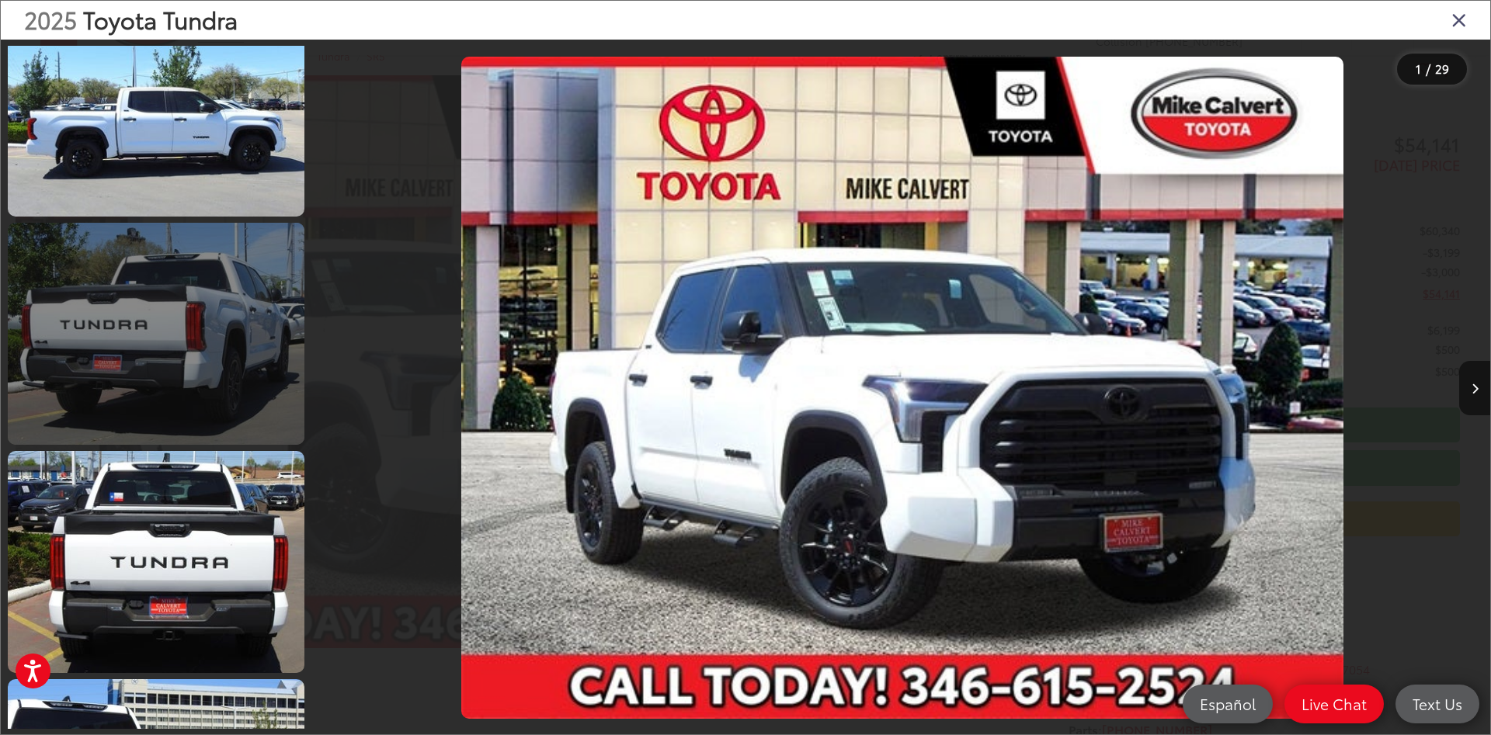
scroll to position [932, 0]
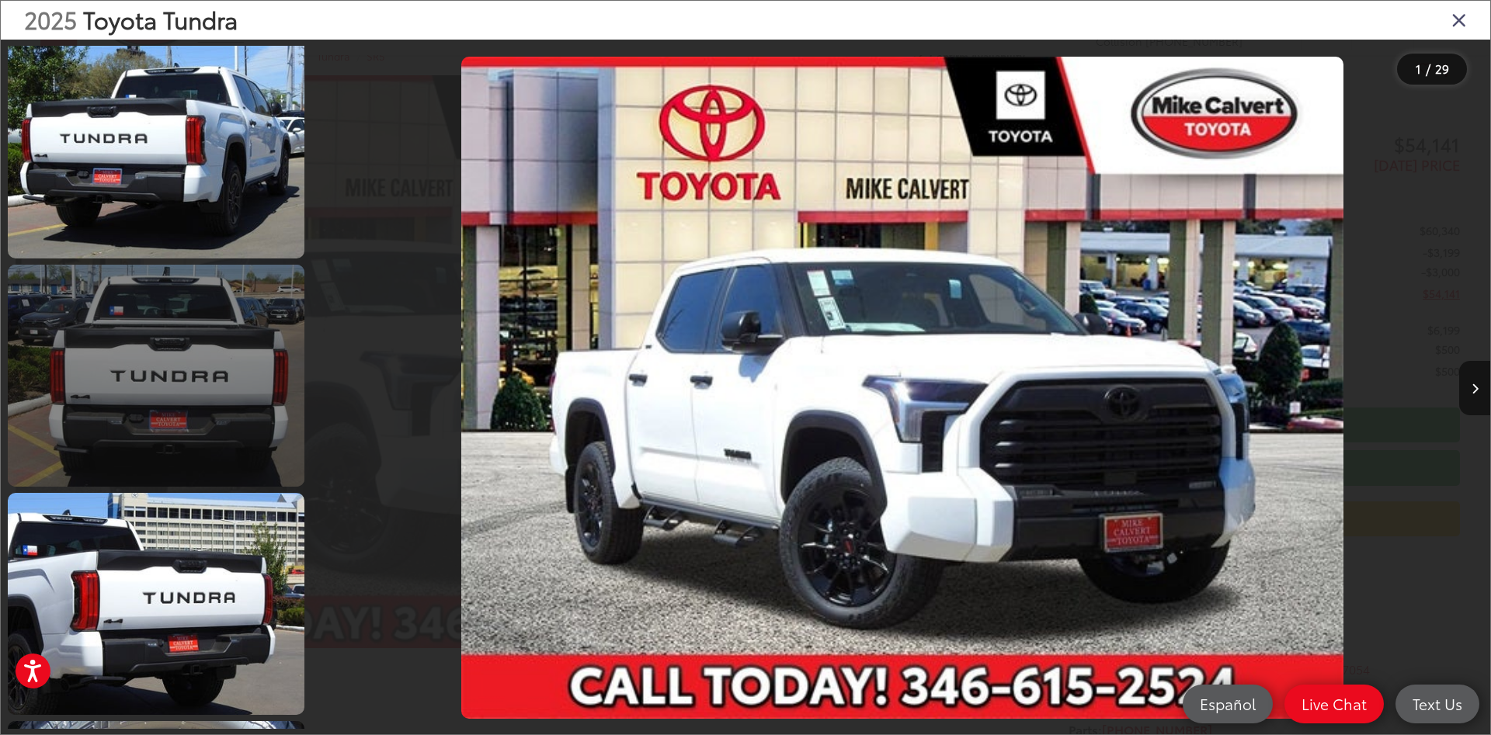
click at [219, 394] on link at bounding box center [156, 376] width 297 height 222
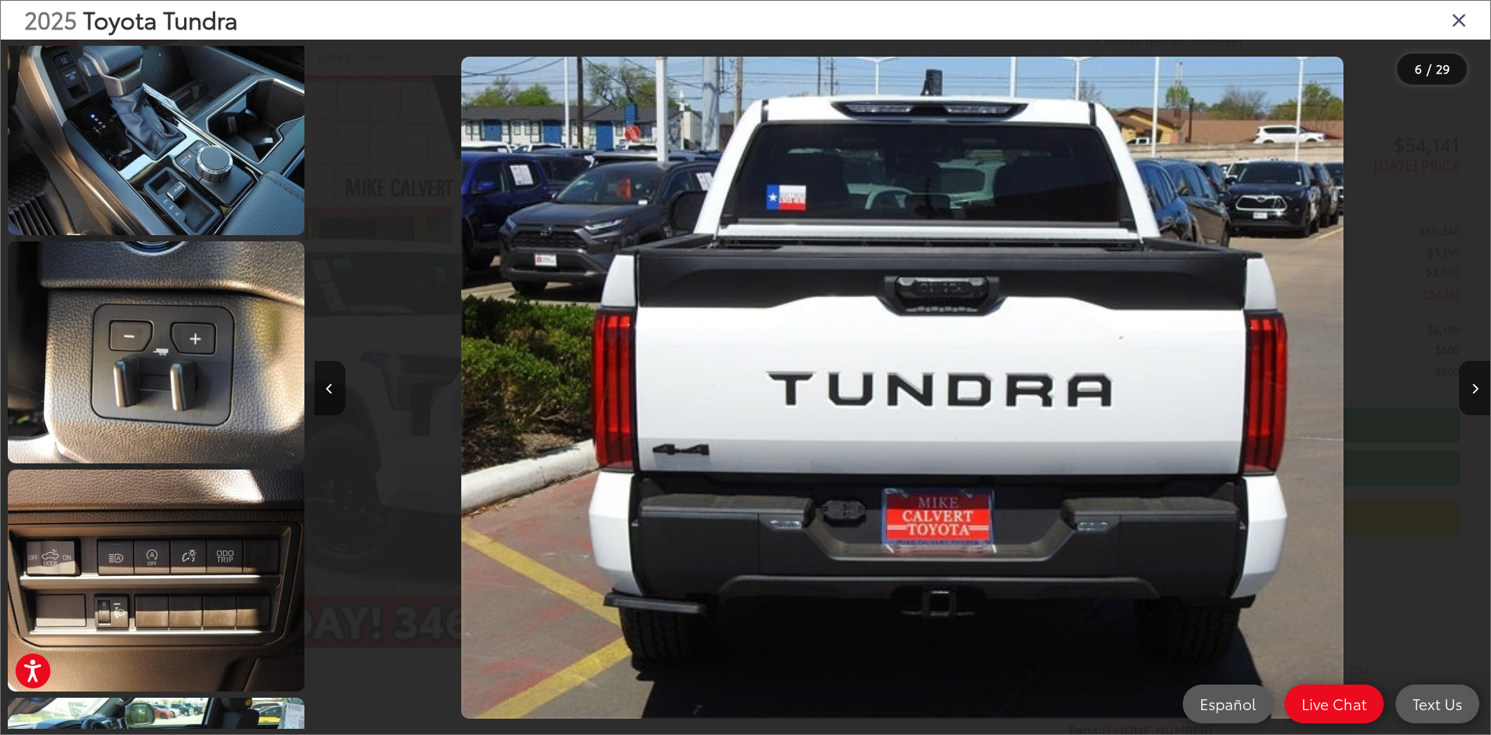
scroll to position [3291, 0]
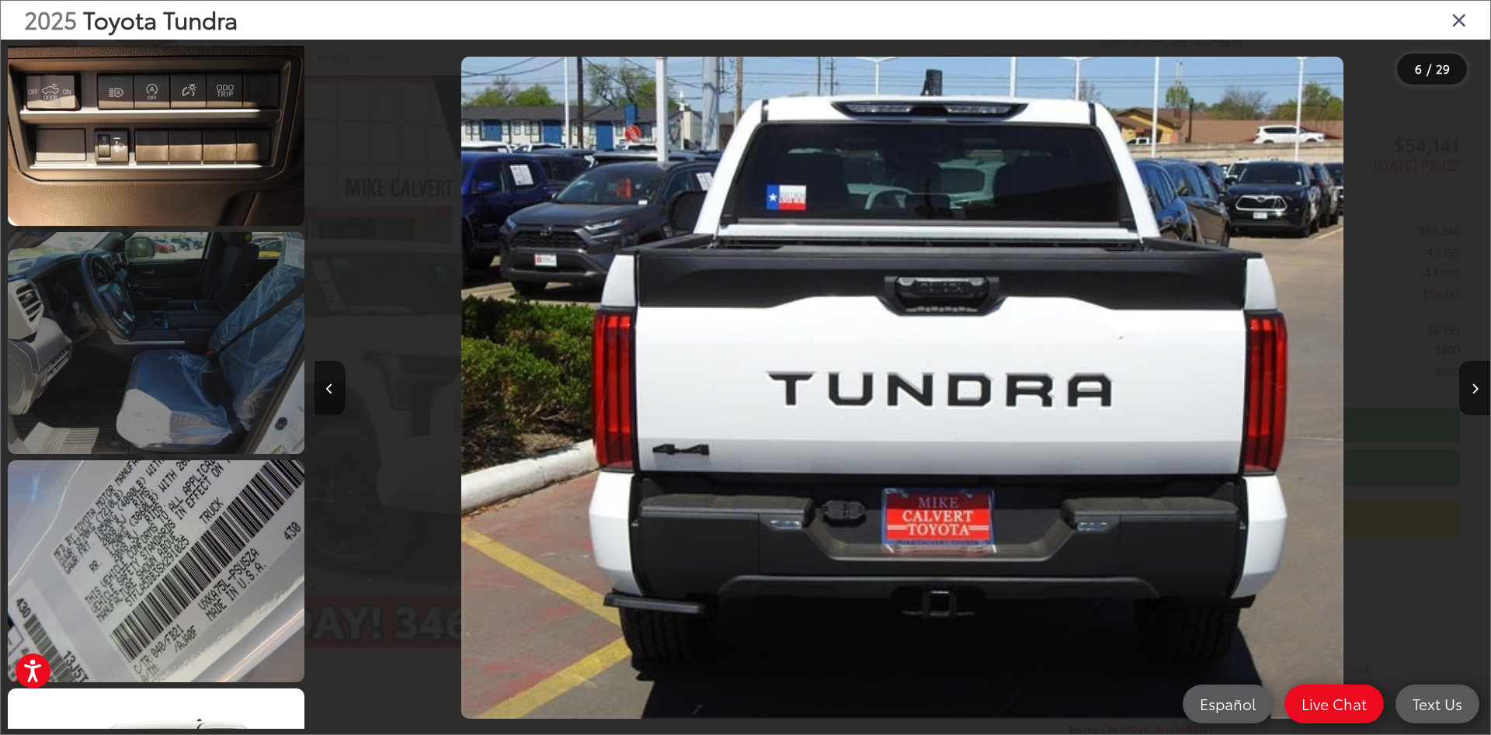
click at [222, 388] on link at bounding box center [156, 343] width 297 height 222
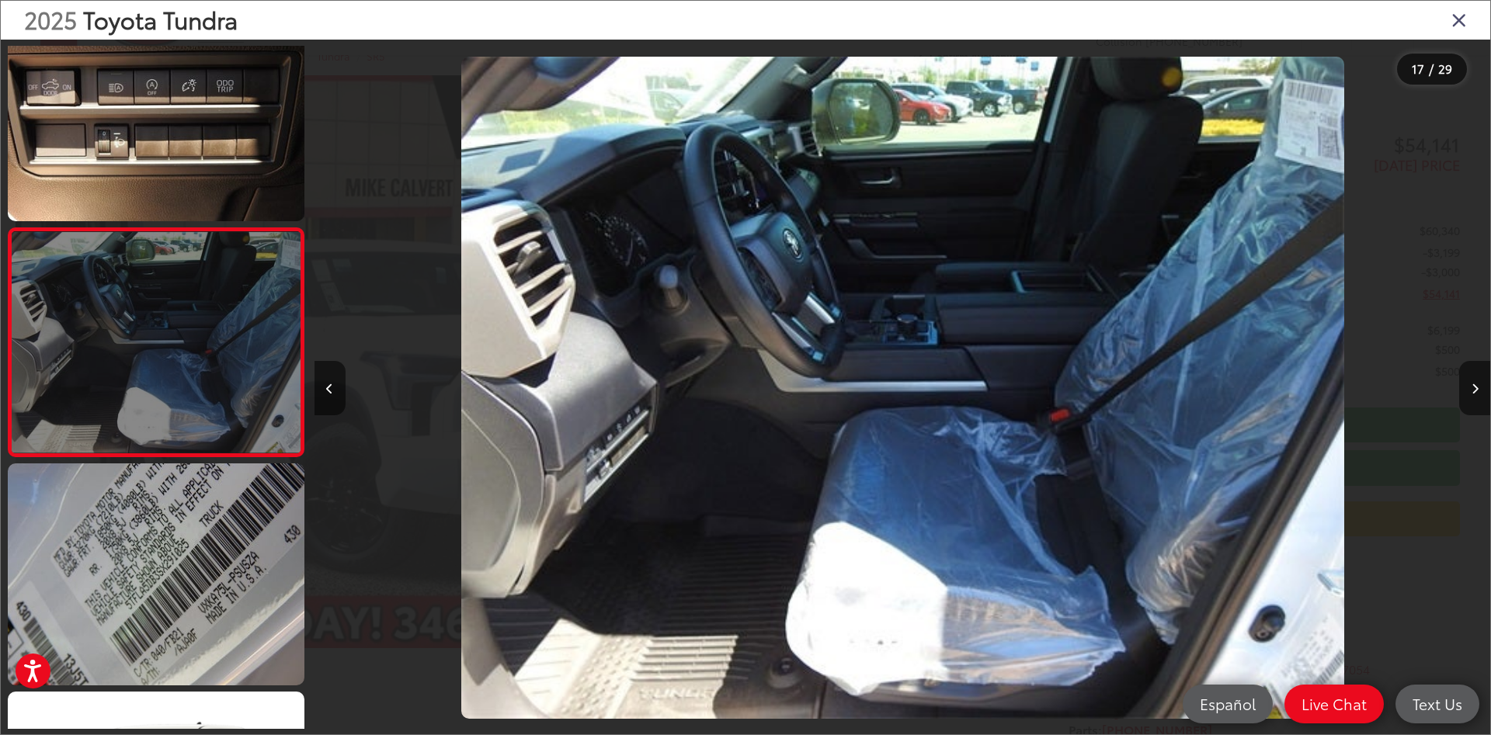
scroll to position [3660, 0]
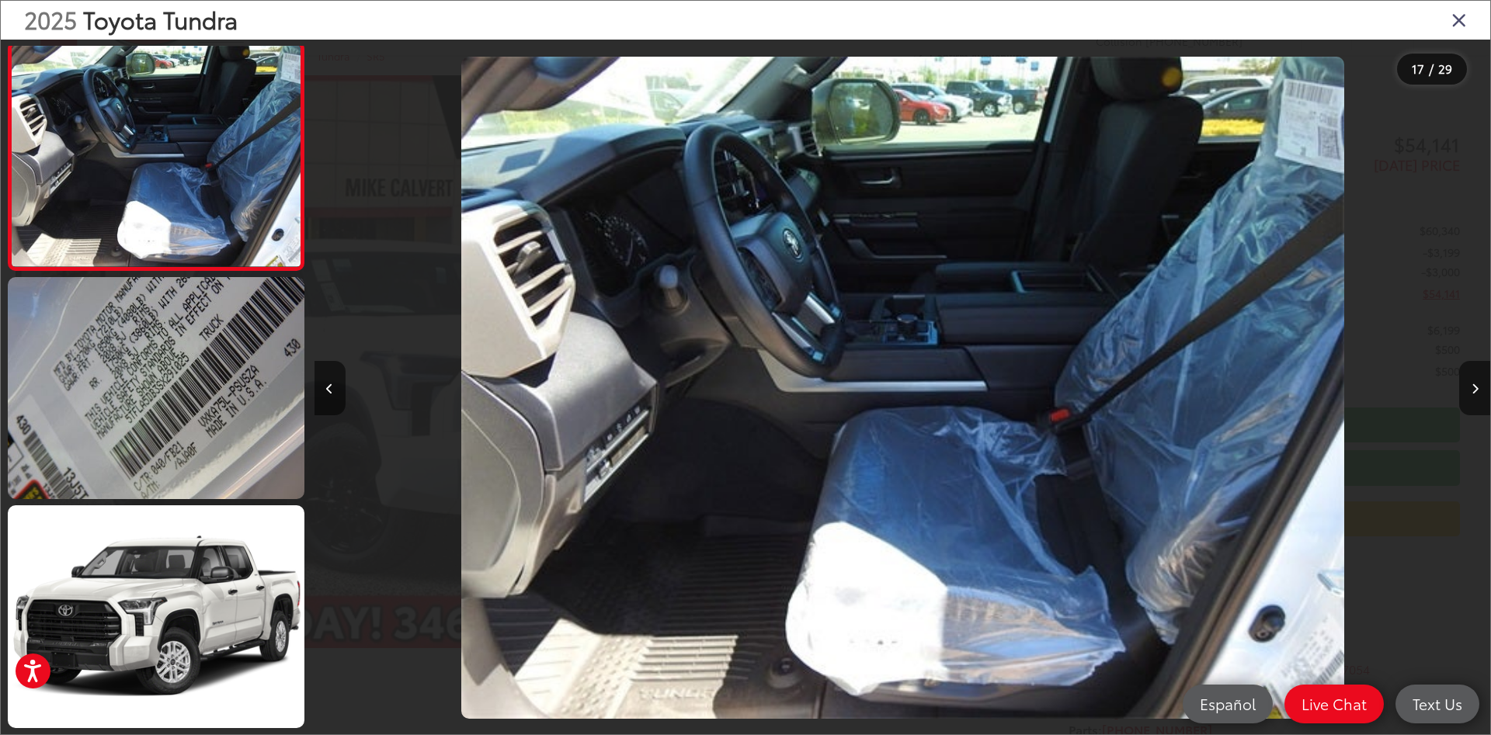
click at [1462, 15] on icon "Close gallery" at bounding box center [1459, 19] width 16 height 20
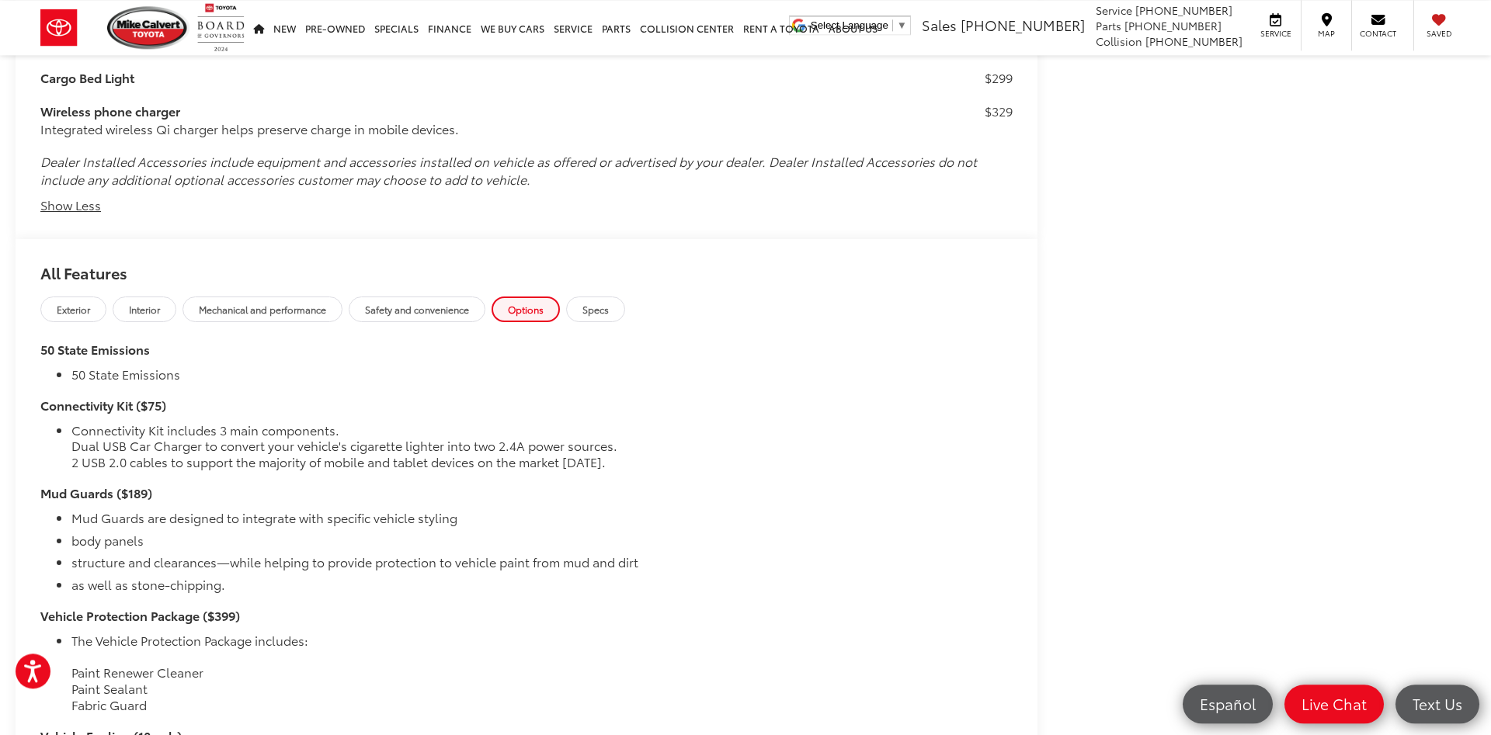
scroll to position [2418, 0]
click at [625, 294] on link "Specs" at bounding box center [595, 307] width 59 height 26
